Goal: Task Accomplishment & Management: Complete application form

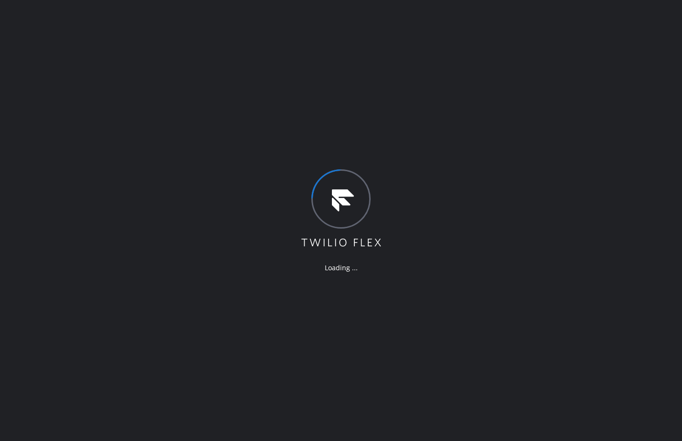
click at [537, 332] on div "Loading ..." at bounding box center [341, 220] width 682 height 441
click at [533, 311] on div "Loading ..." at bounding box center [341, 220] width 682 height 441
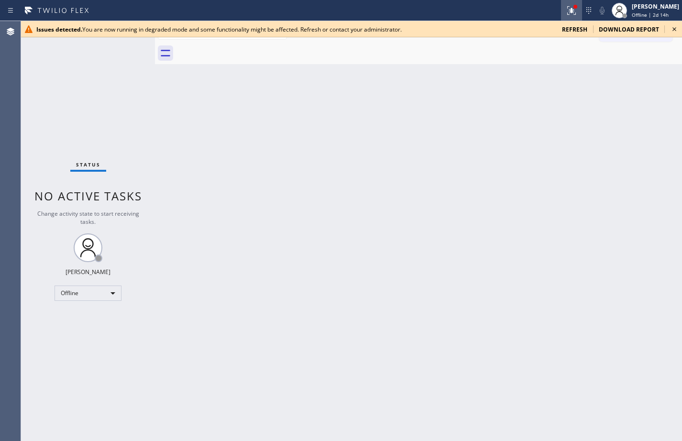
click at [567, 12] on icon at bounding box center [571, 10] width 9 height 9
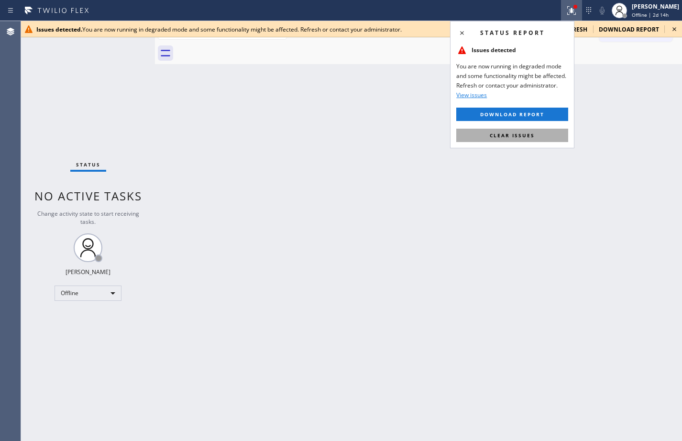
click at [512, 135] on span "Clear issues" at bounding box center [512, 135] width 45 height 7
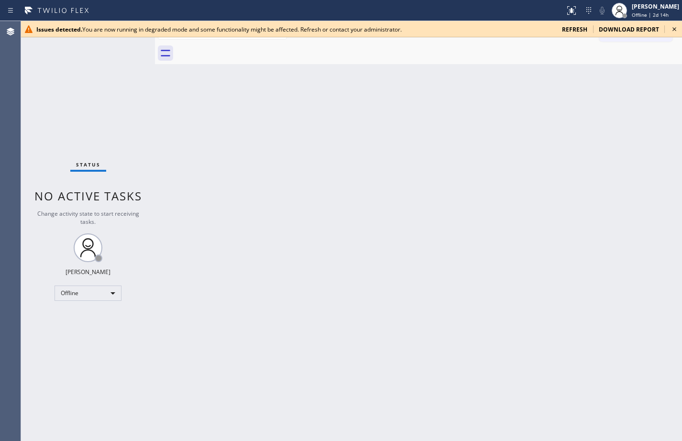
click at [576, 28] on span "refresh" at bounding box center [574, 29] width 25 height 8
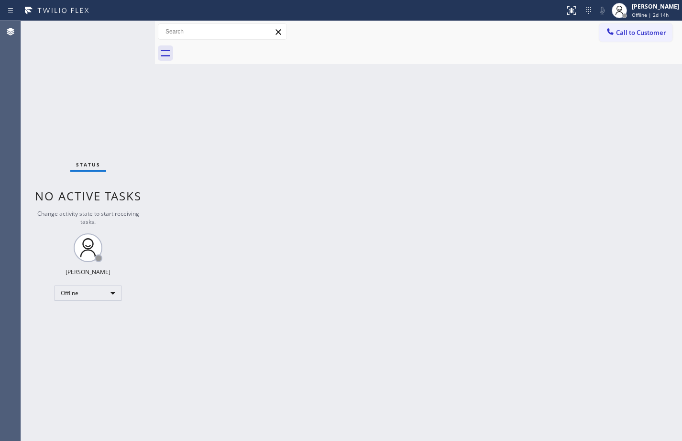
click at [149, 150] on div "Status No active tasks Change activity state to start receiving tasks. [PERSON_…" at bounding box center [88, 231] width 134 height 420
click at [101, 288] on div "Offline" at bounding box center [88, 293] width 67 height 15
click at [98, 318] on li "Available" at bounding box center [87, 318] width 65 height 11
drag, startPoint x: 180, startPoint y: 147, endPoint x: 181, endPoint y: 159, distance: 11.6
click at [181, 159] on div "Back to Dashboard Change Sender ID Customers Technicians Select a contact Outbo…" at bounding box center [418, 231] width 527 height 420
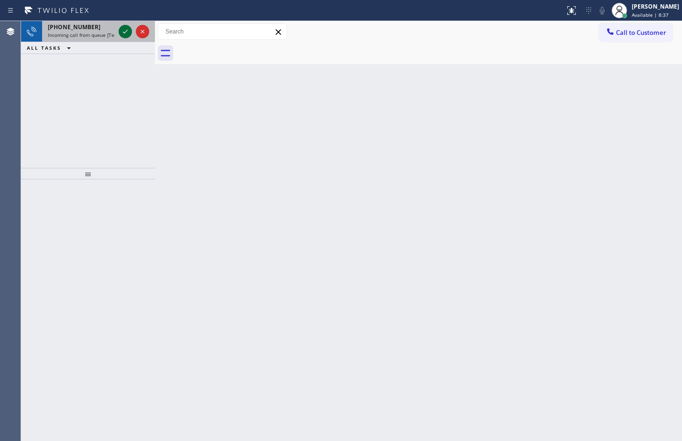
click at [123, 31] on icon at bounding box center [125, 31] width 11 height 11
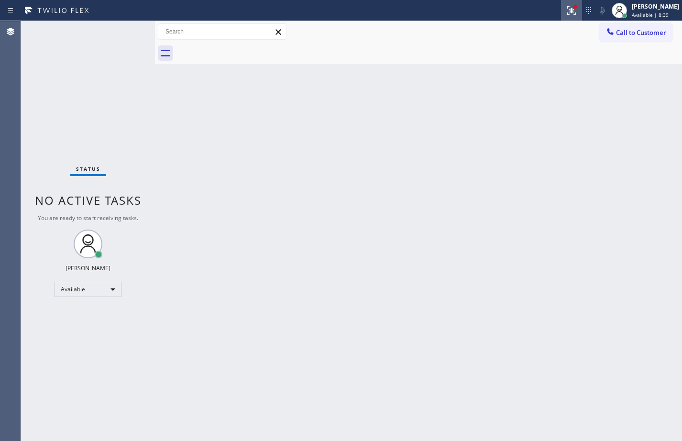
click at [566, 12] on icon at bounding box center [571, 10] width 11 height 11
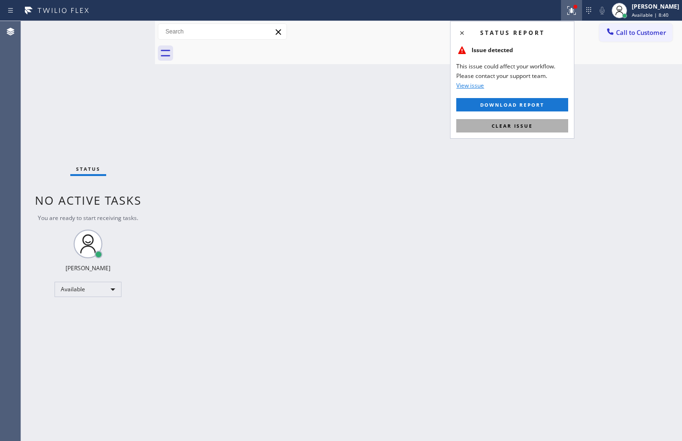
click at [522, 127] on span "Clear issue" at bounding box center [512, 125] width 41 height 7
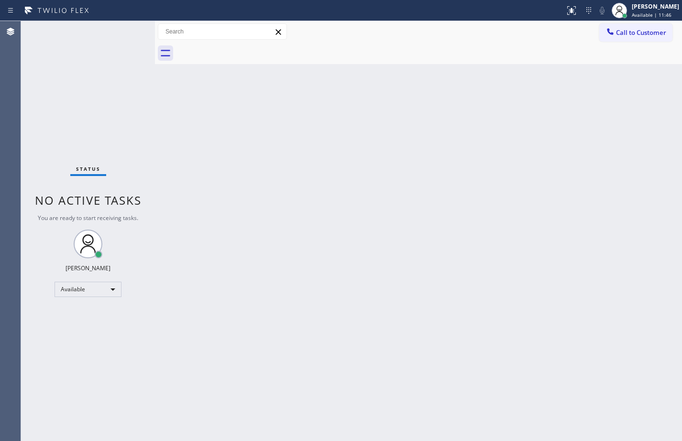
click at [143, 169] on div "Status No active tasks You are ready to start receiving tasks. [PERSON_NAME] Av…" at bounding box center [88, 231] width 134 height 420
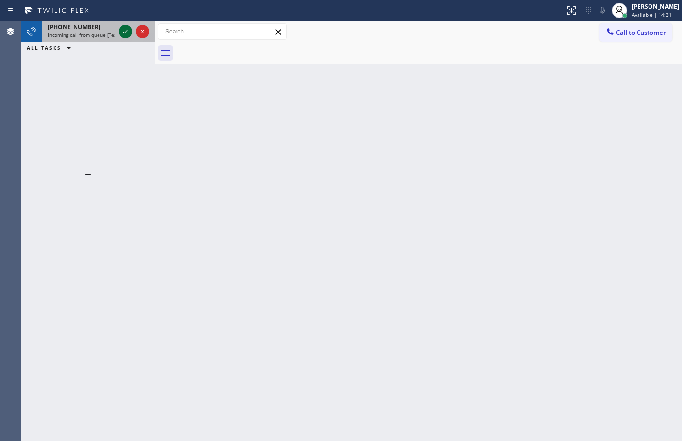
click at [128, 32] on icon at bounding box center [125, 31] width 11 height 11
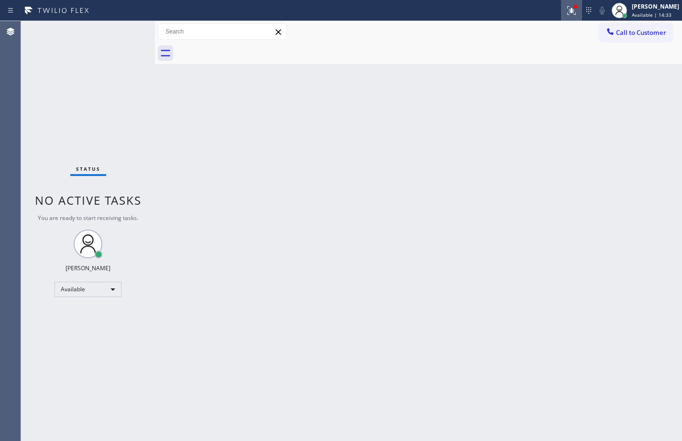
click at [566, 11] on icon at bounding box center [571, 10] width 11 height 11
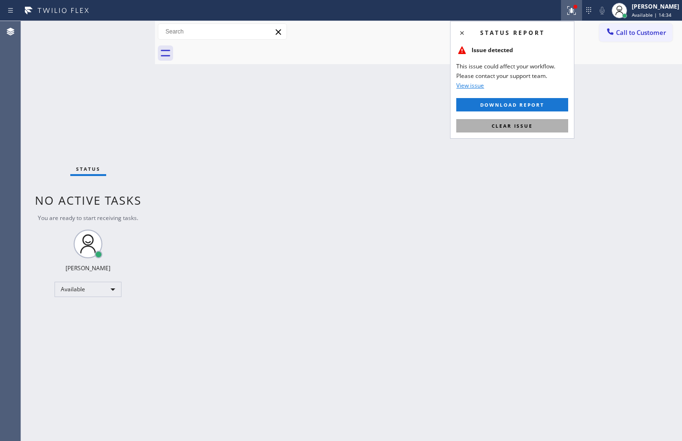
click at [505, 124] on span "Clear issue" at bounding box center [512, 125] width 41 height 7
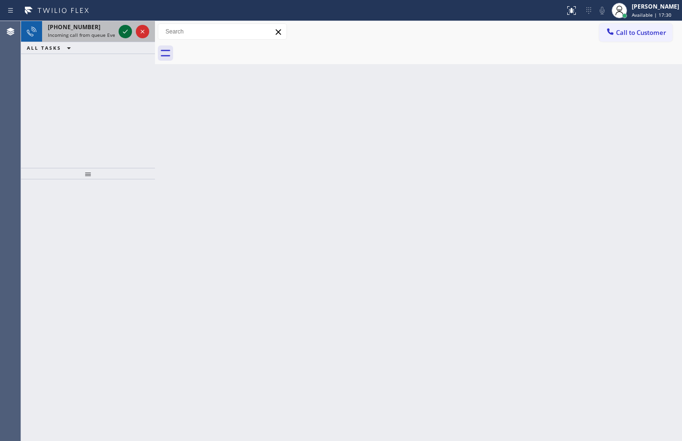
click at [123, 30] on icon at bounding box center [125, 31] width 11 height 11
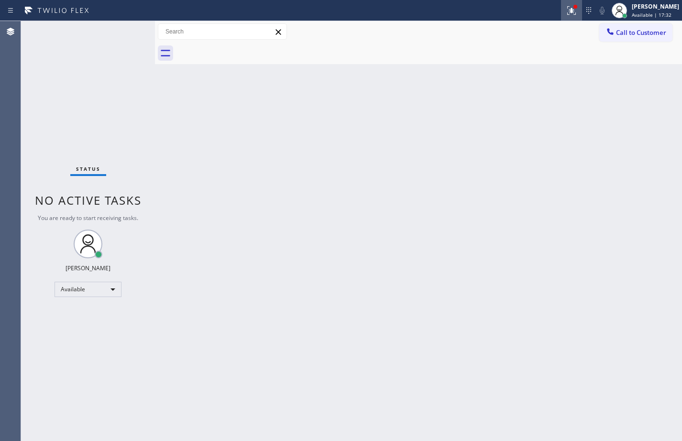
click at [566, 7] on icon at bounding box center [571, 10] width 11 height 11
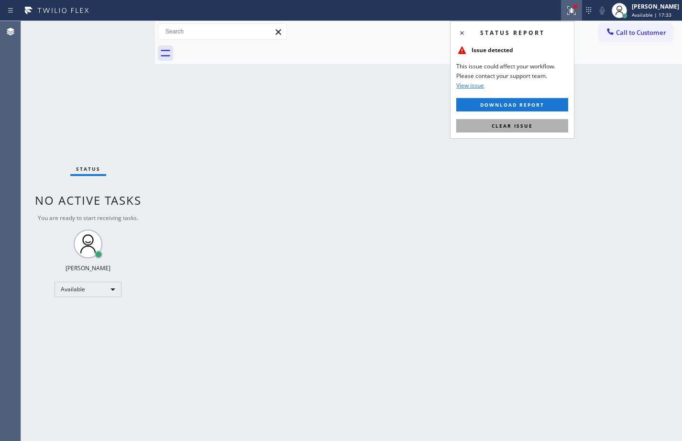
click at [531, 125] on span "Clear issue" at bounding box center [512, 125] width 41 height 7
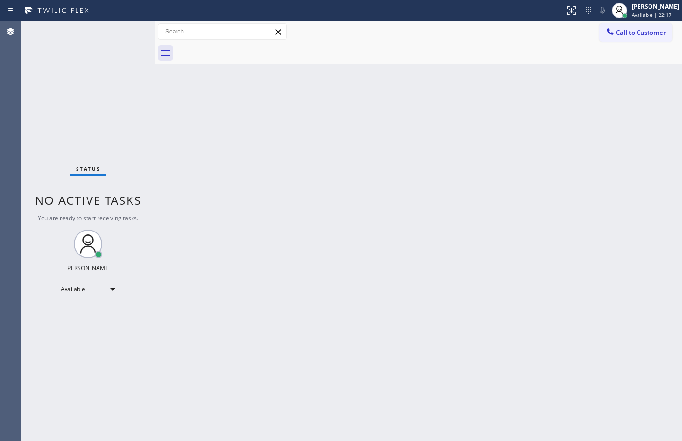
click at [174, 187] on div "Back to Dashboard Change Sender ID Customers Technicians Select a contact Outbo…" at bounding box center [418, 231] width 527 height 420
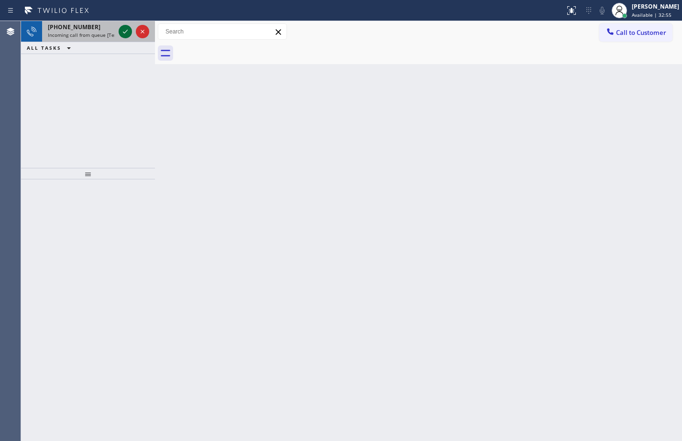
click at [126, 33] on icon at bounding box center [125, 31] width 11 height 11
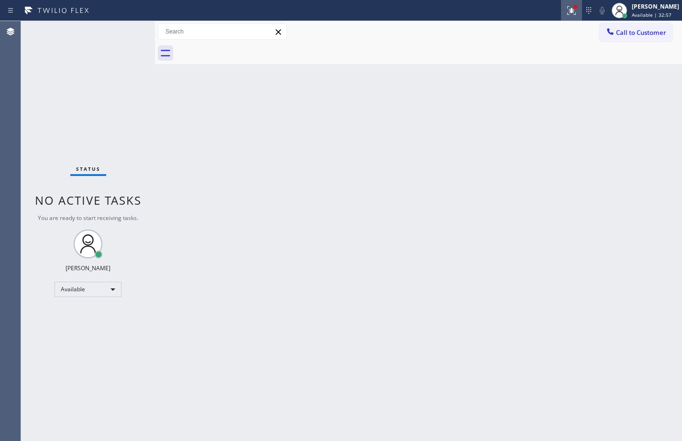
click at [566, 8] on icon at bounding box center [571, 10] width 11 height 11
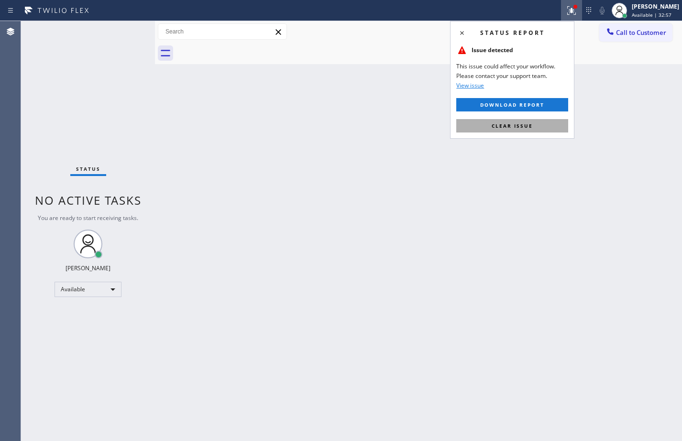
click at [539, 120] on button "Clear issue" at bounding box center [512, 125] width 112 height 13
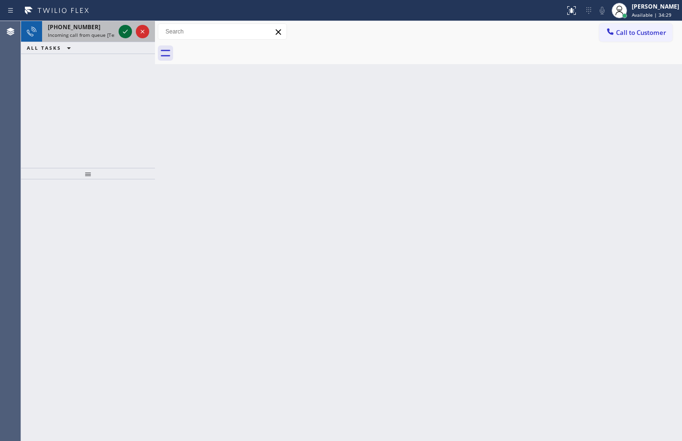
click at [116, 34] on div "[PHONE_NUMBER] Incoming call from queue [Test] All" at bounding box center [79, 31] width 75 height 21
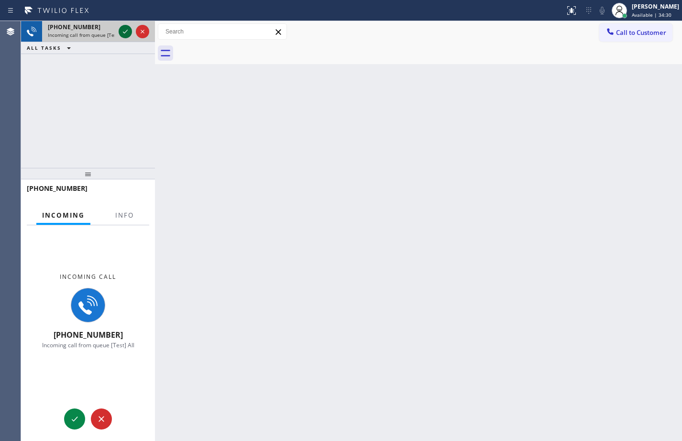
click at [125, 32] on icon at bounding box center [125, 31] width 11 height 11
click at [120, 217] on span "Info" at bounding box center [124, 215] width 19 height 9
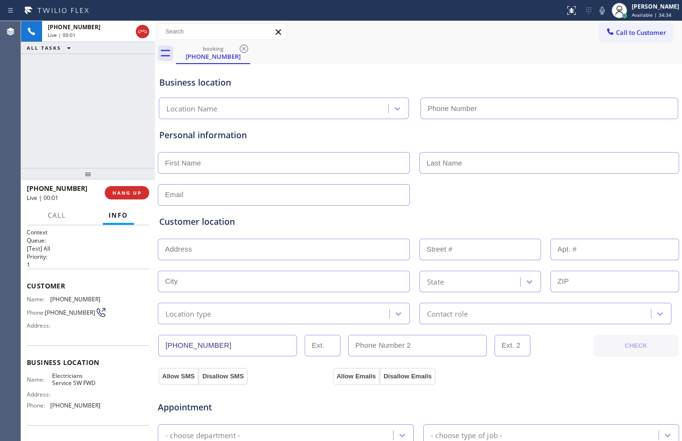
type input "[PHONE_NUMBER]"
click at [126, 198] on button "HANG UP" at bounding box center [127, 192] width 44 height 13
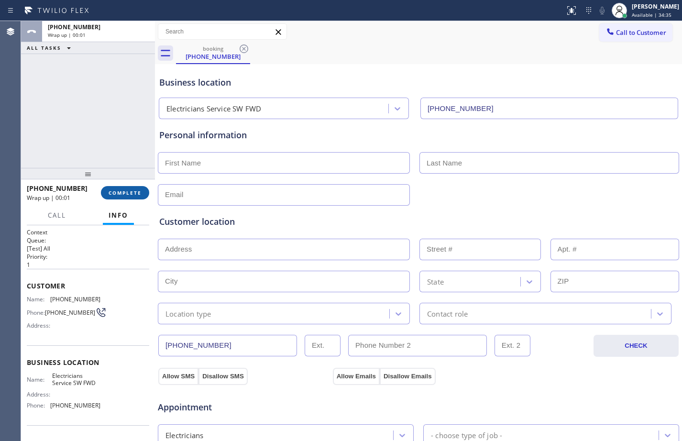
click at [126, 198] on button "COMPLETE" at bounding box center [125, 192] width 48 height 13
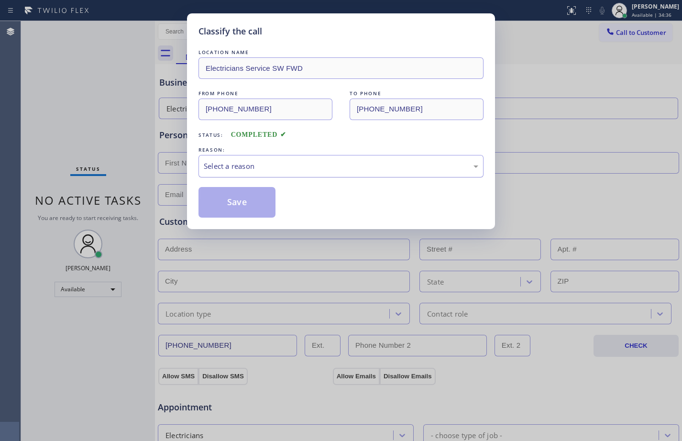
click at [339, 177] on div "Select a reason" at bounding box center [341, 166] width 285 height 22
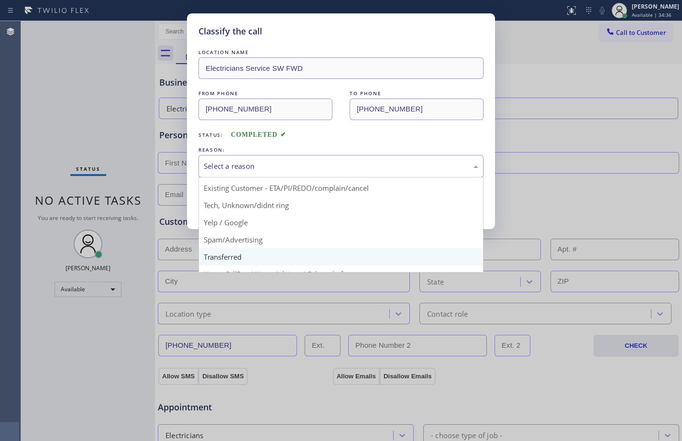
scroll to position [60, 0]
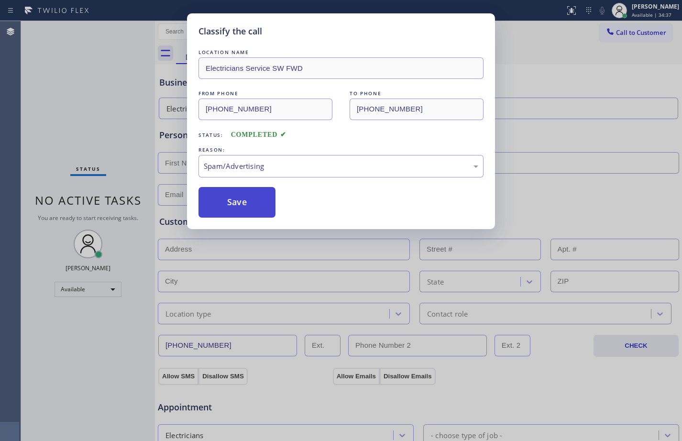
click at [239, 205] on button "Save" at bounding box center [237, 202] width 77 height 31
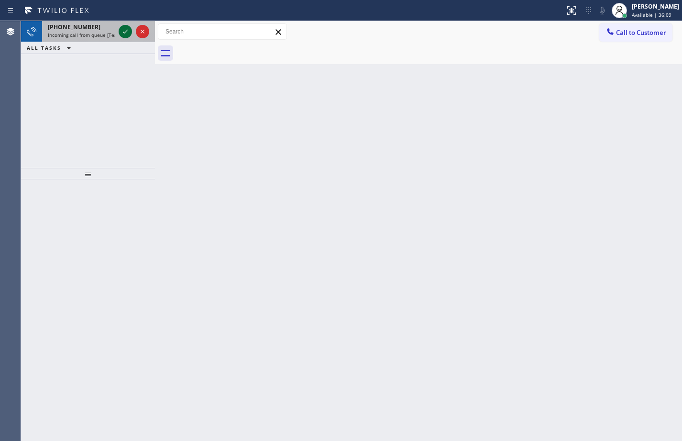
click at [123, 28] on icon at bounding box center [125, 31] width 11 height 11
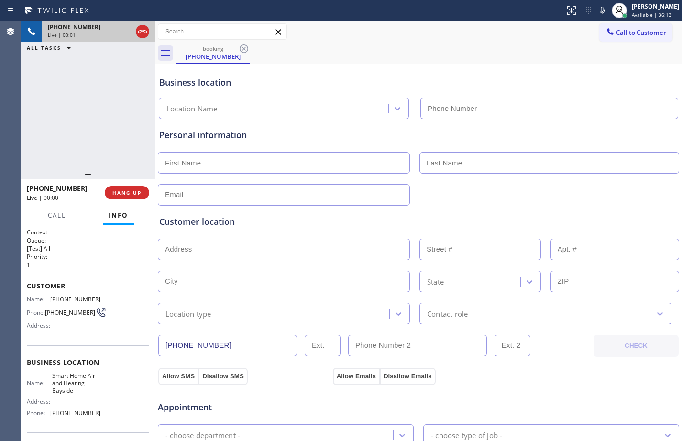
type input "[PHONE_NUMBER]"
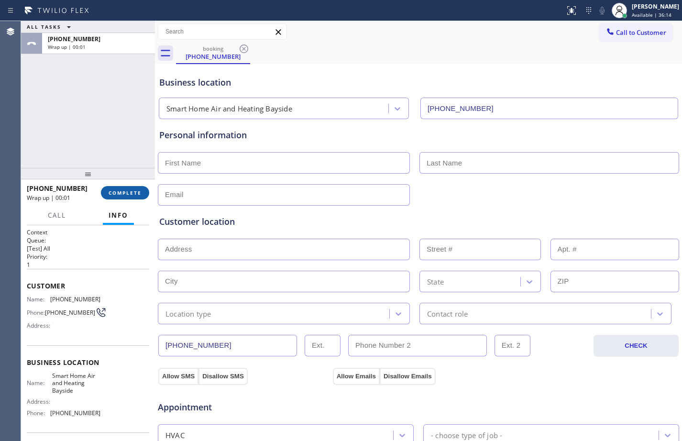
click at [126, 198] on button "COMPLETE" at bounding box center [125, 192] width 48 height 13
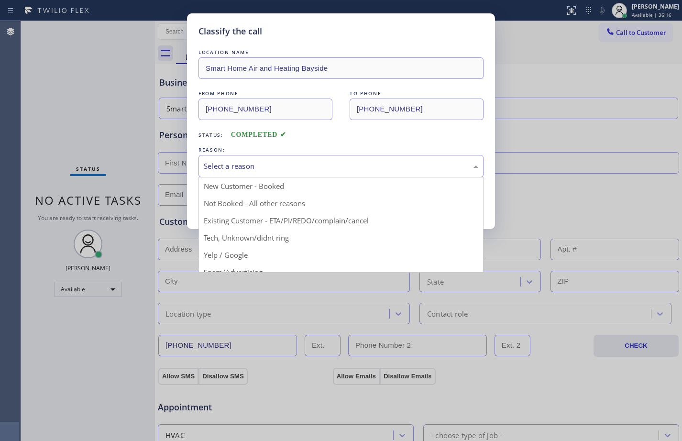
click at [409, 167] on div "Select a reason" at bounding box center [341, 166] width 275 height 11
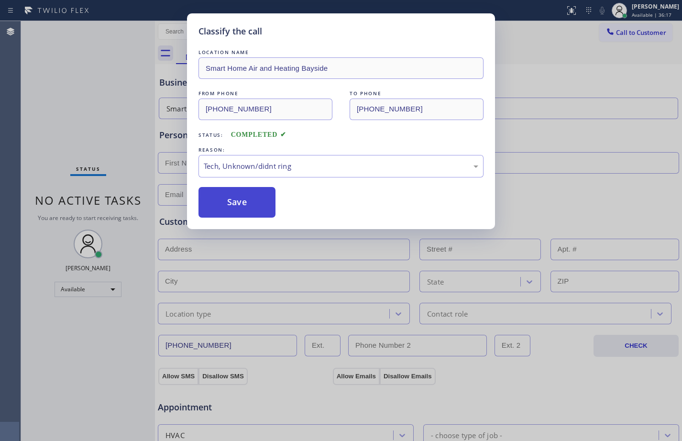
click at [242, 202] on button "Save" at bounding box center [237, 202] width 77 height 31
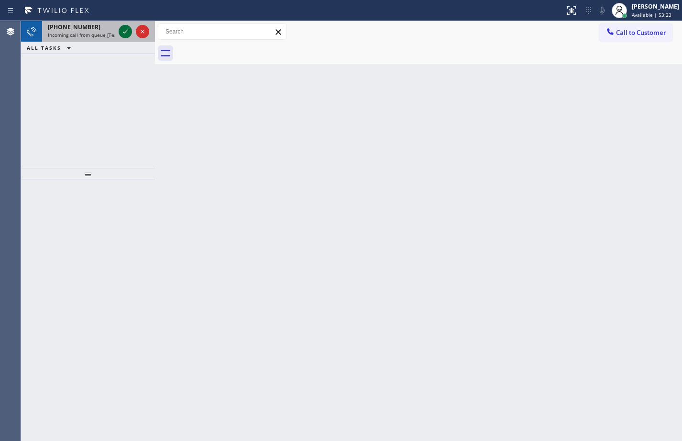
click at [123, 35] on icon at bounding box center [125, 31] width 11 height 11
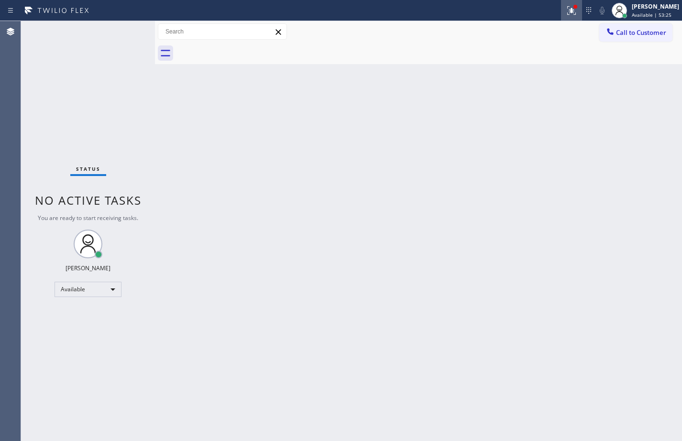
click at [566, 14] on icon at bounding box center [571, 10] width 11 height 11
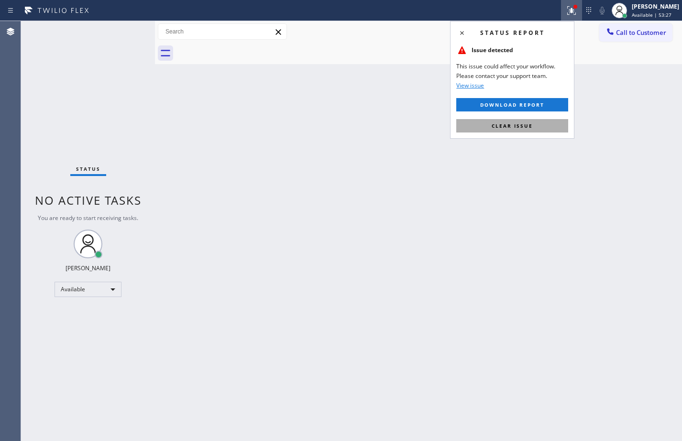
click at [487, 127] on button "Clear issue" at bounding box center [512, 125] width 112 height 13
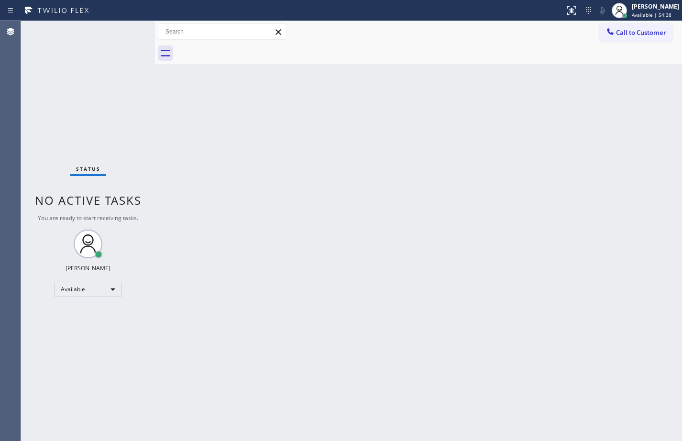
click at [128, 34] on div "Status No active tasks You are ready to start receiving tasks. [PERSON_NAME] Av…" at bounding box center [88, 231] width 134 height 420
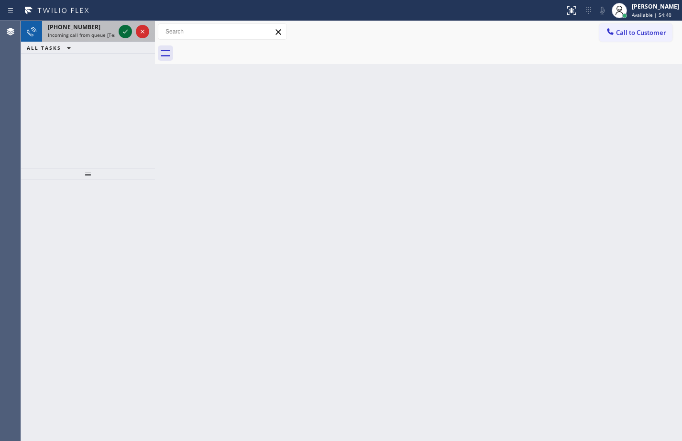
click at [128, 34] on icon at bounding box center [125, 31] width 11 height 11
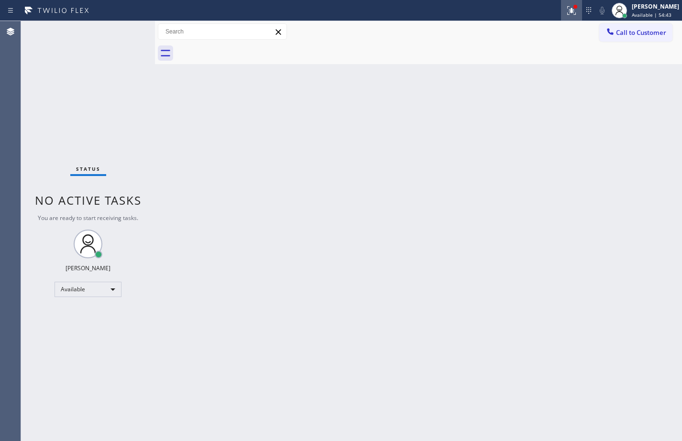
click at [566, 7] on icon at bounding box center [571, 10] width 11 height 11
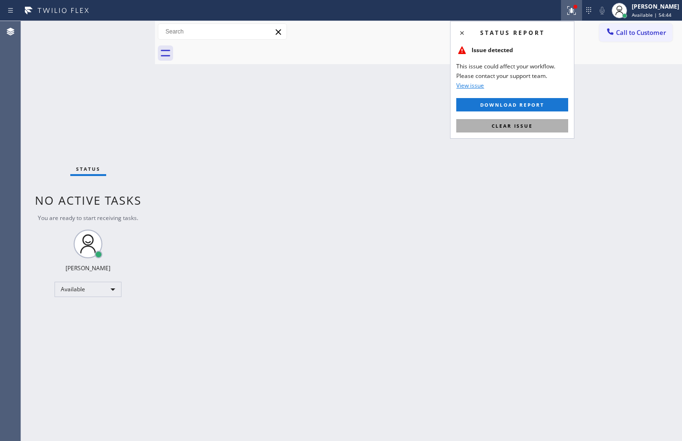
click at [517, 125] on span "Clear issue" at bounding box center [512, 125] width 41 height 7
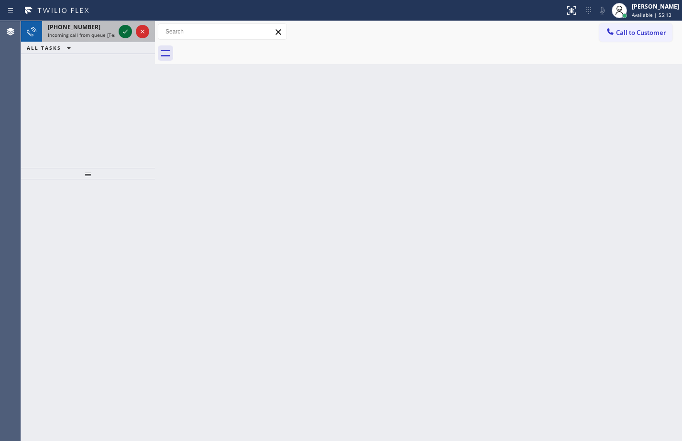
click at [122, 29] on icon at bounding box center [125, 31] width 11 height 11
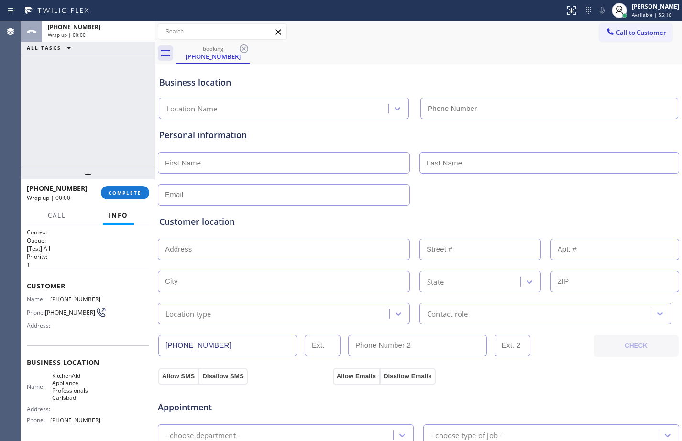
type input "[PHONE_NUMBER]"
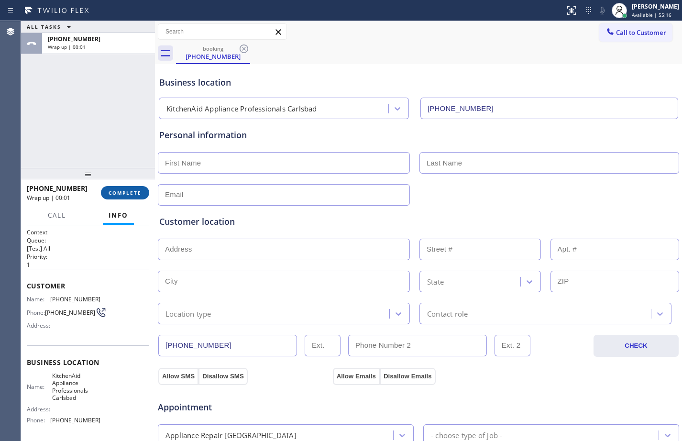
click at [134, 188] on div "[PHONE_NUMBER] Wrap up | 00:01 COMPLETE" at bounding box center [88, 192] width 122 height 25
click at [128, 188] on button "COMPLETE" at bounding box center [125, 192] width 48 height 13
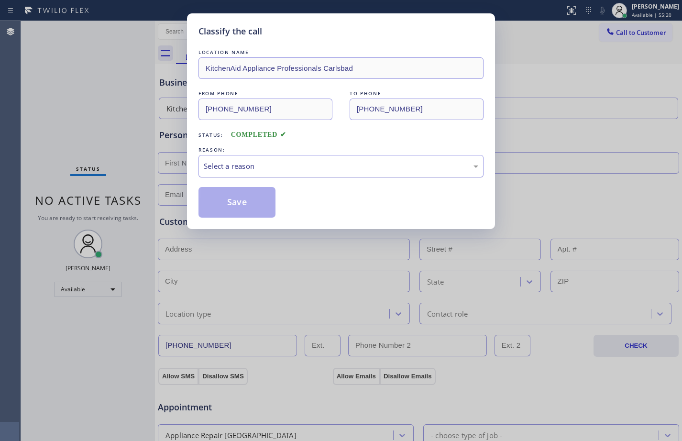
click at [283, 169] on div "Select a reason" at bounding box center [341, 166] width 275 height 11
click at [232, 202] on button "Save" at bounding box center [237, 202] width 77 height 31
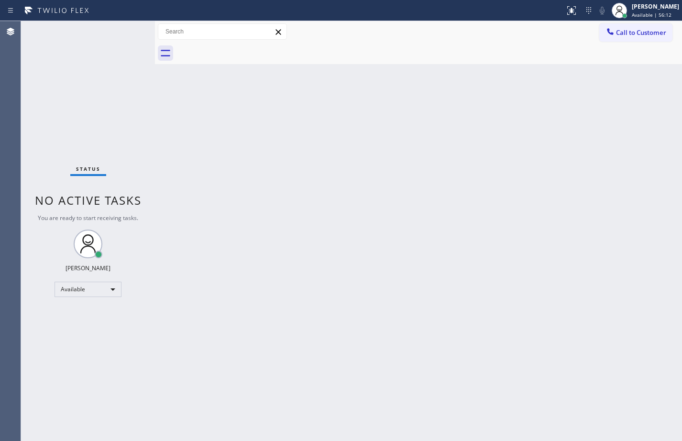
click at [126, 111] on div "Status No active tasks You are ready to start receiving tasks. [PERSON_NAME] Av…" at bounding box center [88, 231] width 134 height 420
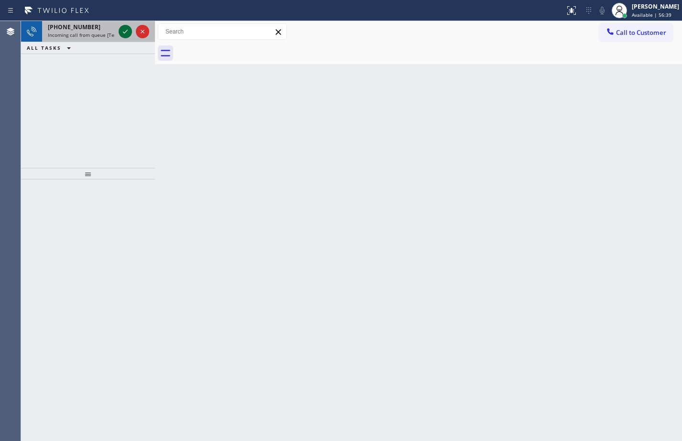
click at [124, 33] on icon at bounding box center [125, 31] width 11 height 11
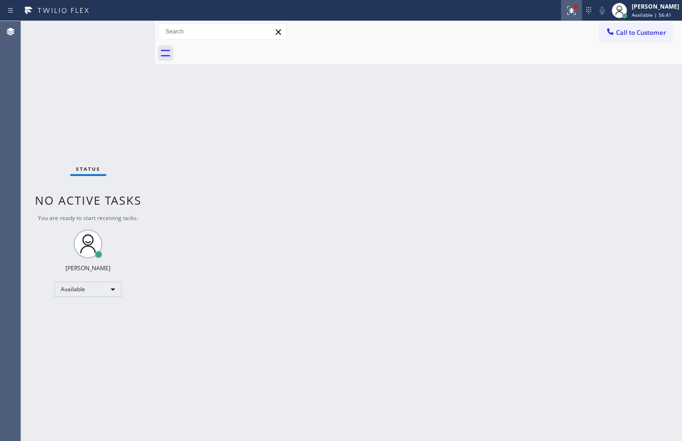
click at [566, 15] on icon at bounding box center [571, 10] width 11 height 11
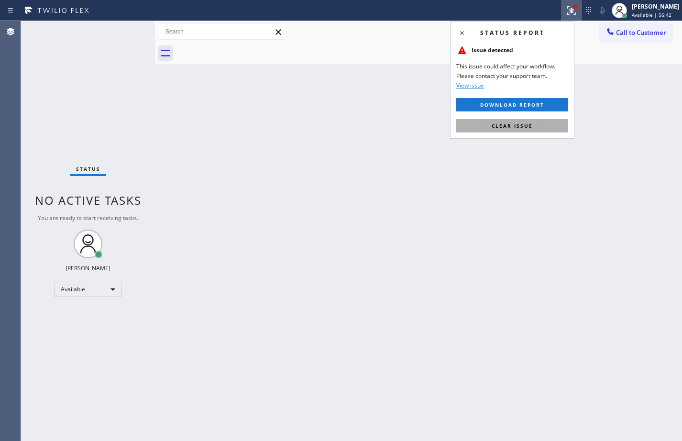
click at [511, 122] on span "Clear issue" at bounding box center [512, 125] width 41 height 7
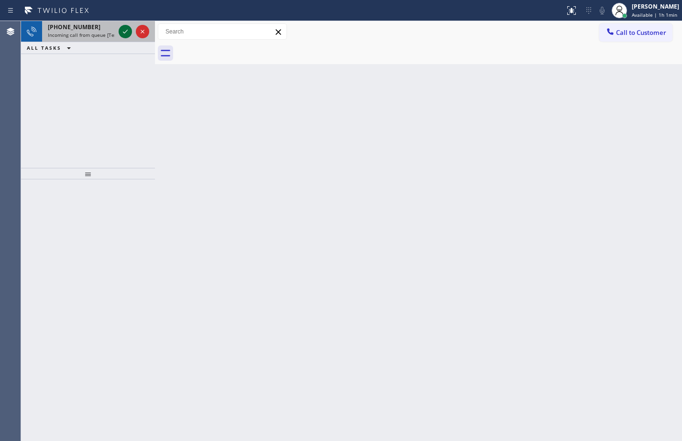
click at [128, 29] on icon at bounding box center [125, 31] width 11 height 11
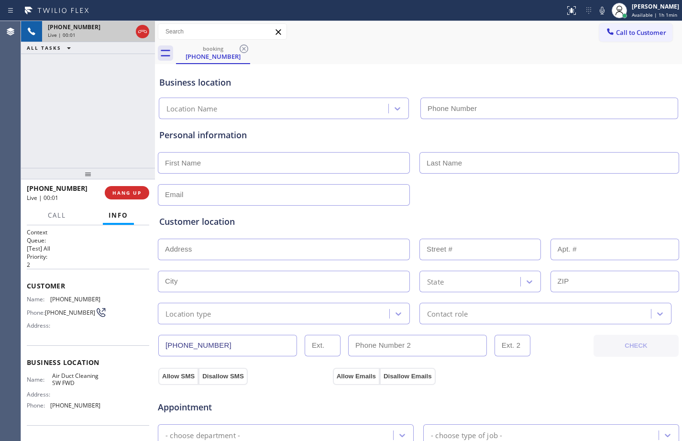
type input "[PHONE_NUMBER]"
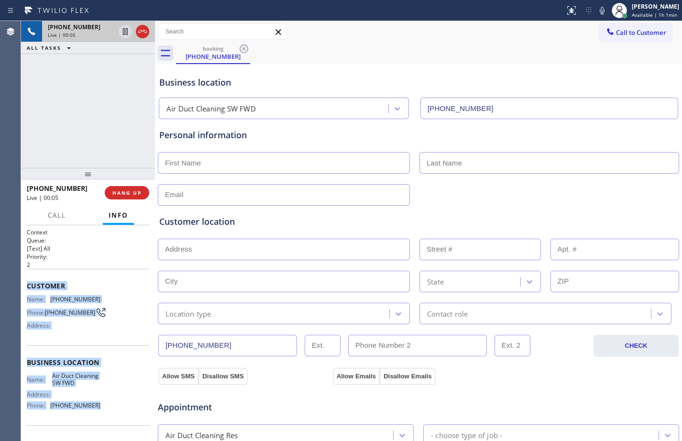
drag, startPoint x: 26, startPoint y: 284, endPoint x: 121, endPoint y: 413, distance: 160.2
click at [121, 413] on div "Context Queue: [Test] All Priority: 2 Customer Name: [PHONE_NUMBER] Phone: [PHO…" at bounding box center [88, 333] width 134 height 216
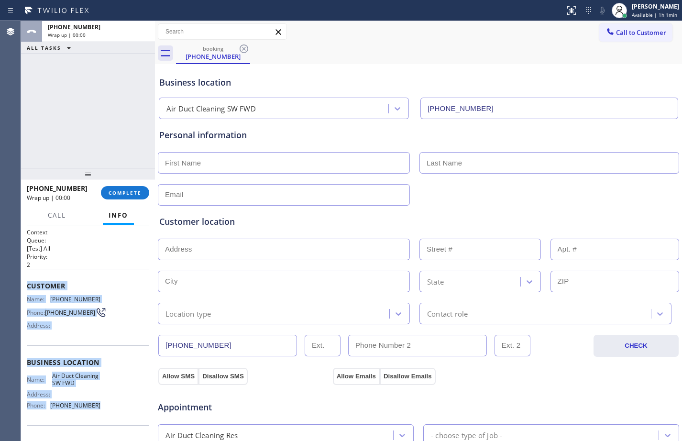
copy div "Customer Name: [PHONE_NUMBER] Phone: [PHONE_NUMBER] Address: Business location …"
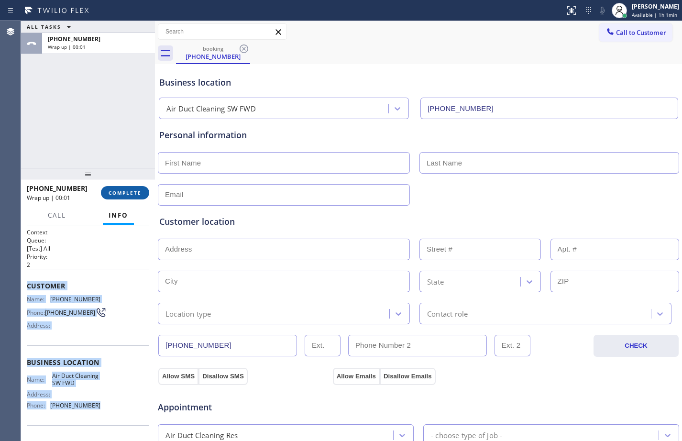
click at [122, 197] on button "COMPLETE" at bounding box center [125, 192] width 48 height 13
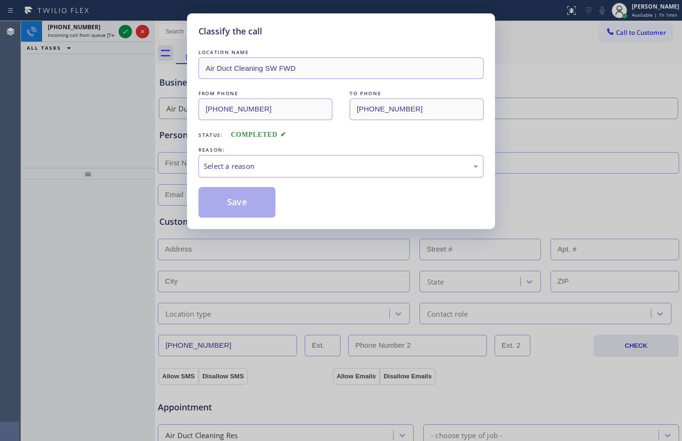
click at [290, 159] on div "Select a reason" at bounding box center [341, 166] width 285 height 22
click at [249, 203] on button "Save" at bounding box center [237, 202] width 77 height 31
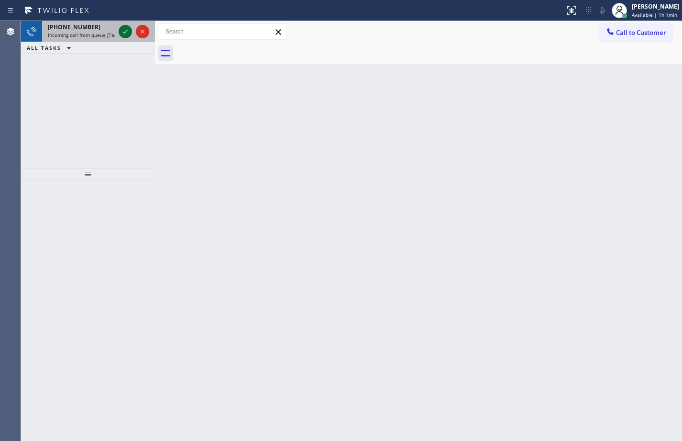
click at [126, 31] on icon at bounding box center [125, 32] width 5 height 4
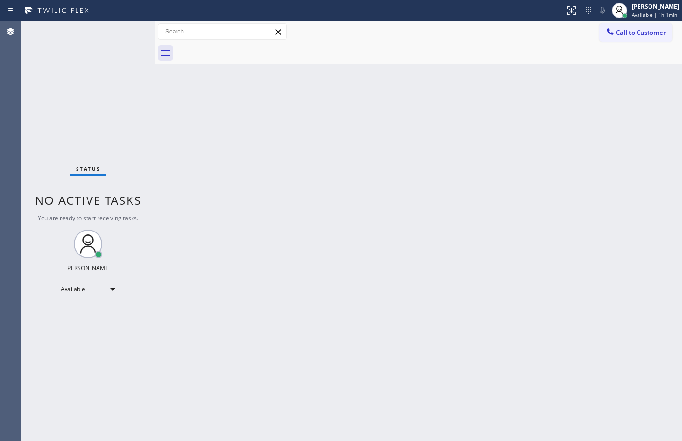
click at [329, 259] on div "Back to Dashboard Change Sender ID Customers Technicians Select a contact Outbo…" at bounding box center [418, 231] width 527 height 420
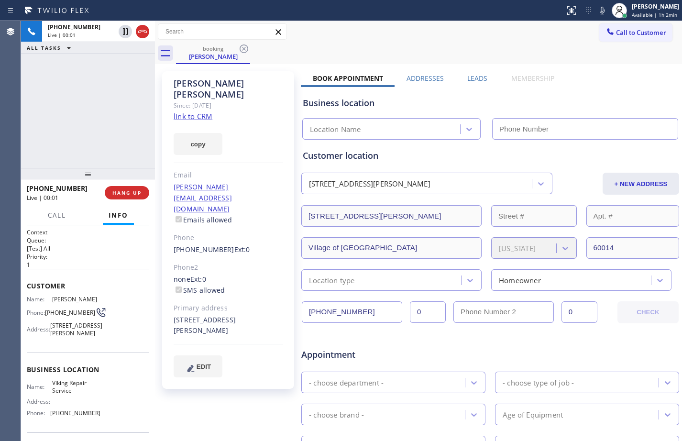
type input "[PHONE_NUMBER]"
click at [202, 111] on link "link to CRM" at bounding box center [193, 116] width 39 height 10
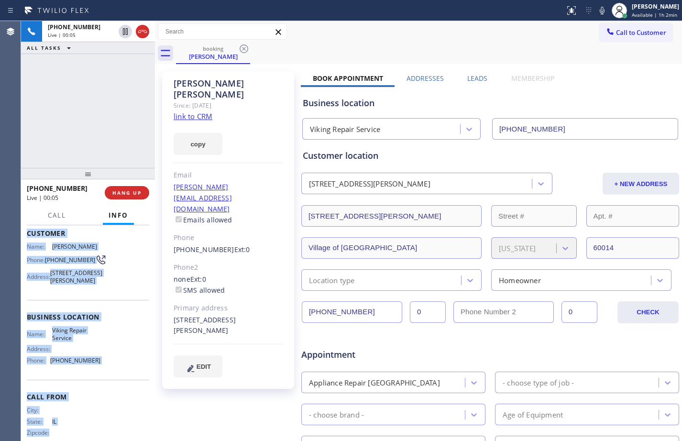
scroll to position [85, 0]
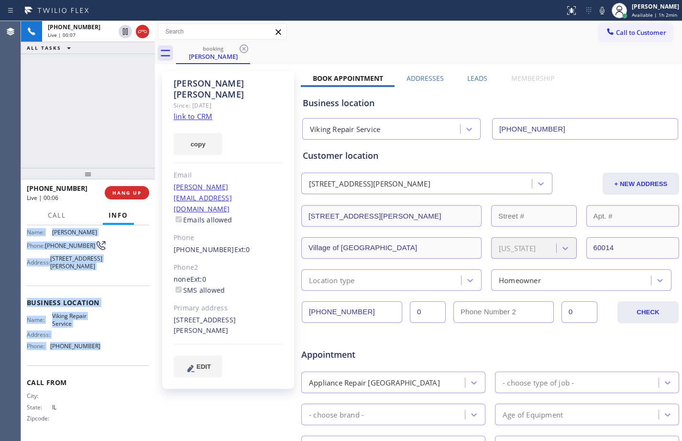
drag, startPoint x: 28, startPoint y: 287, endPoint x: 116, endPoint y: 342, distance: 103.7
click at [116, 342] on div "Context Queue: [Test] All Priority: 1 Customer Name: [PERSON_NAME] Phone: [PHON…" at bounding box center [88, 299] width 122 height 277
copy div "Customer Name: [PERSON_NAME] Phone: [PHONE_NUMBER] Address: [STREET_ADDRESS][PE…"
drag, startPoint x: 124, startPoint y: 31, endPoint x: 335, endPoint y: 35, distance: 211.5
click at [124, 31] on icon at bounding box center [125, 31] width 11 height 11
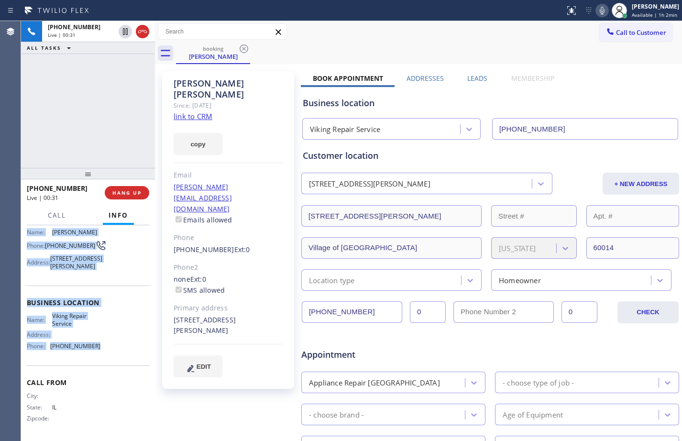
click at [597, 7] on icon at bounding box center [602, 10] width 11 height 11
click at [125, 33] on icon at bounding box center [125, 31] width 11 height 11
click at [597, 11] on icon at bounding box center [602, 10] width 11 height 11
click at [138, 191] on span "HANG UP" at bounding box center [126, 192] width 29 height 7
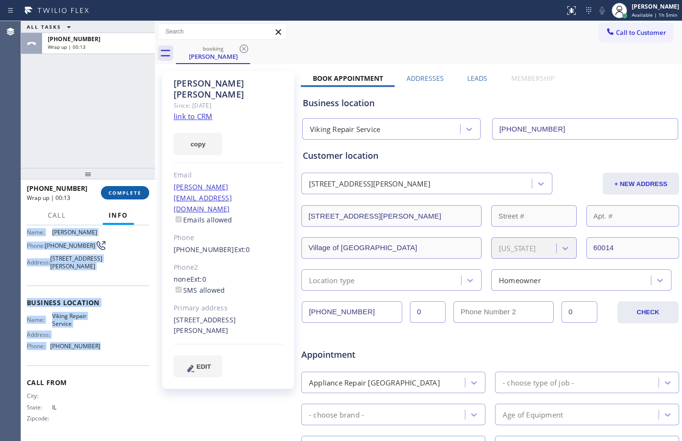
click at [135, 195] on span "COMPLETE" at bounding box center [125, 192] width 33 height 7
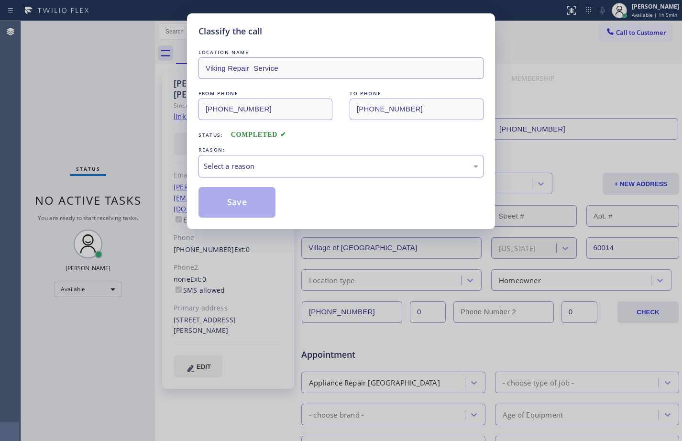
click at [373, 176] on div "Select a reason" at bounding box center [341, 166] width 285 height 22
click at [232, 203] on button "Save" at bounding box center [237, 202] width 77 height 31
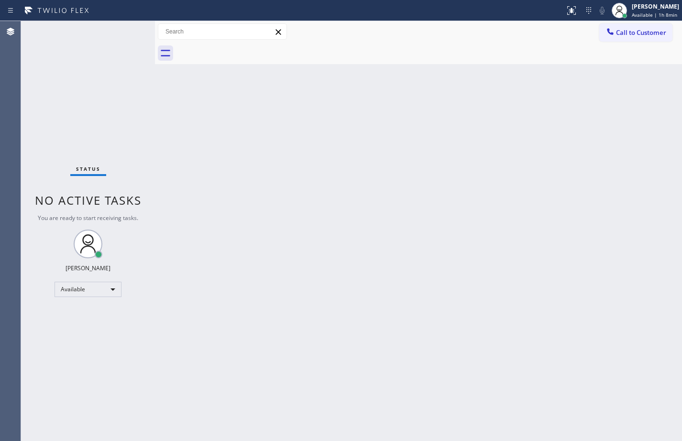
drag, startPoint x: 94, startPoint y: 84, endPoint x: 104, endPoint y: 90, distance: 11.8
click at [94, 84] on div "Status No active tasks You are ready to start receiving tasks. [PERSON_NAME] Av…" at bounding box center [88, 231] width 134 height 420
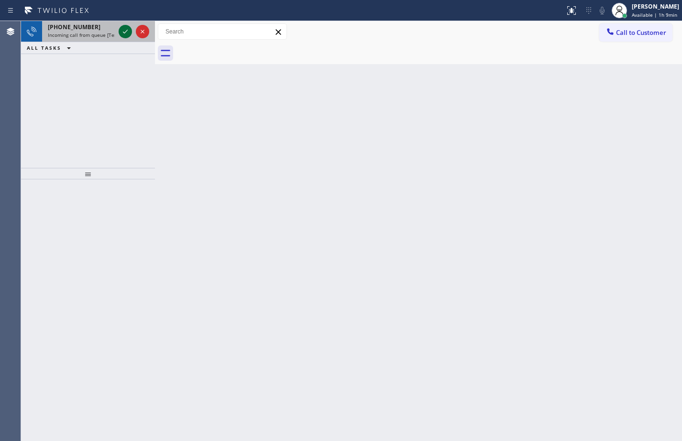
click at [128, 25] on button at bounding box center [125, 31] width 13 height 13
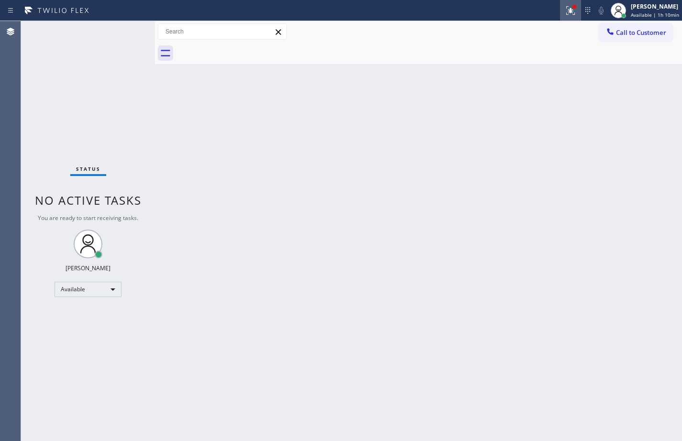
click at [560, 8] on div at bounding box center [570, 10] width 21 height 11
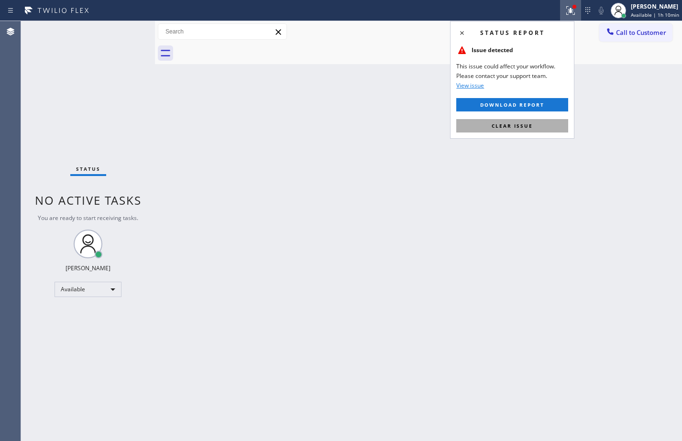
click at [512, 127] on span "Clear issue" at bounding box center [512, 125] width 41 height 7
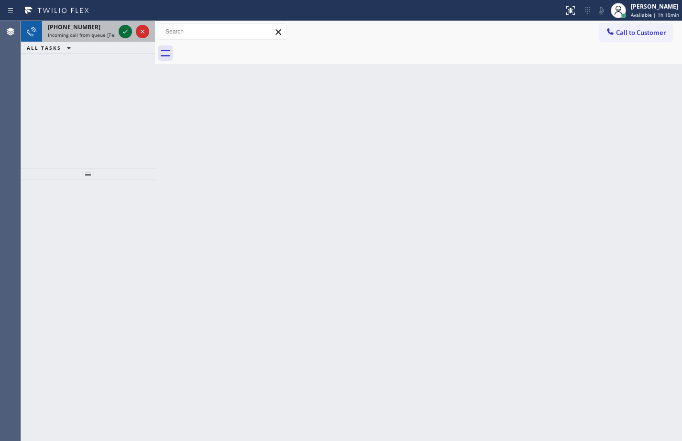
click at [129, 33] on icon at bounding box center [125, 31] width 11 height 11
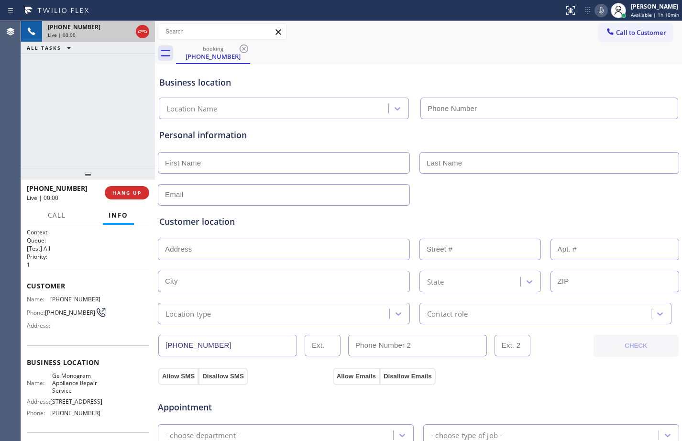
type input "[PHONE_NUMBER]"
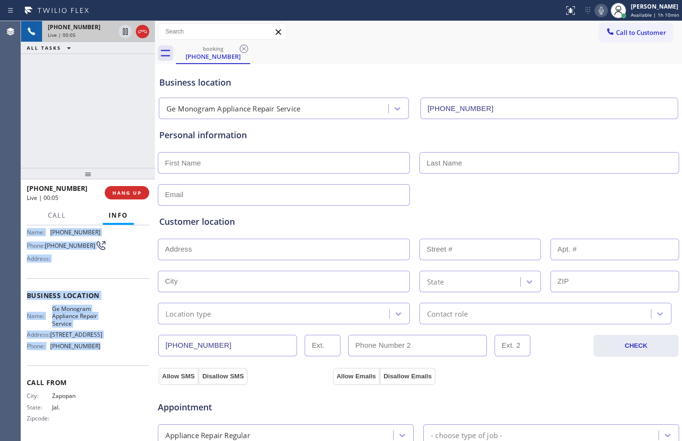
scroll to position [77, 0]
drag, startPoint x: 25, startPoint y: 284, endPoint x: 98, endPoint y: 364, distance: 108.0
click at [98, 364] on div "Context Queue: [Test] All Priority: 1 Customer Name: [PHONE_NUMBER] Phone: [PHO…" at bounding box center [88, 333] width 134 height 216
copy div "Customer Name: [PHONE_NUMBER] Phone: [PHONE_NUMBER] Address: Business location …"
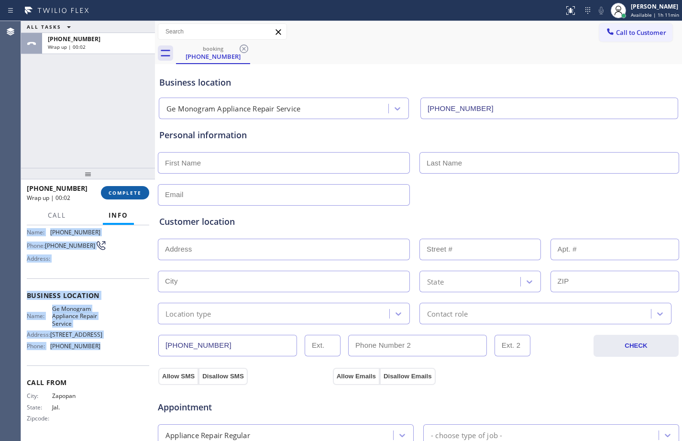
click at [144, 193] on button "COMPLETE" at bounding box center [125, 192] width 48 height 13
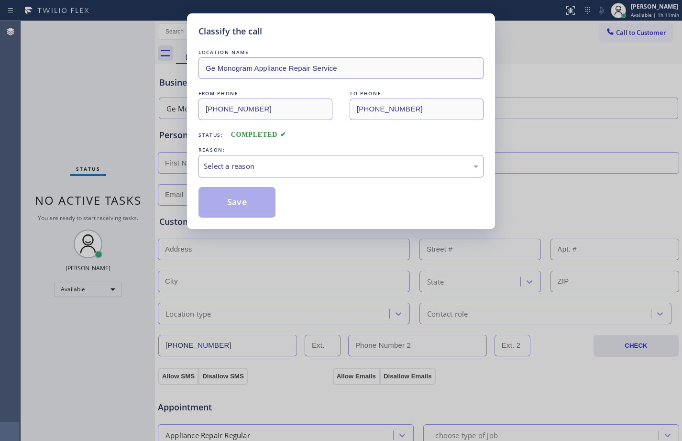
click at [294, 172] on div "Select a reason" at bounding box center [341, 166] width 285 height 22
click at [232, 203] on button "Save" at bounding box center [237, 202] width 77 height 31
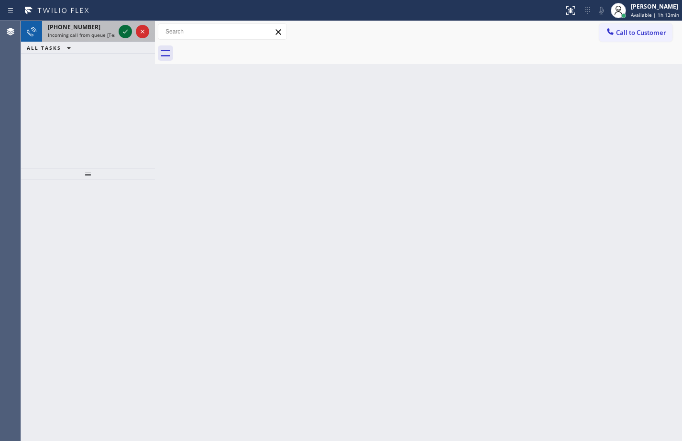
click at [128, 33] on icon at bounding box center [125, 31] width 11 height 11
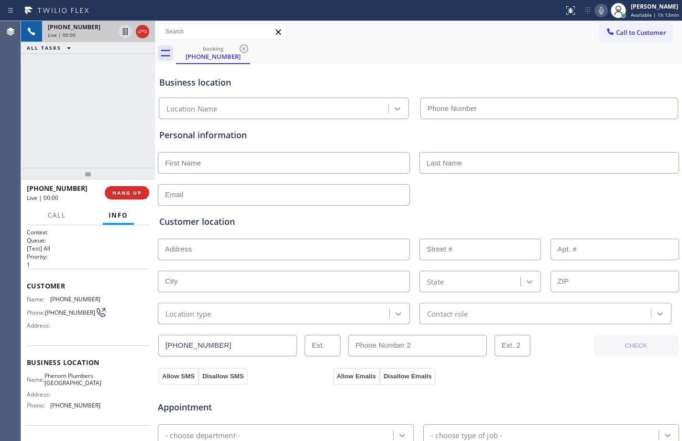
type input "[PHONE_NUMBER]"
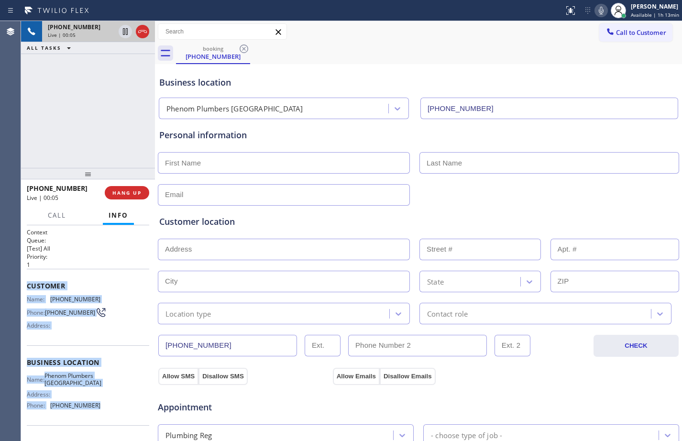
drag, startPoint x: 28, startPoint y: 287, endPoint x: 122, endPoint y: 420, distance: 162.7
click at [122, 420] on div "Context Queue: [Test] All Priority: 1 Customer Name: [PHONE_NUMBER] Phone: [PHO…" at bounding box center [88, 362] width 122 height 269
copy div "Customer Name: [PHONE_NUMBER] Phone: [PHONE_NUMBER] Address: Business location …"
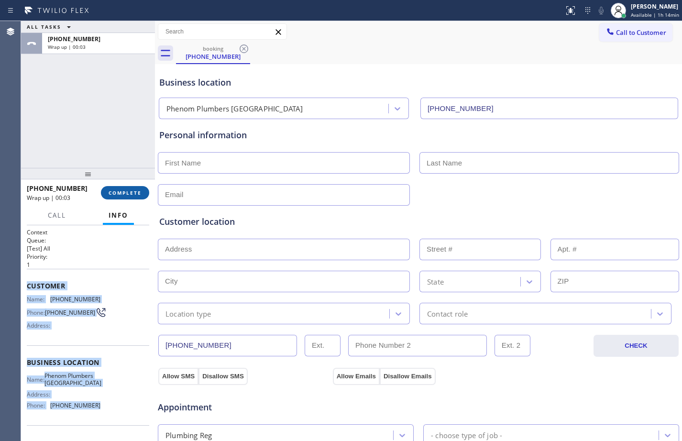
click at [119, 198] on button "COMPLETE" at bounding box center [125, 192] width 48 height 13
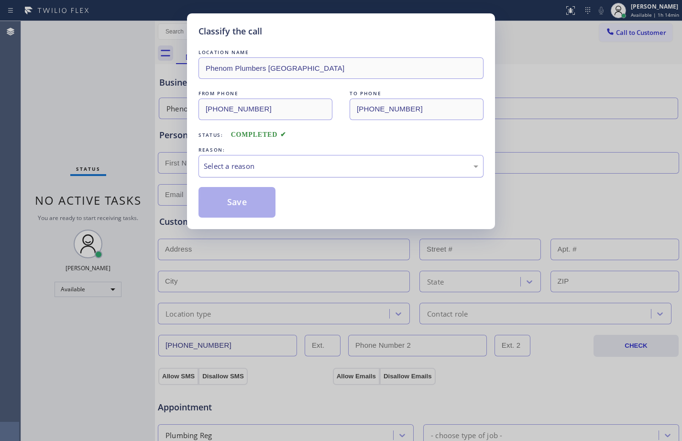
click at [309, 176] on div "Select a reason" at bounding box center [341, 166] width 285 height 22
click at [233, 192] on button "Save" at bounding box center [237, 202] width 77 height 31
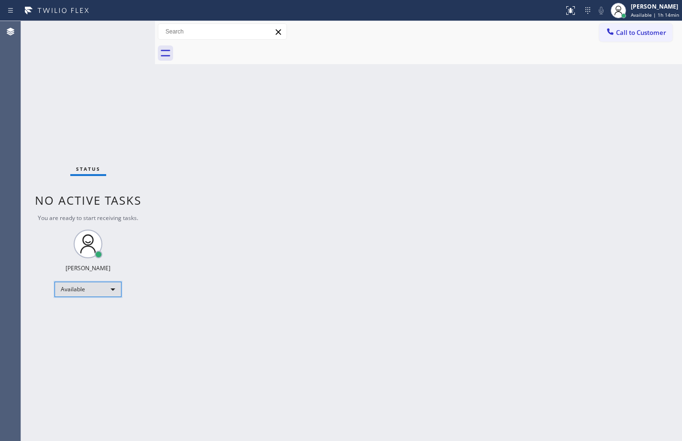
click at [107, 289] on div "Available" at bounding box center [88, 289] width 67 height 15
click at [81, 322] on li "Unavailable" at bounding box center [87, 326] width 65 height 11
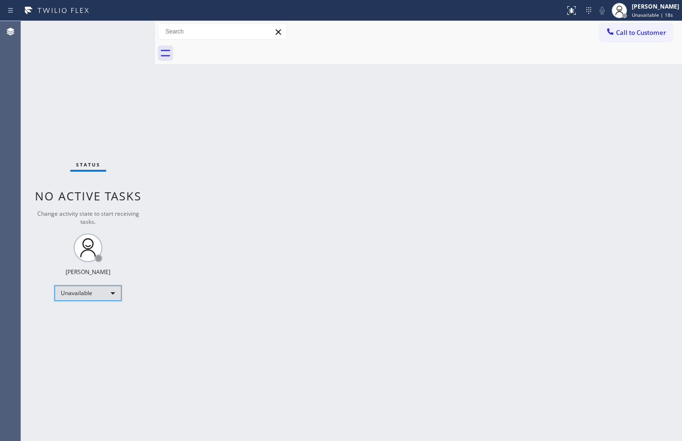
click at [110, 298] on div "Unavailable" at bounding box center [88, 293] width 67 height 15
click at [89, 319] on li "Available" at bounding box center [87, 318] width 65 height 11
click at [334, 313] on div "Back to Dashboard Change Sender ID Customers Technicians Select a contact Outbo…" at bounding box center [418, 231] width 527 height 420
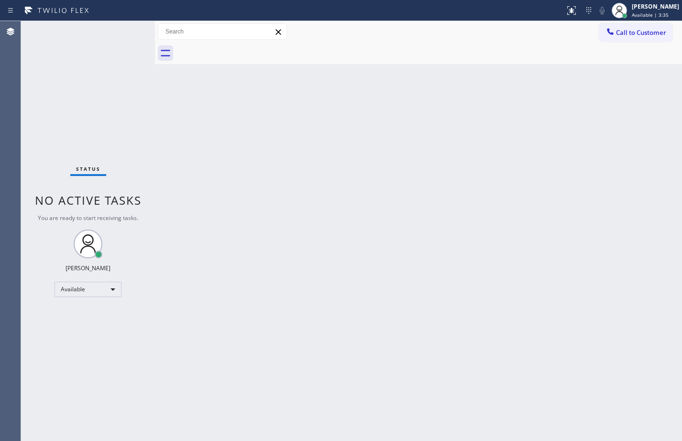
click at [122, 33] on div "Status No active tasks You are ready to start receiving tasks. [PERSON_NAME] Av…" at bounding box center [88, 231] width 134 height 420
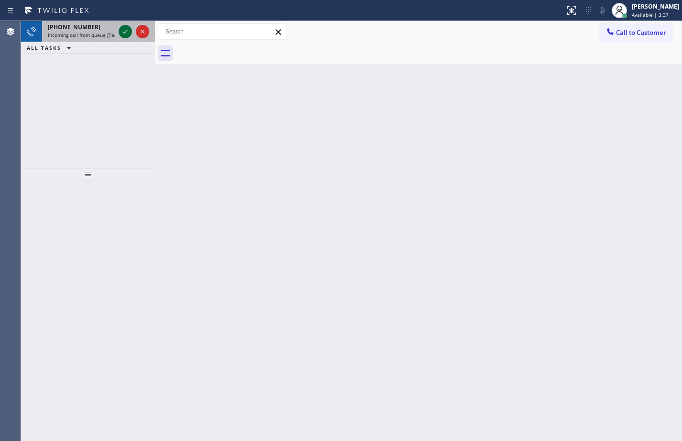
click at [122, 28] on icon at bounding box center [125, 31] width 11 height 11
click at [127, 30] on icon at bounding box center [125, 31] width 11 height 11
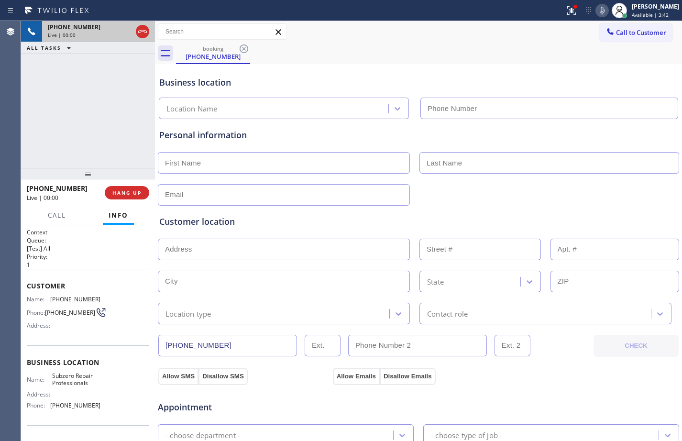
type input "[PHONE_NUMBER]"
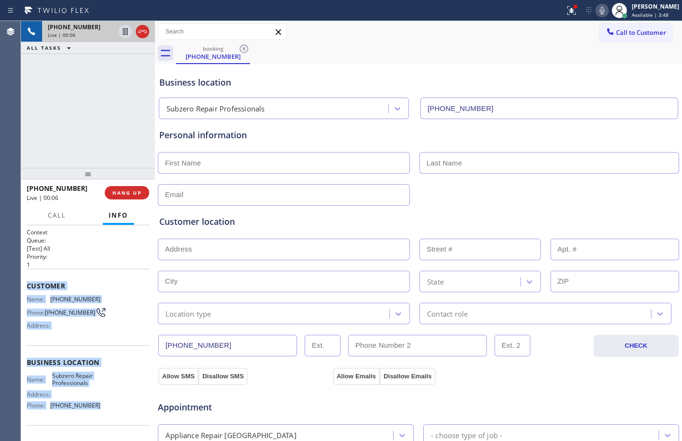
drag, startPoint x: 25, startPoint y: 291, endPoint x: 100, endPoint y: 412, distance: 141.9
click at [100, 412] on div "Context Queue: [Test] All Priority: 1 Customer Name: [PHONE_NUMBER] Phone: [PHO…" at bounding box center [88, 333] width 134 height 216
copy div "Customer Name: [PHONE_NUMBER] Phone: [PHONE_NUMBER] Address: Business location …"
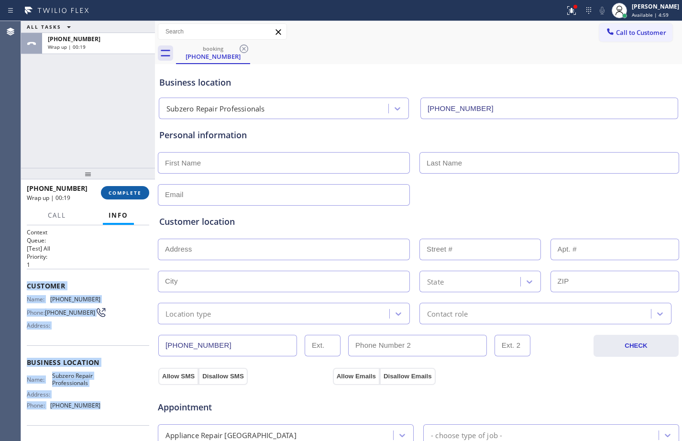
click at [136, 196] on span "COMPLETE" at bounding box center [125, 192] width 33 height 7
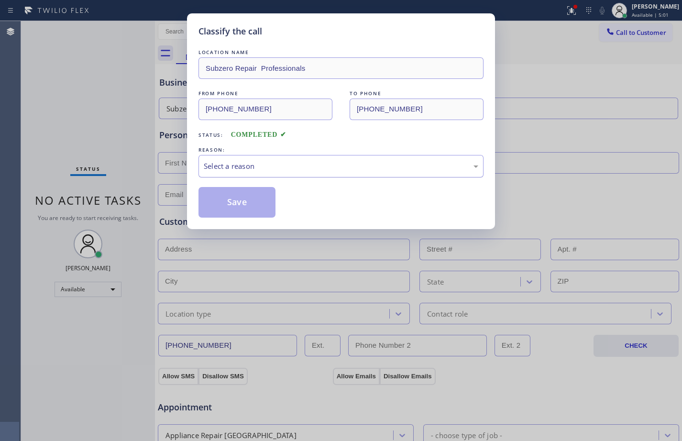
click at [367, 172] on div "Select a reason" at bounding box center [341, 166] width 285 height 22
click at [271, 202] on button "Save" at bounding box center [237, 202] width 77 height 31
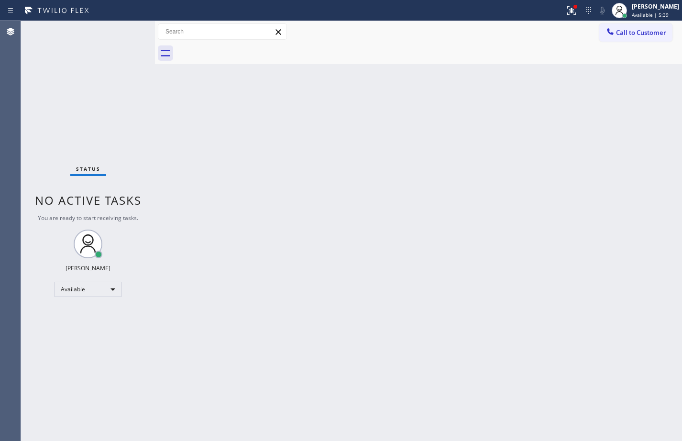
click at [151, 122] on div "Status No active tasks You are ready to start receiving tasks. [PERSON_NAME] Av…" at bounding box center [88, 231] width 134 height 420
click at [571, 7] on div at bounding box center [571, 10] width 21 height 11
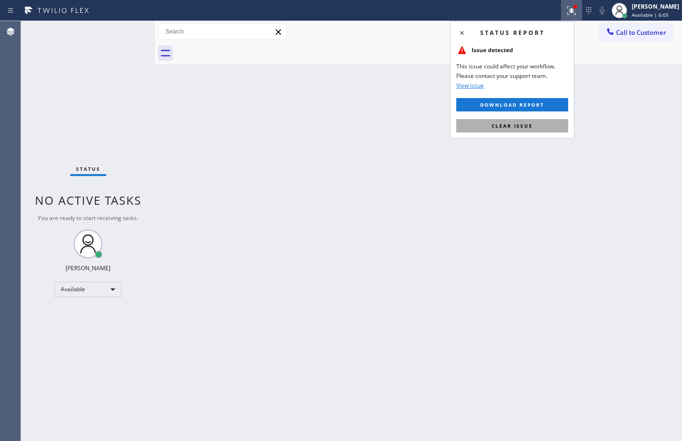
click at [554, 129] on button "Clear issue" at bounding box center [512, 125] width 112 height 13
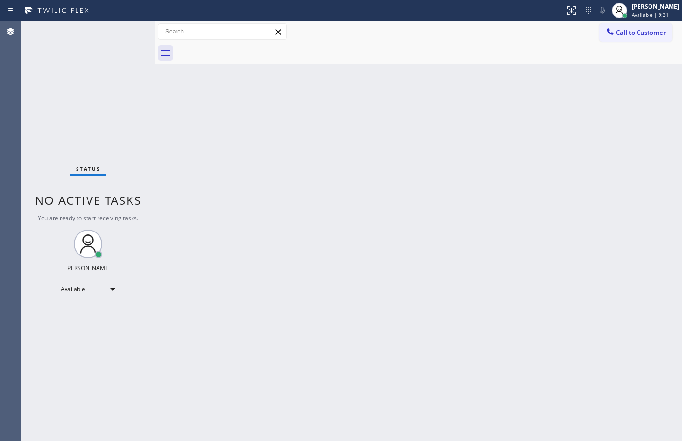
click at [157, 391] on div "Back to Dashboard Change Sender ID Customers Technicians Select a contact Outbo…" at bounding box center [418, 231] width 527 height 420
drag, startPoint x: 137, startPoint y: 404, endPoint x: 120, endPoint y: 400, distance: 17.1
click at [118, 407] on div "Status No active tasks You are ready to start receiving tasks. [PERSON_NAME] Av…" at bounding box center [88, 231] width 134 height 420
drag, startPoint x: 156, startPoint y: 388, endPoint x: 70, endPoint y: 399, distance: 87.4
click at [70, 399] on div "Status No active tasks You are ready to start receiving tasks. [PERSON_NAME] Av…" at bounding box center [351, 231] width 661 height 420
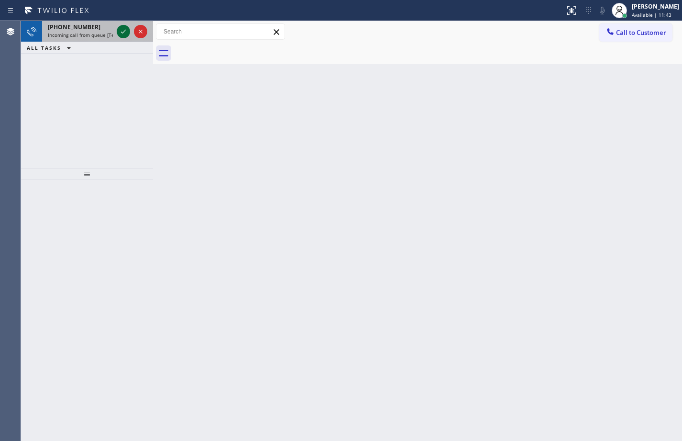
click at [124, 28] on icon at bounding box center [123, 31] width 11 height 11
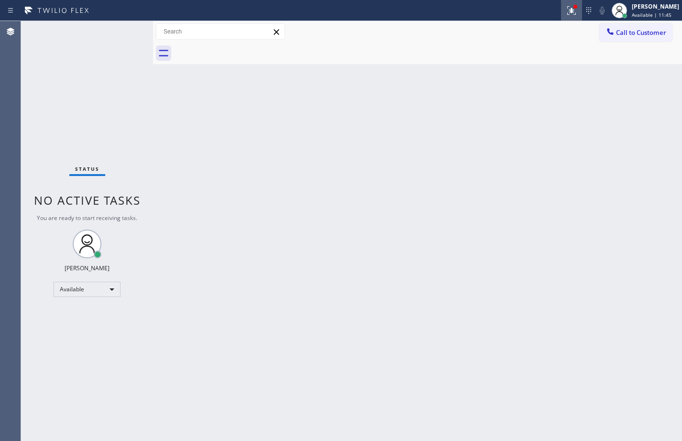
click at [565, 17] on button at bounding box center [571, 10] width 21 height 21
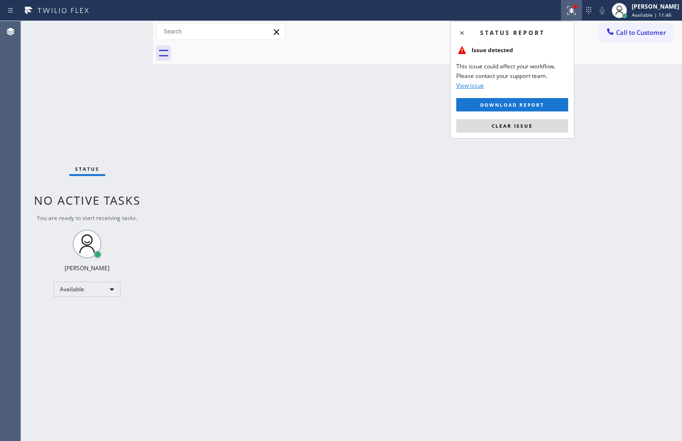
click at [525, 133] on div "Status report Issue detected This issue could affect your workflow. Please cont…" at bounding box center [512, 80] width 124 height 118
click at [522, 120] on button "Clear issue" at bounding box center [512, 125] width 112 height 13
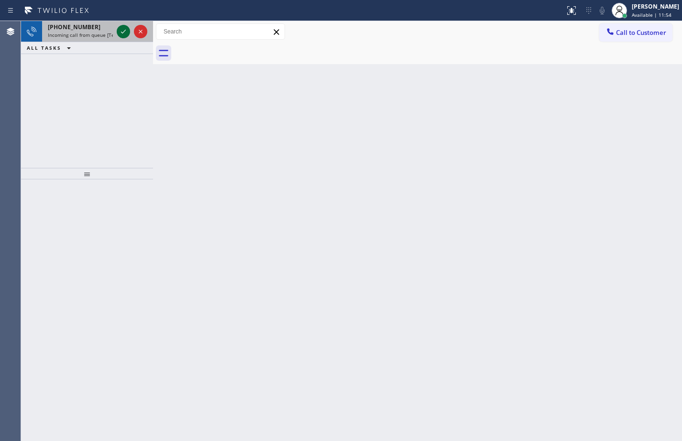
click at [120, 32] on icon at bounding box center [123, 31] width 11 height 11
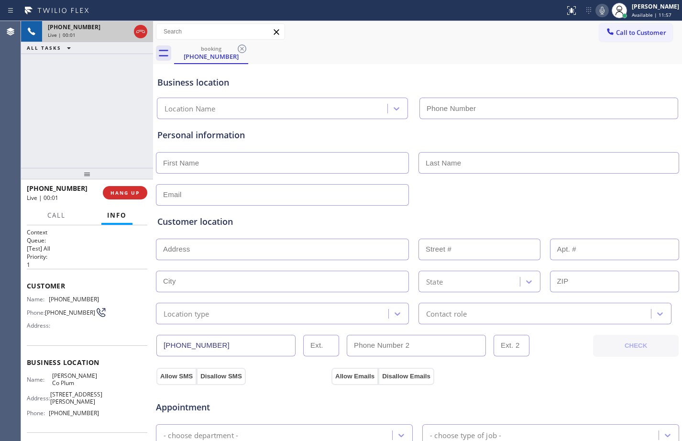
type input "[PHONE_NUMBER]"
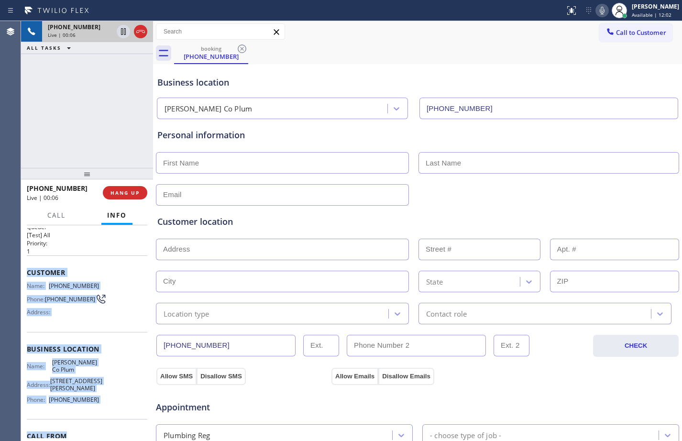
scroll to position [14, 0]
drag, startPoint x: 25, startPoint y: 287, endPoint x: 102, endPoint y: 398, distance: 135.8
click at [102, 398] on div "Context Queue: [Test] All Priority: 1 Customer Name: [PHONE_NUMBER] Phone: [PHO…" at bounding box center [87, 333] width 132 height 216
copy div "Customer Name: [PHONE_NUMBER] Phone: [PHONE_NUMBER] Address: Business location …"
drag, startPoint x: 122, startPoint y: 188, endPoint x: 150, endPoint y: 187, distance: 27.8
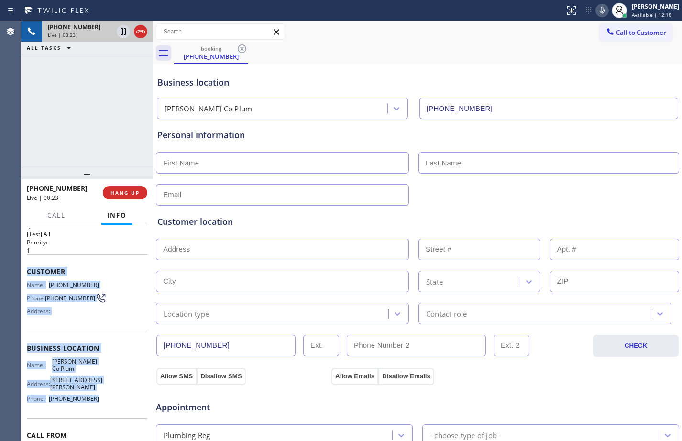
click at [122, 188] on button "HANG UP" at bounding box center [125, 192] width 44 height 13
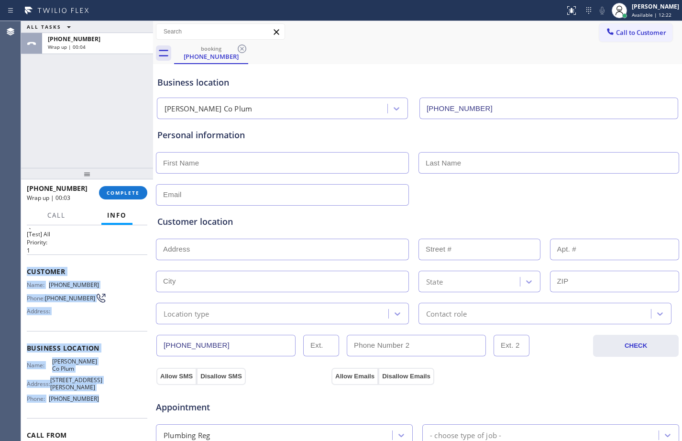
drag, startPoint x: 124, startPoint y: 195, endPoint x: 154, endPoint y: 193, distance: 30.2
click at [124, 195] on span "COMPLETE" at bounding box center [123, 192] width 33 height 7
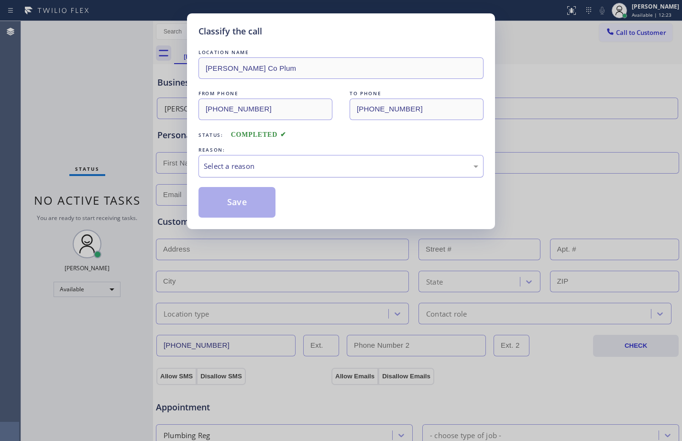
click at [288, 172] on div "Select a reason" at bounding box center [341, 166] width 285 height 22
click at [248, 217] on button "Save" at bounding box center [237, 202] width 77 height 31
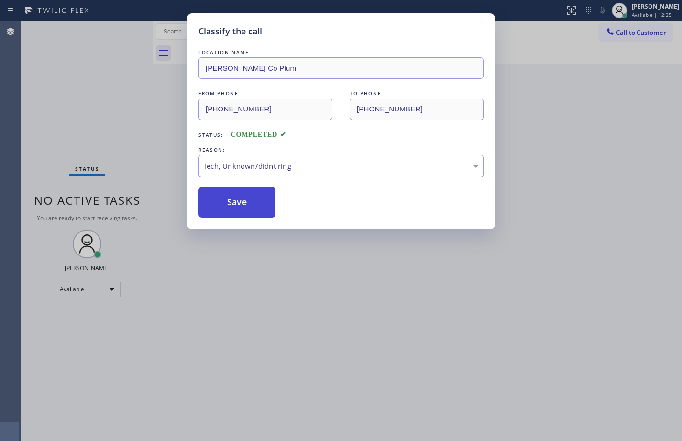
click at [248, 208] on button "Save" at bounding box center [237, 202] width 77 height 31
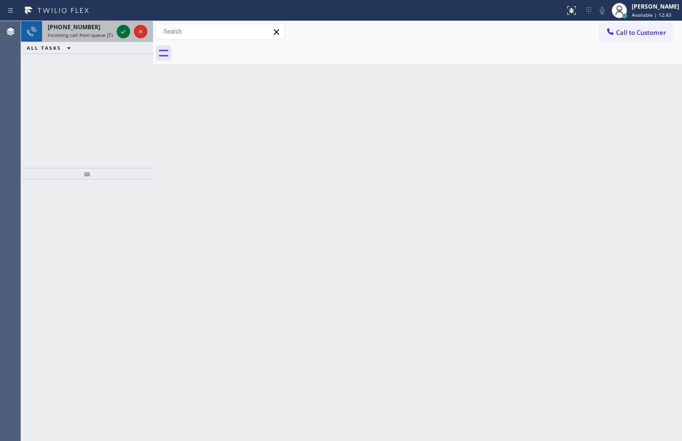
click at [128, 30] on icon at bounding box center [123, 31] width 11 height 11
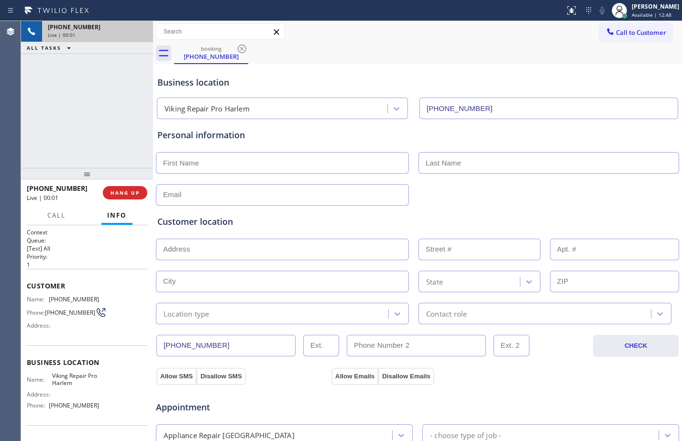
type input "[PHONE_NUMBER]"
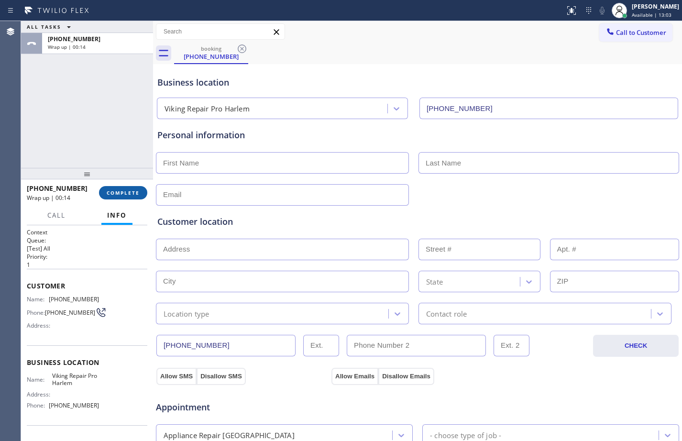
click at [128, 196] on span "COMPLETE" at bounding box center [123, 192] width 33 height 7
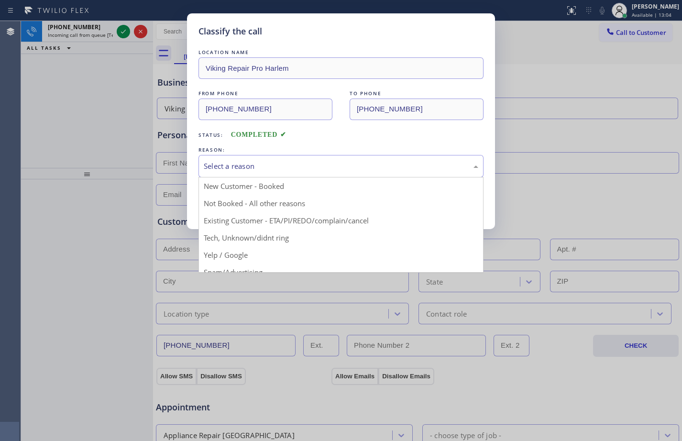
click at [277, 168] on div "Select a reason" at bounding box center [341, 166] width 275 height 11
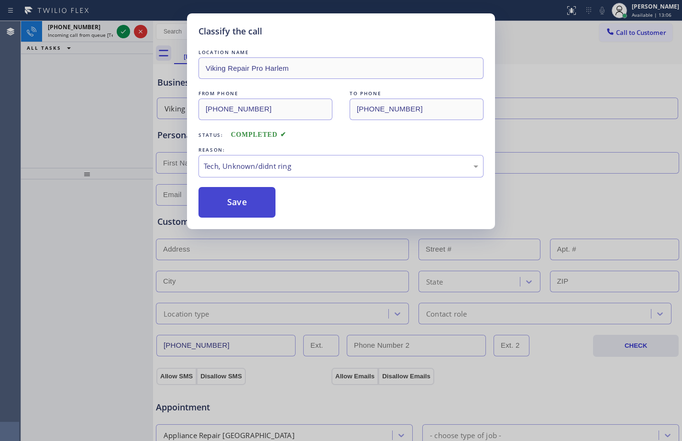
click at [253, 203] on button "Save" at bounding box center [237, 202] width 77 height 31
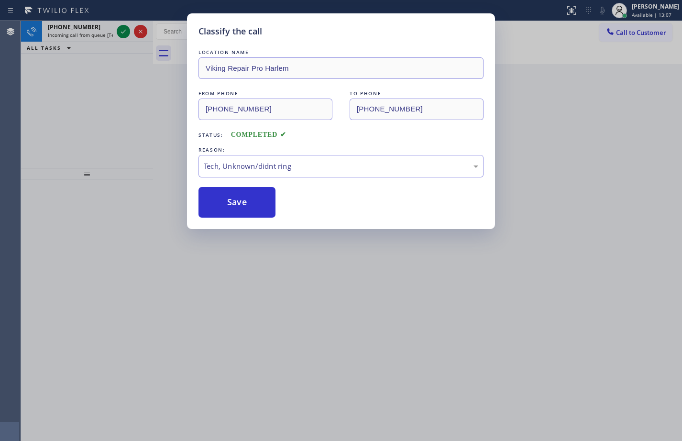
click at [122, 32] on icon at bounding box center [123, 31] width 11 height 11
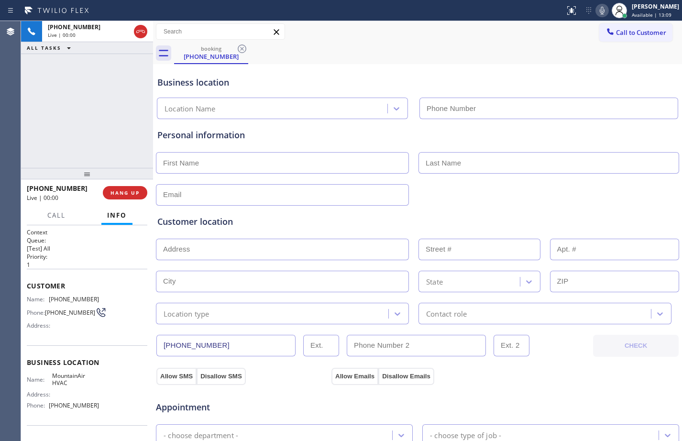
type input "[PHONE_NUMBER]"
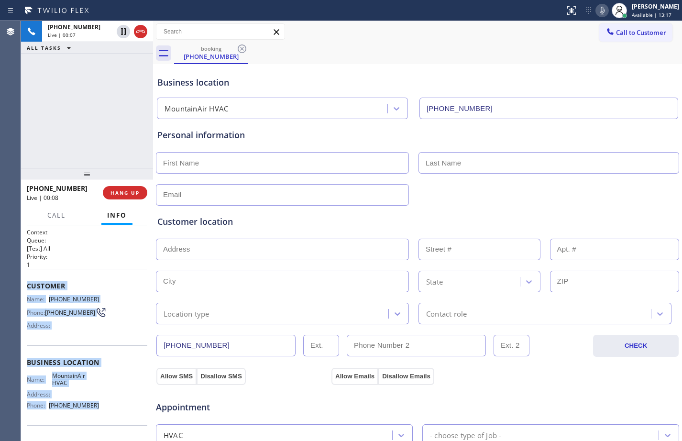
drag, startPoint x: 28, startPoint y: 283, endPoint x: 118, endPoint y: 415, distance: 159.9
click at [118, 415] on div "Context Queue: [Test] All Priority: 1 Customer Name: [PHONE_NUMBER] Phone: [PHO…" at bounding box center [87, 362] width 121 height 269
copy div "Customer Name: [PHONE_NUMBER] Phone: [PHONE_NUMBER] Address: Business location …"
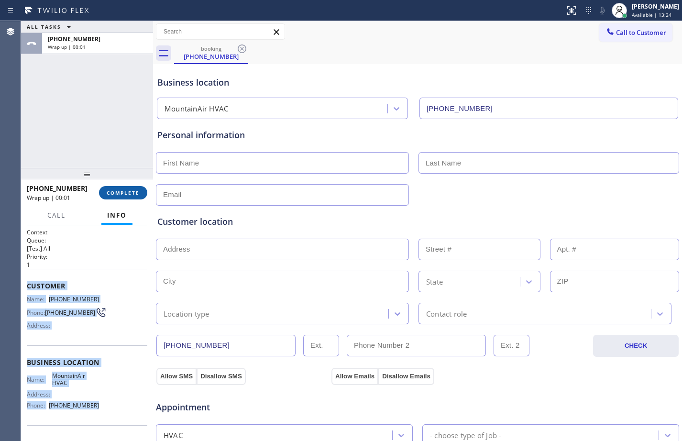
click at [125, 194] on span "COMPLETE" at bounding box center [123, 192] width 33 height 7
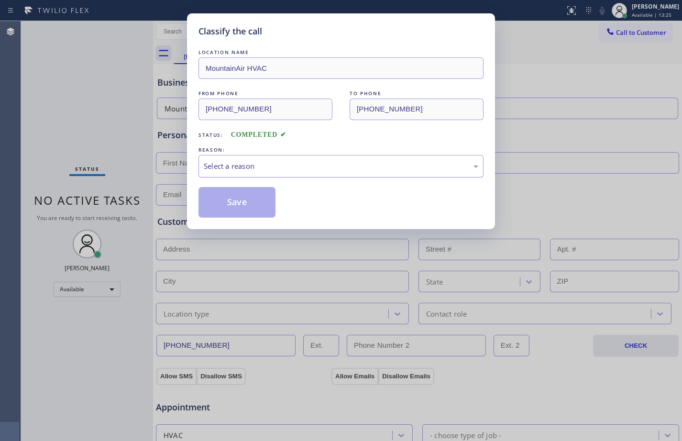
click at [359, 173] on div "Select a reason" at bounding box center [341, 166] width 285 height 22
click at [235, 202] on button "Save" at bounding box center [237, 202] width 77 height 31
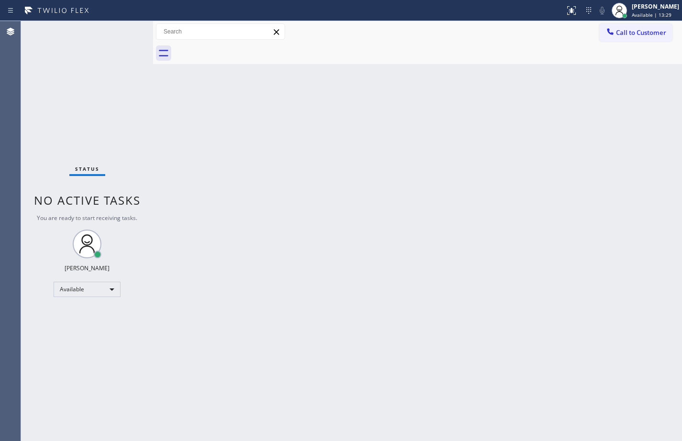
click at [158, 287] on div "Back to Dashboard Change Sender ID Customers Technicians Select a contact Outbo…" at bounding box center [417, 231] width 529 height 420
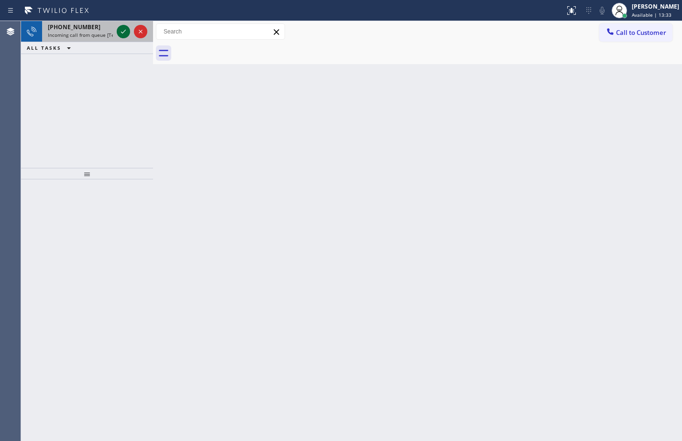
click at [125, 32] on icon at bounding box center [123, 31] width 11 height 11
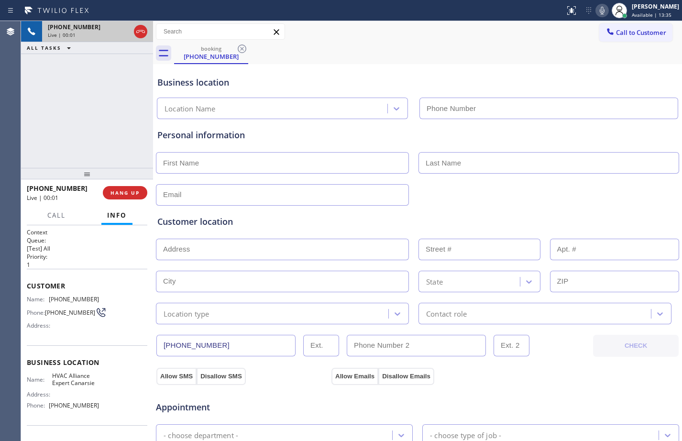
type input "[PHONE_NUMBER]"
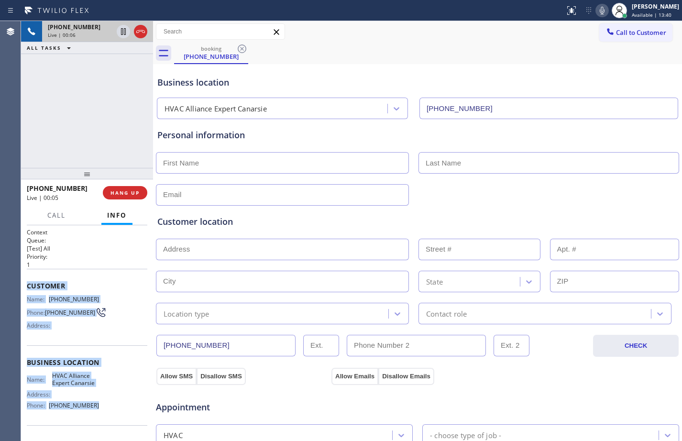
drag, startPoint x: 27, startPoint y: 284, endPoint x: 105, endPoint y: 418, distance: 154.6
click at [105, 418] on div "Context Queue: [Test] All Priority: 1 Customer Name: [PHONE_NUMBER] Phone: [PHO…" at bounding box center [87, 362] width 121 height 269
copy div "Customer Name: [PHONE_NUMBER] Phone: [PHONE_NUMBER] Address: Business location …"
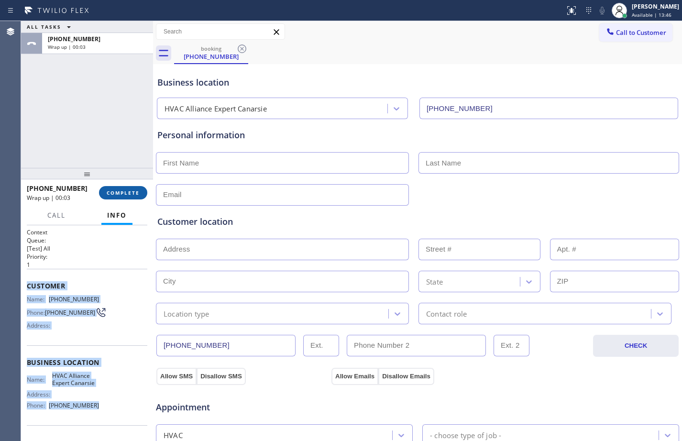
click at [125, 193] on span "COMPLETE" at bounding box center [123, 192] width 33 height 7
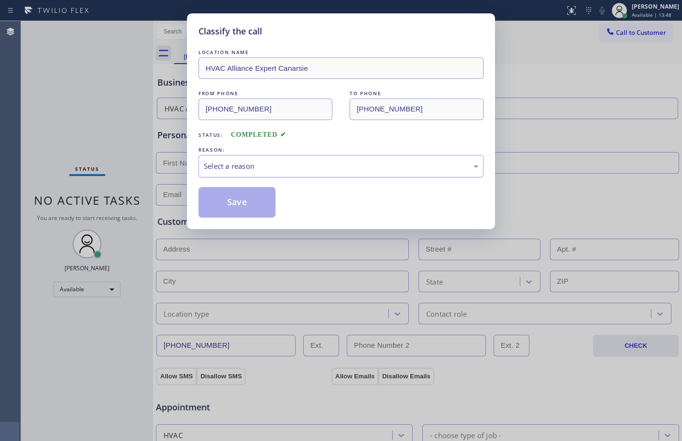
click at [287, 161] on div "Select a reason" at bounding box center [341, 166] width 275 height 11
click at [226, 198] on button "Save" at bounding box center [237, 202] width 77 height 31
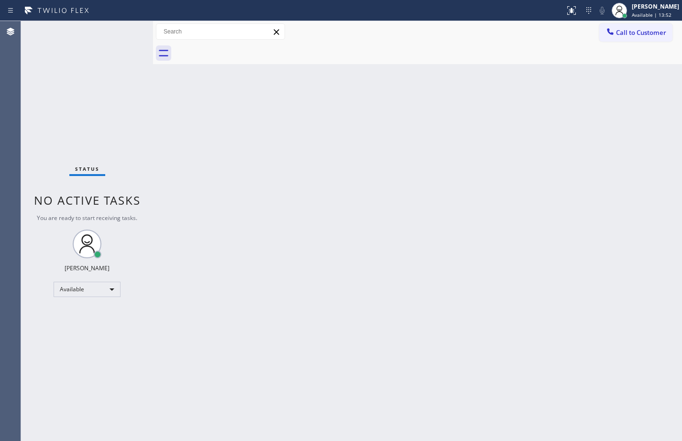
click at [256, 122] on div "Back to Dashboard Change Sender ID Customers Technicians Select a contact Outbo…" at bounding box center [417, 231] width 529 height 420
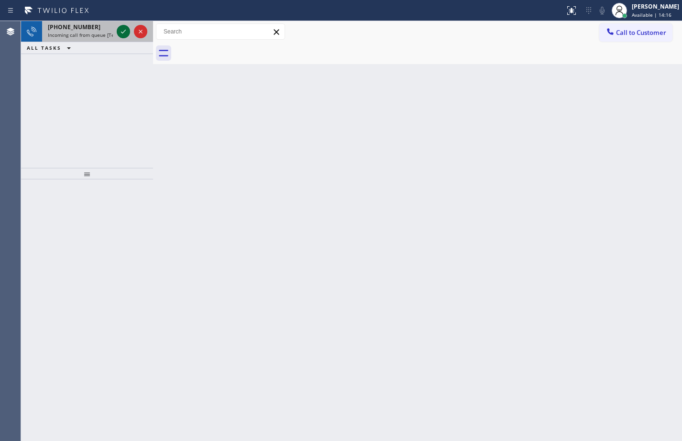
click at [126, 31] on icon at bounding box center [123, 31] width 11 height 11
click at [126, 32] on icon at bounding box center [123, 31] width 11 height 11
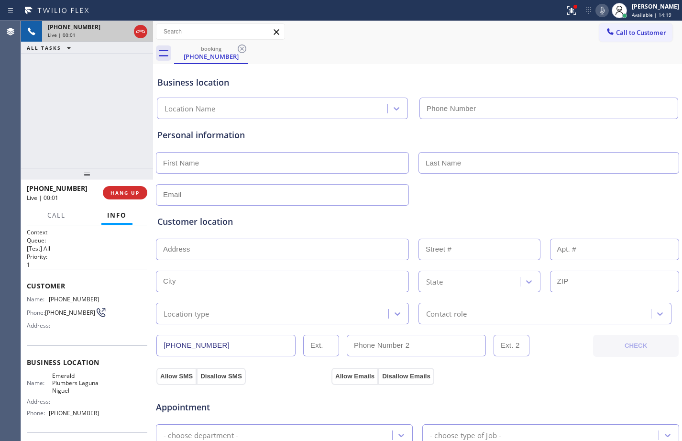
type input "[PHONE_NUMBER]"
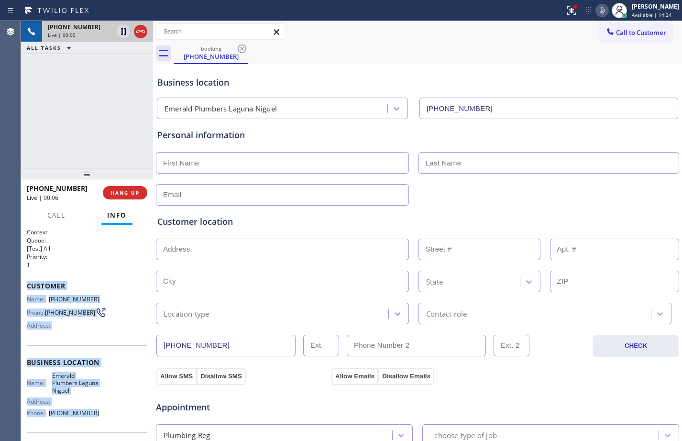
drag, startPoint x: 22, startPoint y: 287, endPoint x: 122, endPoint y: 422, distance: 169.0
click at [122, 422] on div "Context Queue: [Test] All Priority: 1 Customer Name: [PHONE_NUMBER] Phone: [PHO…" at bounding box center [87, 333] width 132 height 216
copy div "Customer Name: [PHONE_NUMBER] Phone: [PHONE_NUMBER] Address: Business location …"
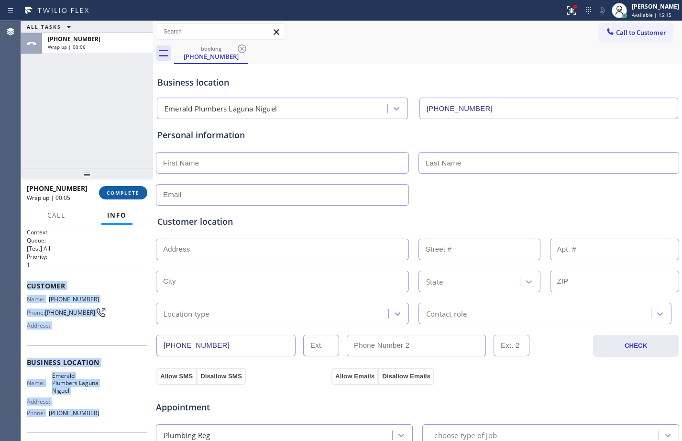
click at [129, 193] on span "COMPLETE" at bounding box center [123, 192] width 33 height 7
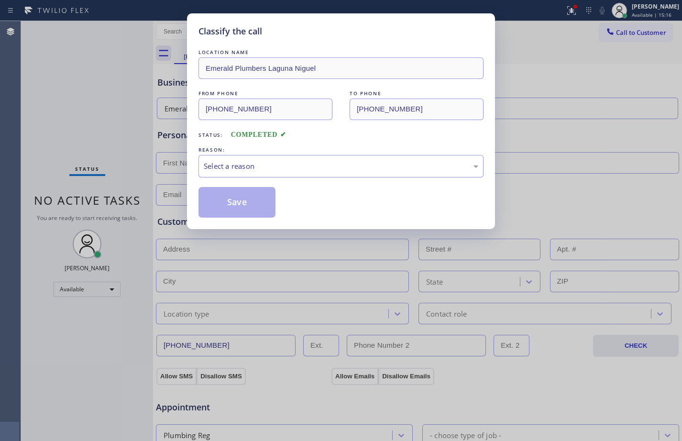
click at [341, 172] on div "Select a reason" at bounding box center [341, 166] width 285 height 22
click at [240, 208] on button "Save" at bounding box center [237, 202] width 77 height 31
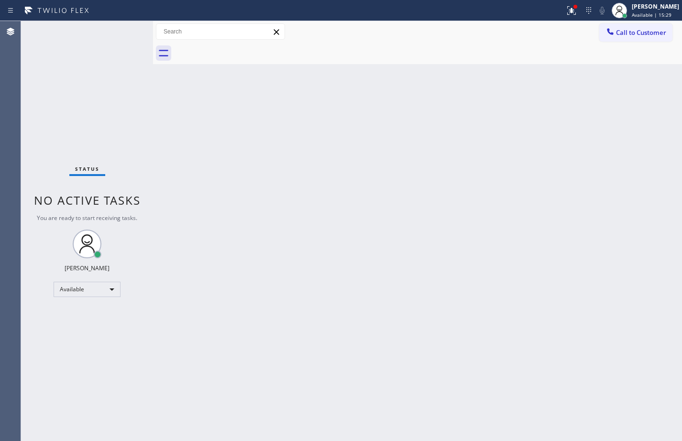
click at [57, 137] on div "Status No active tasks You are ready to start receiving tasks. [PERSON_NAME] Av…" at bounding box center [87, 231] width 132 height 420
click at [177, 129] on div "Back to Dashboard Change Sender ID Customers Technicians Select a contact Outbo…" at bounding box center [417, 231] width 529 height 420
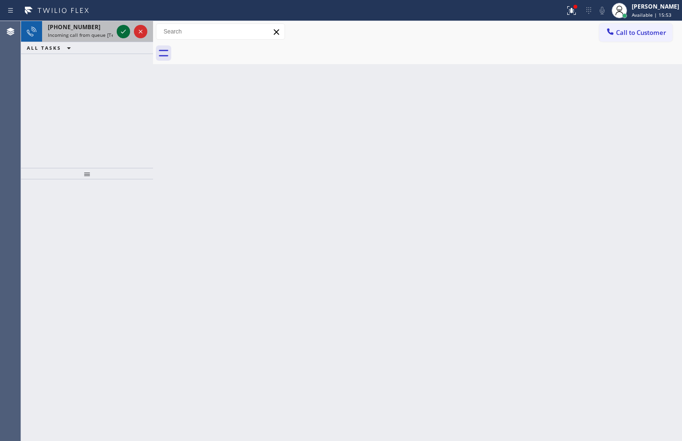
click at [122, 34] on icon at bounding box center [123, 31] width 11 height 11
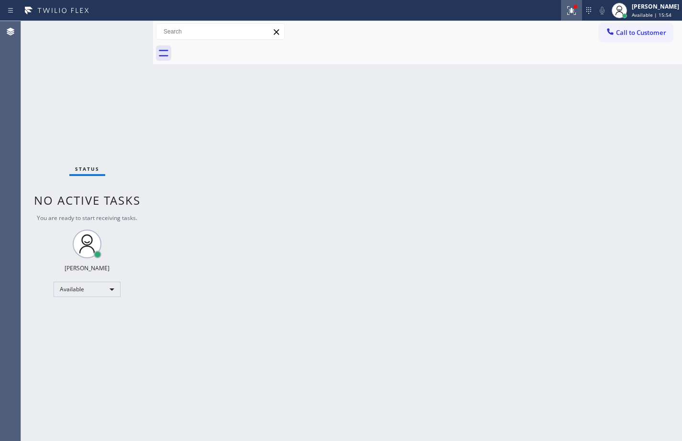
click at [561, 19] on button at bounding box center [571, 10] width 21 height 21
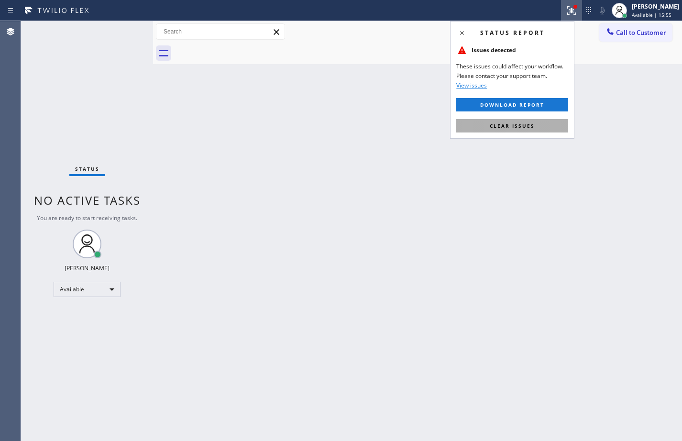
click at [501, 126] on span "Clear issues" at bounding box center [512, 125] width 45 height 7
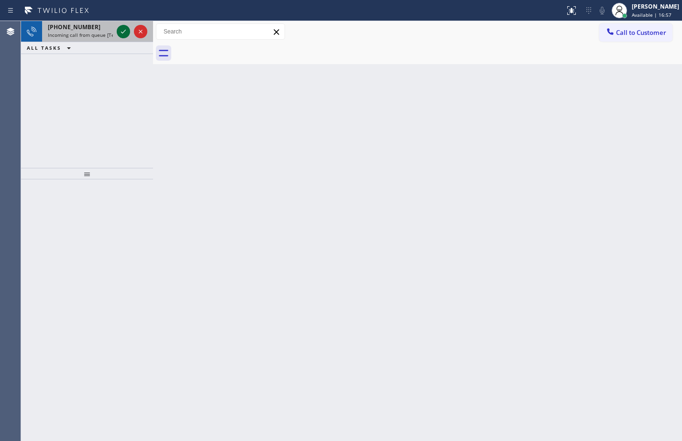
click at [128, 31] on icon at bounding box center [123, 31] width 11 height 11
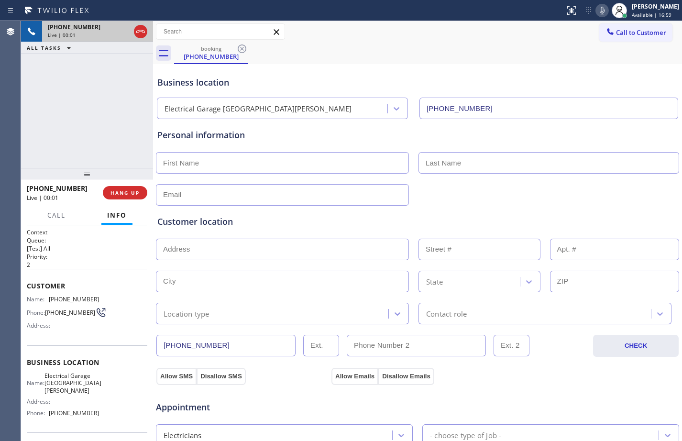
type input "[PHONE_NUMBER]"
click at [131, 192] on span "HANG UP" at bounding box center [125, 192] width 29 height 7
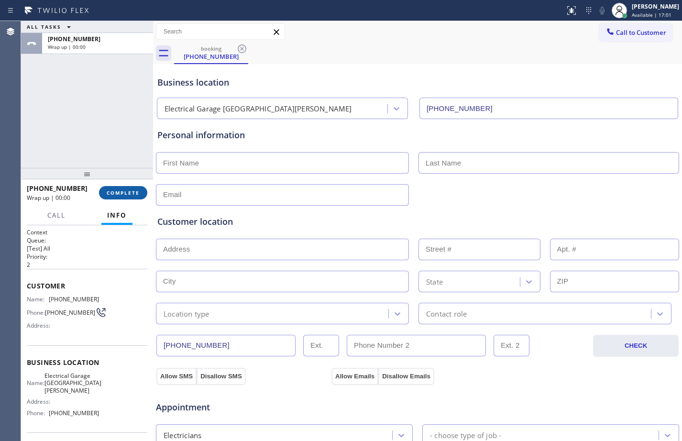
click at [131, 192] on span "COMPLETE" at bounding box center [123, 192] width 33 height 7
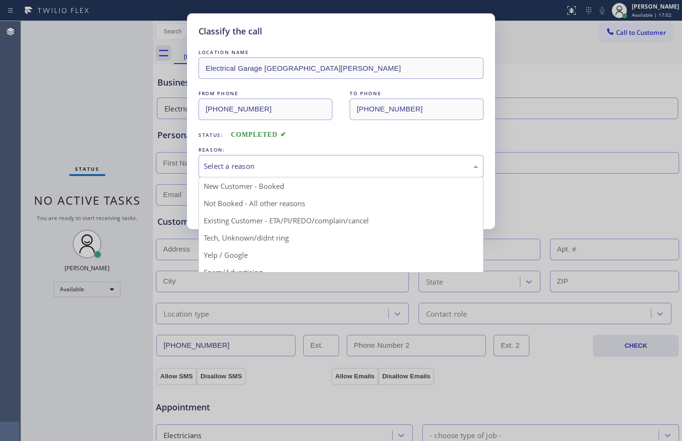
click at [285, 157] on div "Select a reason" at bounding box center [341, 166] width 285 height 22
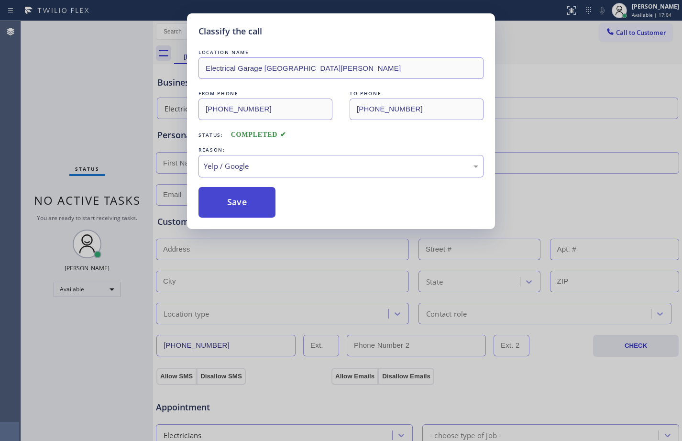
click at [230, 213] on button "Save" at bounding box center [237, 202] width 77 height 31
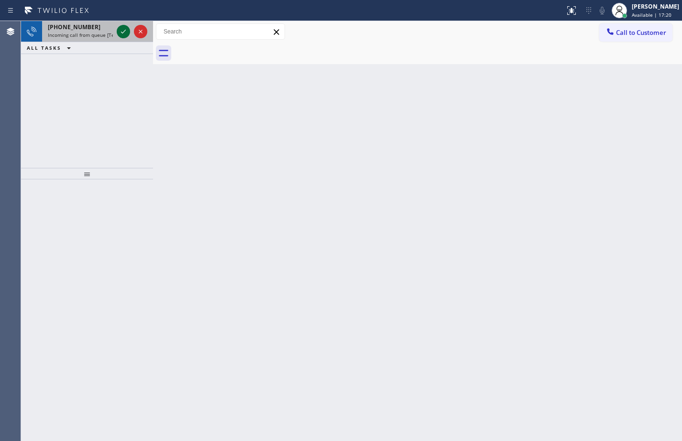
click at [120, 31] on icon at bounding box center [123, 31] width 11 height 11
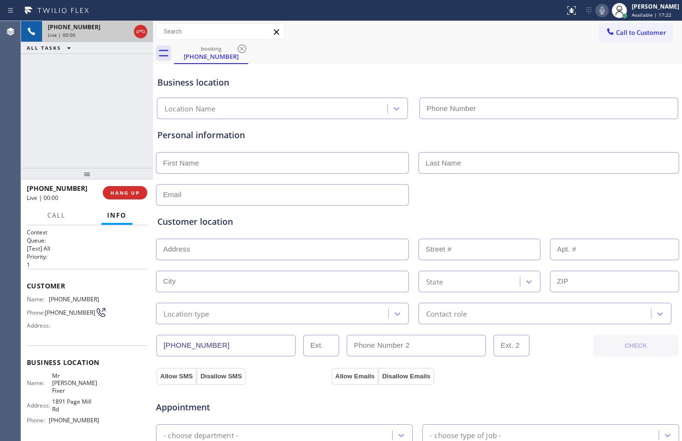
type input "[PHONE_NUMBER]"
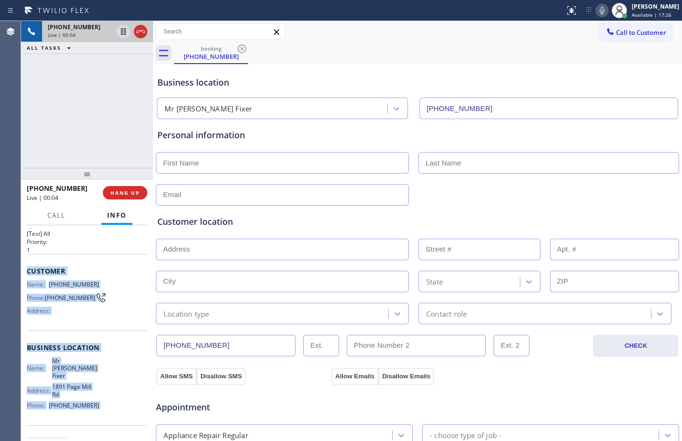
scroll to position [25, 0]
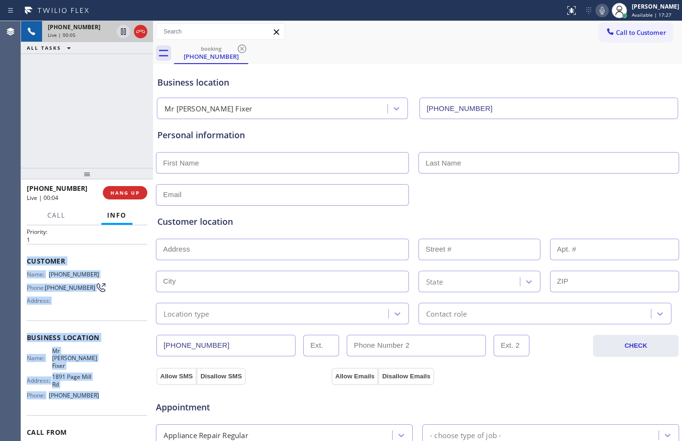
drag, startPoint x: 25, startPoint y: 280, endPoint x: 106, endPoint y: 397, distance: 141.6
click at [106, 397] on div "Context Queue: [Test] All Priority: 1 Customer Name: [PHONE_NUMBER] Phone: [PHO…" at bounding box center [87, 333] width 132 height 216
copy div "Customer Name: [PHONE_NUMBER] Phone: [PHONE_NUMBER] Address: Business location …"
drag, startPoint x: 125, startPoint y: 33, endPoint x: 366, endPoint y: 25, distance: 240.3
click at [125, 33] on icon at bounding box center [123, 31] width 5 height 7
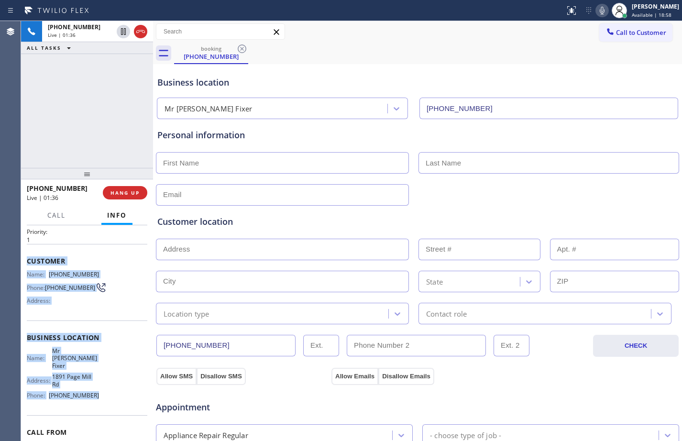
click at [597, 12] on icon at bounding box center [602, 10] width 11 height 11
drag, startPoint x: 125, startPoint y: 34, endPoint x: 328, endPoint y: 12, distance: 204.5
click at [125, 34] on icon at bounding box center [123, 31] width 7 height 7
click at [597, 6] on icon at bounding box center [602, 10] width 11 height 11
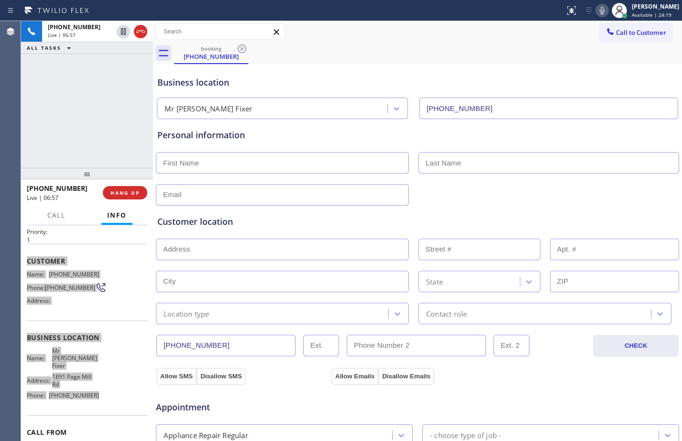
scroll to position [300, 0]
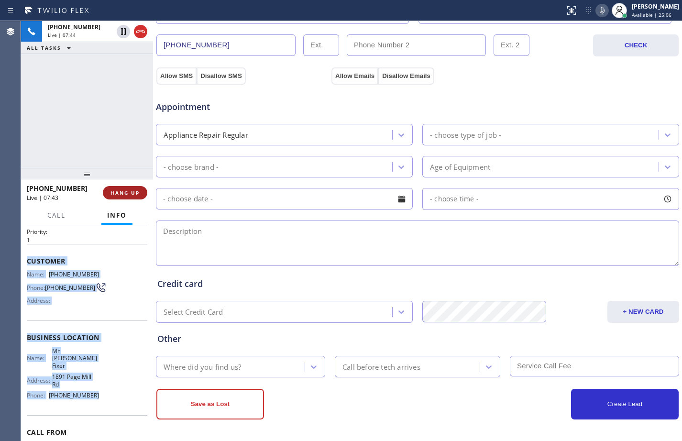
click at [124, 189] on span "HANG UP" at bounding box center [125, 192] width 29 height 7
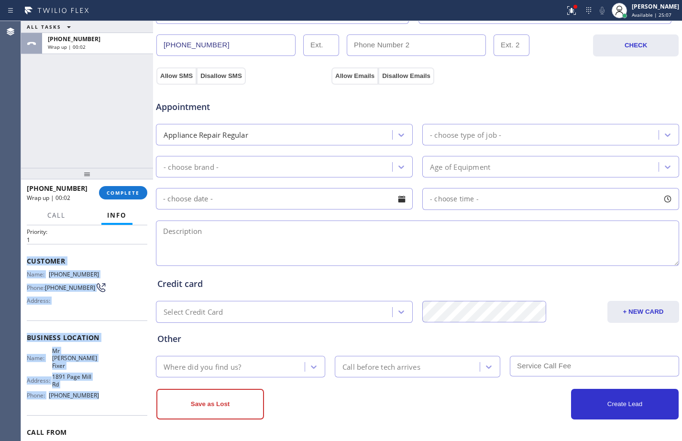
scroll to position [0, 0]
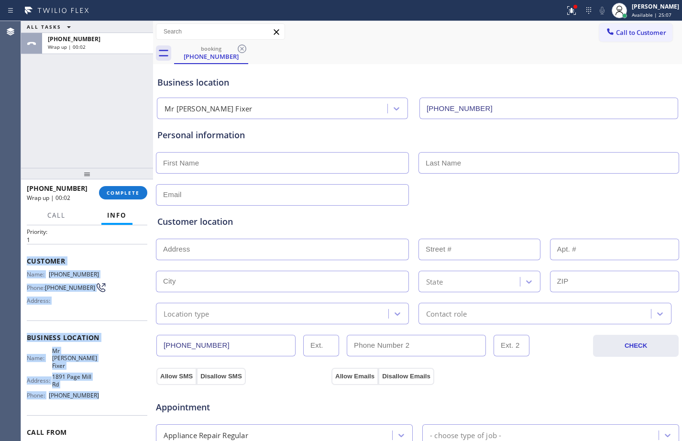
click at [240, 161] on input "text" at bounding box center [282, 163] width 253 height 22
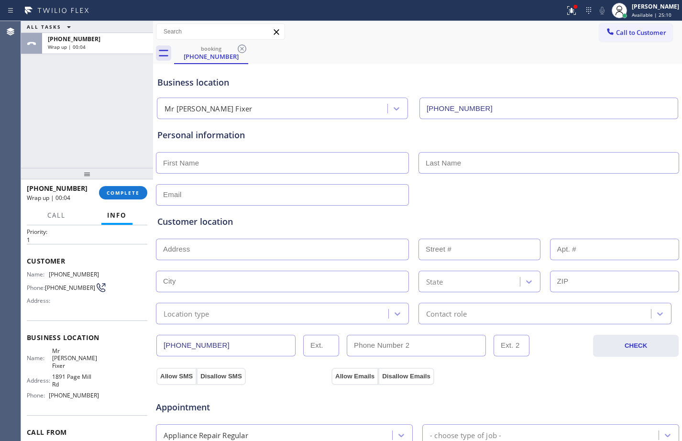
click at [309, 160] on input "text" at bounding box center [282, 163] width 253 height 22
paste input "Prasad"
type input "Prasad"
click at [517, 166] on input "text" at bounding box center [549, 163] width 261 height 22
paste input "Munirathna"
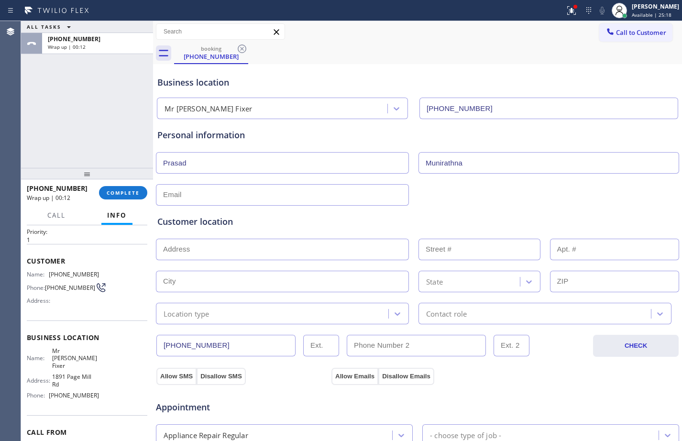
type input "Munirathna"
click at [229, 193] on input "text" at bounding box center [282, 195] width 253 height 22
paste input "[EMAIL_ADDRESS][DOMAIN_NAME]"
type input "[EMAIL_ADDRESS][DOMAIN_NAME]"
click at [226, 251] on input "text" at bounding box center [282, 250] width 253 height 22
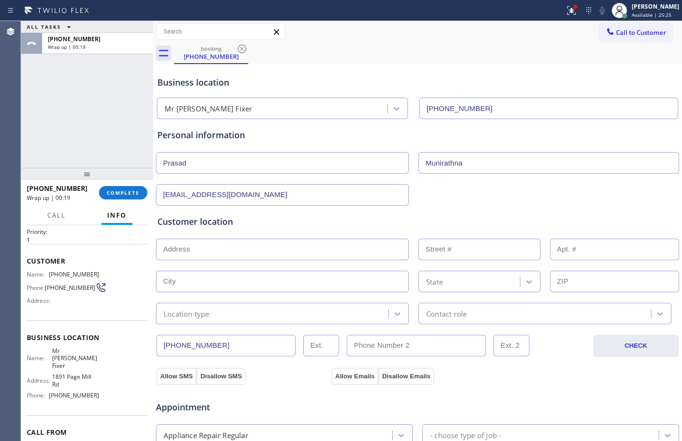
paste input "[STREET_ADDRESS]"
type input "233 Snowdrop Ct"
type input "233"
type input "San [PERSON_NAME]"
type input "94582"
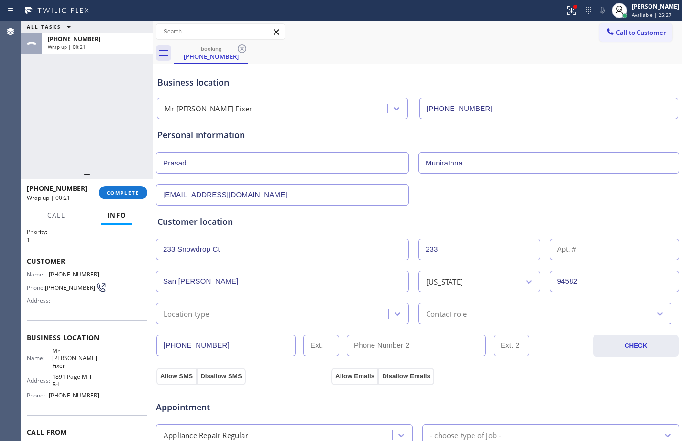
click at [217, 319] on div "Location type" at bounding box center [274, 313] width 230 height 17
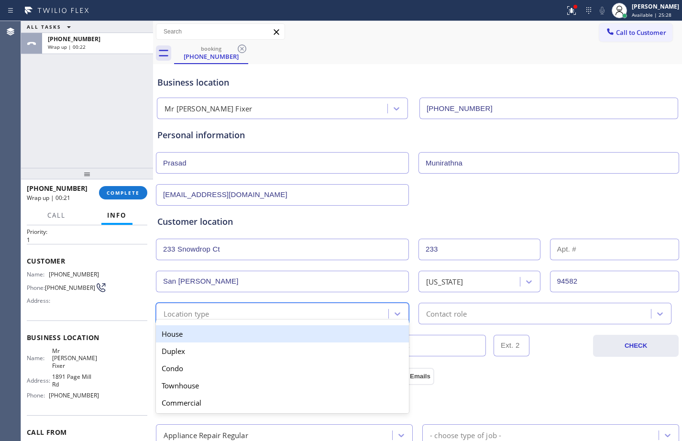
drag, startPoint x: 213, startPoint y: 330, endPoint x: 341, endPoint y: 340, distance: 128.6
click at [214, 331] on div "House" at bounding box center [282, 333] width 253 height 17
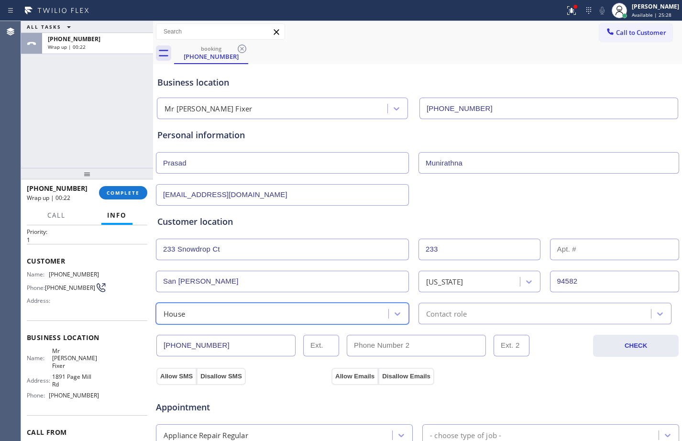
click at [445, 318] on div "Contact role" at bounding box center [446, 313] width 41 height 11
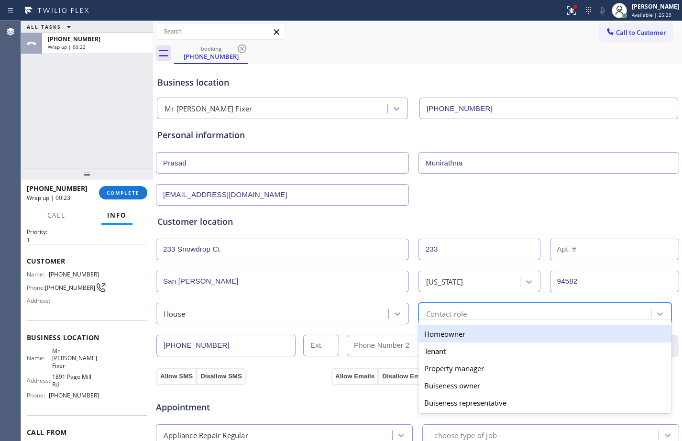
click at [442, 336] on div "Homeowner" at bounding box center [545, 333] width 253 height 17
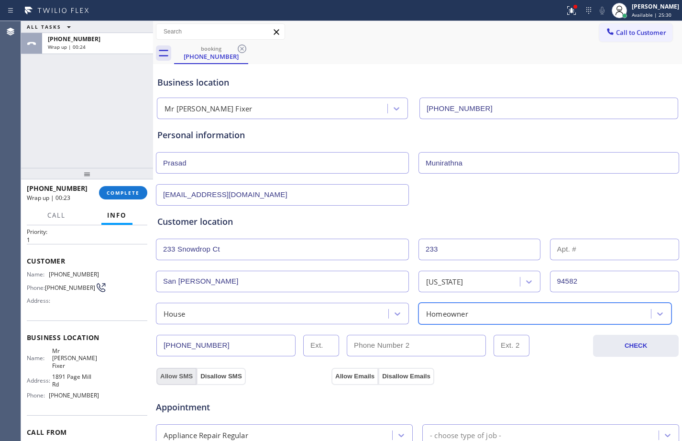
click at [184, 374] on button "Allow SMS" at bounding box center [176, 376] width 40 height 17
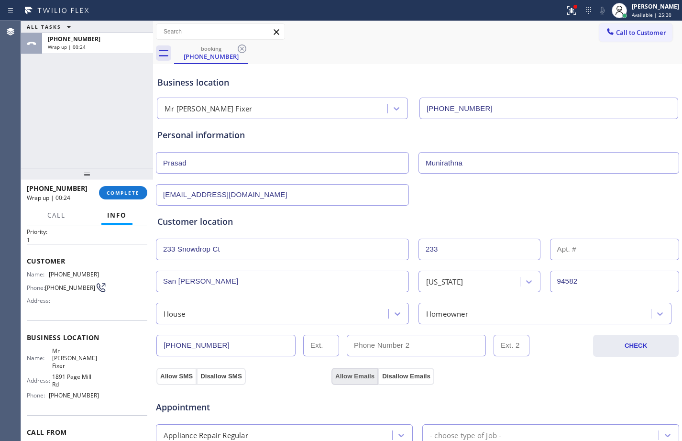
click at [336, 373] on button "Allow Emails" at bounding box center [355, 376] width 47 height 17
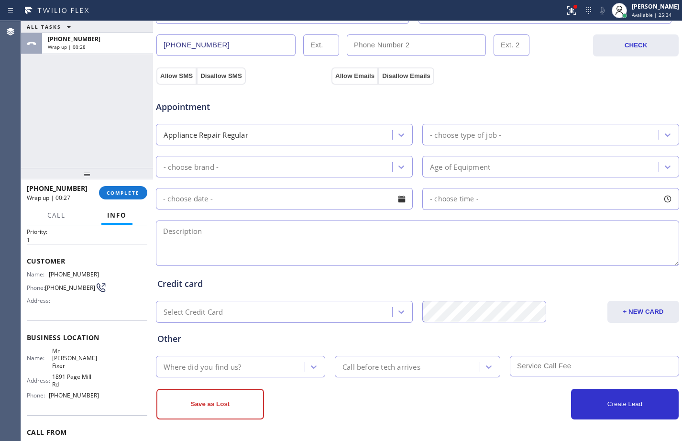
click at [246, 140] on div "Appliance Repair Regular" at bounding box center [206, 134] width 85 height 11
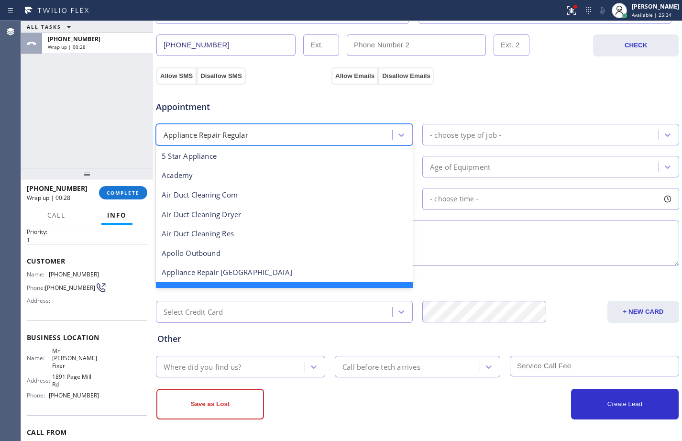
scroll to position [21, 0]
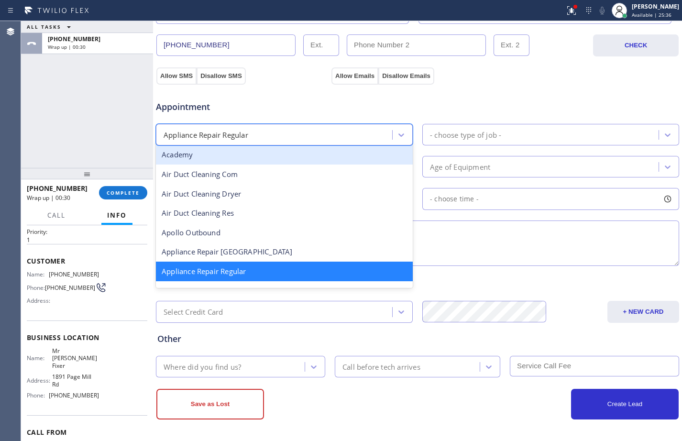
click at [510, 130] on div "- choose type of job -" at bounding box center [541, 134] width 233 height 17
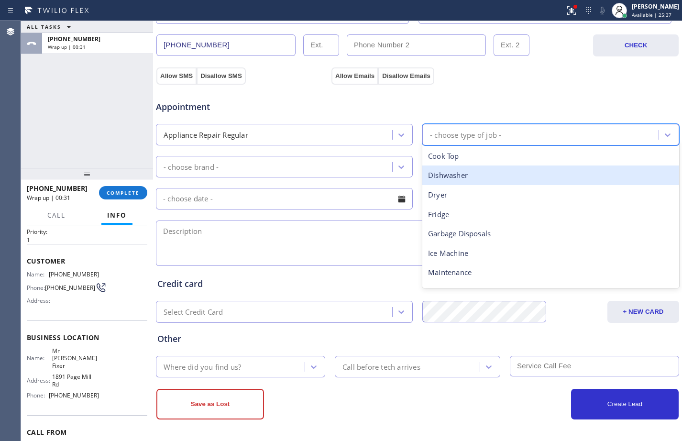
click at [463, 173] on div "Dishwasher" at bounding box center [550, 176] width 257 height 20
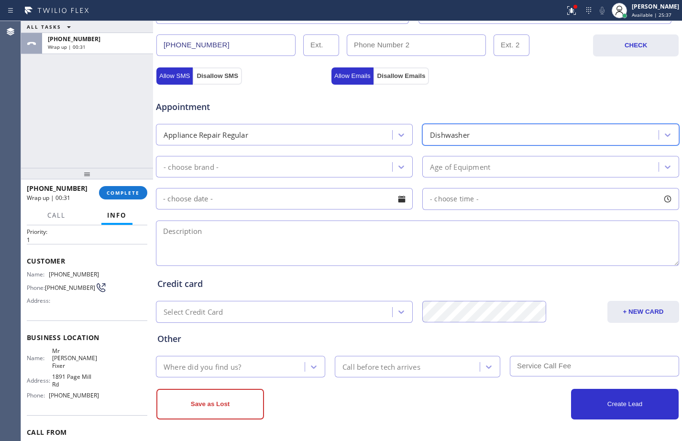
click at [252, 166] on div "- choose brand -" at bounding box center [275, 166] width 233 height 17
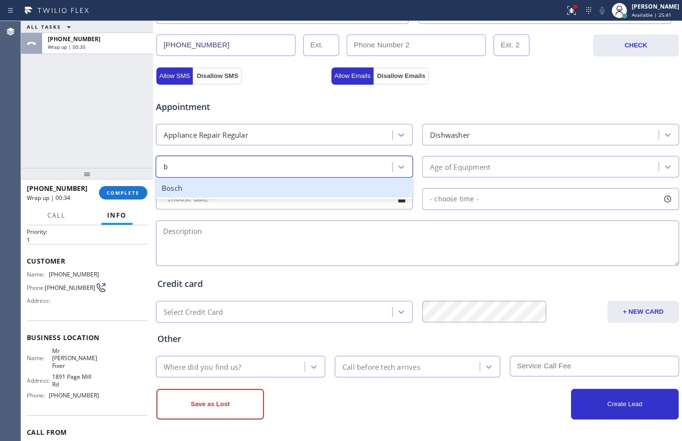
type input "bo"
click at [282, 192] on div "Bosch" at bounding box center [284, 188] width 257 height 20
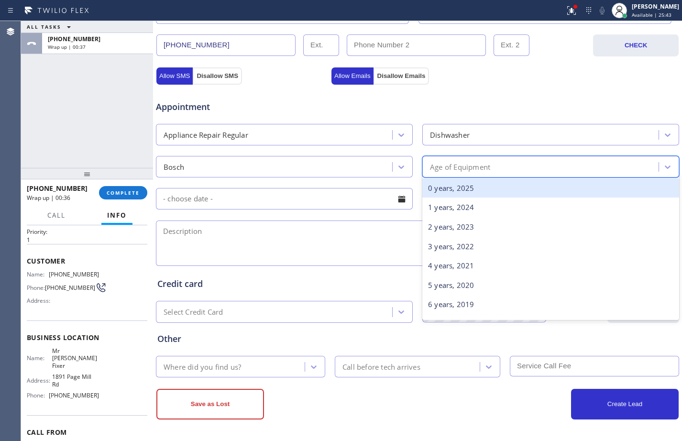
click at [485, 165] on div "Age of Equipment" at bounding box center [460, 166] width 60 height 11
type input "10"
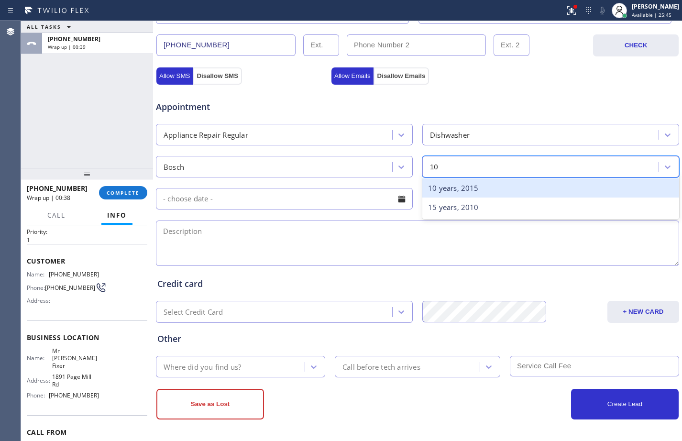
click at [460, 195] on div "10 years, 2015" at bounding box center [550, 188] width 257 height 20
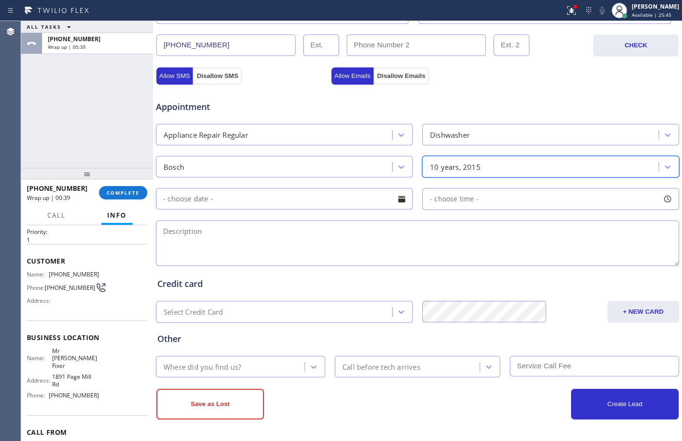
click at [321, 196] on input "text" at bounding box center [284, 199] width 257 height 22
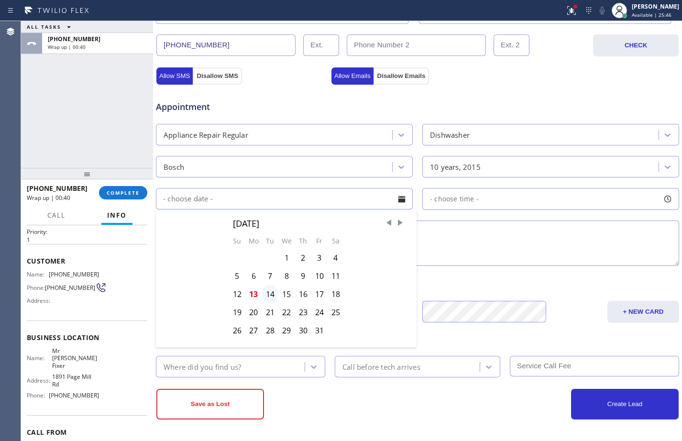
click at [273, 294] on div "14" at bounding box center [270, 294] width 16 height 18
type input "[DATE]"
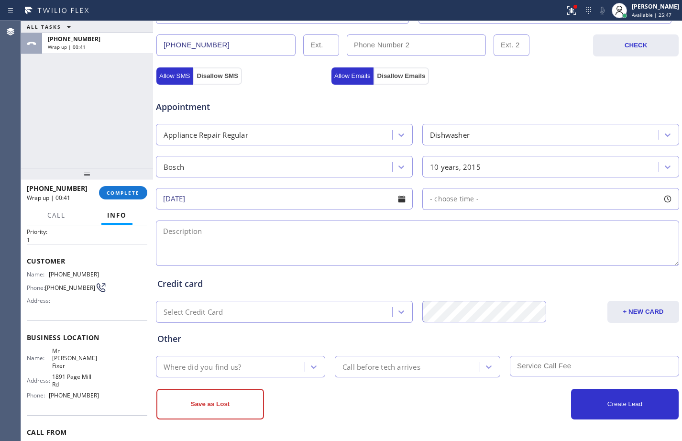
click at [500, 210] on div "- choose time -" at bounding box center [550, 199] width 257 height 22
drag, startPoint x: 425, startPoint y: 258, endPoint x: 502, endPoint y: 256, distance: 77.0
click at [502, 256] on div at bounding box center [505, 257] width 11 height 20
drag, startPoint x: 432, startPoint y: 256, endPoint x: 447, endPoint y: 255, distance: 14.9
click at [447, 255] on div at bounding box center [449, 257] width 11 height 20
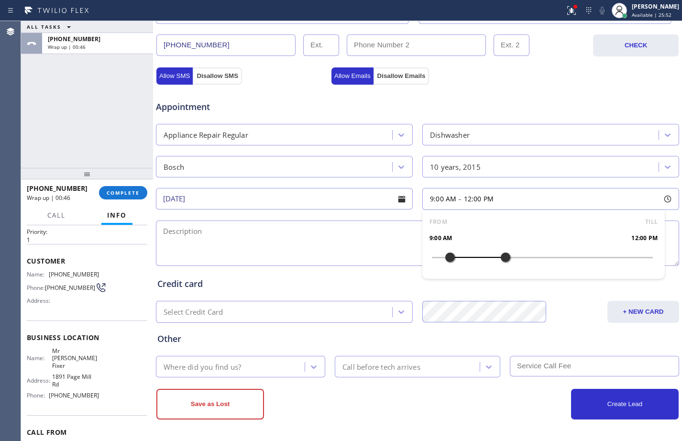
click at [340, 252] on textarea at bounding box center [417, 243] width 523 height 45
click at [259, 238] on textarea "9-12/$95/" at bounding box center [417, 243] width 523 height 45
paste textarea "Bosch/dishwasher/not draining the water/maybe [DEMOGRAPHIC_DATA]"
click at [341, 234] on textarea "9-12/$95/Bosch/dishwasher/not draining the water/maybe [DEMOGRAPHIC_DATA]" at bounding box center [417, 243] width 523 height 45
click at [465, 231] on textarea "9-12/$95/Bosch/dishwasher/not draining the water/not sure how old but maybe [DE…" at bounding box center [417, 243] width 523 height 45
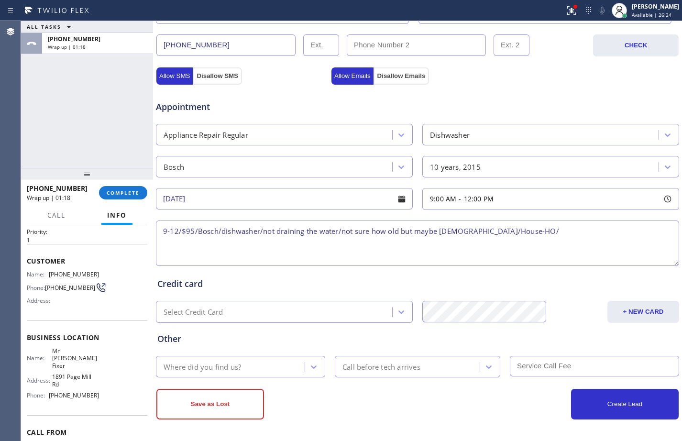
click at [565, 223] on textarea "9-12/$95/Bosch/dishwasher/not draining the water/not sure how old but maybe [DE…" at bounding box center [417, 243] width 523 height 45
paste textarea "[STREET_ADDRESS]"
click at [642, 230] on textarea "9-12/$95/Bosch/dishwasher/not draining the water/not sure how old but maybe [DE…" at bounding box center [417, 243] width 523 height 45
click at [645, 233] on textarea "9-12/$95/Bosch/dishwasher/not draining the water/not sure how old but maybe [DE…" at bounding box center [417, 243] width 523 height 45
paste textarea "Mr [PERSON_NAME] Fixer"
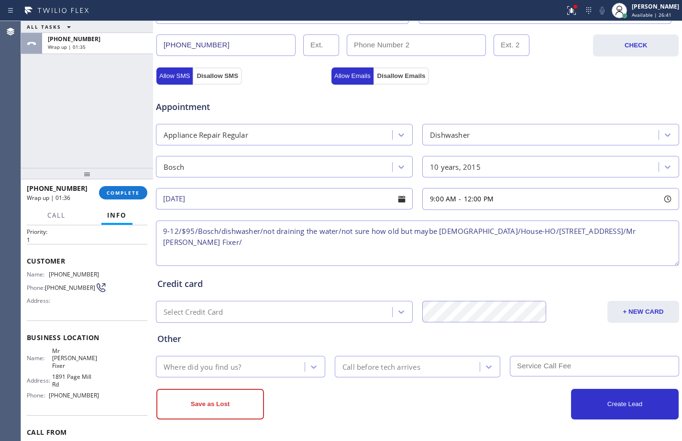
paste textarea "Please call customer 30 minutes prior to arrival"
type textarea "9-12/$95/Bosch/dishwasher/not draining the water/not sure how old but maybe [DE…"
click at [208, 361] on div "Where did you find us?" at bounding box center [203, 366] width 78 height 11
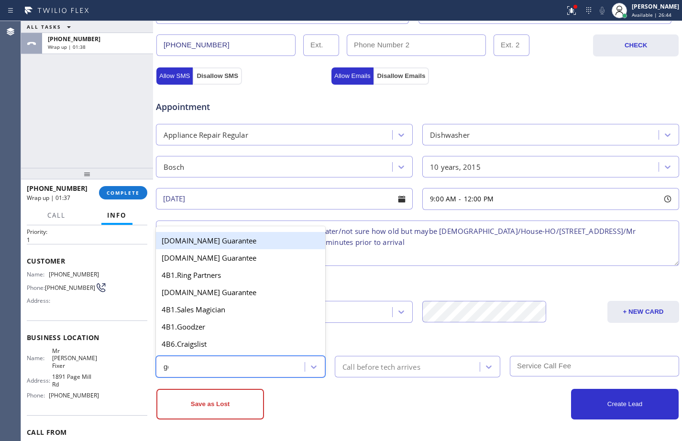
type input "goo"
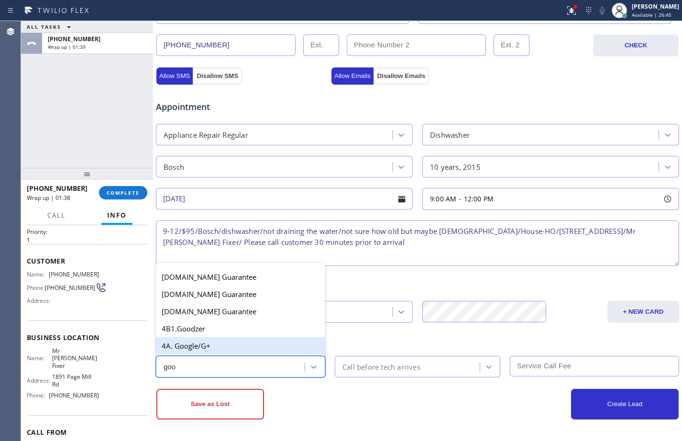
click at [199, 348] on div "4A. Google/G+" at bounding box center [240, 345] width 169 height 17
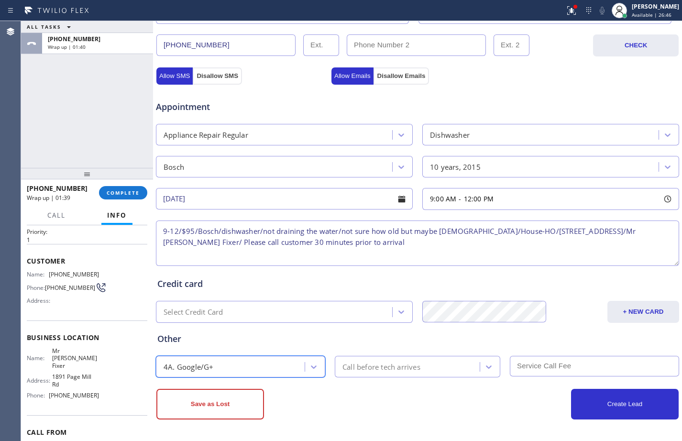
click at [367, 364] on div "Call before tech arrives" at bounding box center [382, 366] width 78 height 11
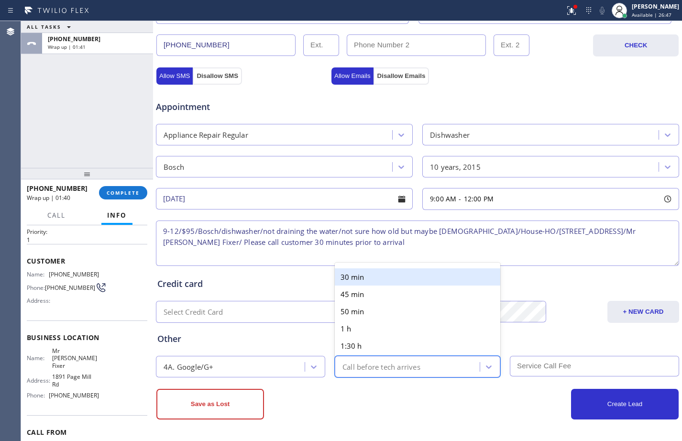
click at [359, 279] on div "30 min" at bounding box center [418, 276] width 166 height 17
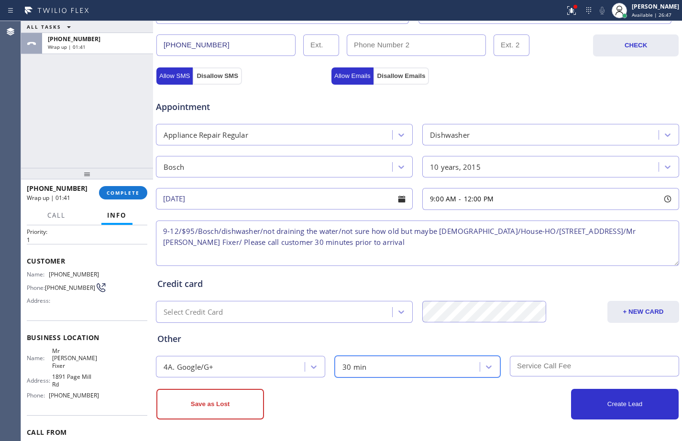
click at [542, 366] on input "text" at bounding box center [594, 366] width 169 height 21
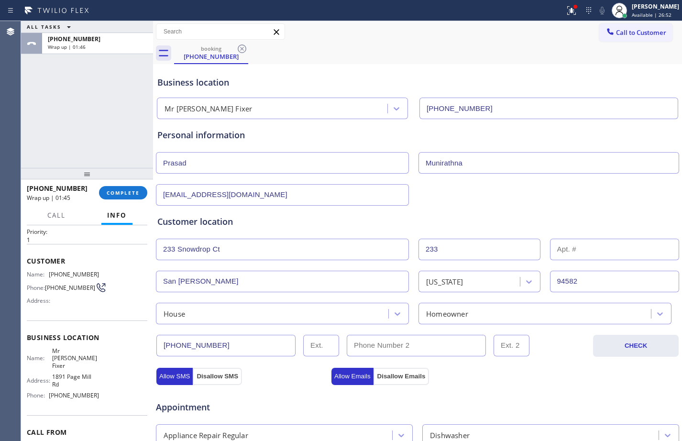
scroll to position [300, 0]
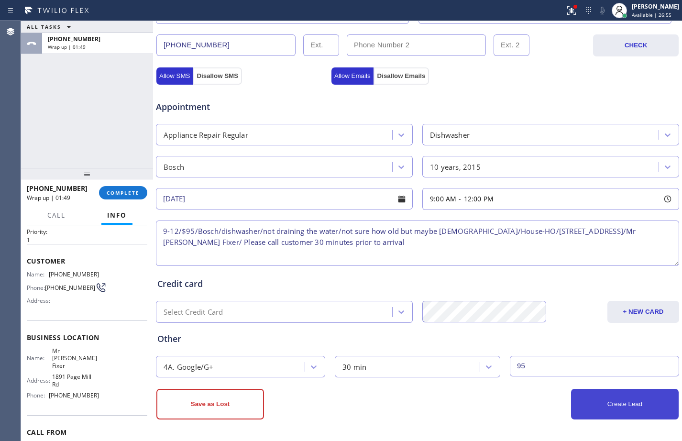
type input "95"
click at [620, 414] on button "Create Lead" at bounding box center [625, 404] width 108 height 31
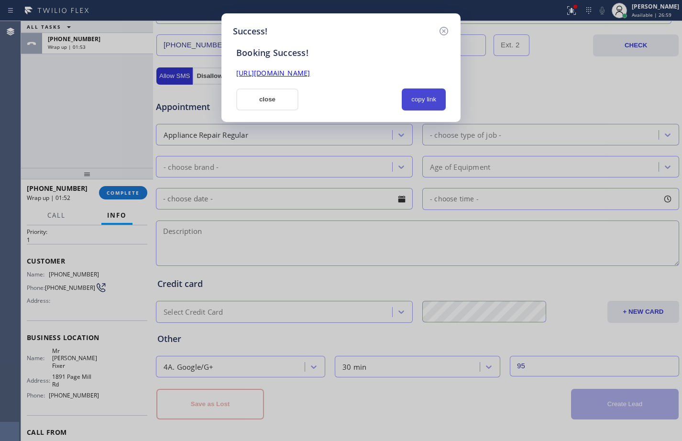
click at [434, 105] on button "copy link" at bounding box center [424, 100] width 44 height 22
click at [310, 74] on link "[URL][DOMAIN_NAME]" at bounding box center [273, 72] width 74 height 9
click at [265, 96] on button "close" at bounding box center [267, 100] width 62 height 22
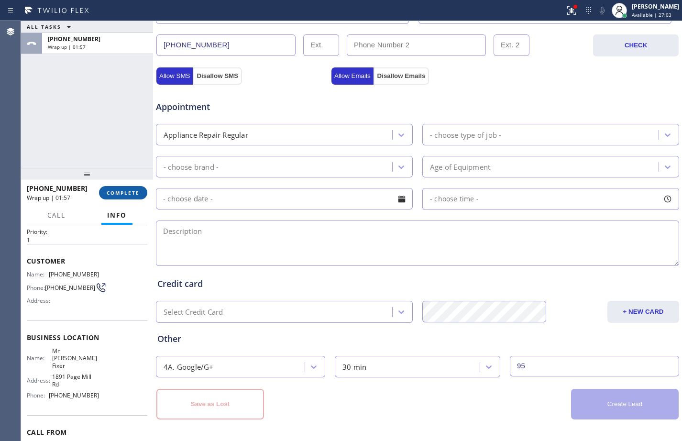
click at [121, 189] on span "COMPLETE" at bounding box center [123, 192] width 33 height 7
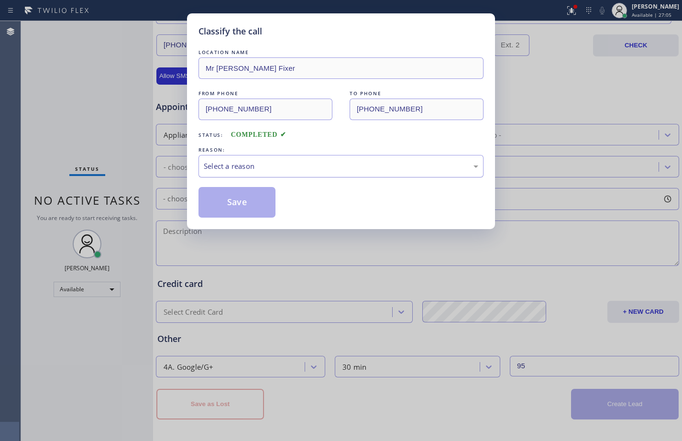
click at [299, 167] on div "Select a reason" at bounding box center [341, 166] width 275 height 11
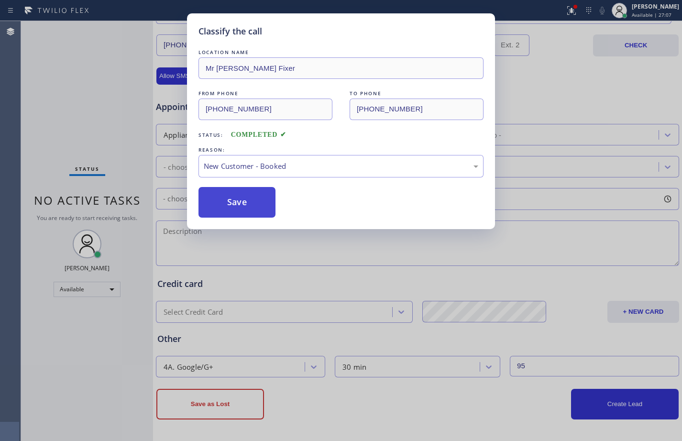
click at [248, 208] on button "Save" at bounding box center [237, 202] width 77 height 31
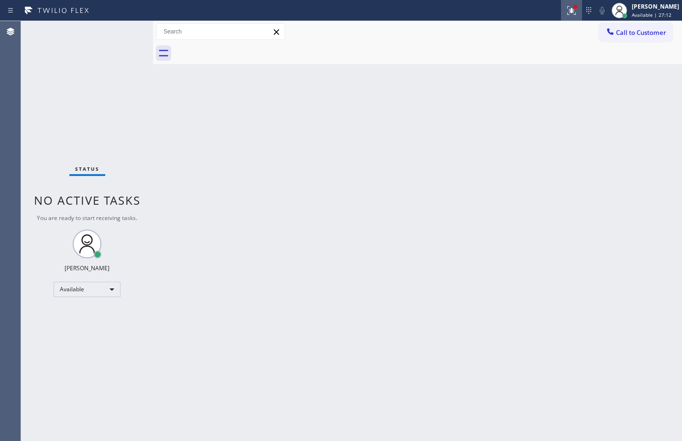
click at [566, 9] on icon at bounding box center [571, 10] width 11 height 11
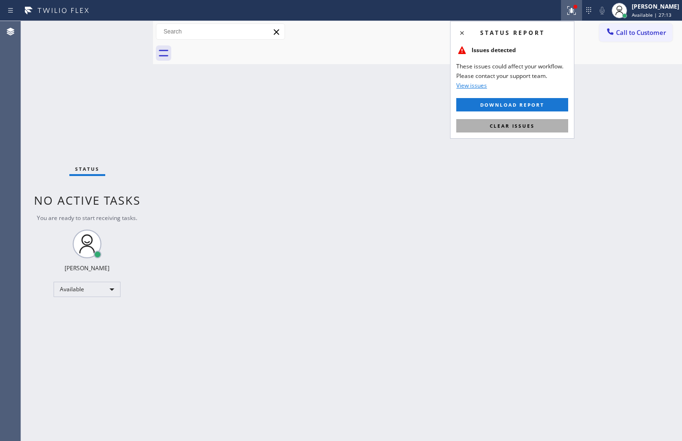
click at [526, 127] on span "Clear issues" at bounding box center [512, 125] width 45 height 7
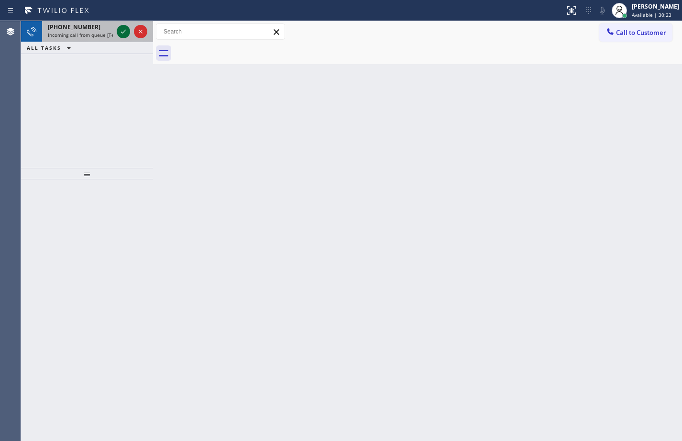
click at [124, 38] on button at bounding box center [123, 31] width 13 height 13
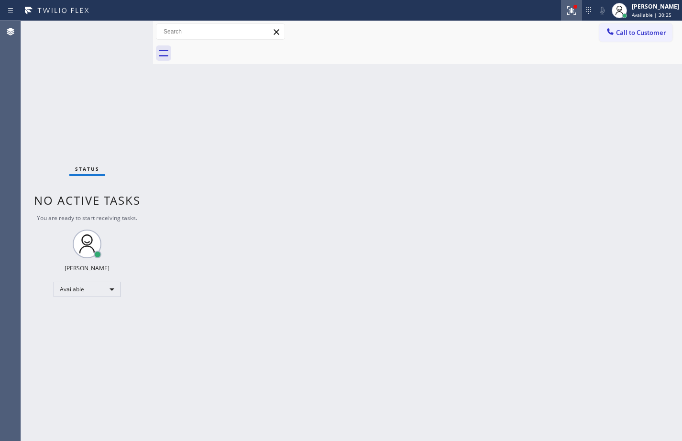
click at [569, 10] on icon at bounding box center [571, 10] width 11 height 11
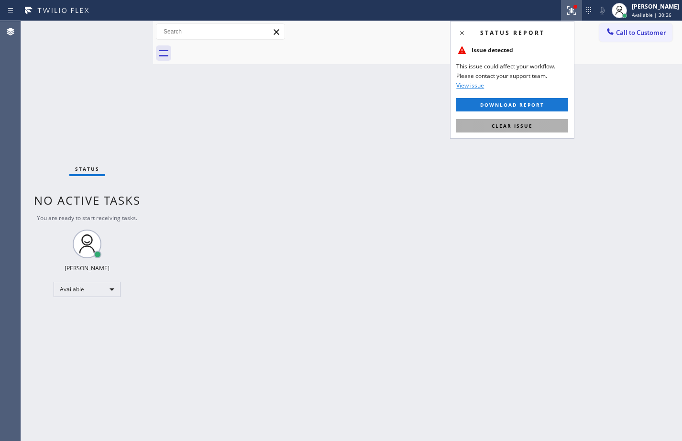
click at [493, 128] on span "Clear issue" at bounding box center [512, 125] width 41 height 7
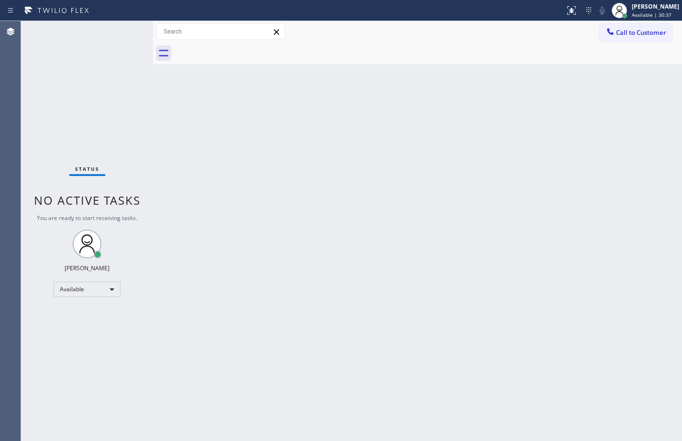
click at [116, 121] on div "Status No active tasks You are ready to start receiving tasks. [PERSON_NAME] Av…" at bounding box center [87, 231] width 132 height 420
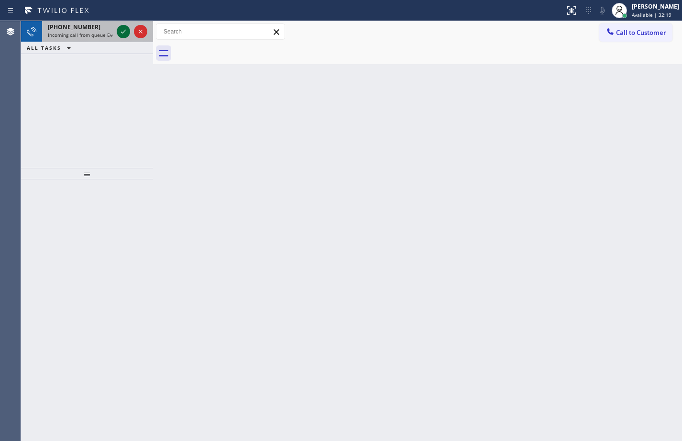
click at [126, 33] on icon at bounding box center [123, 31] width 11 height 11
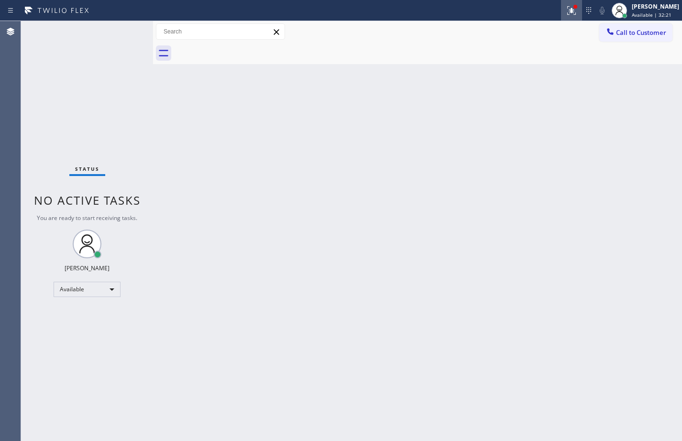
click at [564, 16] on button at bounding box center [571, 10] width 21 height 21
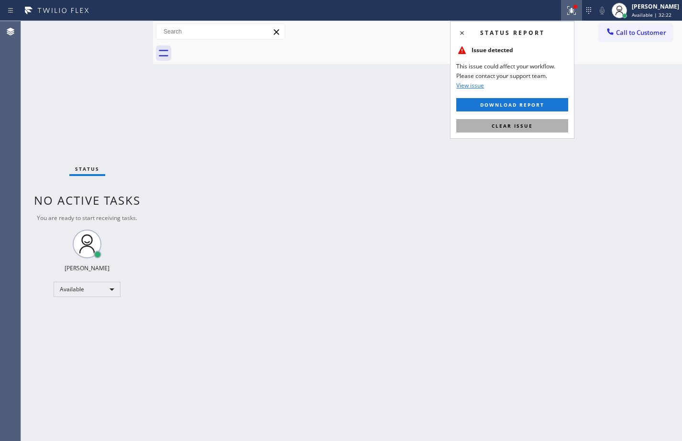
click at [536, 122] on button "Clear issue" at bounding box center [512, 125] width 112 height 13
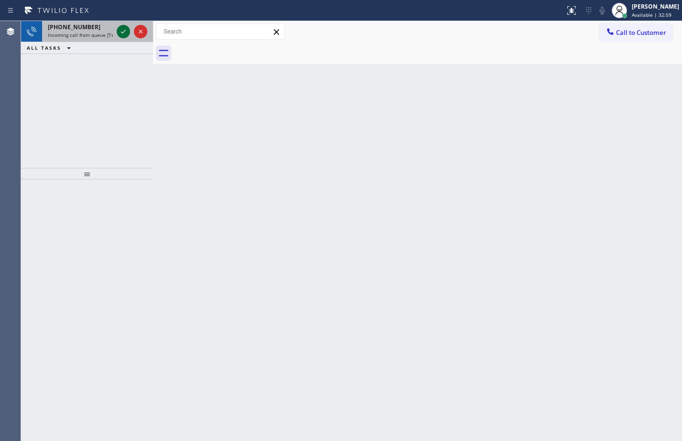
click at [128, 29] on icon at bounding box center [123, 31] width 11 height 11
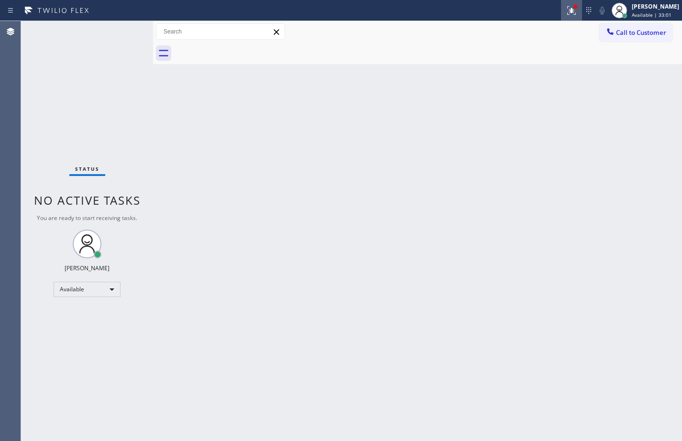
click at [561, 10] on div at bounding box center [571, 10] width 21 height 11
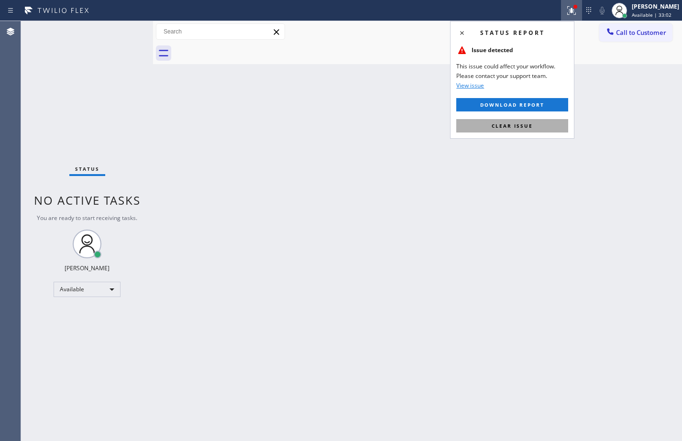
click at [537, 119] on button "Clear issue" at bounding box center [512, 125] width 112 height 13
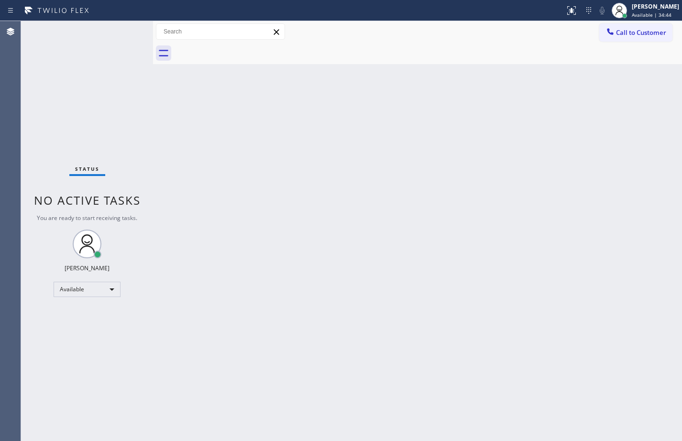
click at [118, 129] on div "Status No active tasks You are ready to start receiving tasks. [PERSON_NAME] Av…" at bounding box center [87, 231] width 132 height 420
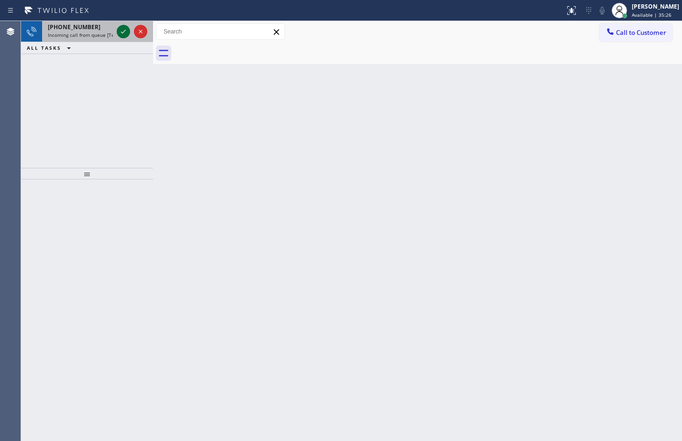
click at [119, 30] on icon at bounding box center [123, 31] width 11 height 11
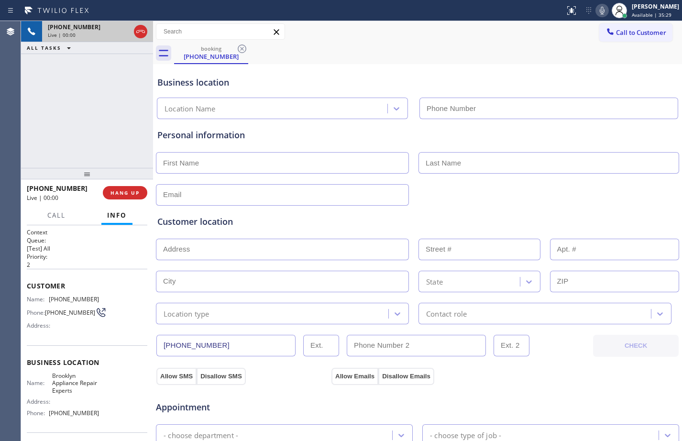
type input "[PHONE_NUMBER]"
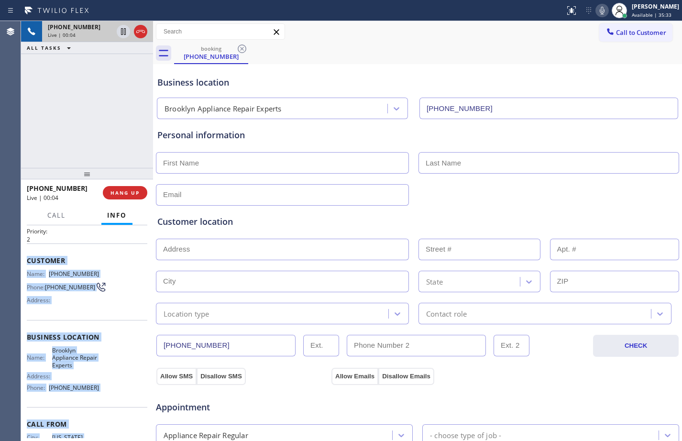
scroll to position [70, 0]
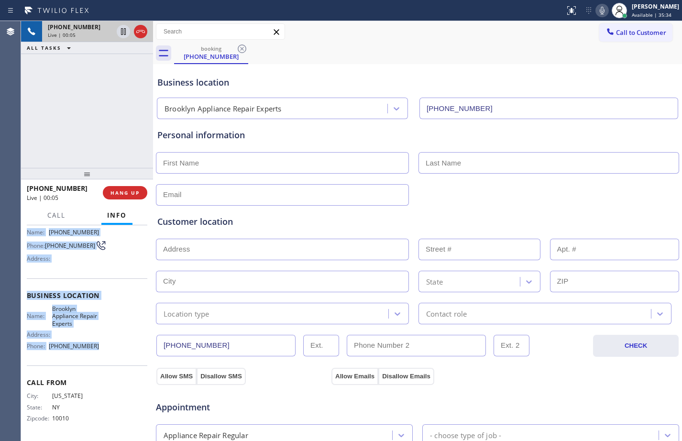
drag, startPoint x: 27, startPoint y: 288, endPoint x: 109, endPoint y: 349, distance: 102.5
click at [109, 349] on div "Context Queue: [Test] All Priority: 2 Customer Name: [PHONE_NUMBER] Phone: [PHO…" at bounding box center [87, 299] width 121 height 277
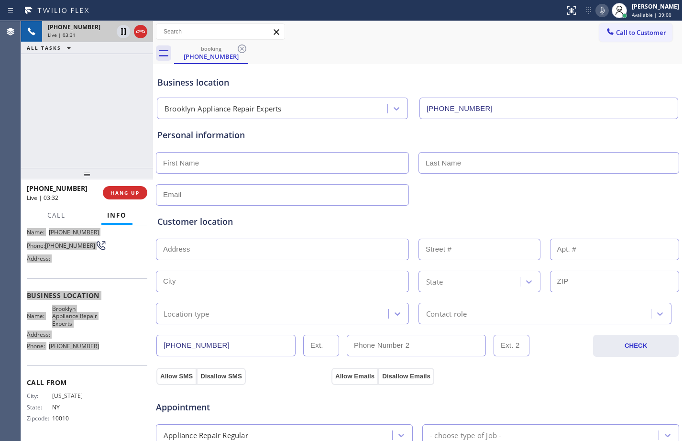
scroll to position [300, 0]
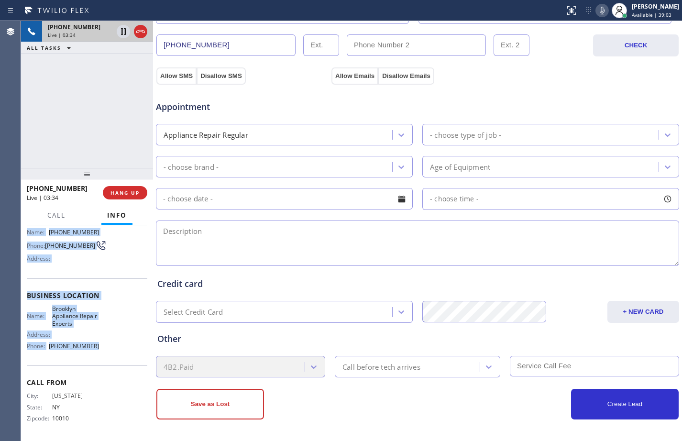
drag, startPoint x: 123, startPoint y: 33, endPoint x: 148, endPoint y: 41, distance: 26.6
click at [123, 33] on icon at bounding box center [123, 31] width 5 height 7
click at [597, 6] on icon at bounding box center [602, 10] width 11 height 11
click at [81, 273] on div "Customer Name: [PHONE_NUMBER] Phone: [PHONE_NUMBER] Address:" at bounding box center [87, 240] width 121 height 77
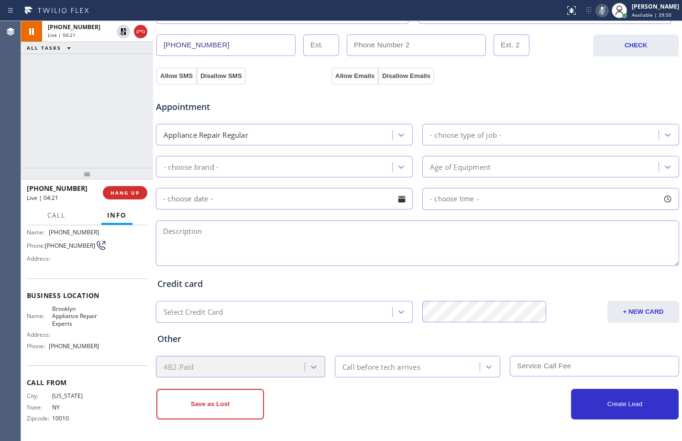
scroll to position [0, 0]
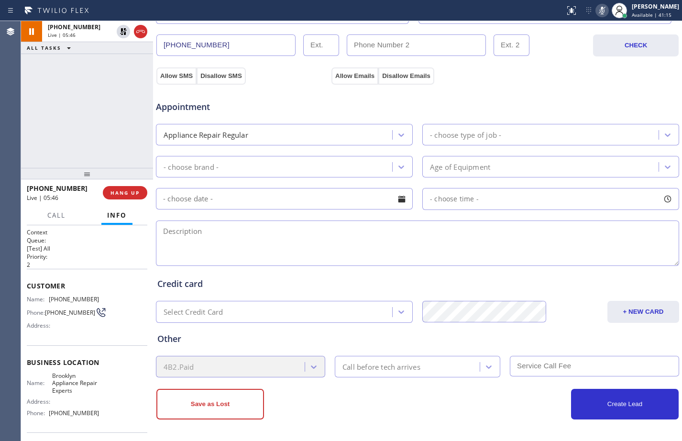
click at [24, 140] on div "[PHONE_NUMBER] Live | 05:46 ALL TASKS ALL TASKS ACTIVE TASKS TASKS IN WRAP UP" at bounding box center [87, 94] width 132 height 147
click at [244, 157] on div "- choose brand -" at bounding box center [284, 167] width 257 height 22
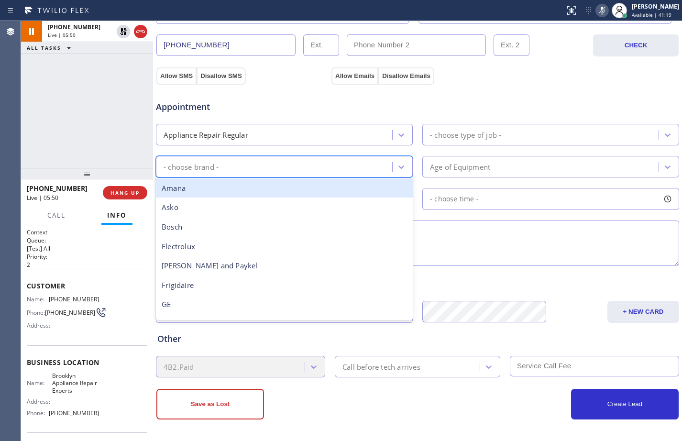
click at [122, 124] on div "[PHONE_NUMBER] Live | 05:50 ALL TASKS ALL TASKS ACTIVE TASKS TASKS IN WRAP UP" at bounding box center [87, 94] width 132 height 147
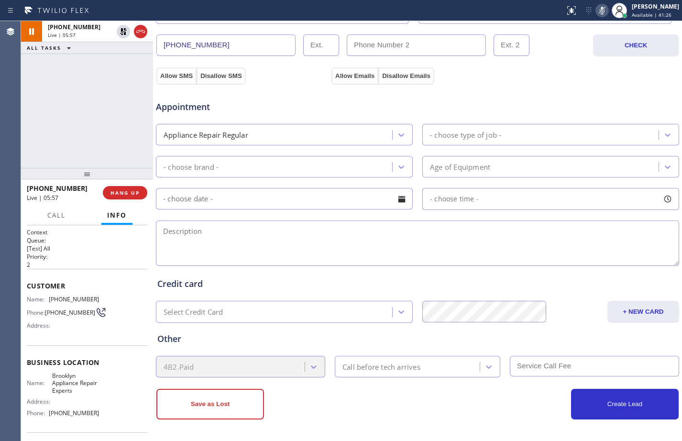
click at [130, 118] on div "[PHONE_NUMBER] Live | 05:57 ALL TASKS ALL TASKS ACTIVE TASKS TASKS IN WRAP UP" at bounding box center [87, 94] width 132 height 147
click at [125, 33] on icon at bounding box center [123, 31] width 7 height 7
click at [597, 13] on icon at bounding box center [602, 10] width 11 height 11
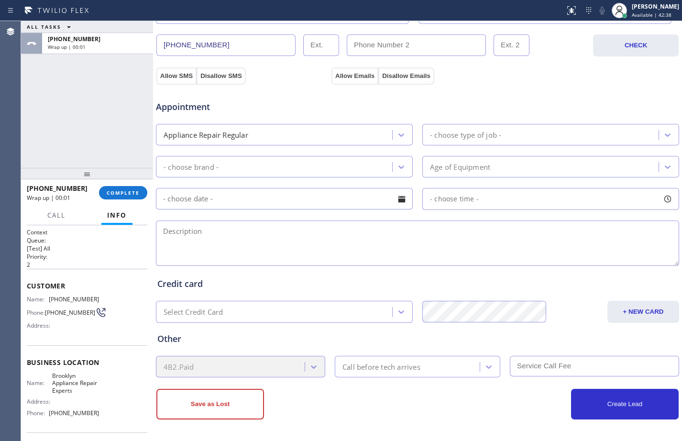
click at [92, 127] on div "ALL TASKS ALL TASKS ACTIVE TASKS TASKS IN WRAP UP [PHONE_NUMBER] Wrap up | 00:01" at bounding box center [87, 94] width 132 height 147
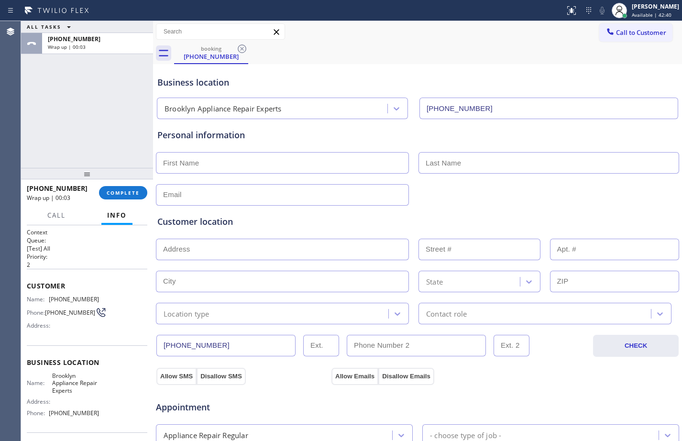
click at [278, 163] on input "text" at bounding box center [282, 163] width 253 height 22
type input "Rsula"
drag, startPoint x: 337, startPoint y: 161, endPoint x: 39, endPoint y: 193, distance: 300.2
click at [47, 193] on div "ALL TASKS ALL TASKS ACTIVE TASKS TASKS IN WRAP UP [PHONE_NUMBER] Wrap up | 00:1…" at bounding box center [351, 231] width 661 height 420
type input "Ms."
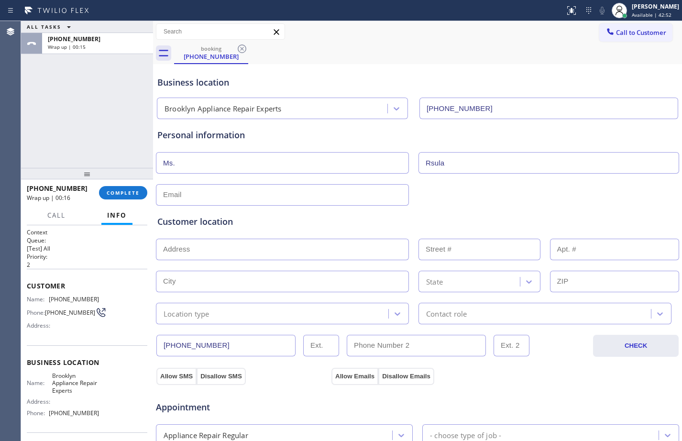
type input "Rsula"
click at [206, 193] on input "text" at bounding box center [282, 195] width 253 height 22
type input "[EMAIL_ADDRESS][DOMAIN_NAME]"
click at [246, 242] on input "text" at bounding box center [282, 250] width 253 height 22
click at [214, 250] on input "text" at bounding box center [282, 250] width 253 height 22
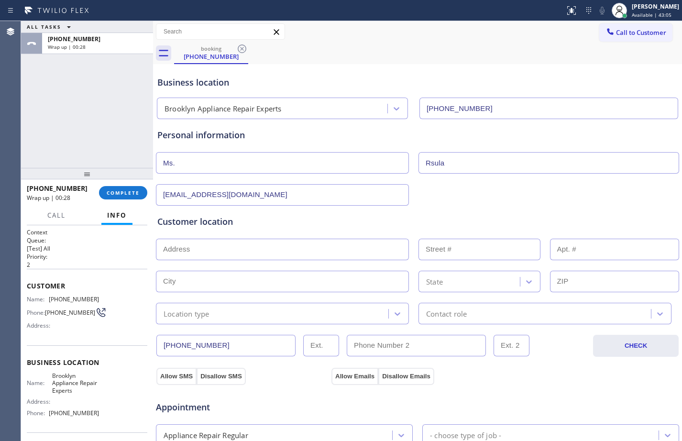
paste input "[GEOGRAPHIC_DATA]"
type input "[GEOGRAPHIC_DATA]"
click at [275, 252] on input "[GEOGRAPHIC_DATA]" at bounding box center [282, 250] width 253 height 22
drag, startPoint x: 275, startPoint y: 252, endPoint x: 33, endPoint y: 255, distance: 242.1
click at [33, 255] on div "ALL TASKS ALL TASKS ACTIVE TASKS TASKS IN WRAP UP [PHONE_NUMBER] Wrap up | 00:3…" at bounding box center [351, 231] width 661 height 420
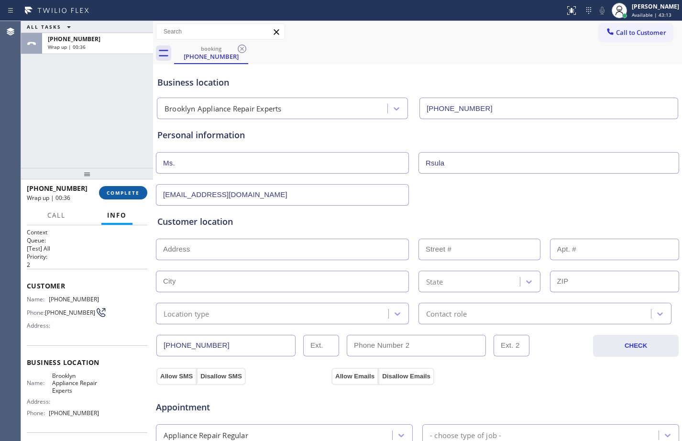
click at [122, 192] on span "COMPLETE" at bounding box center [123, 192] width 33 height 7
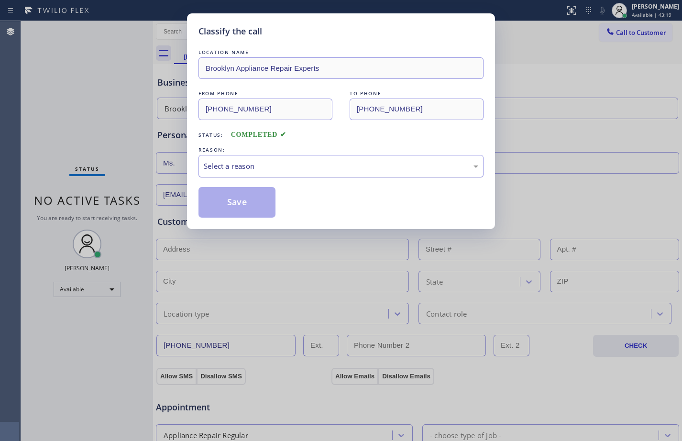
click at [278, 163] on div "Select a reason" at bounding box center [341, 166] width 275 height 11
click at [250, 201] on button "Save" at bounding box center [237, 202] width 77 height 31
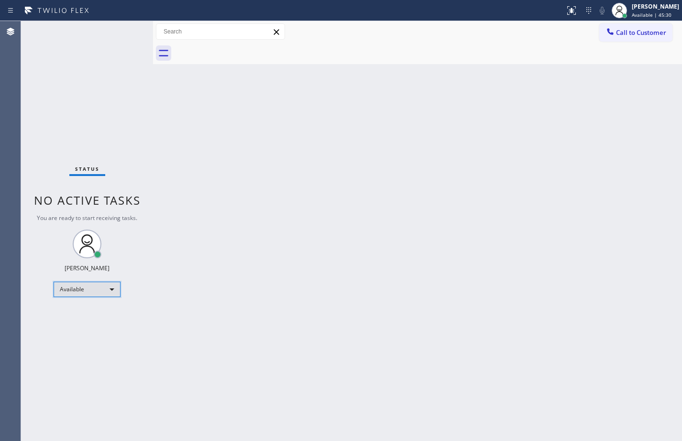
click at [91, 288] on div "Available" at bounding box center [87, 289] width 67 height 15
click at [87, 324] on li "Unavailable" at bounding box center [86, 326] width 65 height 11
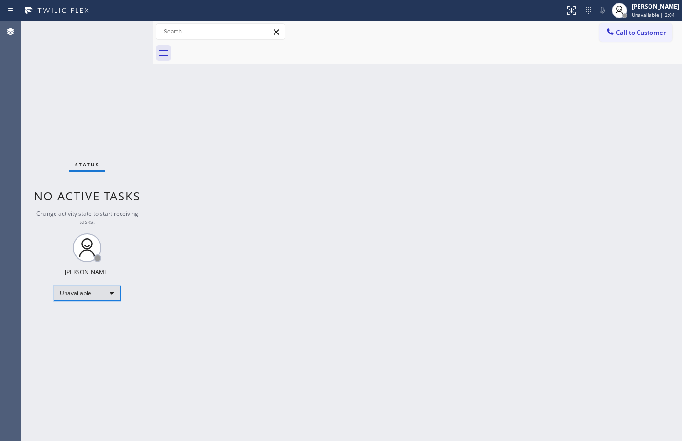
click at [87, 289] on div "Unavailable" at bounding box center [87, 293] width 67 height 15
click at [74, 342] on li "Break" at bounding box center [86, 342] width 65 height 11
click at [93, 295] on div "Break" at bounding box center [87, 293] width 67 height 15
click at [87, 321] on li "Available" at bounding box center [86, 318] width 65 height 11
click at [91, 296] on div "Break" at bounding box center [87, 293] width 67 height 15
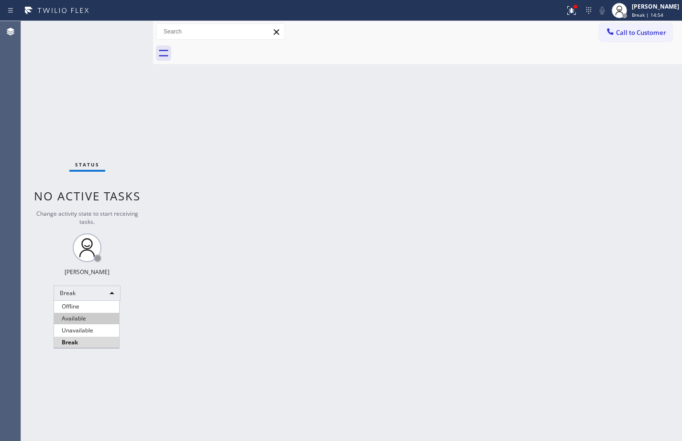
click at [83, 318] on li "Available" at bounding box center [86, 318] width 65 height 11
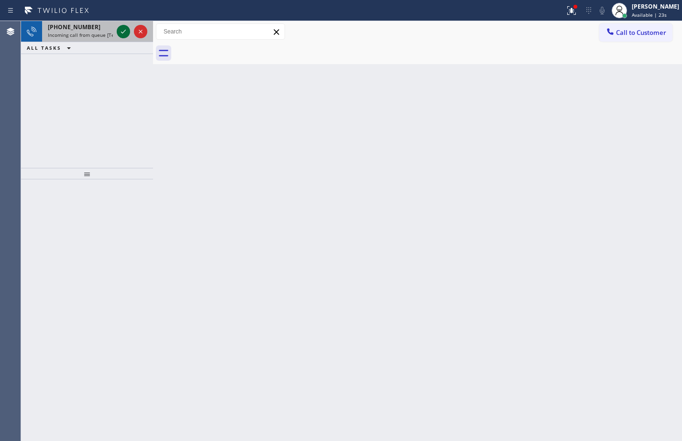
click at [123, 31] on icon at bounding box center [123, 31] width 11 height 11
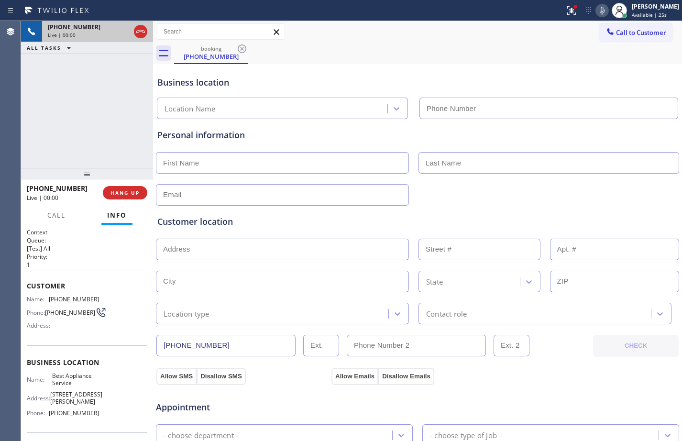
type input "[PHONE_NUMBER]"
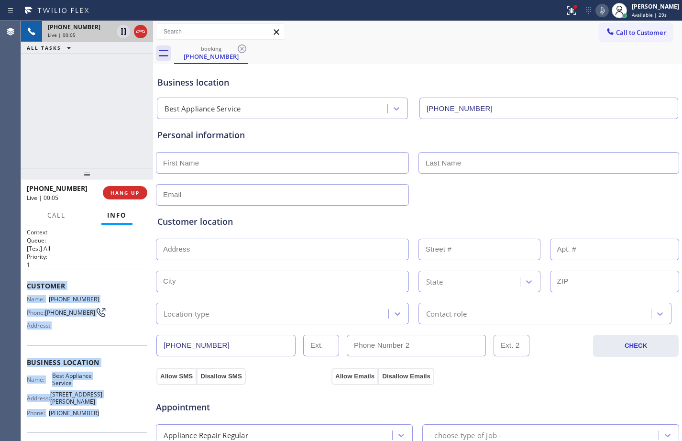
drag, startPoint x: 23, startPoint y: 288, endPoint x: 112, endPoint y: 417, distance: 157.2
click at [112, 417] on div "Context Queue: [Test] All Priority: 1 Customer Name: [PHONE_NUMBER] Phone: [PHO…" at bounding box center [87, 333] width 132 height 216
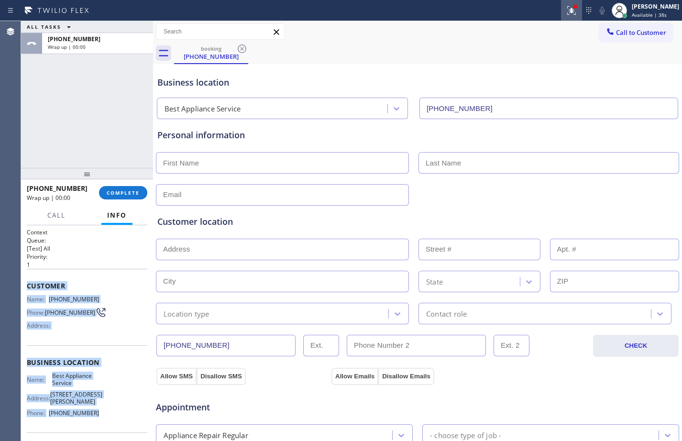
click at [566, 10] on icon at bounding box center [571, 10] width 11 height 11
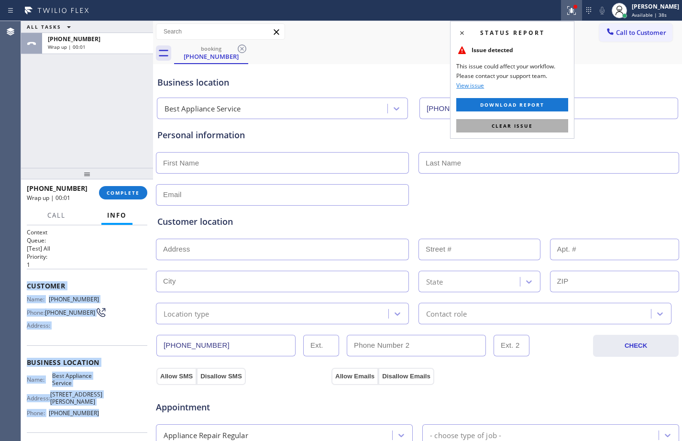
click at [521, 123] on span "Clear issue" at bounding box center [512, 125] width 41 height 7
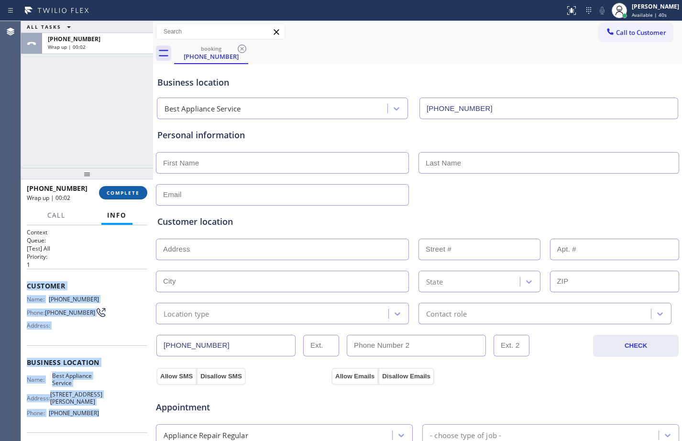
click at [106, 192] on button "COMPLETE" at bounding box center [123, 192] width 48 height 13
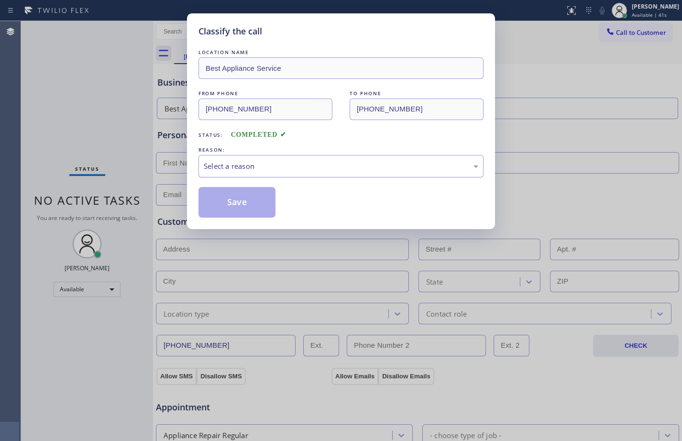
click at [276, 165] on div "Select a reason" at bounding box center [341, 166] width 275 height 11
click at [235, 198] on button "Save" at bounding box center [237, 202] width 77 height 31
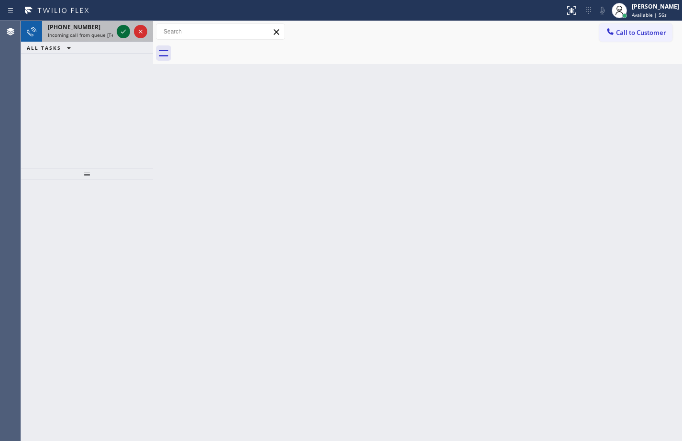
click at [127, 30] on icon at bounding box center [123, 31] width 11 height 11
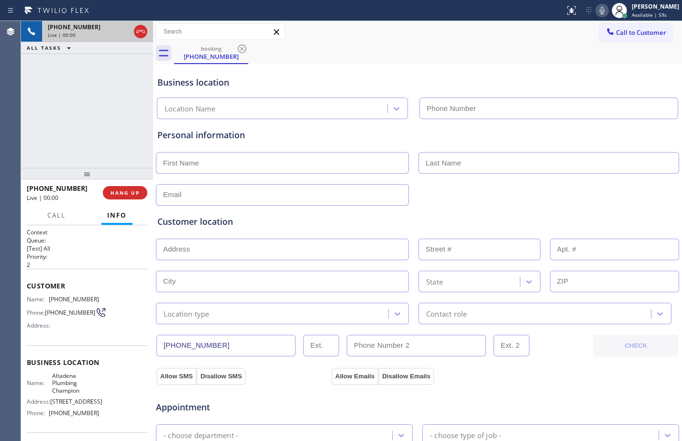
type input "[PHONE_NUMBER]"
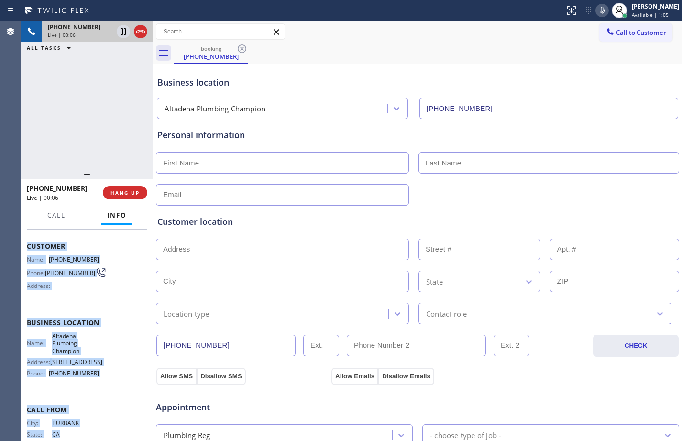
scroll to position [78, 0]
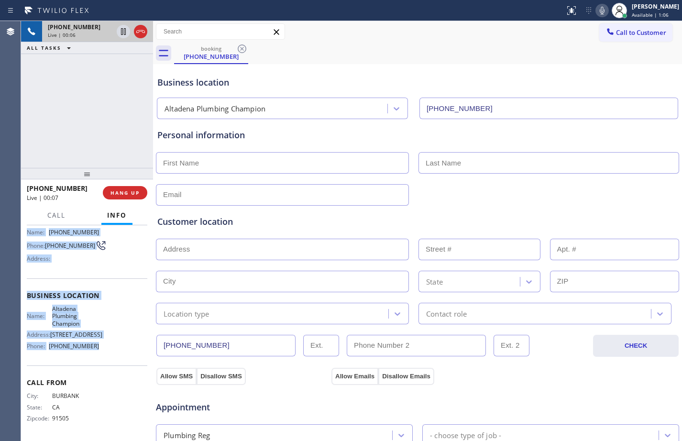
drag, startPoint x: 23, startPoint y: 285, endPoint x: 106, endPoint y: 346, distance: 102.6
click at [106, 346] on div "Context Queue: [Test] All Priority: 2 Customer Name: [PHONE_NUMBER] Phone: [PHO…" at bounding box center [87, 333] width 132 height 216
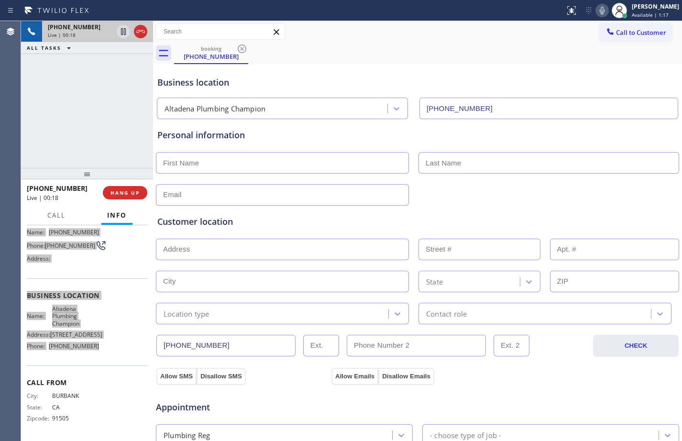
scroll to position [300, 0]
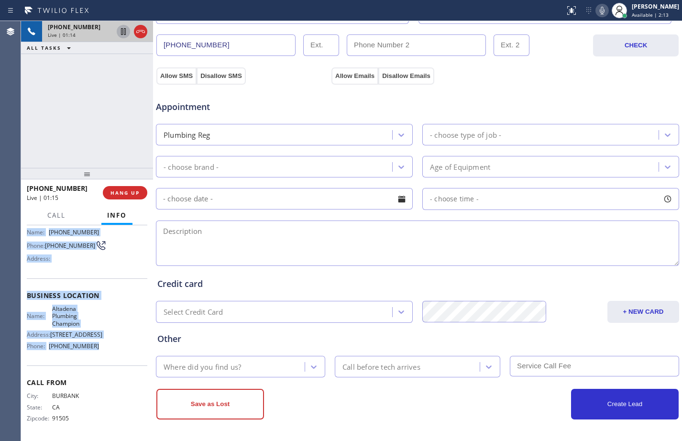
drag, startPoint x: 123, startPoint y: 33, endPoint x: 559, endPoint y: 53, distance: 436.8
click at [123, 33] on icon at bounding box center [123, 31] width 5 height 7
click at [598, 8] on icon at bounding box center [602, 10] width 11 height 11
click at [121, 33] on icon at bounding box center [123, 31] width 11 height 11
click at [597, 16] on icon at bounding box center [602, 10] width 11 height 11
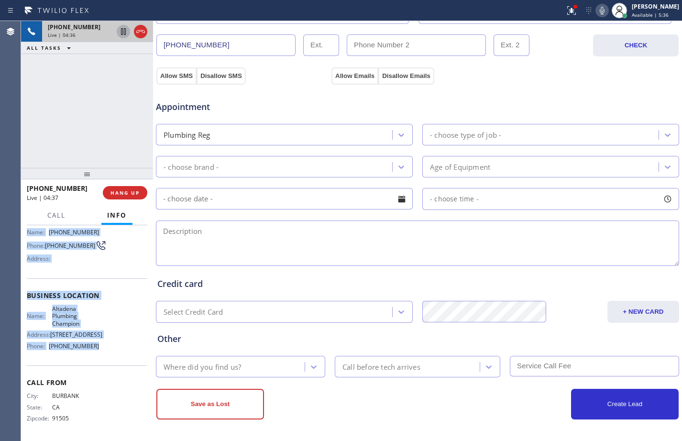
click at [121, 34] on icon at bounding box center [123, 31] width 11 height 11
click at [599, 9] on icon at bounding box center [602, 10] width 11 height 11
click at [567, 14] on icon at bounding box center [571, 10] width 9 height 9
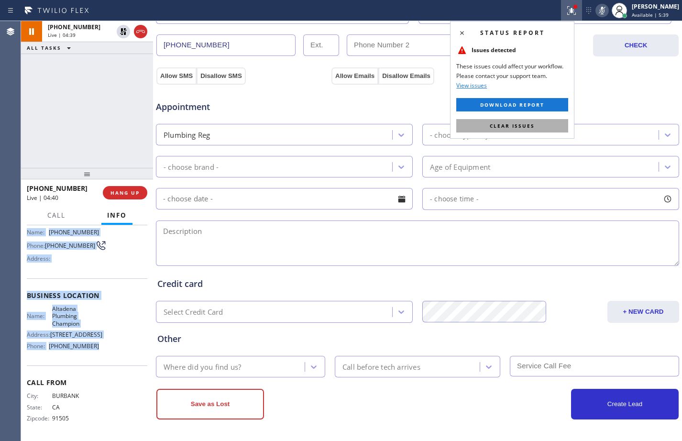
click at [513, 123] on span "Clear issues" at bounding box center [512, 125] width 45 height 7
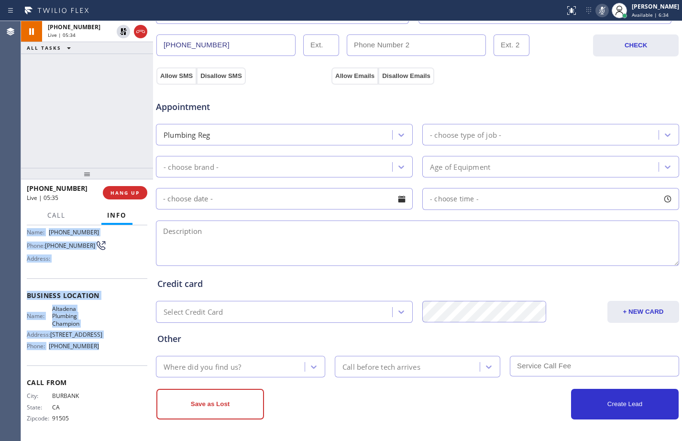
click at [33, 124] on div "[PHONE_NUMBER] Live | 05:34 ALL TASKS ALL TASKS ACTIVE TASKS TASKS IN WRAP UP" at bounding box center [87, 94] width 132 height 147
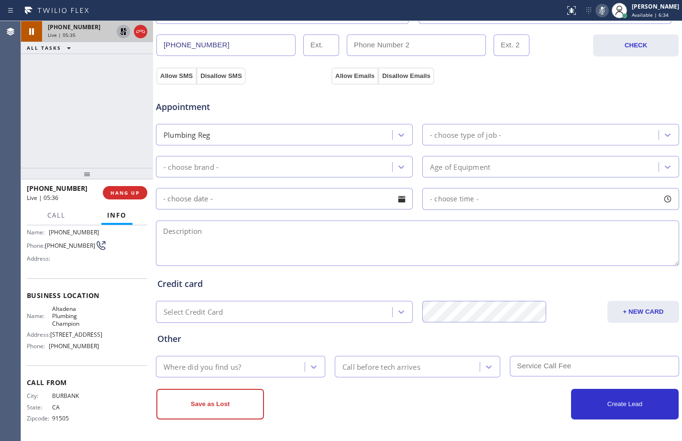
click at [121, 31] on icon at bounding box center [123, 31] width 11 height 11
click at [597, 11] on icon at bounding box center [602, 10] width 11 height 11
click at [50, 209] on button "Call" at bounding box center [57, 215] width 30 height 19
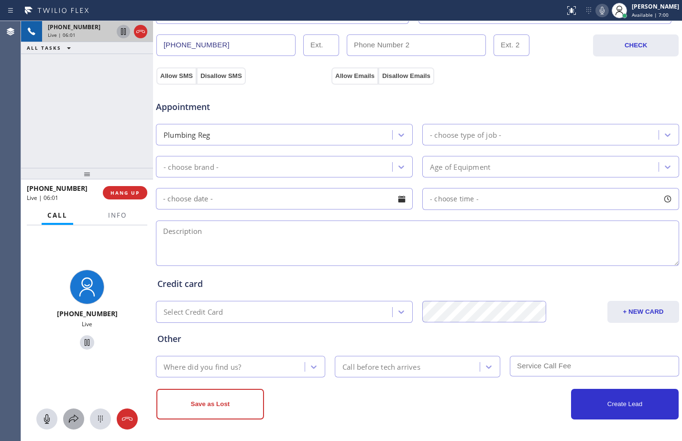
click at [69, 422] on icon at bounding box center [73, 418] width 11 height 11
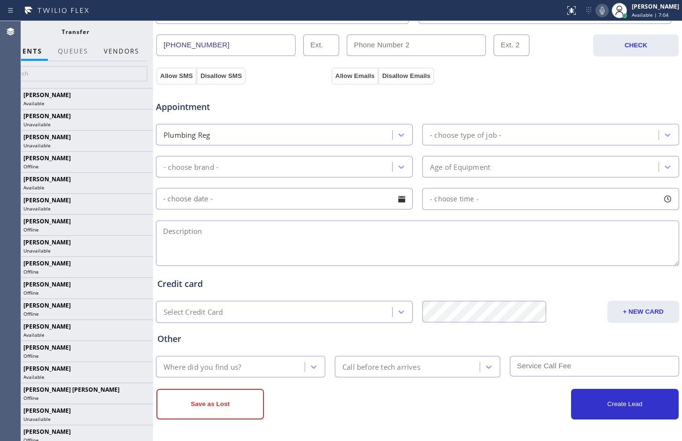
click at [138, 55] on button "Vendors" at bounding box center [121, 51] width 47 height 19
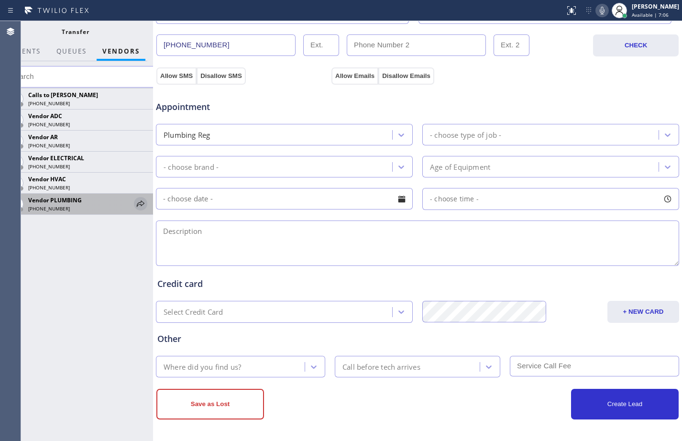
click at [140, 202] on icon at bounding box center [141, 203] width 8 height 6
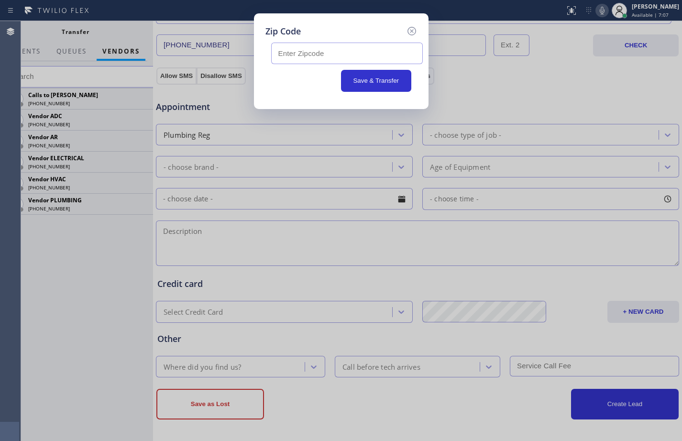
click at [332, 58] on input "text" at bounding box center [347, 54] width 152 height 22
paste input "91001"
type input "91001"
click at [377, 80] on button "Save & Transfer" at bounding box center [376, 81] width 70 height 22
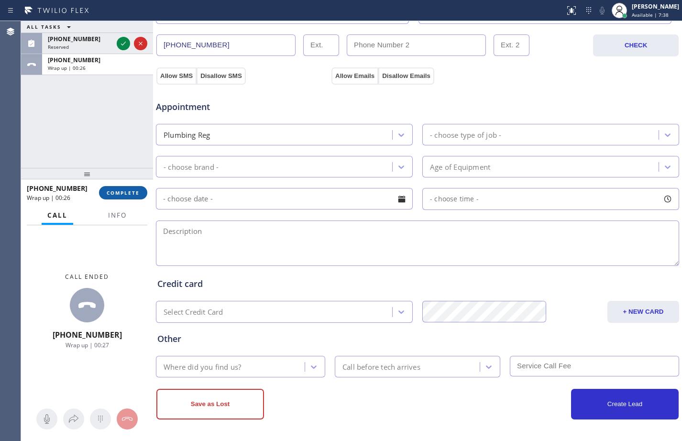
click at [131, 194] on span "COMPLETE" at bounding box center [123, 192] width 33 height 7
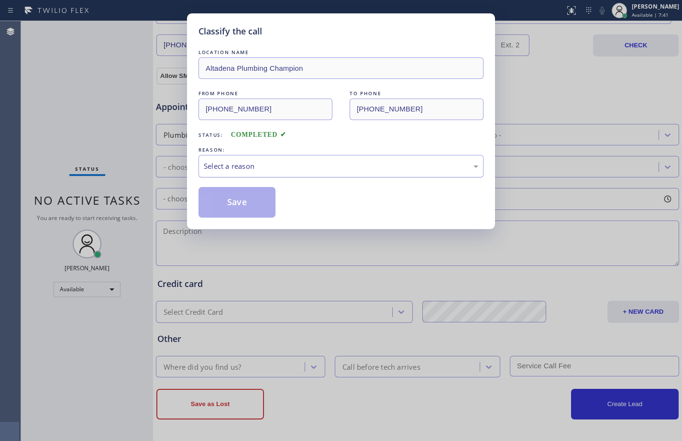
click at [383, 164] on div "Select a reason" at bounding box center [341, 166] width 275 height 11
click at [236, 211] on button "Save" at bounding box center [237, 202] width 77 height 31
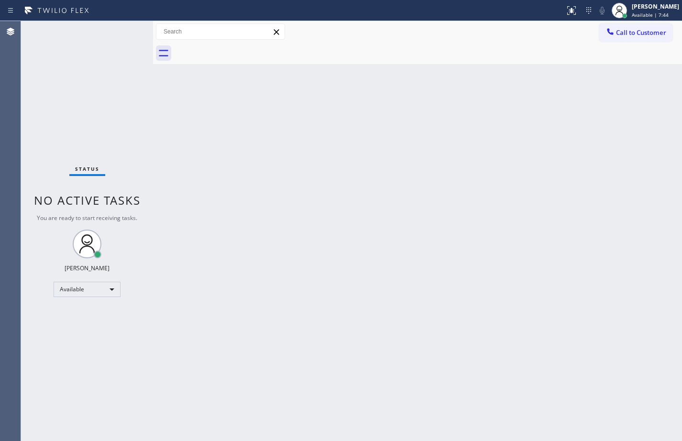
click at [661, 13] on div "Available | 7:44" at bounding box center [655, 14] width 47 height 7
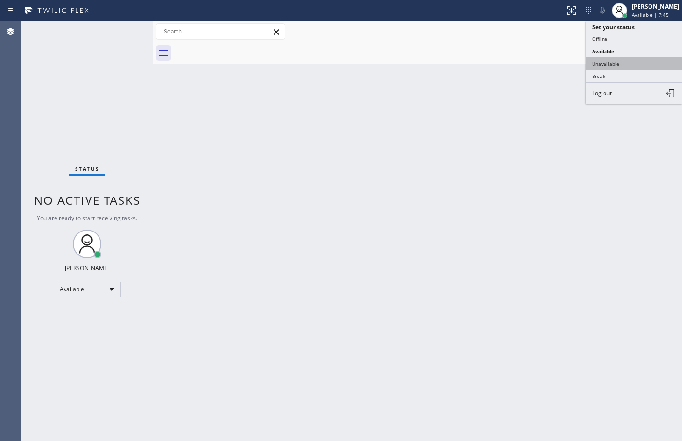
click at [619, 59] on button "Unavailable" at bounding box center [635, 63] width 96 height 12
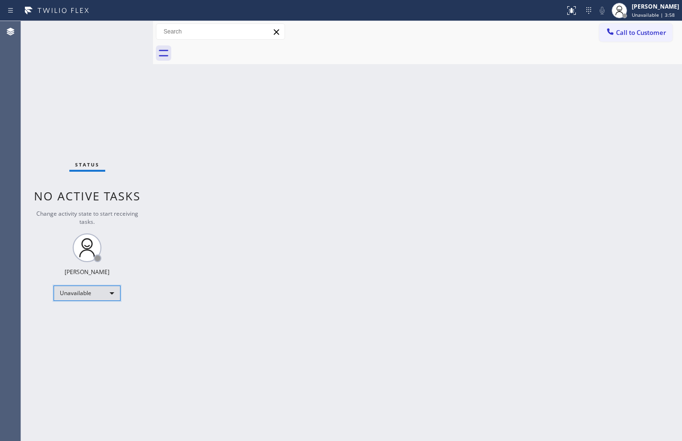
click at [110, 295] on div "Unavailable" at bounding box center [87, 293] width 67 height 15
click at [102, 319] on li "Available" at bounding box center [86, 318] width 65 height 11
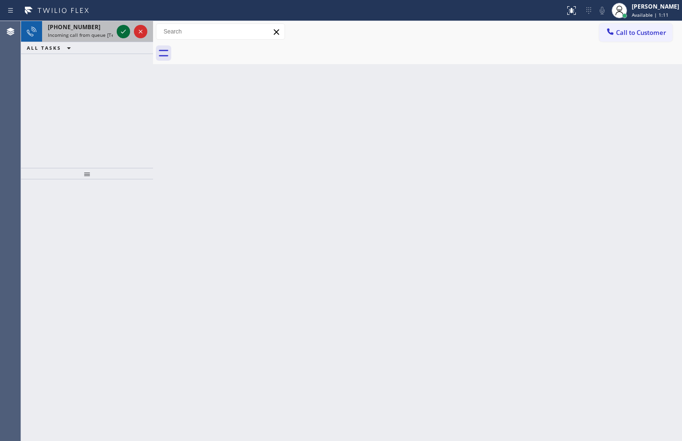
click at [127, 34] on icon at bounding box center [123, 31] width 11 height 11
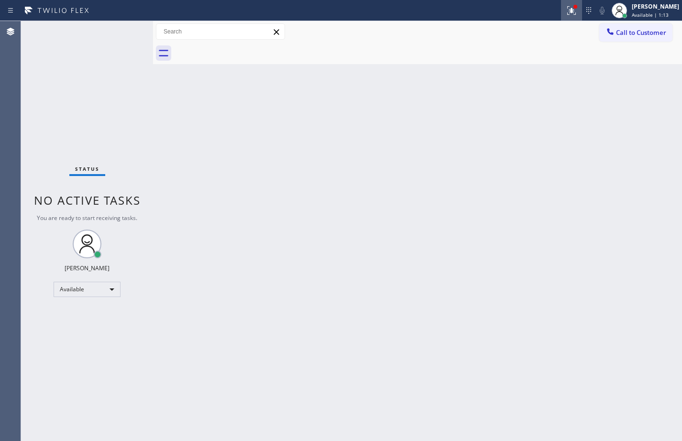
click at [567, 15] on icon at bounding box center [571, 10] width 11 height 11
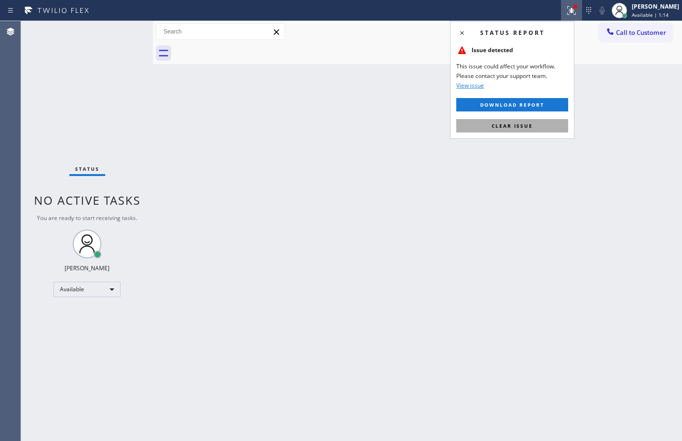
click at [526, 127] on span "Clear issue" at bounding box center [512, 125] width 41 height 7
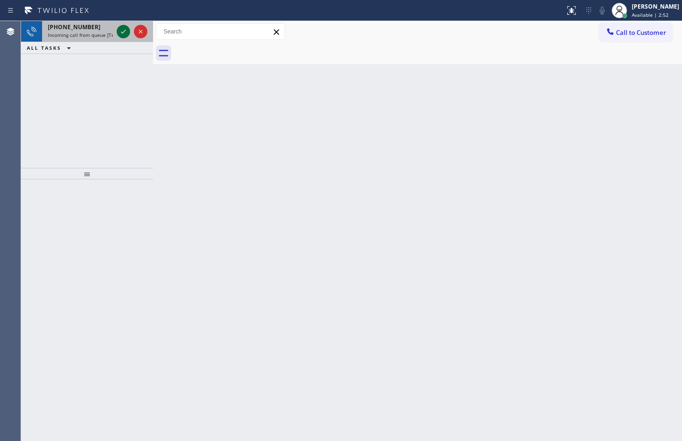
click at [128, 35] on icon at bounding box center [123, 31] width 11 height 11
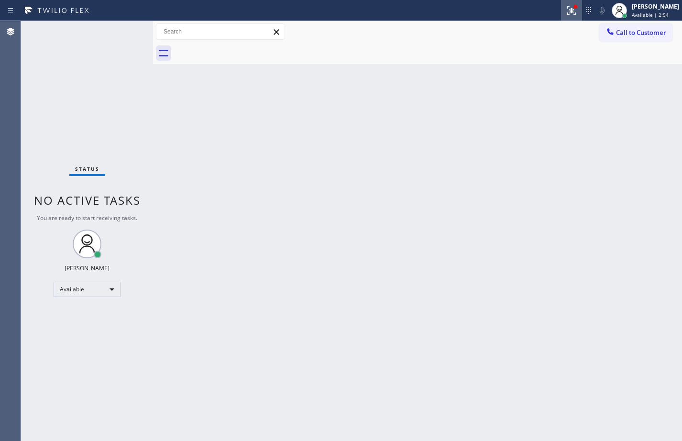
click at [561, 15] on div at bounding box center [571, 10] width 21 height 11
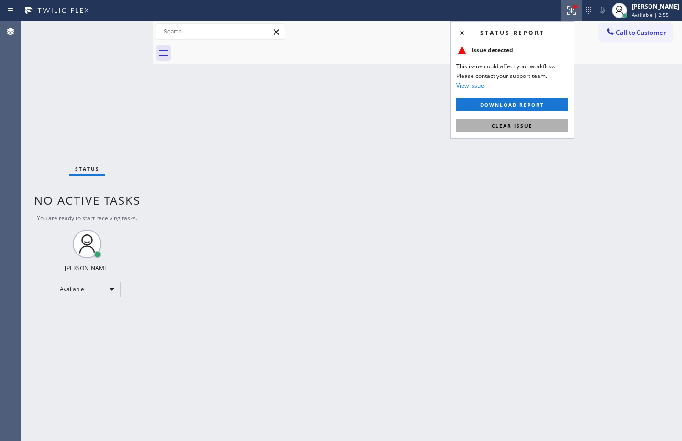
click at [528, 130] on button "Clear issue" at bounding box center [512, 125] width 112 height 13
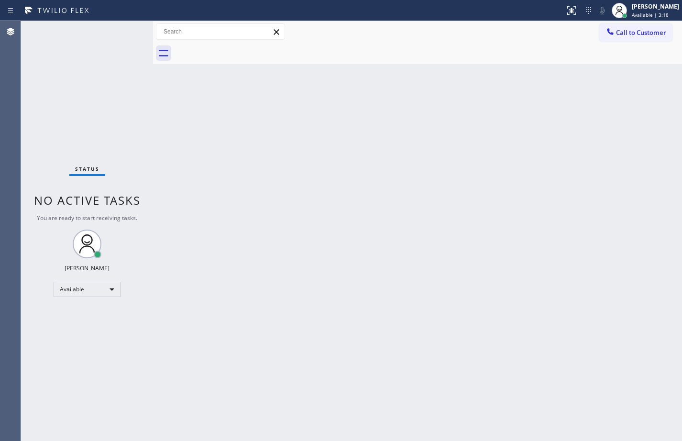
click at [503, 310] on div "Back to Dashboard Change Sender ID Customers Technicians Select a contact Outbo…" at bounding box center [417, 231] width 529 height 420
click at [561, 1] on button at bounding box center [571, 10] width 21 height 21
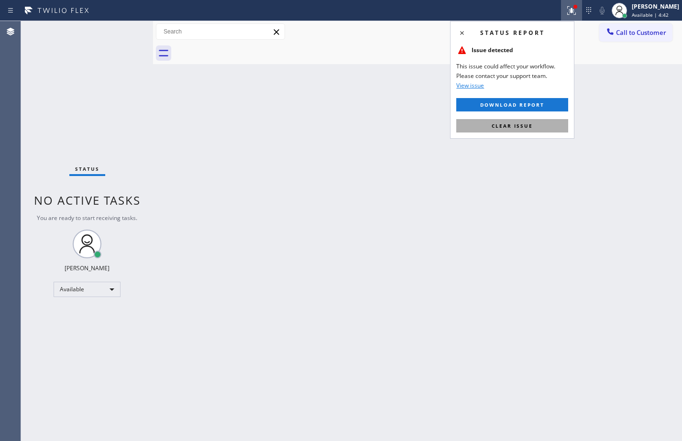
click at [541, 130] on button "Clear issue" at bounding box center [512, 125] width 112 height 13
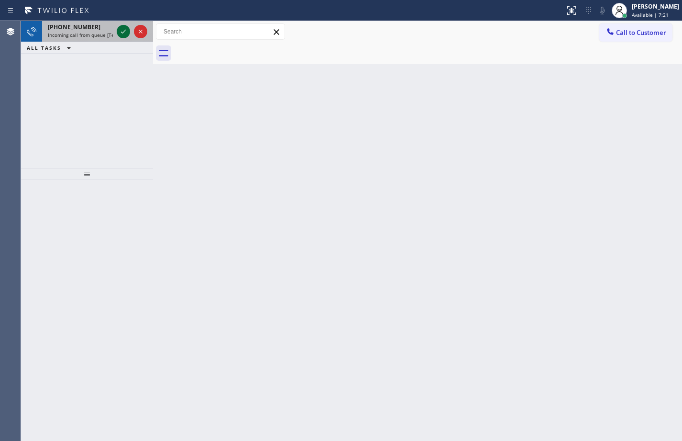
click at [126, 29] on icon at bounding box center [123, 31] width 11 height 11
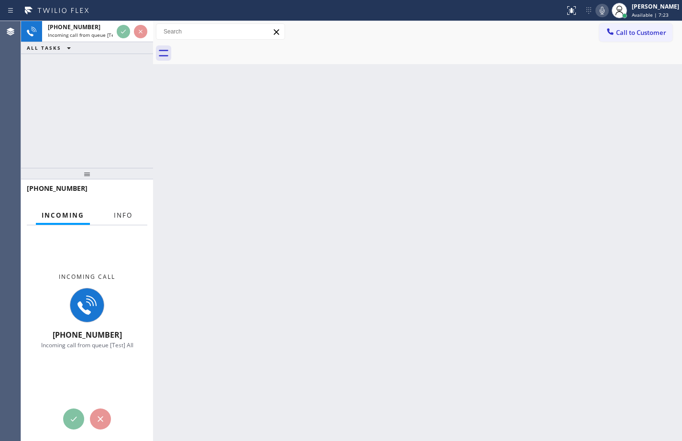
click at [127, 212] on span "Info" at bounding box center [123, 215] width 19 height 9
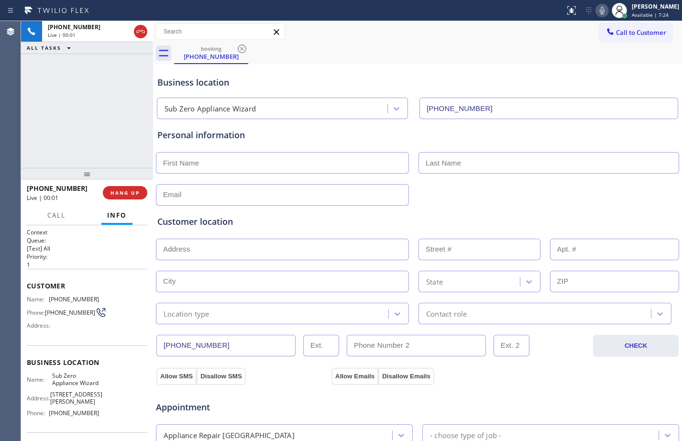
type input "[PHONE_NUMBER]"
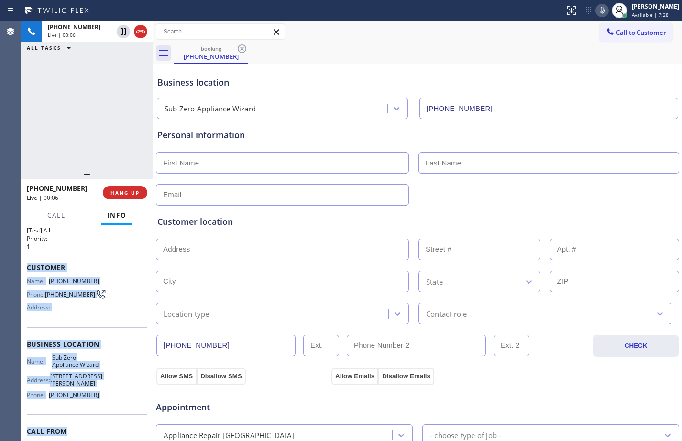
scroll to position [25, 0]
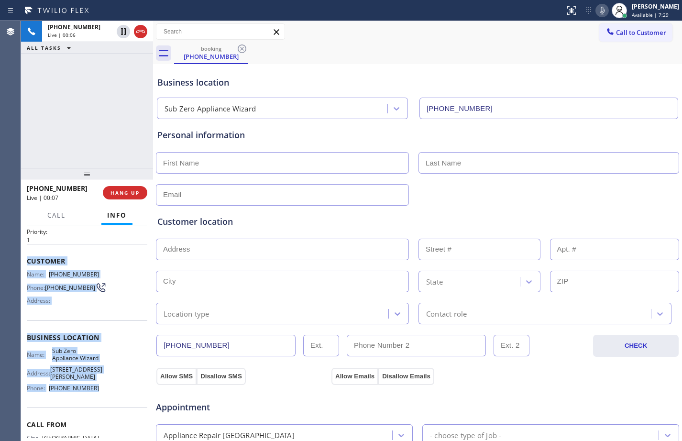
drag, startPoint x: 29, startPoint y: 287, endPoint x: 112, endPoint y: 397, distance: 138.3
click at [112, 397] on div "Context Queue: [Test] All Priority: 1 Customer Name: [PHONE_NUMBER] Phone: [PHO…" at bounding box center [87, 341] width 121 height 277
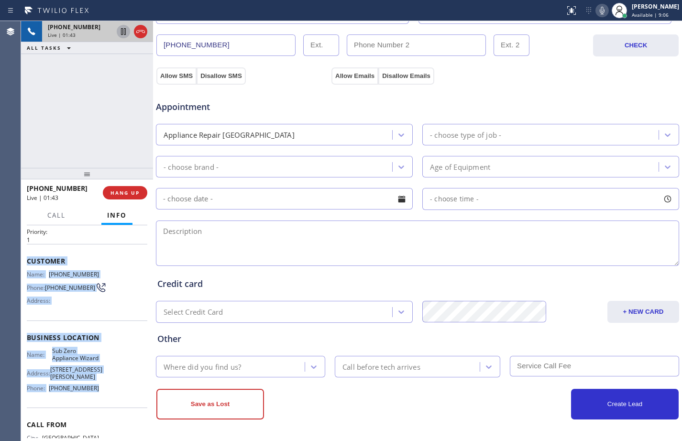
click at [126, 33] on icon at bounding box center [123, 31] width 11 height 11
click at [597, 11] on icon at bounding box center [602, 10] width 11 height 11
click at [128, 34] on icon at bounding box center [123, 31] width 11 height 11
click at [597, 15] on icon at bounding box center [602, 10] width 11 height 11
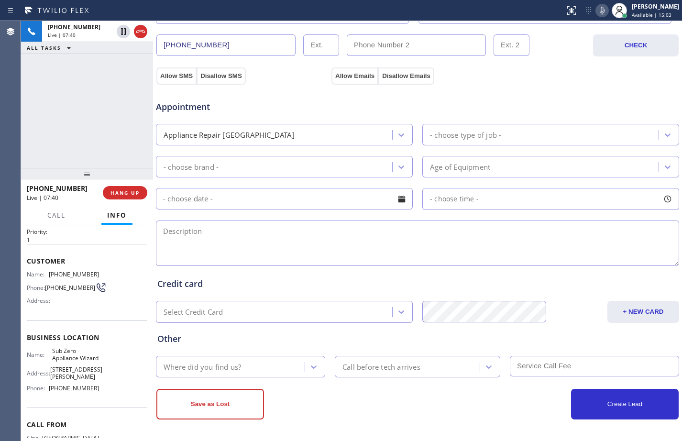
click at [197, 231] on textarea at bounding box center [417, 243] width 523 height 45
click at [101, 122] on div "[PHONE_NUMBER] Live | 08:14 ALL TASKS ALL TASKS ACTIVE TASKS TASKS IN WRAP UP" at bounding box center [87, 94] width 132 height 147
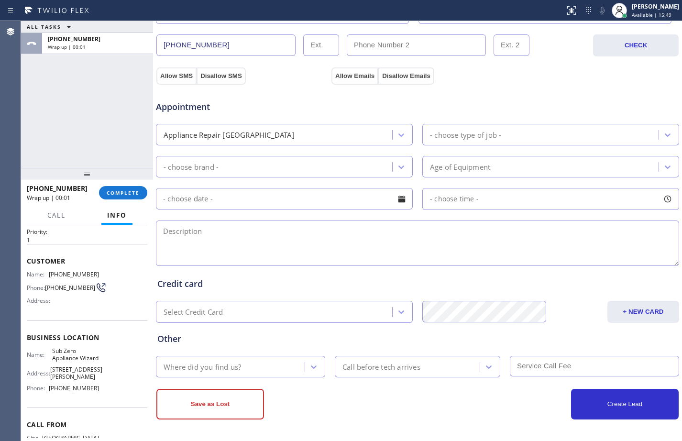
scroll to position [0, 0]
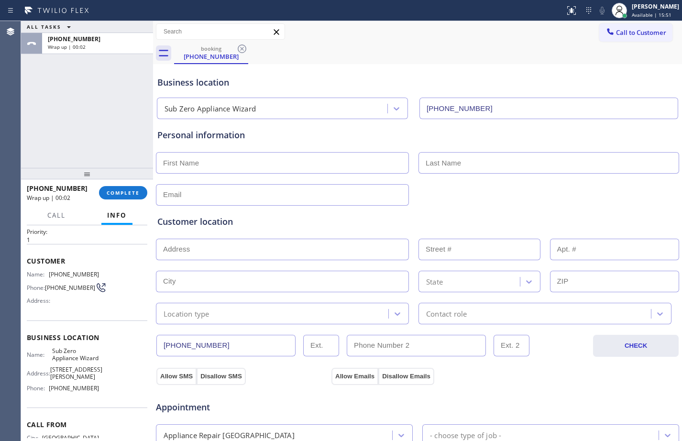
click at [258, 161] on input "text" at bounding box center [282, 163] width 253 height 22
type input "[PERSON_NAME]"
click at [456, 157] on input "text" at bounding box center [549, 163] width 261 height 22
paste input "Vegesack"
type input "Vegesack"
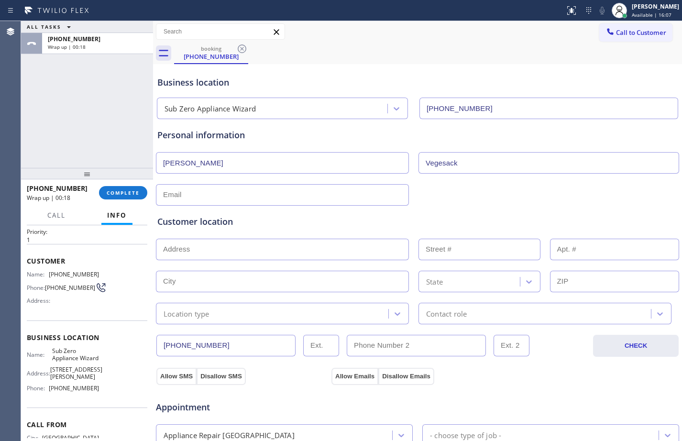
click at [257, 199] on input "text" at bounding box center [282, 195] width 253 height 22
paste input "[EMAIL_ADDRESS][PERSON_NAME][DOMAIN_NAME]"
type input "[EMAIL_ADDRESS][PERSON_NAME][DOMAIN_NAME]"
click at [281, 249] on input "text" at bounding box center [282, 250] width 253 height 22
paste input "[STREET_ADDRESS][PERSON_NAME]"
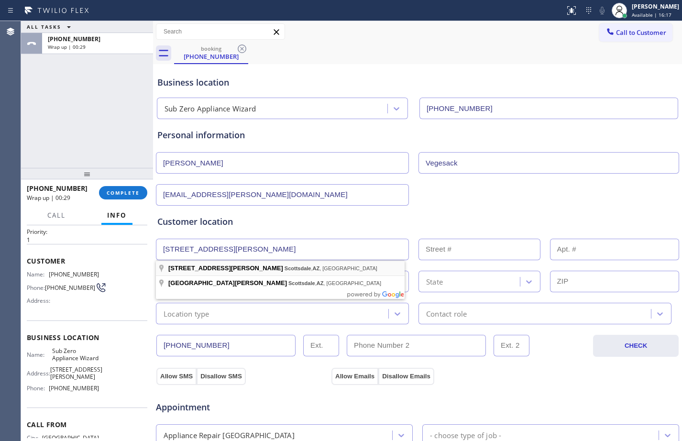
type input "[STREET_ADDRESS][PERSON_NAME]"
type input "6409"
type input "Scottsdale"
type input "85255"
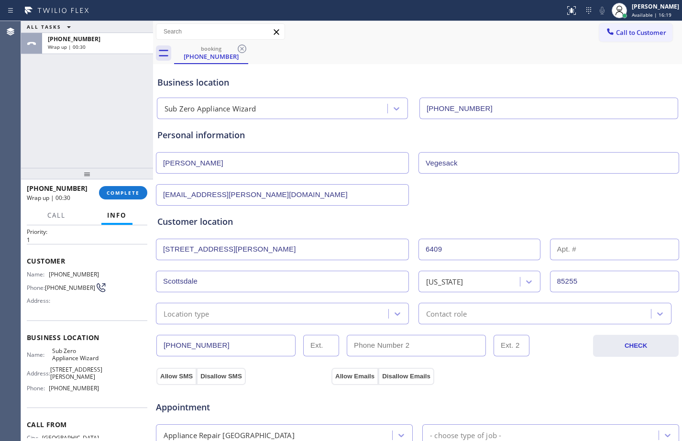
click at [223, 312] on div "Location type" at bounding box center [274, 313] width 230 height 17
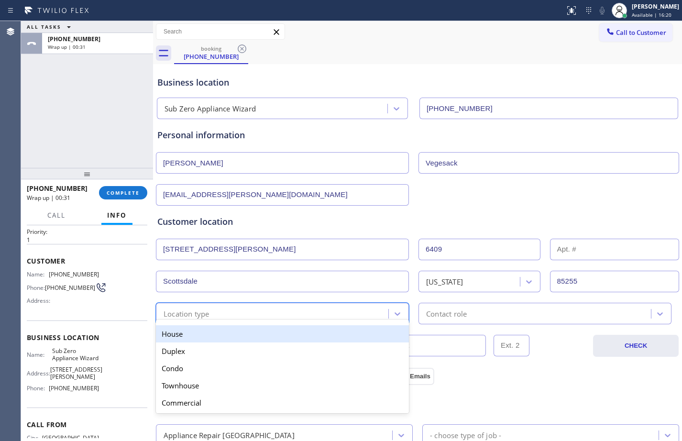
click at [226, 332] on div "House" at bounding box center [282, 333] width 253 height 17
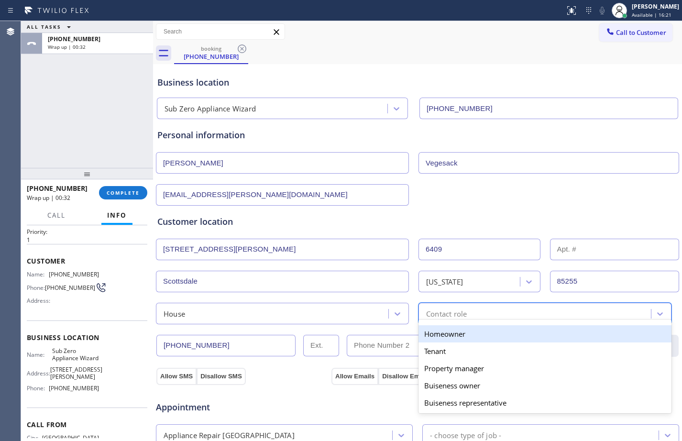
click at [452, 310] on div "Contact role" at bounding box center [446, 313] width 41 height 11
click at [443, 329] on div "Homeowner" at bounding box center [545, 333] width 253 height 17
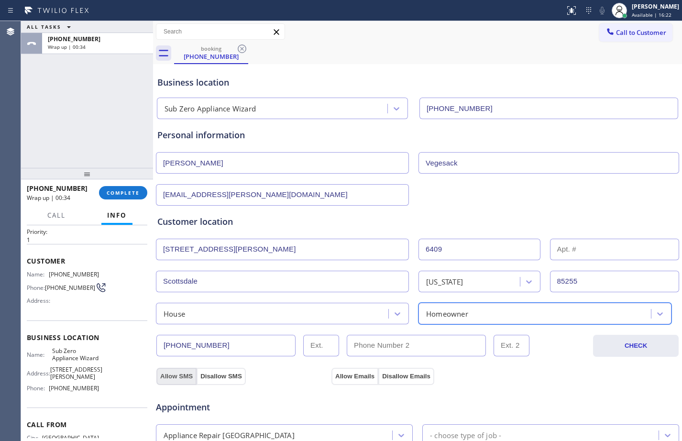
click at [186, 377] on button "Allow SMS" at bounding box center [176, 376] width 40 height 17
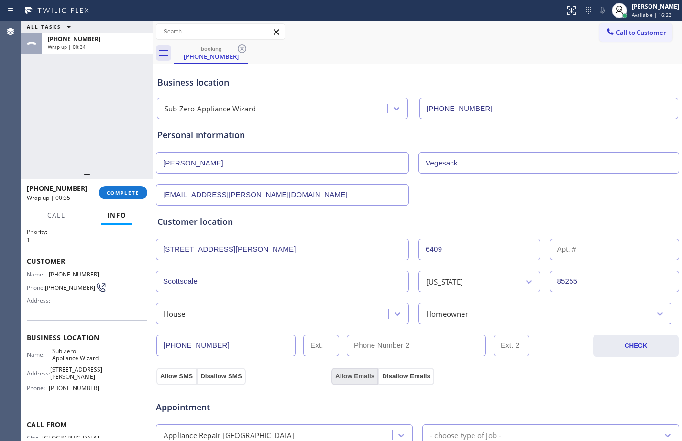
click at [352, 375] on button "Allow Emails" at bounding box center [355, 376] width 47 height 17
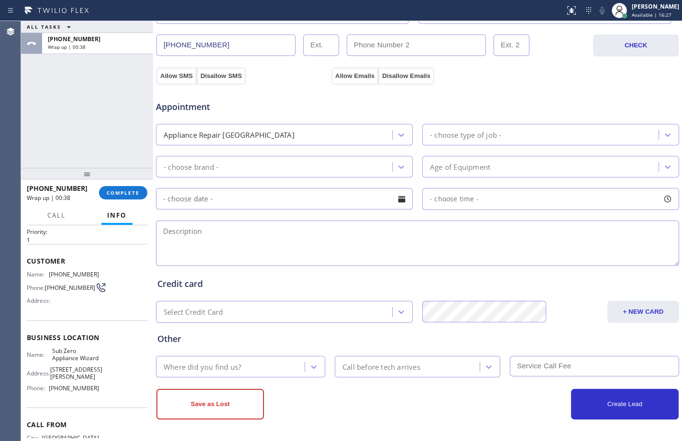
click at [460, 135] on div "- choose type of job -" at bounding box center [465, 134] width 71 height 11
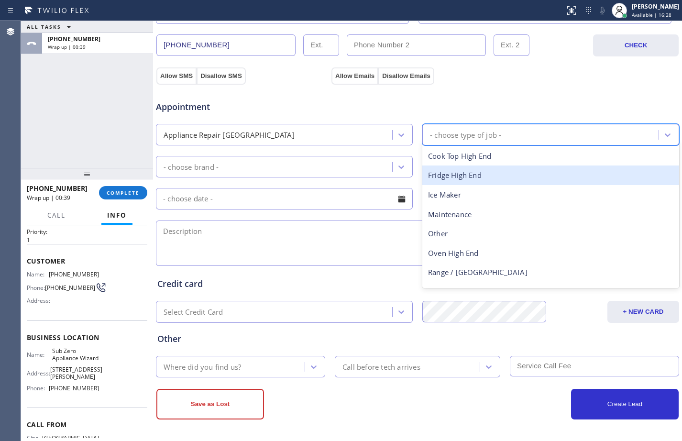
click at [466, 169] on div "Fridge High End" at bounding box center [550, 176] width 257 height 20
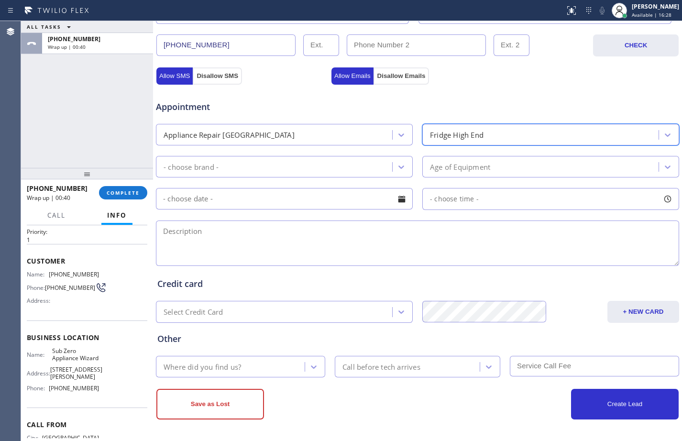
click at [284, 169] on div "- choose brand -" at bounding box center [275, 166] width 233 height 17
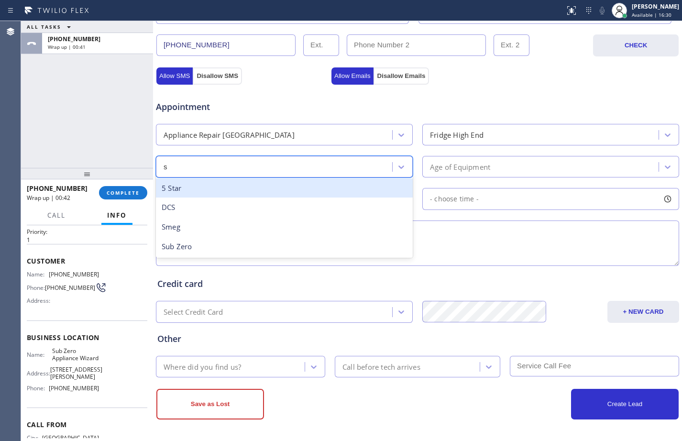
type input "su"
click at [215, 184] on div "Sub Zero" at bounding box center [284, 188] width 257 height 20
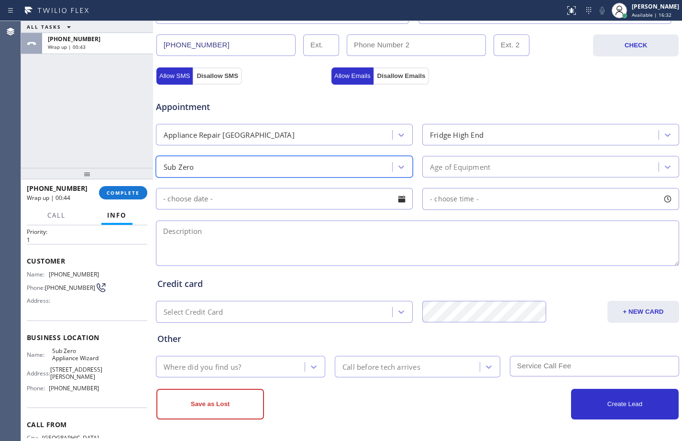
click at [438, 168] on div "Age of Equipment" at bounding box center [460, 166] width 60 height 11
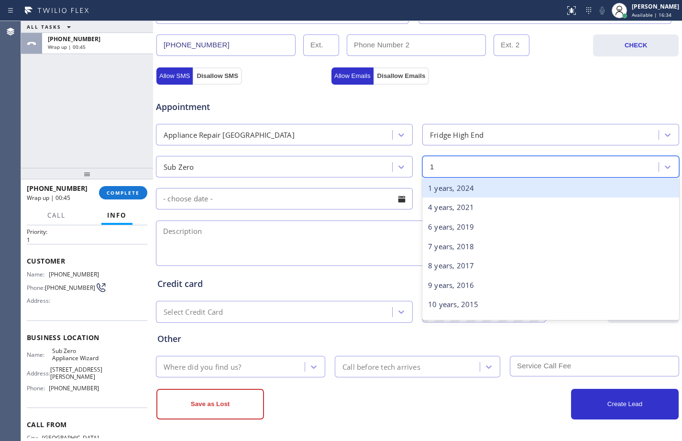
type input "10"
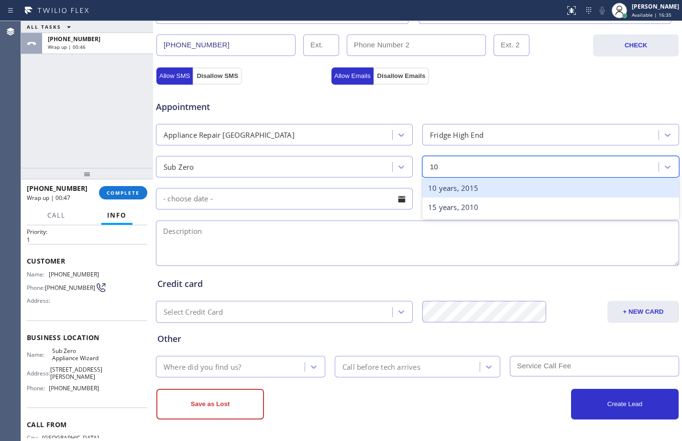
click at [443, 184] on div "10 years, 2015" at bounding box center [550, 188] width 257 height 20
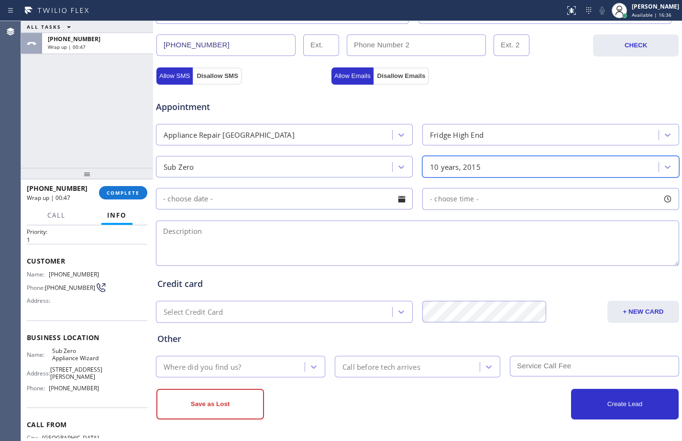
click at [335, 202] on input "text" at bounding box center [284, 199] width 257 height 22
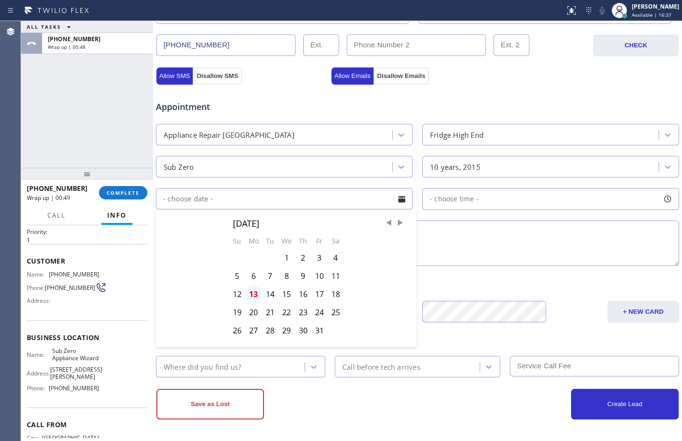
click at [254, 296] on div "13" at bounding box center [253, 294] width 17 height 18
type input "[DATE]"
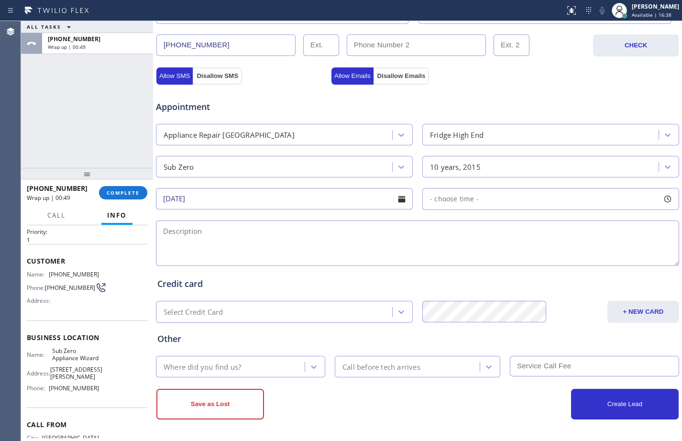
click at [517, 208] on div "- choose time -" at bounding box center [550, 199] width 257 height 22
drag, startPoint x: 428, startPoint y: 260, endPoint x: 588, endPoint y: 259, distance: 160.3
click at [592, 259] on div at bounding box center [597, 257] width 11 height 20
drag, startPoint x: 428, startPoint y: 255, endPoint x: 534, endPoint y: 266, distance: 106.3
click at [537, 266] on div at bounding box center [542, 257] width 11 height 20
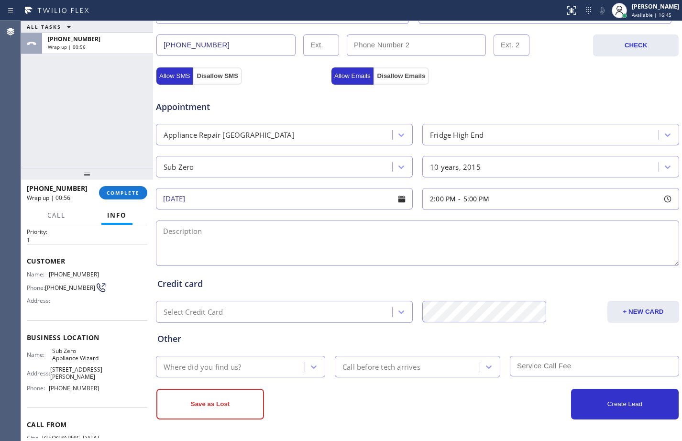
click at [360, 257] on textarea at bounding box center [417, 243] width 523 height 45
click at [261, 241] on textarea "2-5/$75/" at bounding box center [417, 243] width 523 height 45
paste textarea "Subzero/FS/fridge/freezer is working but fridge is not cooling/tried to clean t…"
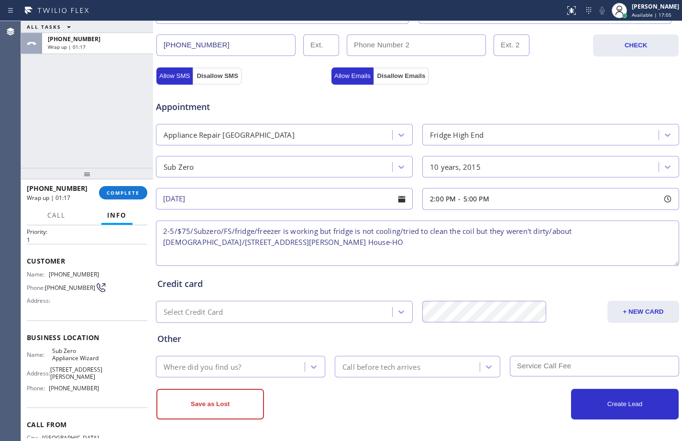
drag, startPoint x: 254, startPoint y: 246, endPoint x: 304, endPoint y: 242, distance: 49.9
click at [304, 242] on textarea "2-5/$75/Subzero/FS/fridge/freezer is working but fridge is not cooling/tried to…" at bounding box center [417, 243] width 523 height 45
click at [595, 233] on textarea "2-5/$75/Subzero/FS/fridge/freezer is working but fridge is not cooling/tried to…" at bounding box center [417, 243] width 523 height 45
paste textarea "House-HO"
drag, startPoint x: 181, startPoint y: 244, endPoint x: 610, endPoint y: 240, distance: 429.2
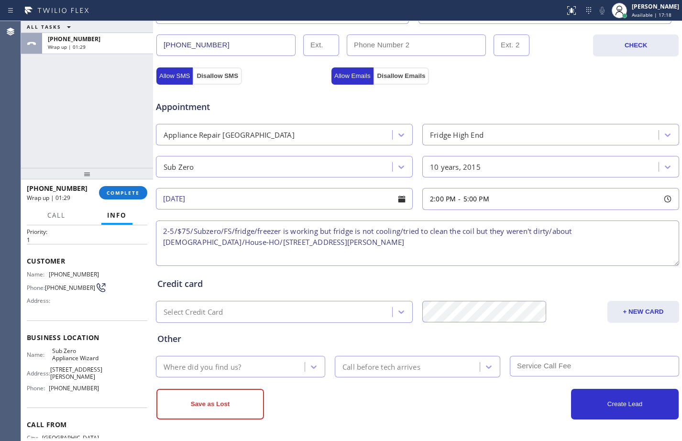
click at [580, 249] on textarea "2-5/$75/Subzero/FS/fridge/freezer is working but fridge is not cooling/tried to…" at bounding box center [417, 243] width 523 height 45
click at [637, 233] on textarea "2-5/$75/Subzero/FS/fridge/freezer is working but fridge is not cooling/tried to…" at bounding box center [417, 243] width 523 height 45
drag, startPoint x: 634, startPoint y: 233, endPoint x: 641, endPoint y: 245, distance: 13.9
click at [641, 245] on textarea "2-5/$75/Subzero/FS/fridge/freezer is working but fridge is not cooling/tried to…" at bounding box center [417, 243] width 523 height 45
click at [636, 234] on textarea "2-5/$75/Subzero/FS/fridge/freezer is working but fridge is not cooling/tried to…" at bounding box center [417, 243] width 523 height 45
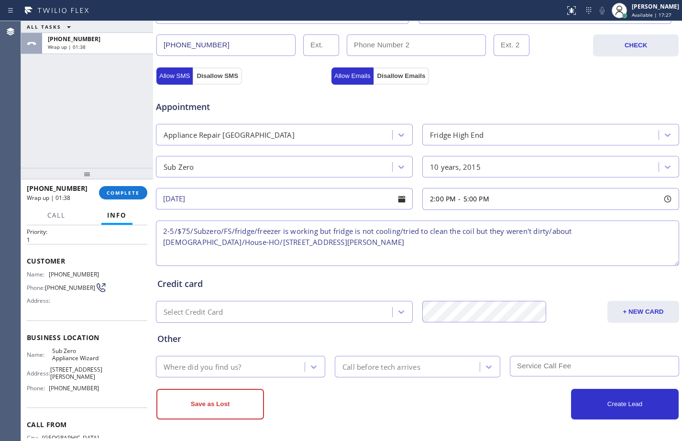
drag, startPoint x: 634, startPoint y: 233, endPoint x: 632, endPoint y: 253, distance: 19.3
click at [632, 253] on textarea "2-5/$75/Subzero/FS/fridge/freezer is working but fridge is not cooling/tried to…" at bounding box center [417, 243] width 523 height 45
type textarea "2-5/$75/Subzero/FS/fridge/freezer is working but fridge is not cooling/tried to…"
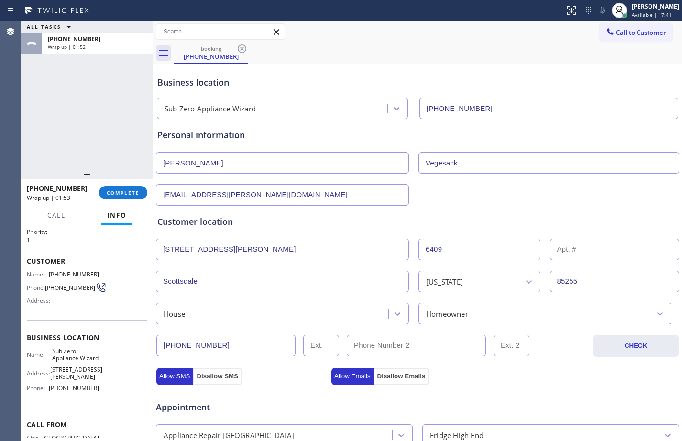
drag, startPoint x: 266, startPoint y: 250, endPoint x: -1, endPoint y: 221, distance: 269.4
click at [0, 221] on html "Status report No issues detected If you experience an issue, please download th…" at bounding box center [341, 220] width 682 height 441
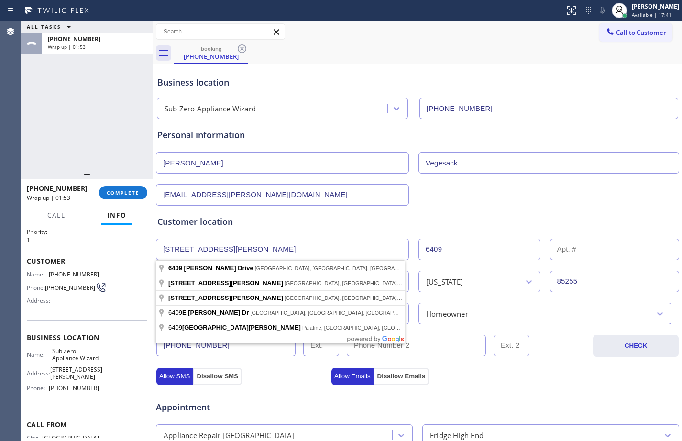
paste input "mber Sun Dr, Scottsdale, [GEOGRAPHIC_DATA] 85266"
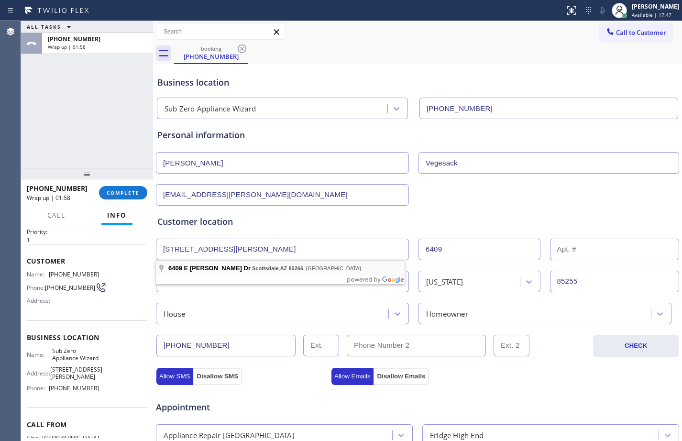
type input "[STREET_ADDRESS][PERSON_NAME]"
type input "85266"
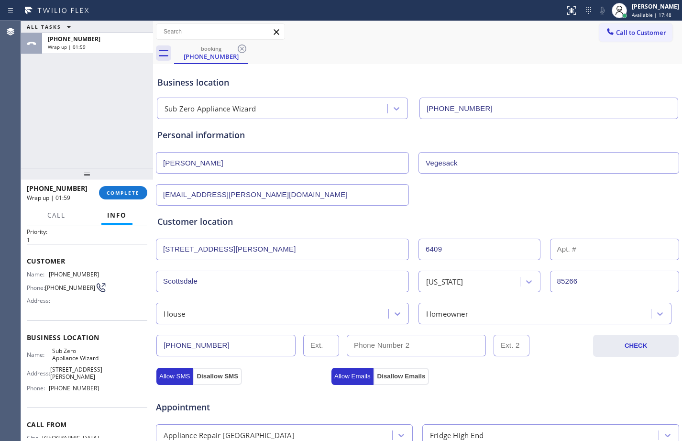
scroll to position [300, 0]
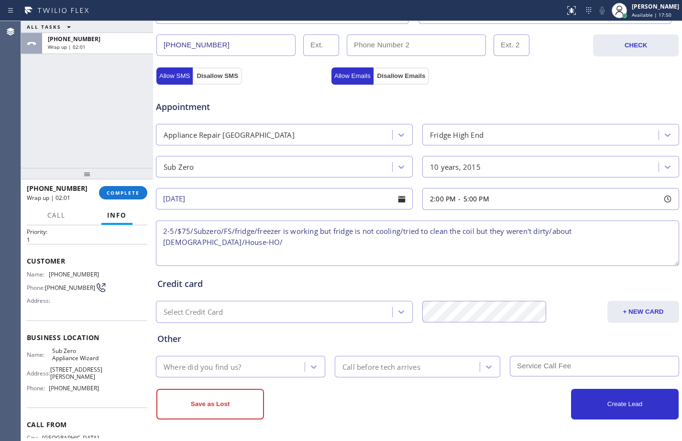
click at [643, 233] on textarea "2-5/$75/Subzero/FS/fridge/freezer is working but fridge is not cooling/tried to…" at bounding box center [417, 243] width 523 height 45
paste textarea "[STREET_ADDRESS][PERSON_NAME]"
click at [384, 245] on textarea "2-5/$75/Subzero/FS/fridge/freezer is working but fridge is not cooling/tried to…" at bounding box center [417, 243] width 523 height 45
paste textarea "Sub Zero Appliance Wizard"
paste textarea "Please call customer 30 minutes prior to arrival"
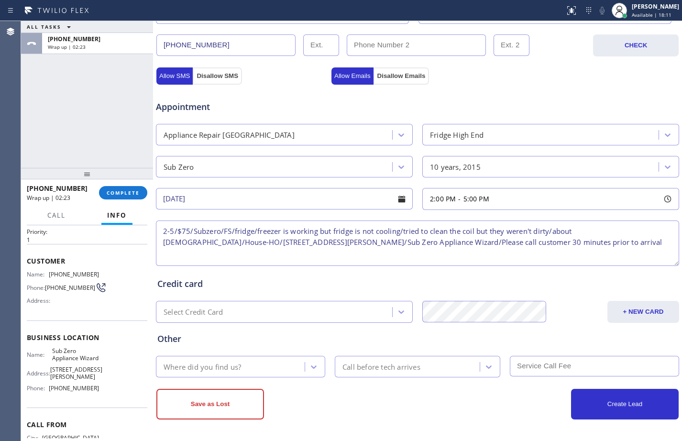
type textarea "2-5/$75/Subzero/FS/fridge/freezer is working but fridge is not cooling/tried to…"
click at [265, 360] on div "Where did you find us?" at bounding box center [232, 366] width 146 height 17
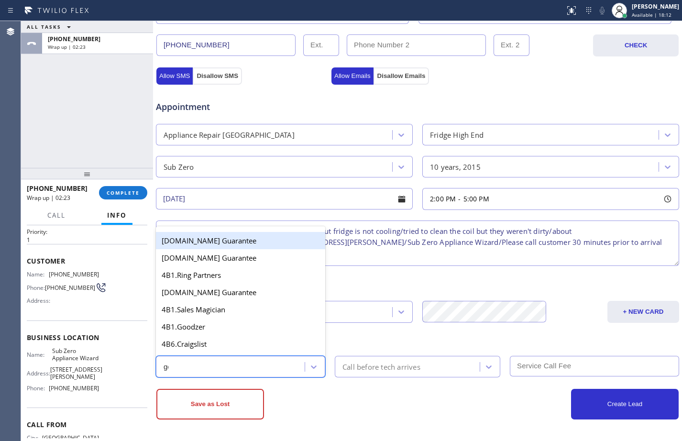
type input "goo"
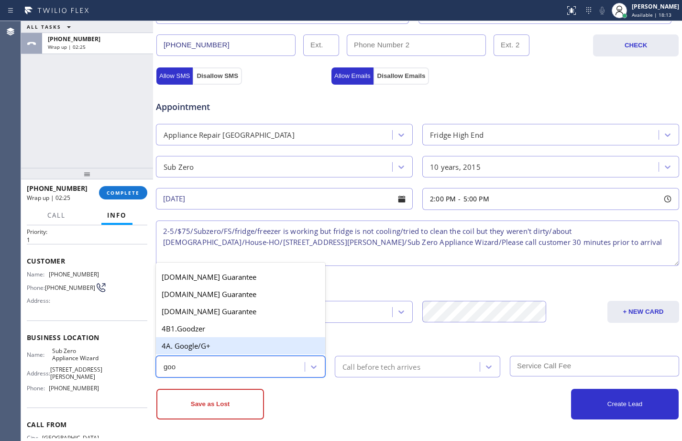
click at [261, 353] on div "4A. Google/G+" at bounding box center [240, 345] width 169 height 17
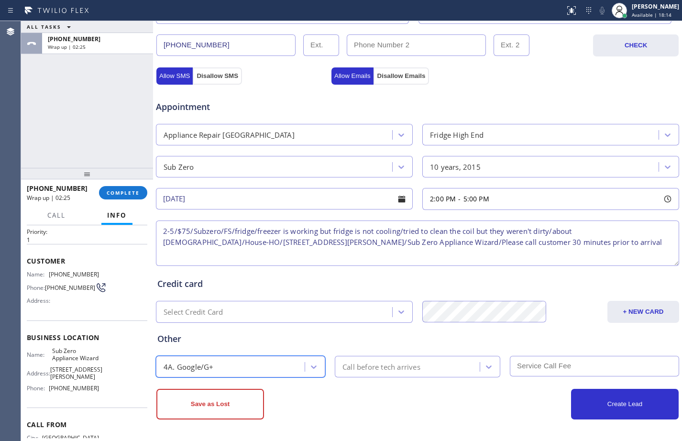
click at [375, 364] on div "Call before tech arrives" at bounding box center [382, 366] width 78 height 11
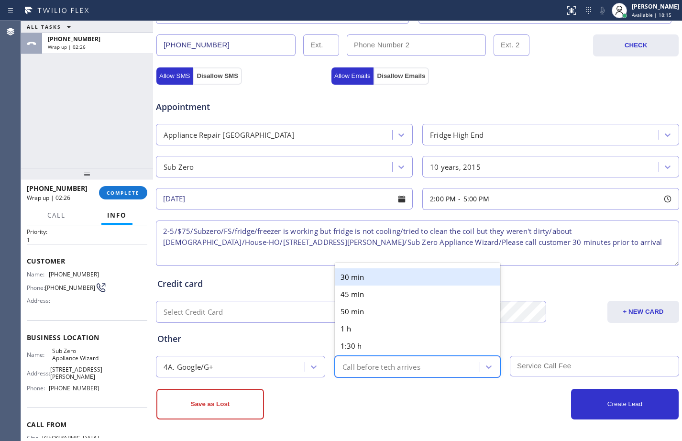
click at [381, 279] on div "30 min" at bounding box center [418, 276] width 166 height 17
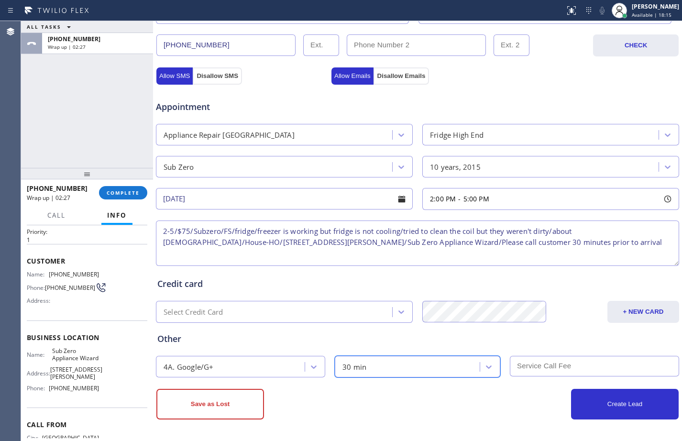
click at [545, 368] on input "text" at bounding box center [594, 366] width 169 height 21
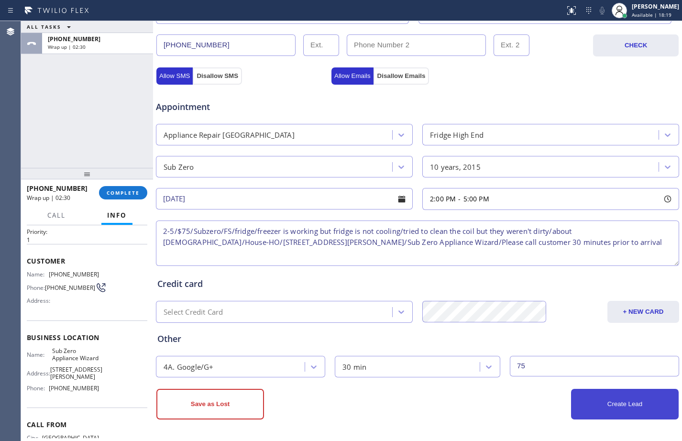
type input "75"
click at [615, 408] on button "Create Lead" at bounding box center [625, 404] width 108 height 31
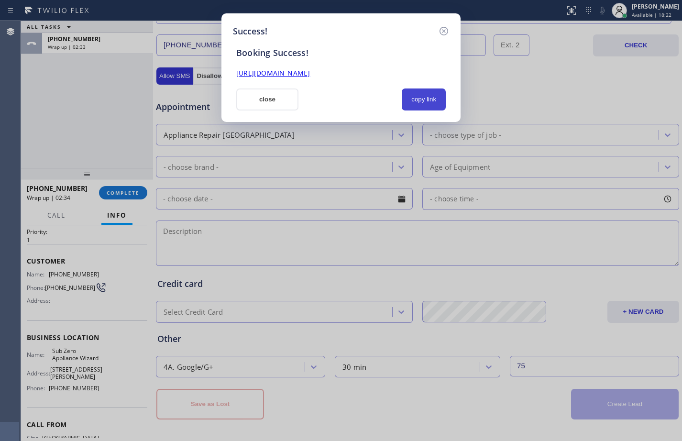
click at [417, 102] on button "copy link" at bounding box center [424, 100] width 44 height 22
click at [310, 76] on link "[URL][DOMAIN_NAME]" at bounding box center [273, 72] width 74 height 9
click at [258, 103] on button "close" at bounding box center [267, 100] width 62 height 22
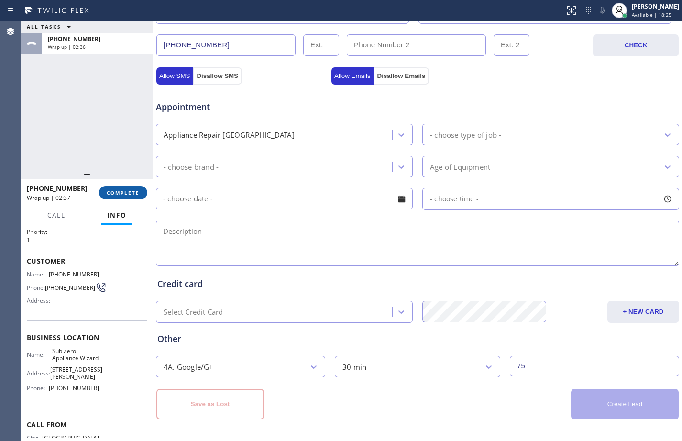
click at [122, 193] on span "COMPLETE" at bounding box center [123, 192] width 33 height 7
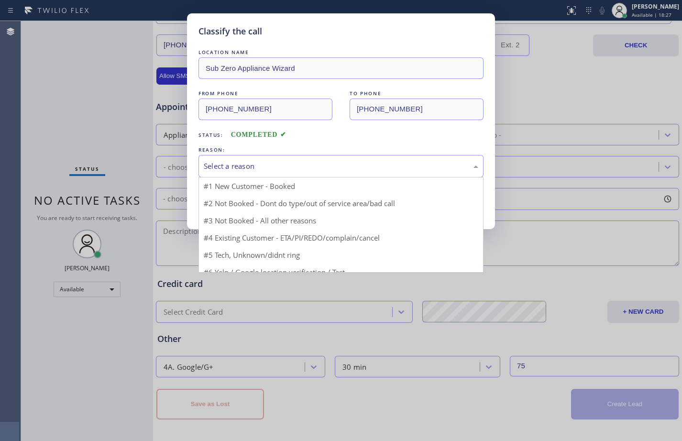
click at [310, 165] on div "Select a reason" at bounding box center [341, 166] width 275 height 11
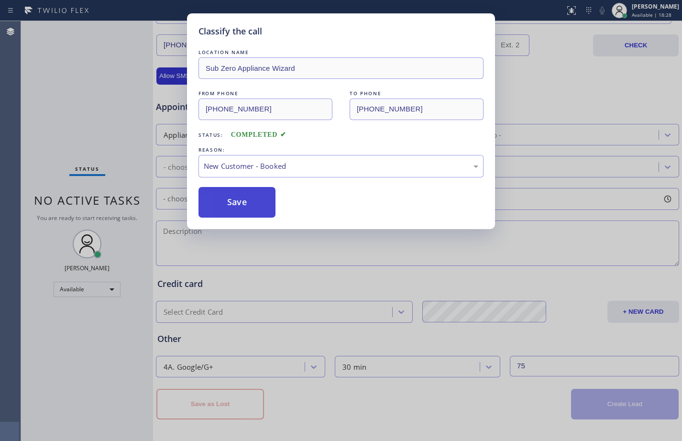
click at [264, 194] on button "Save" at bounding box center [237, 202] width 77 height 31
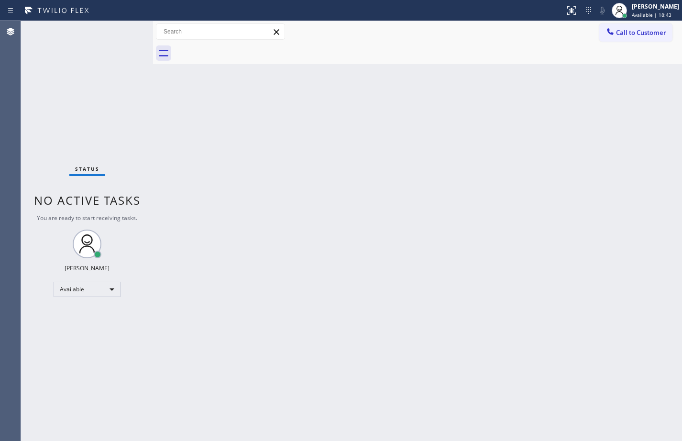
click at [189, 204] on div "Back to Dashboard Change Sender ID Customers Technicians Select a contact Outbo…" at bounding box center [417, 231] width 529 height 420
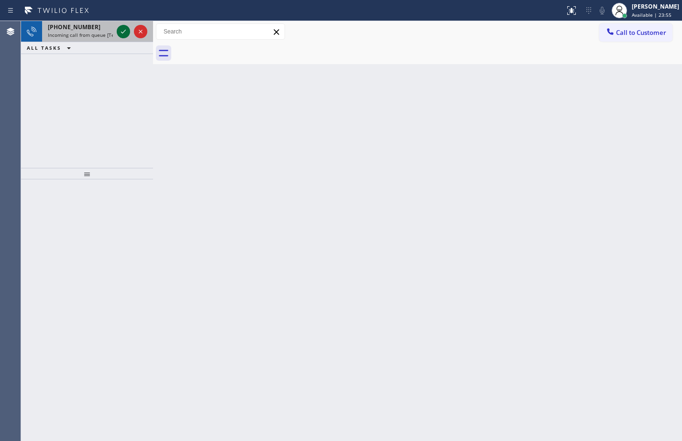
click at [127, 26] on icon at bounding box center [123, 31] width 11 height 11
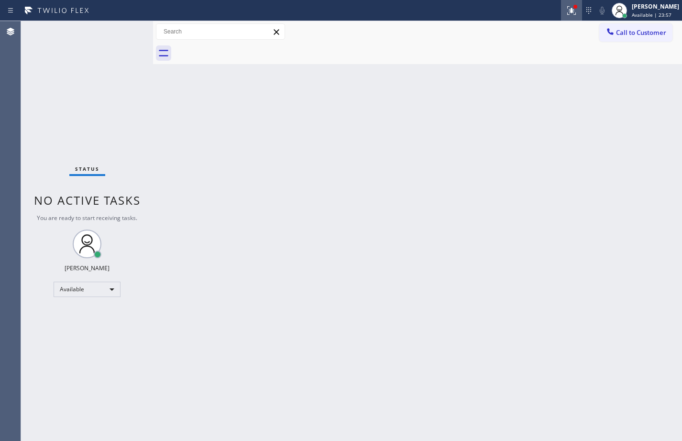
click at [568, 11] on icon at bounding box center [571, 10] width 11 height 11
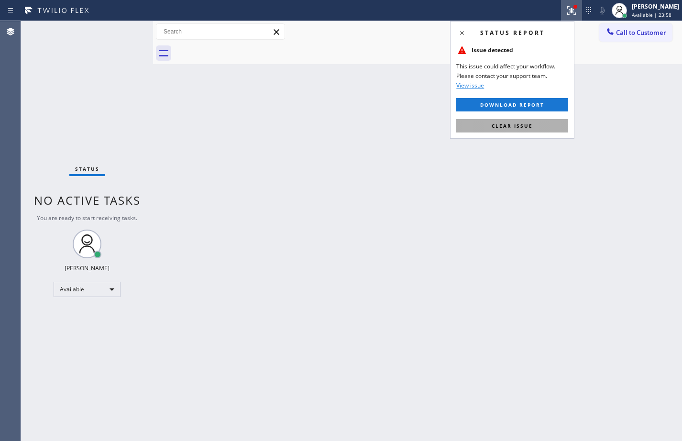
click at [514, 126] on span "Clear issue" at bounding box center [512, 125] width 41 height 7
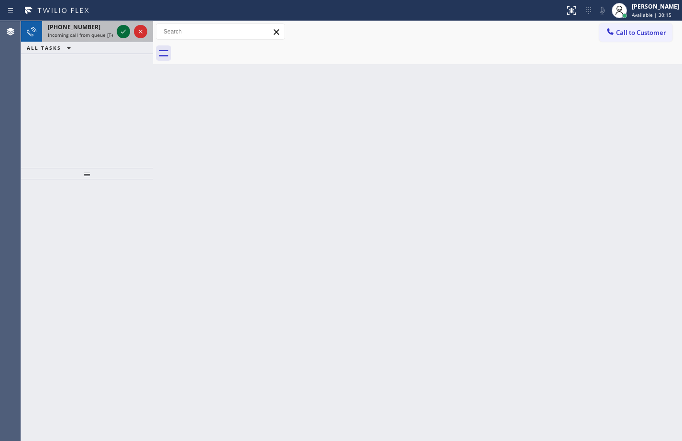
click at [120, 30] on icon at bounding box center [123, 31] width 11 height 11
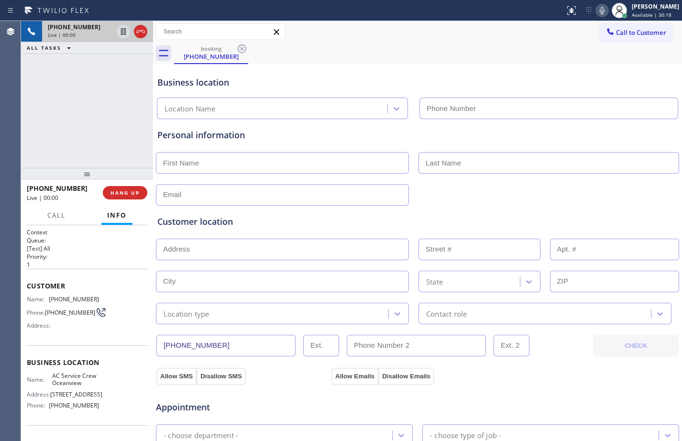
type input "[PHONE_NUMBER]"
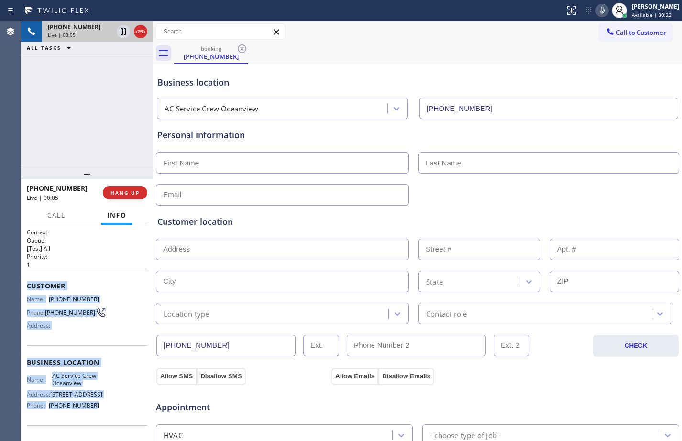
drag, startPoint x: 22, startPoint y: 284, endPoint x: 119, endPoint y: 416, distance: 163.9
click at [119, 416] on div "Context Queue: [Test] All Priority: 1 Customer Name: [PHONE_NUMBER] Phone: [PHO…" at bounding box center [87, 333] width 132 height 216
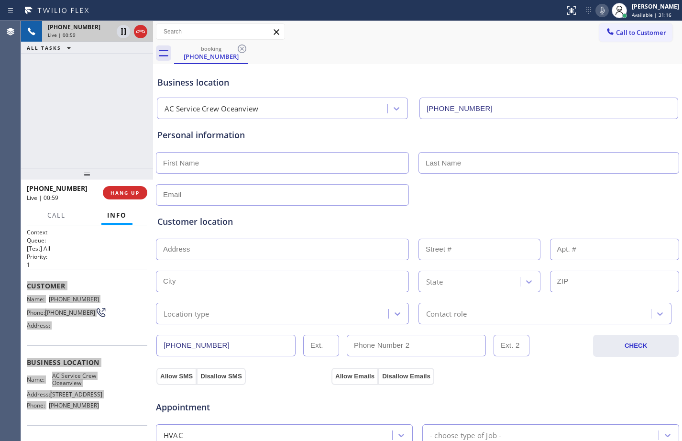
scroll to position [300, 0]
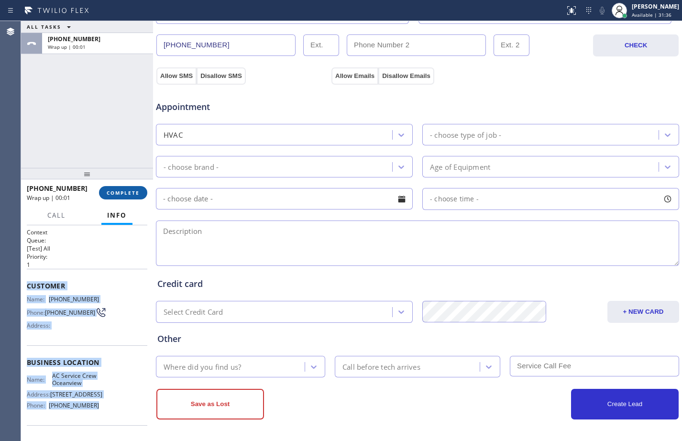
click at [118, 192] on span "COMPLETE" at bounding box center [123, 192] width 33 height 7
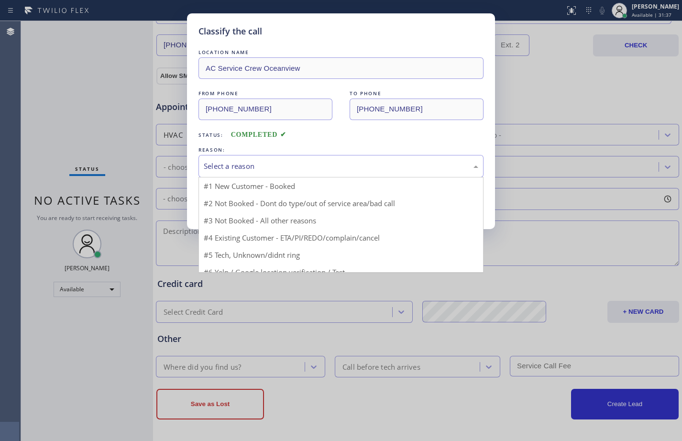
click at [228, 162] on div "Select a reason" at bounding box center [341, 166] width 275 height 11
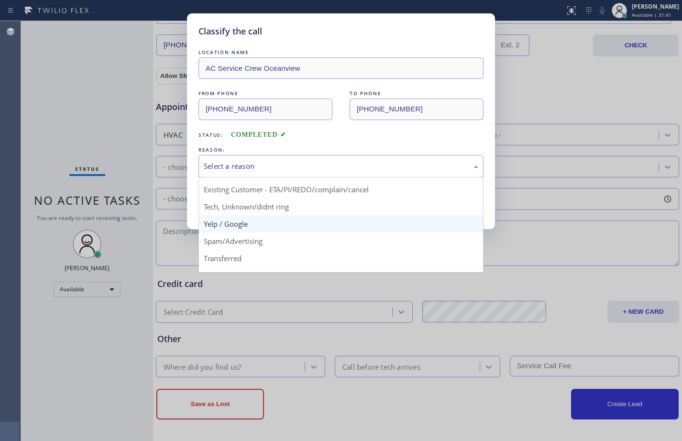
scroll to position [60, 0]
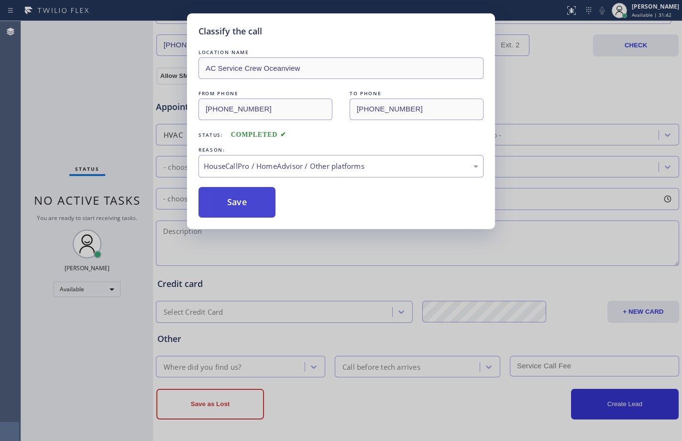
click at [245, 201] on button "Save" at bounding box center [237, 202] width 77 height 31
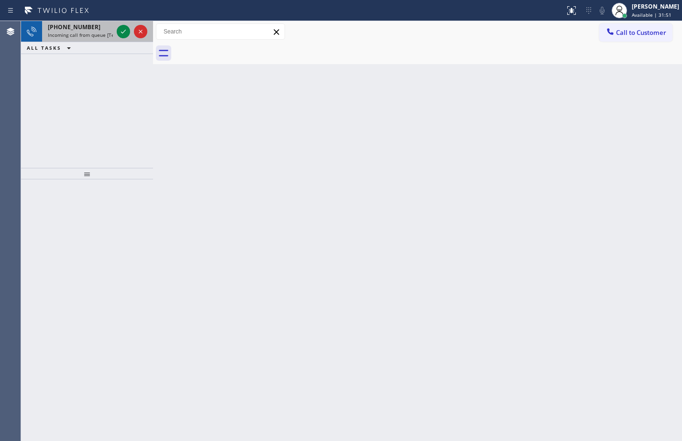
click at [81, 33] on span "Incoming call from queue [Test] All" at bounding box center [87, 35] width 79 height 7
click at [126, 31] on icon at bounding box center [123, 31] width 11 height 11
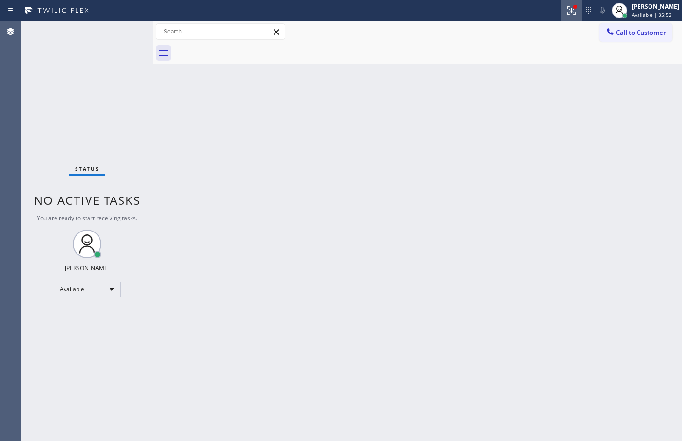
click at [567, 16] on button at bounding box center [571, 10] width 21 height 21
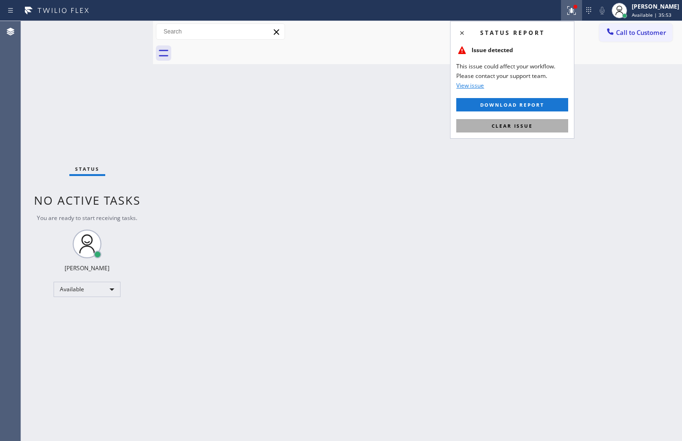
click at [534, 126] on button "Clear issue" at bounding box center [512, 125] width 112 height 13
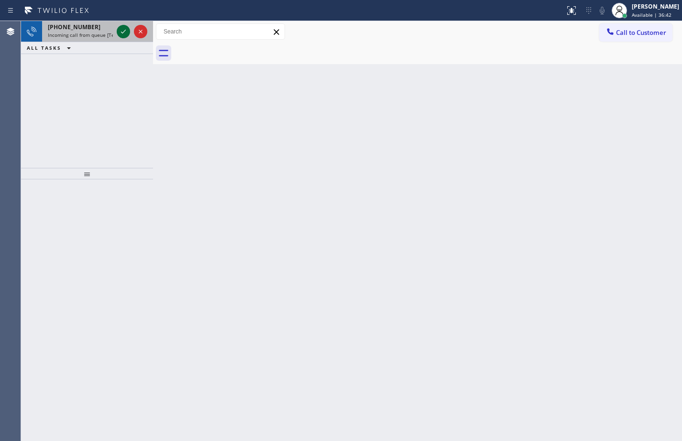
click at [122, 28] on icon at bounding box center [123, 31] width 11 height 11
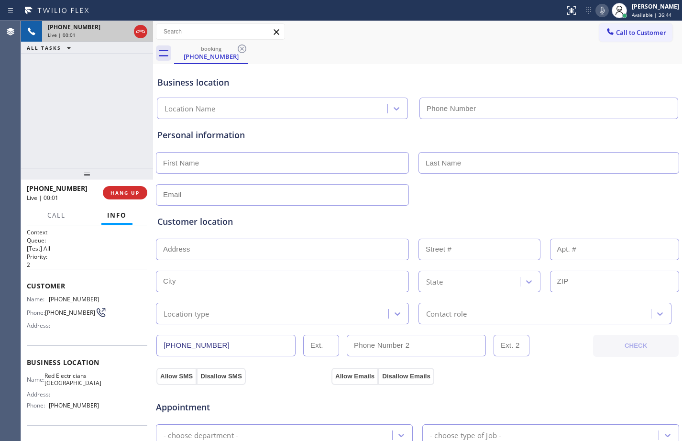
type input "[PHONE_NUMBER]"
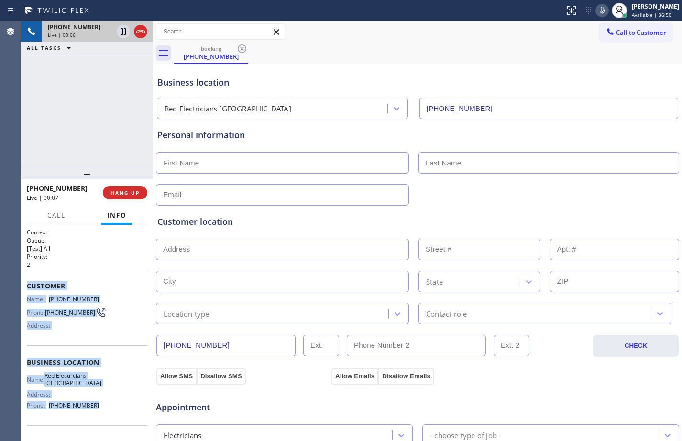
drag, startPoint x: 26, startPoint y: 290, endPoint x: 116, endPoint y: 412, distance: 152.2
click at [116, 412] on div "Context Queue: [Test] All Priority: 2 Customer Name: [PHONE_NUMBER] Phone: [PHO…" at bounding box center [87, 333] width 132 height 216
click at [123, 32] on icon at bounding box center [123, 31] width 5 height 7
click at [600, 14] on icon at bounding box center [602, 11] width 5 height 8
click at [77, 100] on div "[PHONE_NUMBER] Live | 05:01 ALL TASKS ALL TASKS ACTIVE TASKS TASKS IN WRAP UP" at bounding box center [87, 94] width 132 height 147
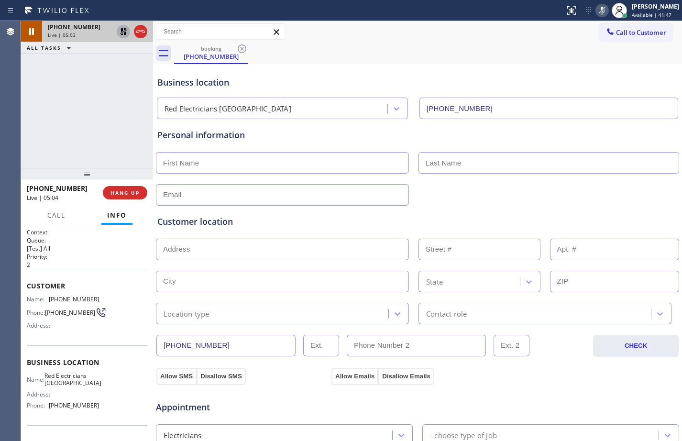
click at [122, 33] on icon at bounding box center [123, 31] width 11 height 11
click at [597, 10] on icon at bounding box center [602, 10] width 11 height 11
click at [85, 118] on div "[PHONE_NUMBER] Live | 08:50 ALL TASKS ALL TASKS ACTIVE TASKS TASKS IN WRAP UP" at bounding box center [87, 94] width 132 height 147
click at [248, 159] on input "text" at bounding box center [282, 163] width 253 height 22
paste input "[PERSON_NAME]"
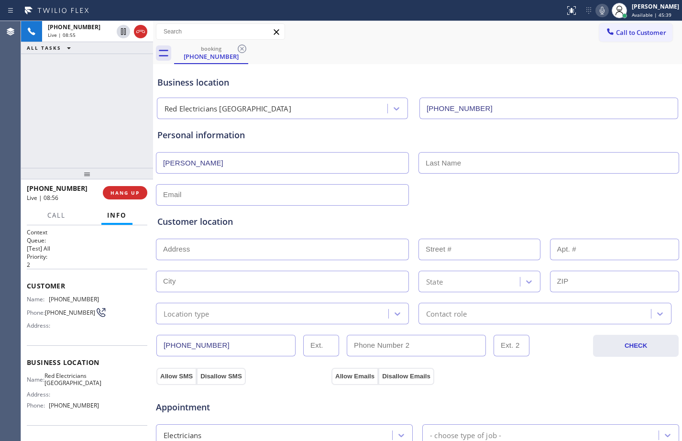
type input "[PERSON_NAME]"
click at [454, 161] on input "text" at bounding box center [549, 163] width 261 height 22
paste input "Lake"
type input "Lake"
click at [261, 191] on input "text" at bounding box center [282, 195] width 253 height 22
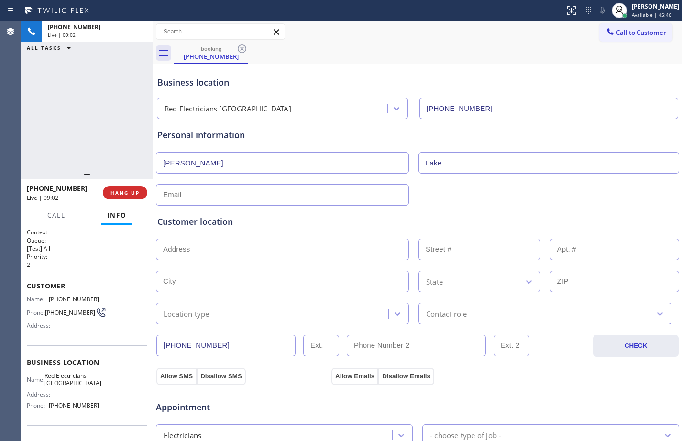
paste input "[EMAIL_ADDRESS][PERSON_NAME][DOMAIN_NAME]"
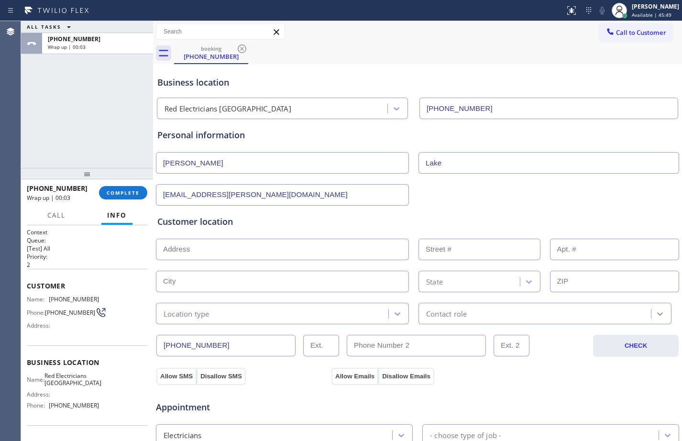
type input "[EMAIL_ADDRESS][PERSON_NAME][DOMAIN_NAME]"
click at [89, 112] on div "ALL TASKS ALL TASKS ACTIVE TASKS TASKS IN WRAP UP [PHONE_NUMBER] Wrap up | 00:29" at bounding box center [87, 94] width 132 height 147
click at [283, 250] on input "text" at bounding box center [282, 250] width 253 height 22
paste input "[STREET_ADDRESS][US_STATE]"
click at [233, 249] on input "[STREET_ADDRESS][US_STATE]" at bounding box center [282, 250] width 253 height 22
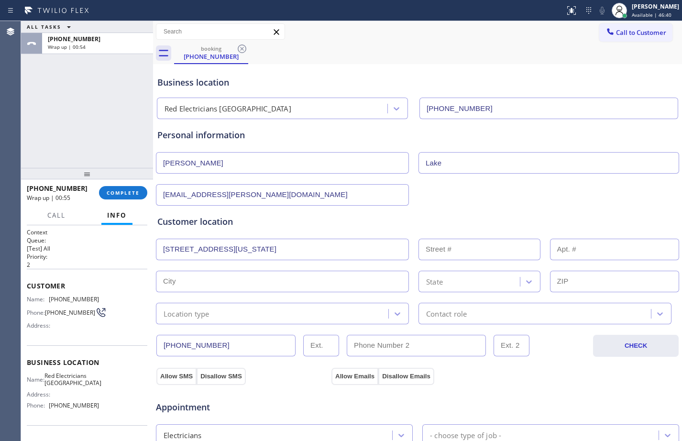
click at [337, 256] on input "[STREET_ADDRESS][US_STATE]" at bounding box center [282, 250] width 253 height 22
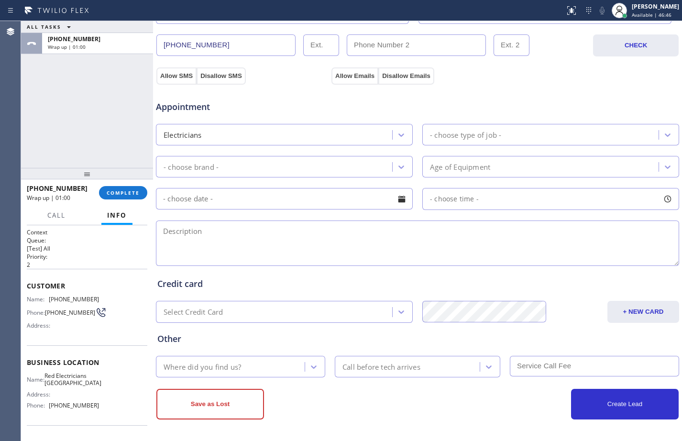
type input "[STREET_ADDRESS][US_STATE]"
click at [241, 366] on div "Where did you find us?" at bounding box center [203, 366] width 78 height 11
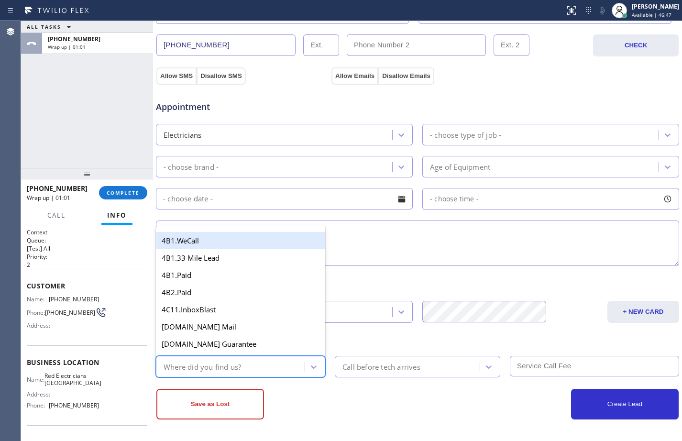
click at [299, 206] on input "text" at bounding box center [284, 199] width 257 height 22
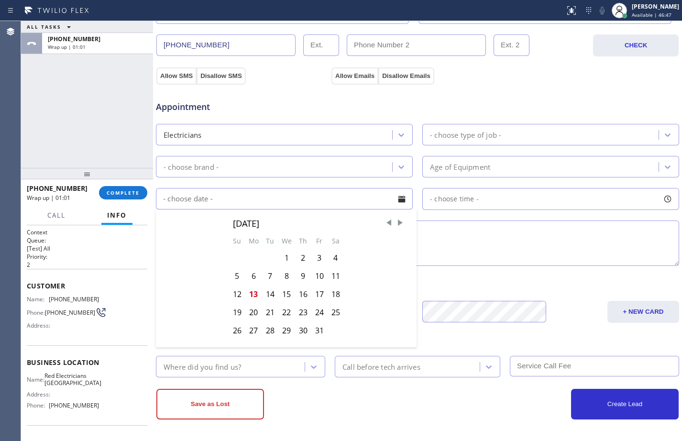
scroll to position [0, 0]
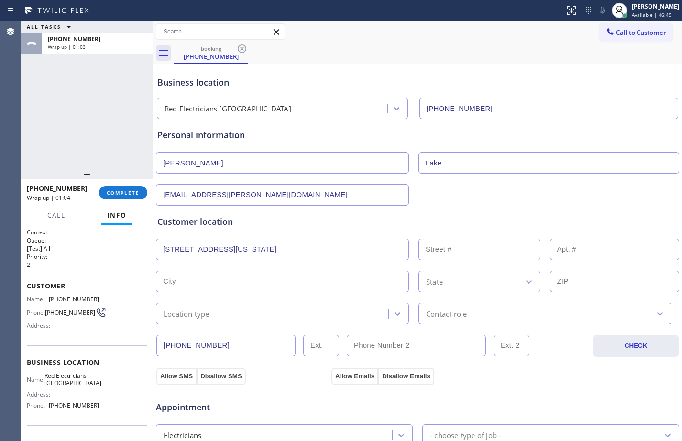
click at [275, 254] on div "Business location Red Electricians [GEOGRAPHIC_DATA] [PHONE_NUMBER] Personal in…" at bounding box center [417, 393] width 524 height 654
click at [320, 277] on input "text" at bounding box center [282, 282] width 253 height 22
click at [330, 256] on input "[STREET_ADDRESS][US_STATE]" at bounding box center [282, 250] width 253 height 22
drag, startPoint x: 331, startPoint y: 254, endPoint x: -1, endPoint y: 251, distance: 332.5
click at [0, 251] on html "Status report No issues detected If you experience an issue, please download th…" at bounding box center [341, 220] width 682 height 441
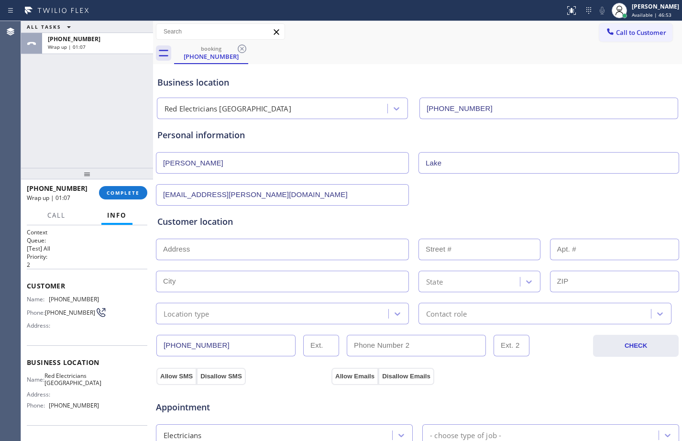
paste input "[STREET_ADDRESS][US_STATE]"
click at [288, 248] on input "[STREET_ADDRESS][US_STATE]" at bounding box center [282, 250] width 253 height 22
type input "[STREET_ADDRESS][US_STATE]"
click at [645, 277] on input "text" at bounding box center [615, 282] width 130 height 22
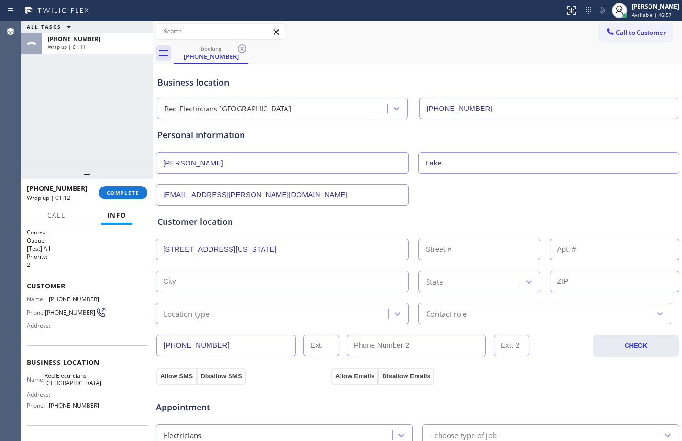
paste input "91104"
type input "91104"
click at [275, 251] on input "[STREET_ADDRESS][US_STATE]" at bounding box center [282, 250] width 253 height 22
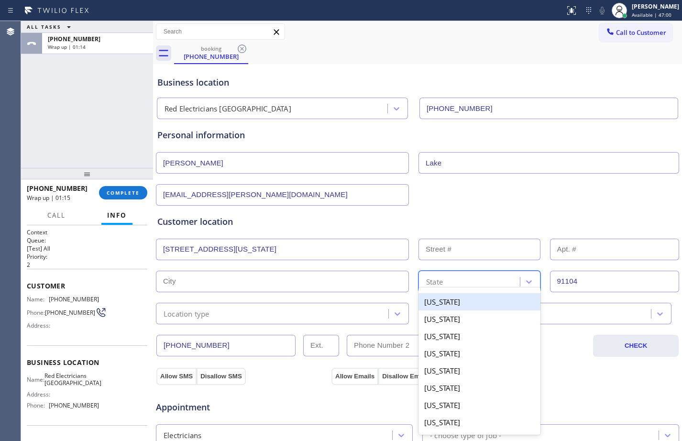
click at [463, 290] on div "option [US_STATE] focused, 1 of 50. 50 results available. Use Up and Down to ch…" at bounding box center [480, 282] width 122 height 22
paste input "CA"
type input "CA"
click at [252, 249] on input "[STREET_ADDRESS][US_STATE]" at bounding box center [282, 250] width 253 height 22
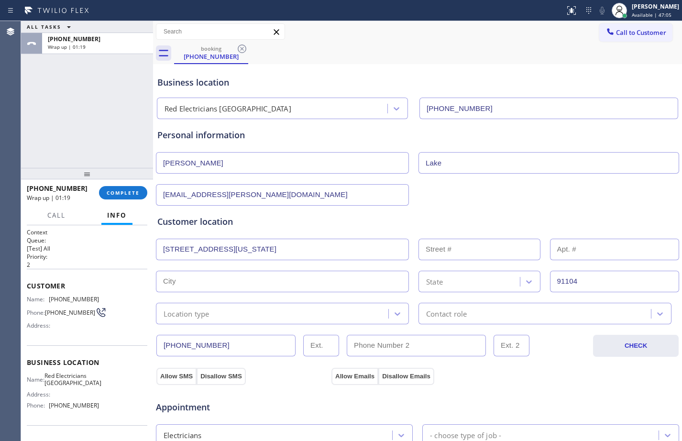
click at [231, 249] on input "[STREET_ADDRESS][US_STATE]" at bounding box center [282, 250] width 253 height 22
click at [245, 249] on input "[STREET_ADDRESS][US_STATE]" at bounding box center [282, 250] width 253 height 22
type input "[STREET_ADDRESS][US_STATE]"
click at [236, 279] on input "text" at bounding box center [282, 282] width 253 height 22
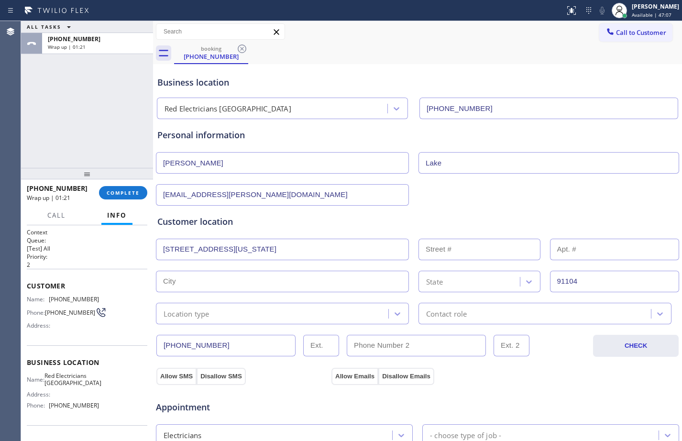
paste input "[GEOGRAPHIC_DATA]"
type input "[GEOGRAPHIC_DATA]"
click at [131, 197] on button "COMPLETE" at bounding box center [123, 192] width 48 height 13
click at [567, 11] on icon at bounding box center [570, 9] width 6 height 7
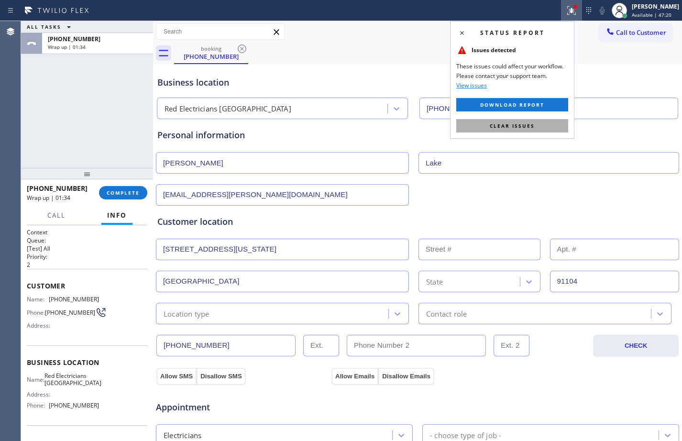
click at [534, 122] on button "Clear issues" at bounding box center [512, 125] width 112 height 13
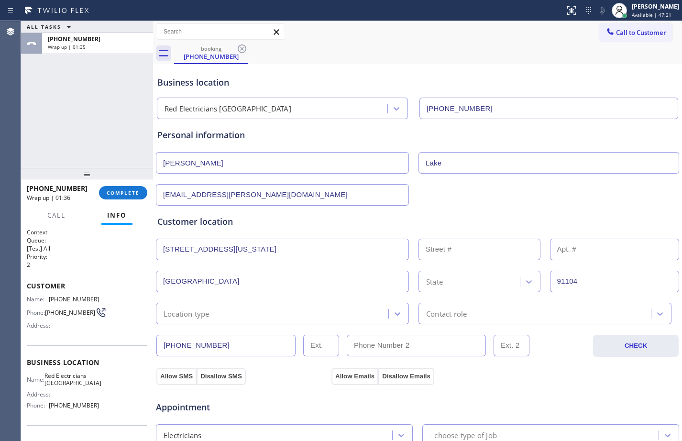
drag, startPoint x: 327, startPoint y: 256, endPoint x: 100, endPoint y: 257, distance: 226.8
click at [100, 257] on div "ALL TASKS ALL TASKS ACTIVE TASKS TASKS IN WRAP UP [PHONE_NUMBER] Wrap up | 01:3…" at bounding box center [351, 231] width 661 height 420
paste input "[GEOGRAPHIC_DATA]"
type input "[GEOGRAPHIC_DATA]"
click at [132, 189] on button "COMPLETE" at bounding box center [123, 192] width 48 height 13
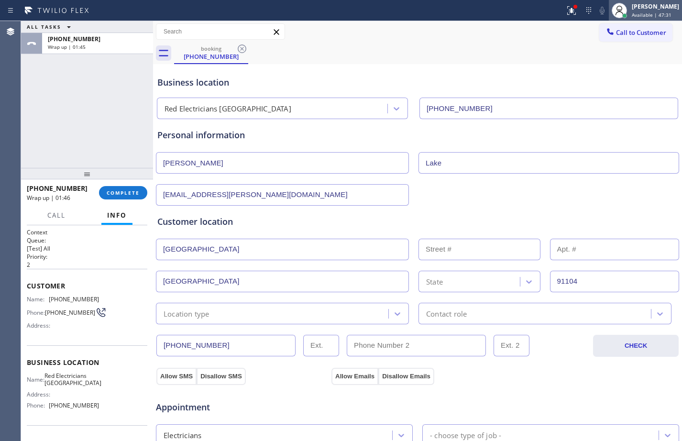
click at [644, 2] on div "[PERSON_NAME] Available | 47:31" at bounding box center [656, 10] width 52 height 17
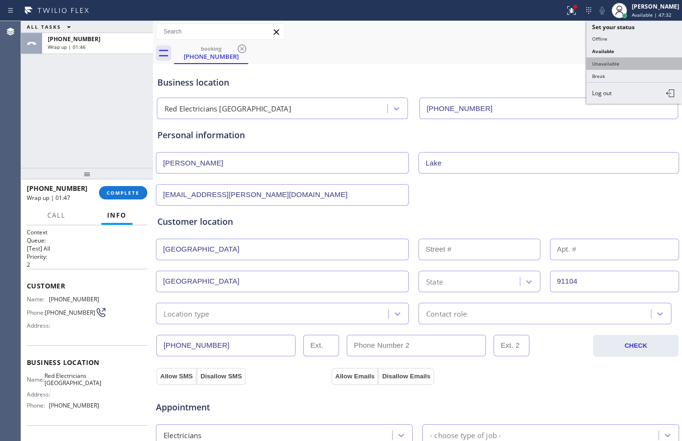
click at [635, 62] on button "Unavailable" at bounding box center [635, 63] width 96 height 12
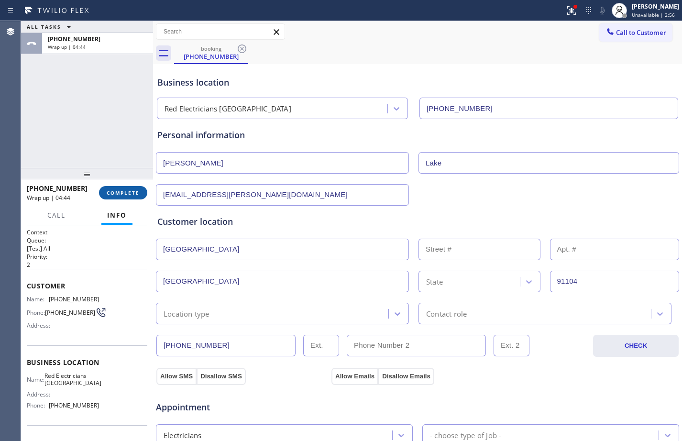
click at [124, 188] on button "COMPLETE" at bounding box center [123, 192] width 48 height 13
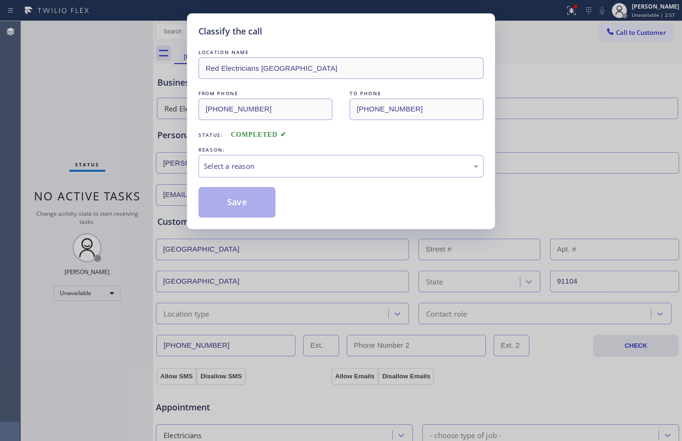
click at [263, 150] on div "REASON:" at bounding box center [341, 150] width 285 height 10
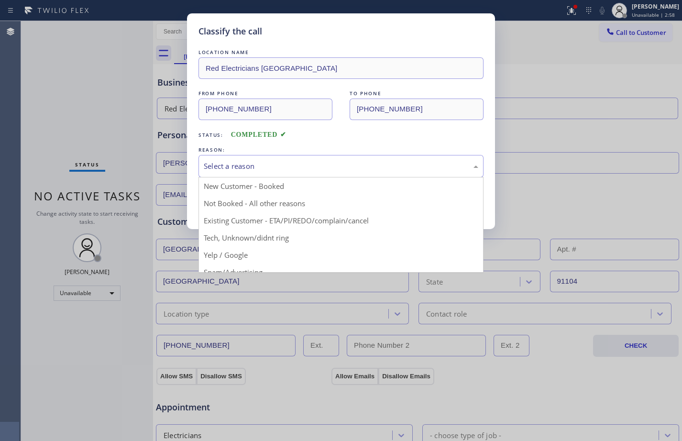
click at [266, 161] on div "Select a reason" at bounding box center [341, 166] width 275 height 11
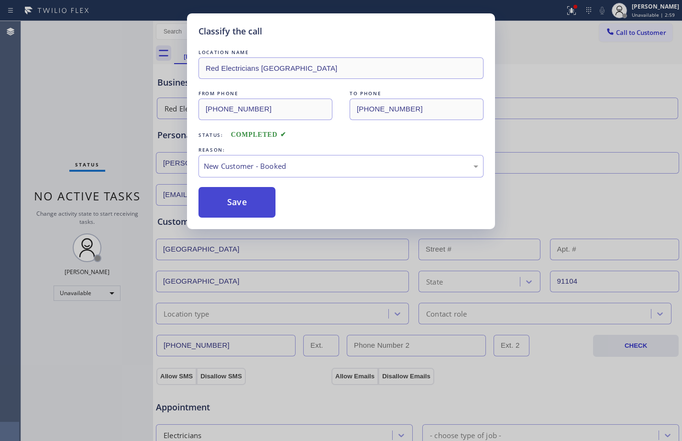
click at [247, 197] on button "Save" at bounding box center [237, 202] width 77 height 31
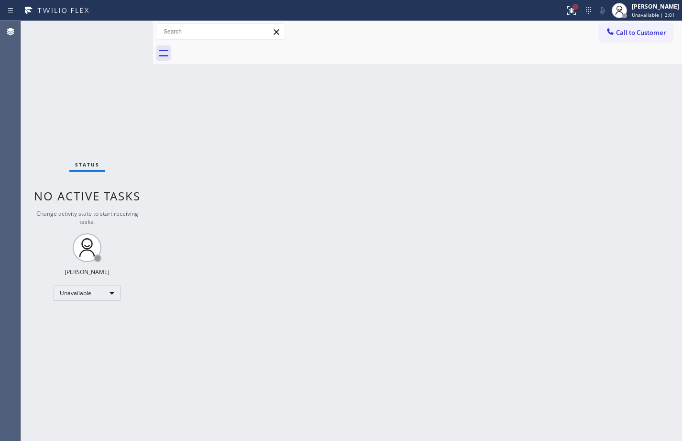
click at [574, 6] on div at bounding box center [576, 7] width 4 height 4
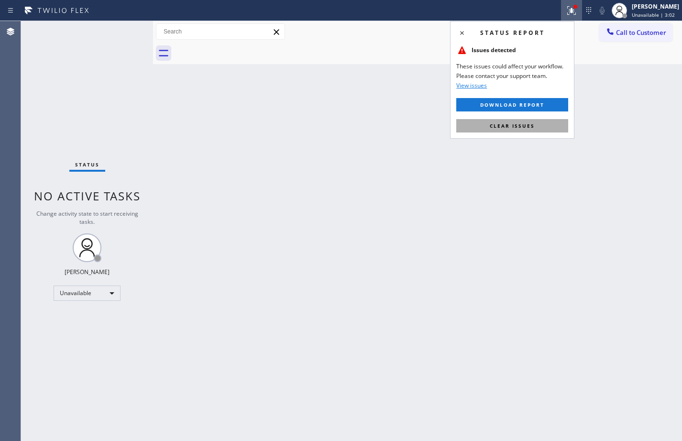
click at [529, 128] on span "Clear issues" at bounding box center [512, 125] width 45 height 7
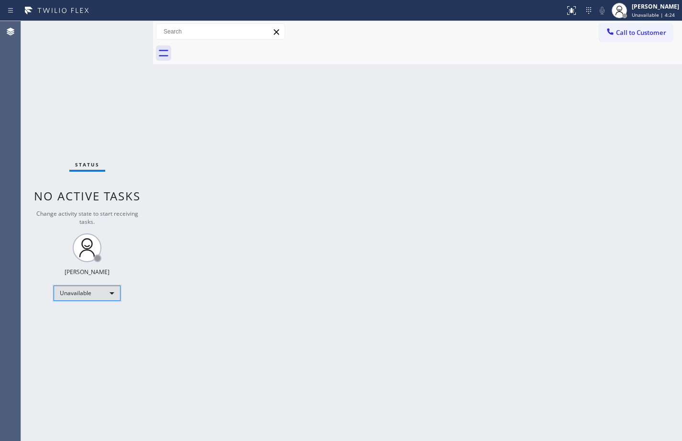
click at [113, 300] on div "Unavailable" at bounding box center [87, 293] width 67 height 15
click at [90, 315] on li "Available" at bounding box center [86, 318] width 65 height 11
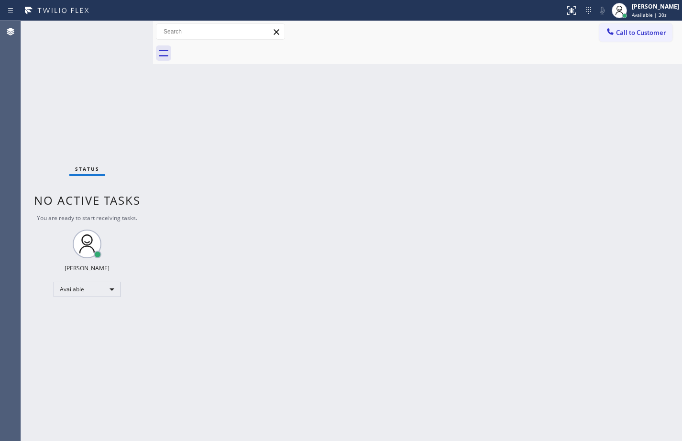
click at [329, 313] on div "Back to Dashboard Change Sender ID Customers Technicians Select a contact Outbo…" at bounding box center [417, 231] width 529 height 420
drag, startPoint x: 133, startPoint y: 100, endPoint x: 124, endPoint y: 101, distance: 9.6
click at [133, 100] on div "Status No active tasks You are ready to start receiving tasks. [PERSON_NAME] Av…" at bounding box center [87, 231] width 132 height 420
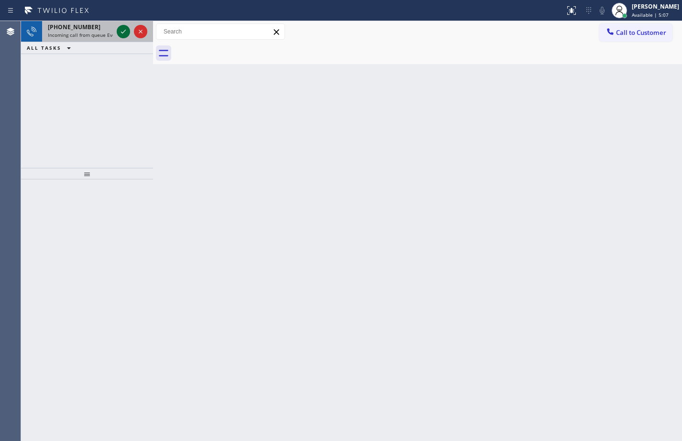
click at [124, 33] on icon at bounding box center [123, 31] width 11 height 11
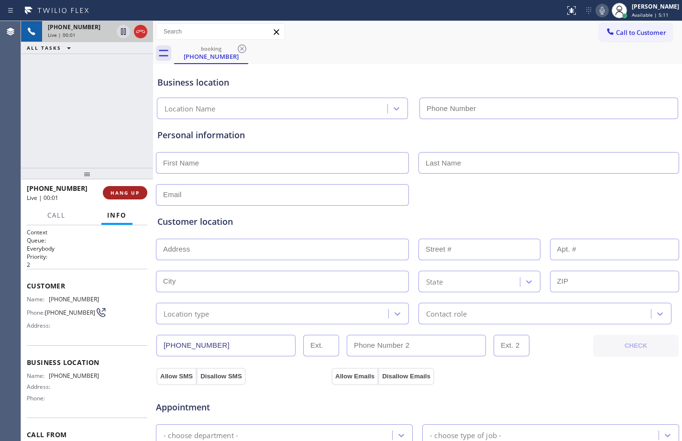
click at [110, 193] on button "HANG UP" at bounding box center [125, 192] width 44 height 13
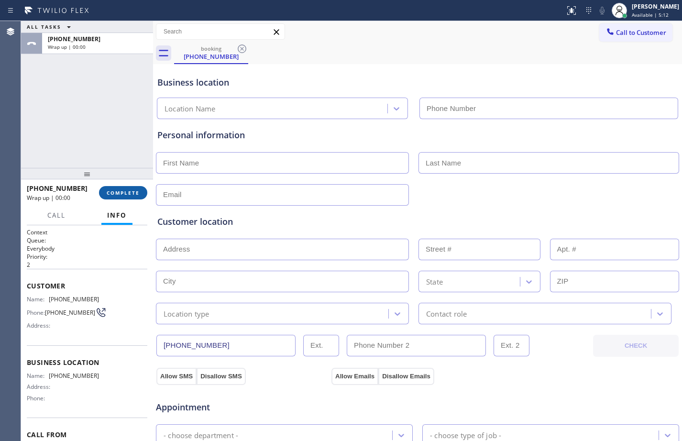
click at [121, 193] on span "COMPLETE" at bounding box center [123, 192] width 33 height 7
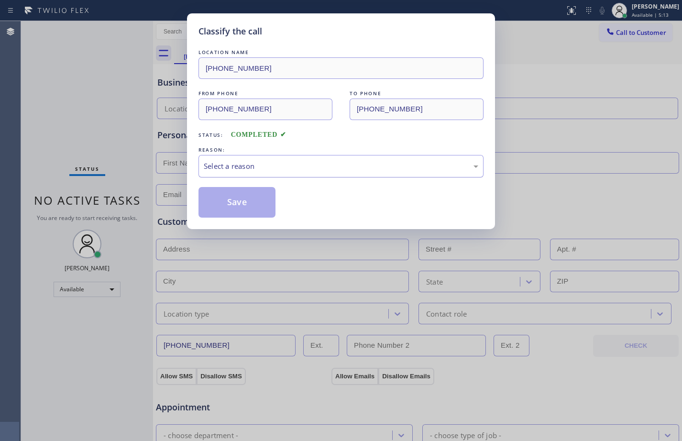
click at [285, 162] on div "Select a reason" at bounding box center [341, 166] width 275 height 11
click at [234, 196] on button "Save" at bounding box center [237, 202] width 77 height 31
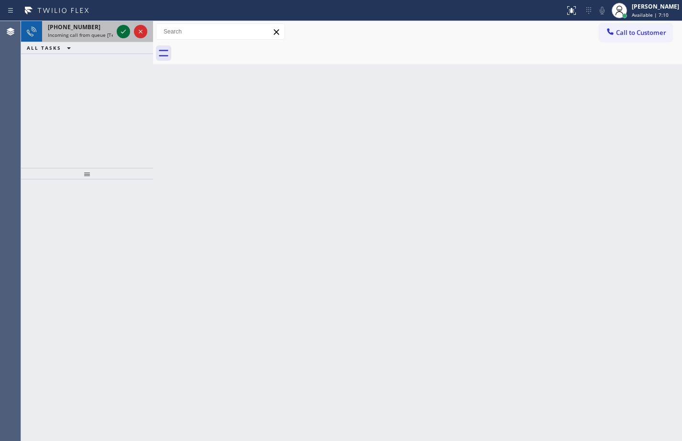
click at [123, 27] on icon at bounding box center [123, 31] width 11 height 11
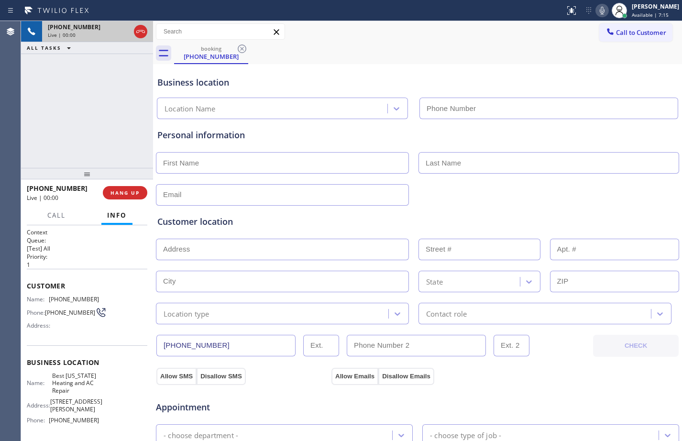
type input "[PHONE_NUMBER]"
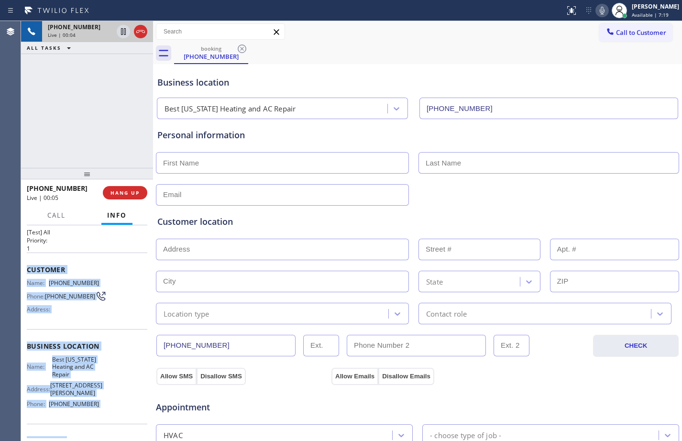
scroll to position [55, 0]
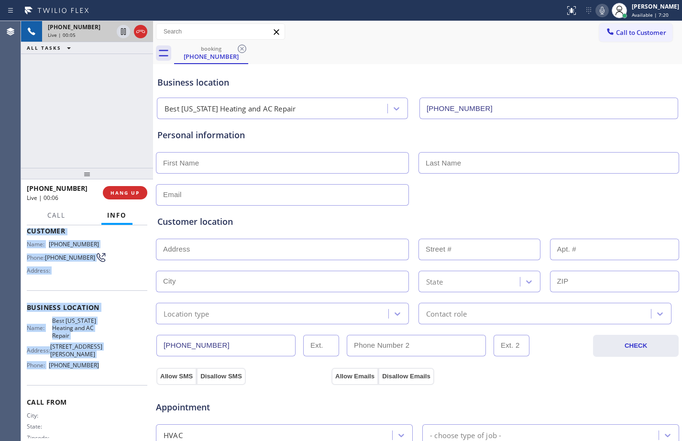
drag, startPoint x: 26, startPoint y: 288, endPoint x: 112, endPoint y: 372, distance: 120.4
click at [112, 372] on div "Context Queue: [Test] All Priority: 1 Customer Name: [PHONE_NUMBER] Phone: [PHO…" at bounding box center [87, 333] width 132 height 216
click at [122, 196] on span "HANG UP" at bounding box center [125, 192] width 29 height 7
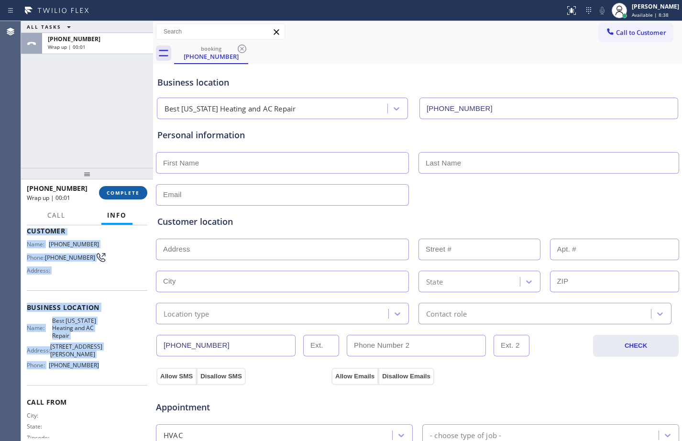
click at [127, 194] on span "COMPLETE" at bounding box center [123, 192] width 33 height 7
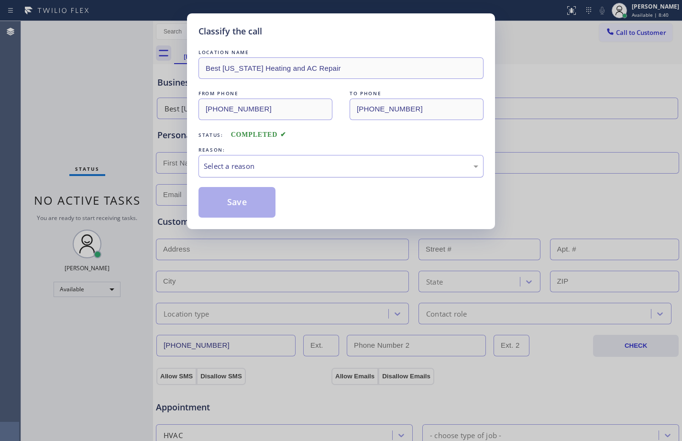
click at [307, 174] on div "Select a reason" at bounding box center [341, 166] width 285 height 22
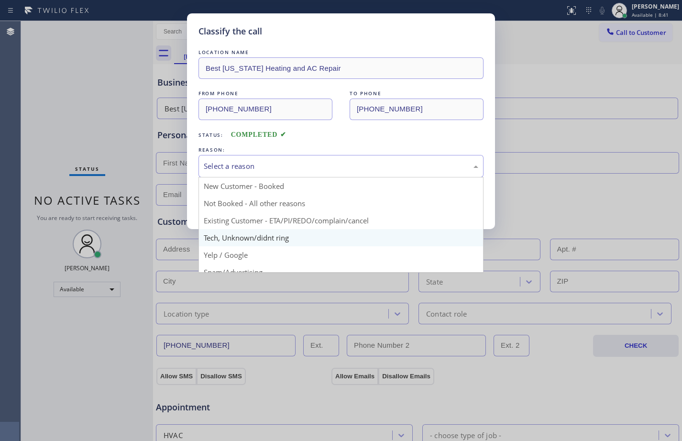
scroll to position [60, 0]
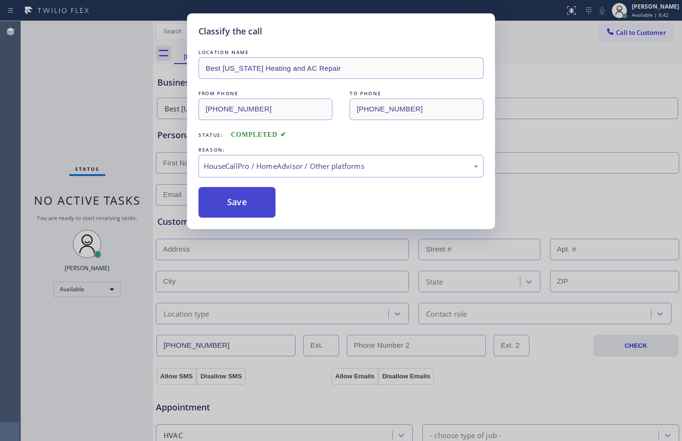
click at [251, 203] on button "Save" at bounding box center [237, 202] width 77 height 31
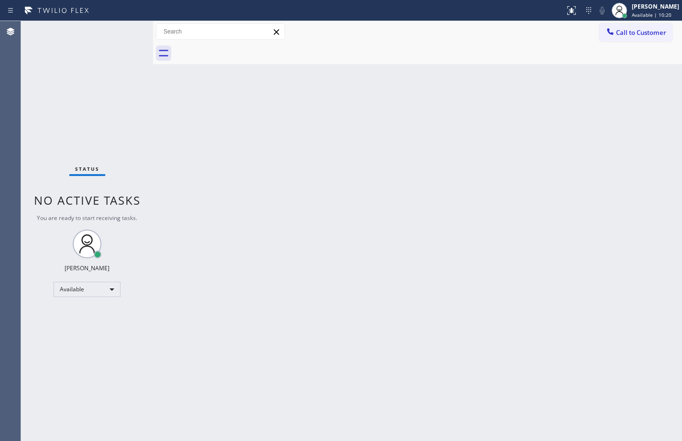
drag, startPoint x: 160, startPoint y: 168, endPoint x: 441, endPoint y: 36, distance: 311.0
click at [160, 168] on div "Back to Dashboard Change Sender ID Customers Technicians Select a contact Outbo…" at bounding box center [417, 231] width 529 height 420
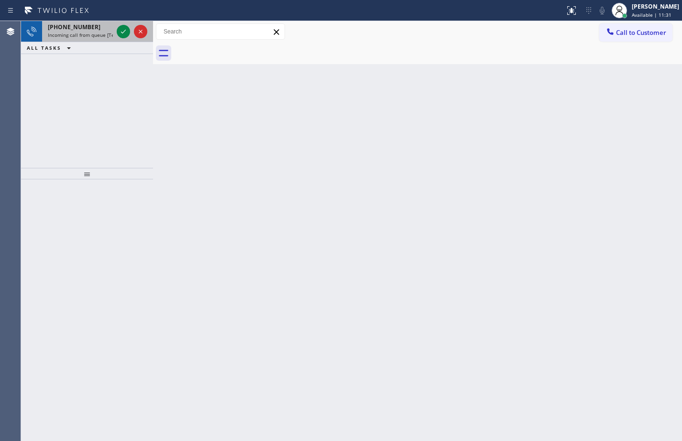
click at [67, 32] on span "Incoming call from queue [Test] All" at bounding box center [87, 35] width 79 height 7
click at [122, 30] on icon at bounding box center [123, 31] width 11 height 11
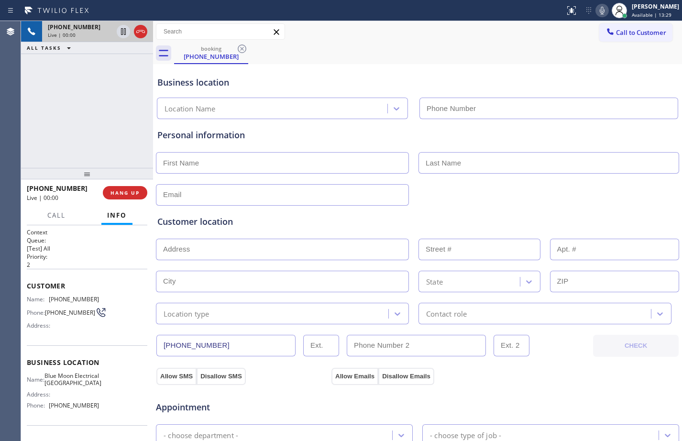
type input "[PHONE_NUMBER]"
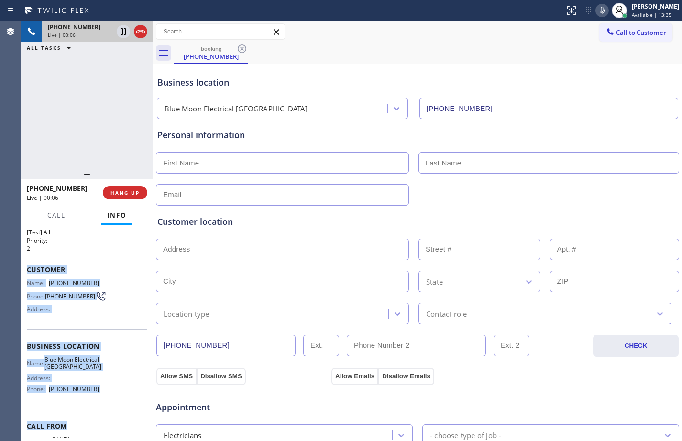
scroll to position [22, 0]
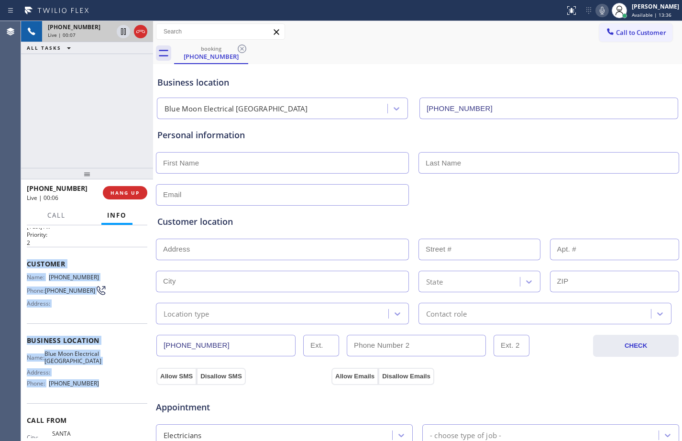
drag, startPoint x: 27, startPoint y: 289, endPoint x: 119, endPoint y: 399, distance: 143.6
click at [119, 399] on div "Context Queue: [Test] All Priority: 2 Customer Name: [PHONE_NUMBER] Phone: [PHO…" at bounding box center [87, 344] width 121 height 277
click at [121, 29] on icon at bounding box center [123, 31] width 11 height 11
click at [598, 7] on icon at bounding box center [602, 10] width 11 height 11
drag, startPoint x: 74, startPoint y: 88, endPoint x: 143, endPoint y: 46, distance: 80.7
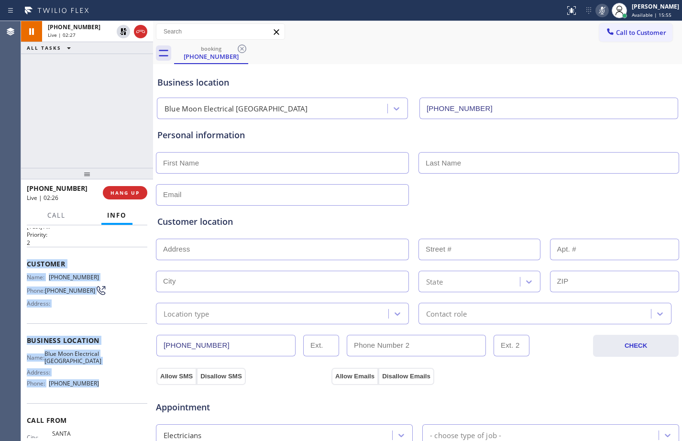
click at [78, 89] on div "[PHONE_NUMBER] Live | 02:27 ALL TASKS ALL TASKS ACTIVE TASKS TASKS IN WRAP UP" at bounding box center [87, 94] width 132 height 147
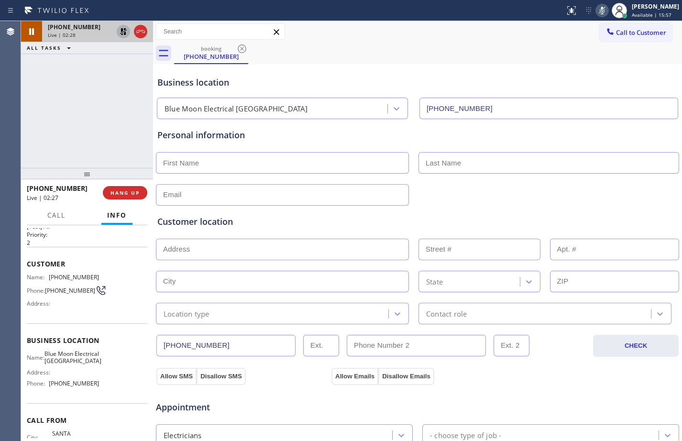
click at [123, 29] on icon at bounding box center [123, 31] width 11 height 11
click at [597, 10] on icon at bounding box center [602, 10] width 11 height 11
click at [109, 106] on div "[PHONE_NUMBER] Live | 03:01 ALL TASKS ALL TASKS ACTIVE TASKS TASKS IN WRAP UP" at bounding box center [87, 94] width 132 height 147
click at [125, 35] on icon at bounding box center [123, 31] width 5 height 7
click at [600, 11] on icon at bounding box center [602, 11] width 5 height 8
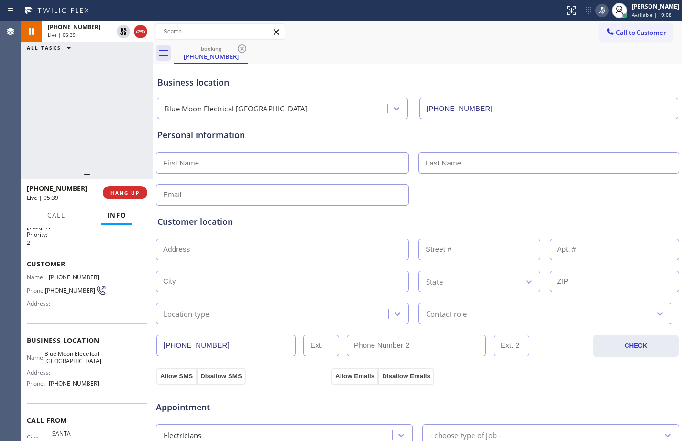
scroll to position [300, 0]
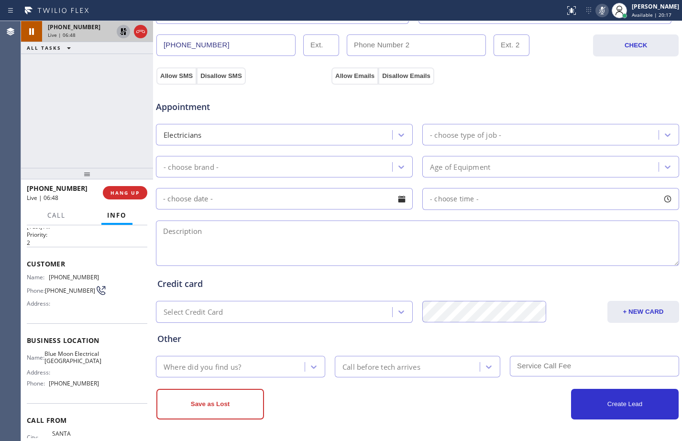
click at [122, 33] on icon at bounding box center [123, 31] width 11 height 11
click at [600, 8] on icon at bounding box center [602, 11] width 5 height 8
click at [87, 128] on div "[PHONE_NUMBER] Live | 10:55 ALL TASKS ALL TASKS ACTIVE TASKS TASKS IN WRAP UP" at bounding box center [87, 94] width 132 height 147
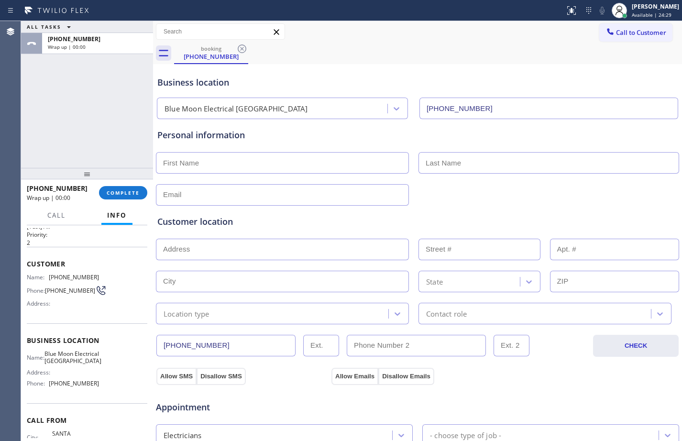
click at [238, 164] on input "text" at bounding box center [282, 163] width 253 height 22
type input "[PERSON_NAME]"
drag, startPoint x: 484, startPoint y: 161, endPoint x: 495, endPoint y: 177, distance: 19.4
click at [484, 161] on input "text" at bounding box center [549, 163] width 261 height 22
paste input "Benet"
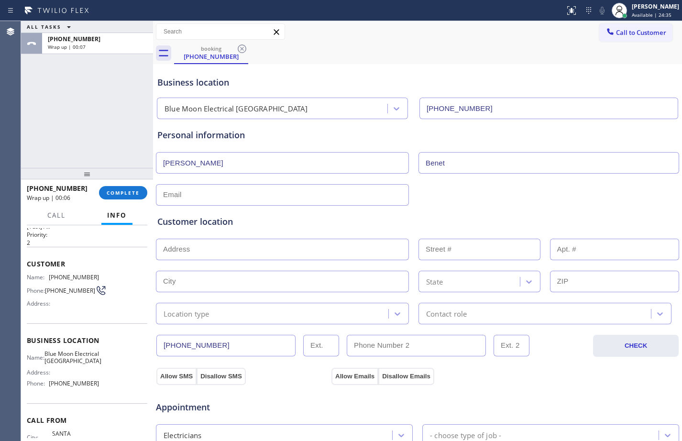
type input "Benet"
click at [239, 197] on input "text" at bounding box center [282, 195] width 253 height 22
paste input "[EMAIL_ADDRESS][DOMAIN_NAME]"
type input "[EMAIL_ADDRESS][DOMAIN_NAME]"
click at [251, 255] on input "text" at bounding box center [282, 250] width 253 height 22
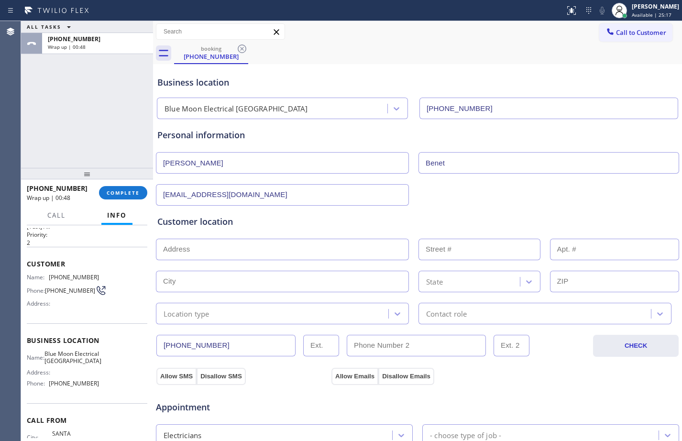
paste input "[STREET_ADDRESS][PERSON_NAME]"
type input "[STREET_ADDRESS][PERSON_NAME]"
type input "4538"
type input "Santa [PERSON_NAME]"
type input "93110"
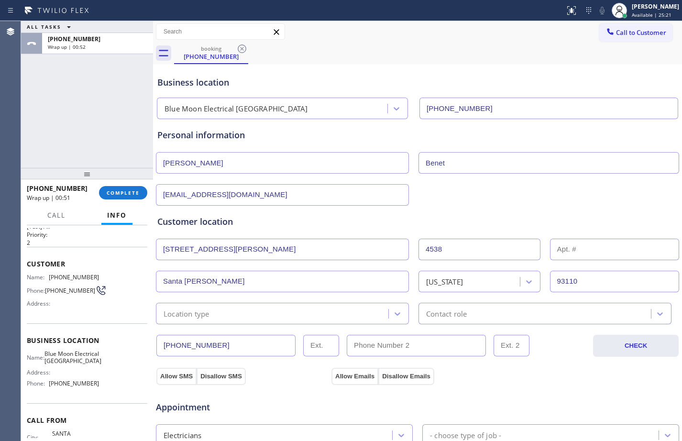
click at [576, 252] on input "text" at bounding box center [615, 250] width 130 height 22
type input "G"
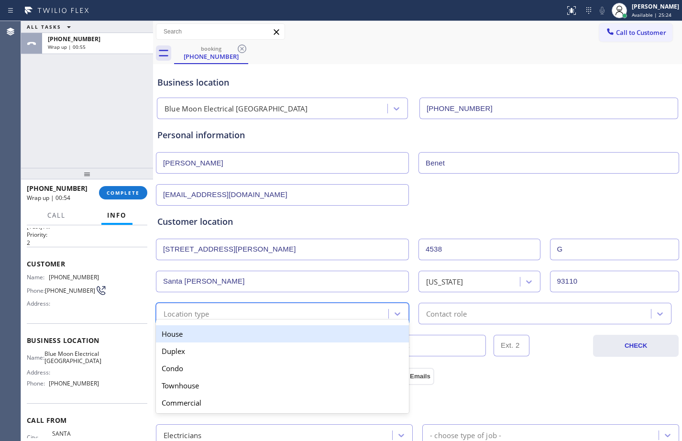
click at [322, 318] on div "Location type" at bounding box center [274, 313] width 230 height 17
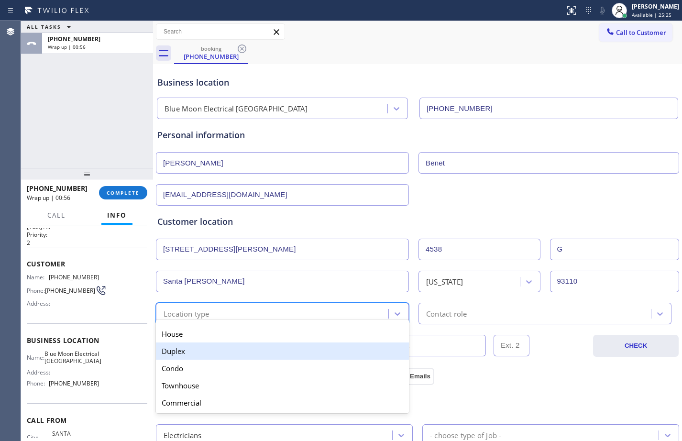
click at [220, 354] on div "Duplex" at bounding box center [282, 351] width 253 height 17
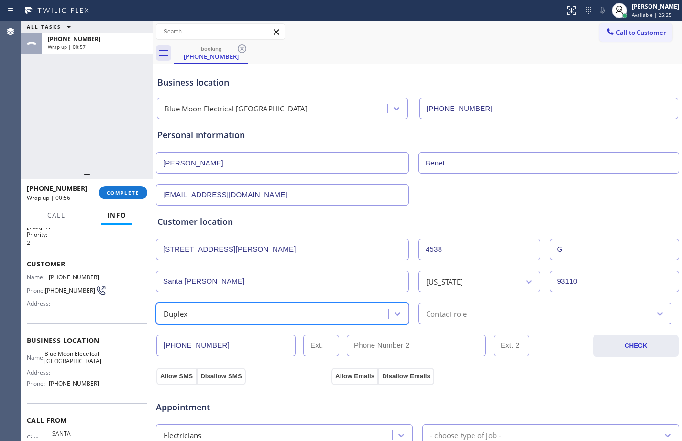
click at [495, 315] on div "Contact role" at bounding box center [536, 313] width 230 height 17
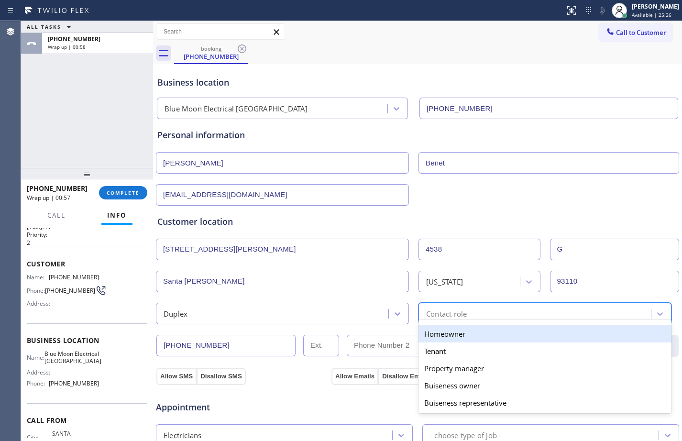
click at [466, 338] on div "Homeowner" at bounding box center [545, 333] width 253 height 17
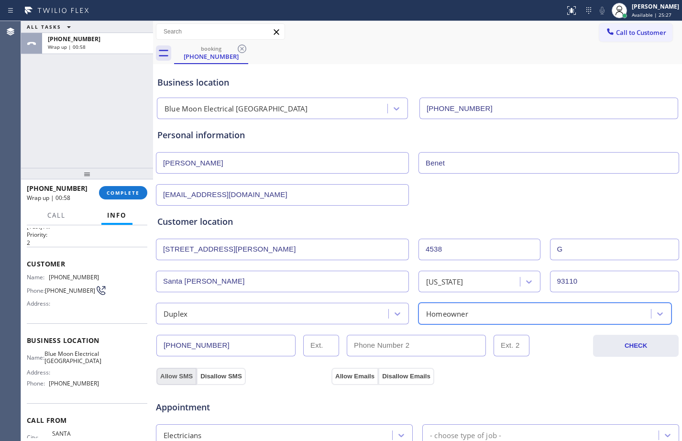
click at [178, 369] on button "Allow SMS" at bounding box center [176, 376] width 40 height 17
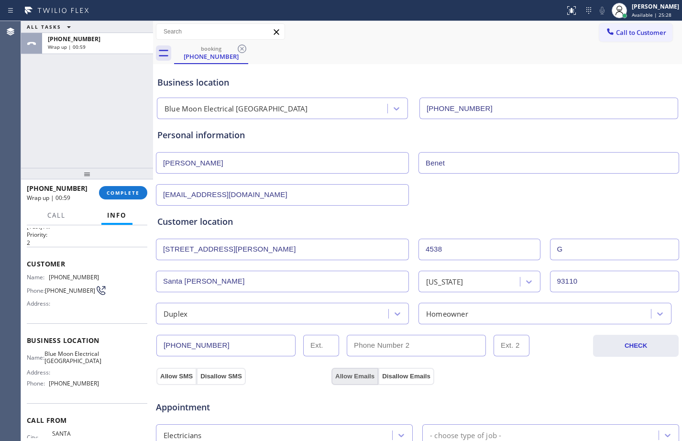
click at [348, 376] on button "Allow Emails" at bounding box center [355, 376] width 47 height 17
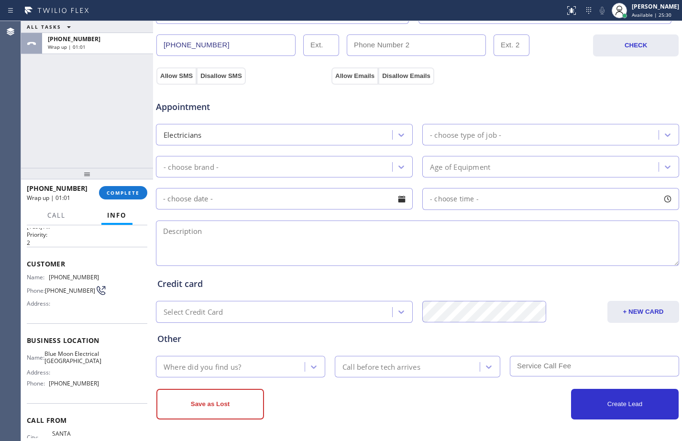
click at [576, 141] on div "- choose type of job -" at bounding box center [541, 134] width 233 height 17
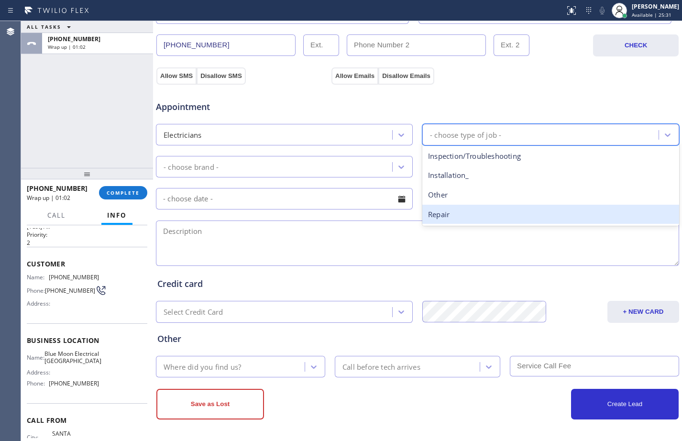
click at [446, 219] on div "Repair" at bounding box center [550, 215] width 257 height 20
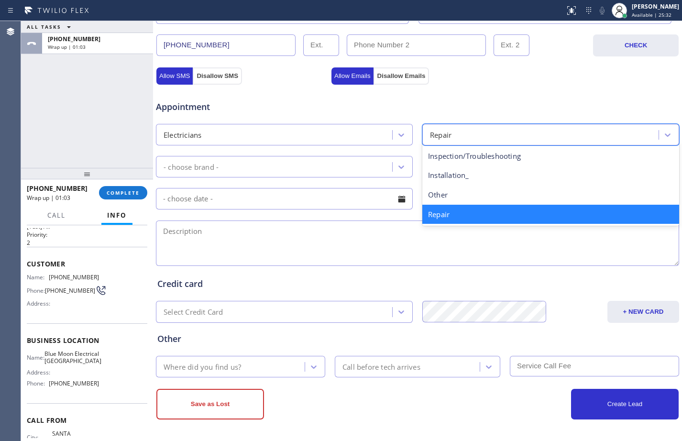
click at [478, 135] on div "Repair" at bounding box center [541, 134] width 233 height 17
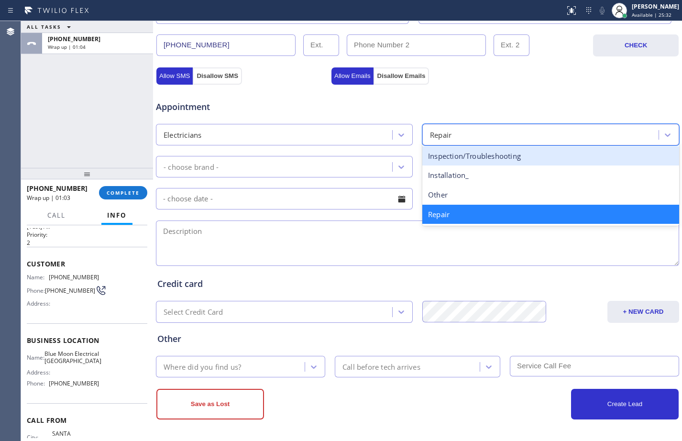
click at [484, 153] on div "Inspection/Troubleshooting" at bounding box center [550, 156] width 257 height 20
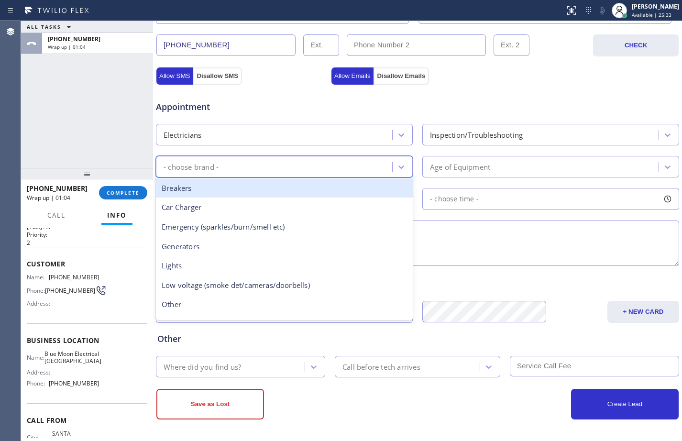
click at [283, 166] on div "- choose brand -" at bounding box center [275, 166] width 233 height 17
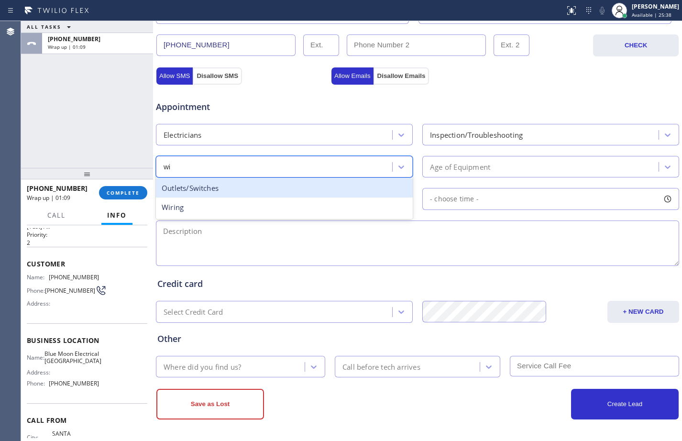
type input "wir"
click at [193, 195] on div "Wiring" at bounding box center [284, 188] width 257 height 20
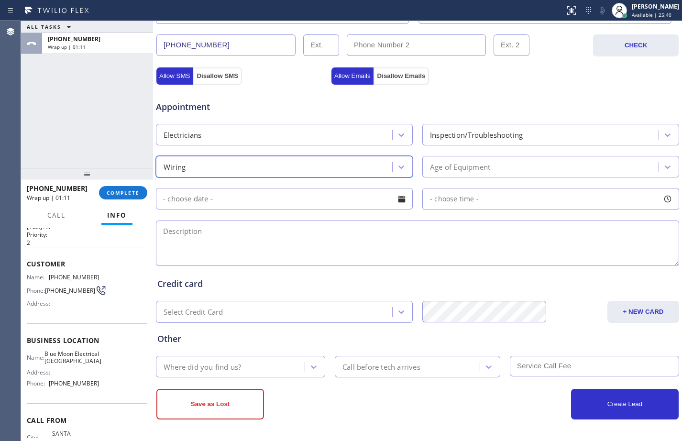
click at [477, 162] on div "Age of Equipment" at bounding box center [460, 166] width 60 height 11
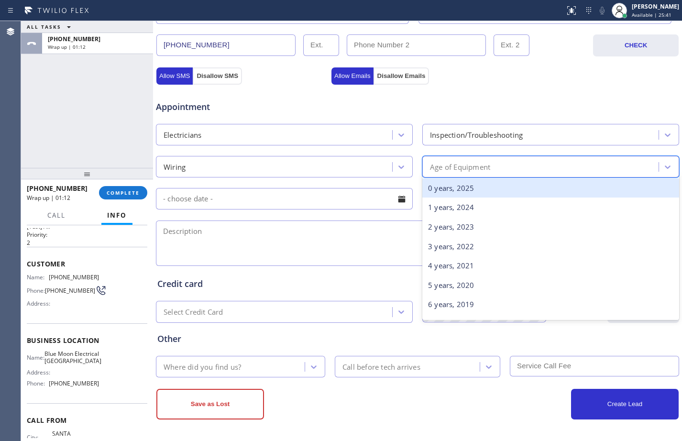
click at [457, 188] on div "0 years, 2025" at bounding box center [550, 188] width 257 height 20
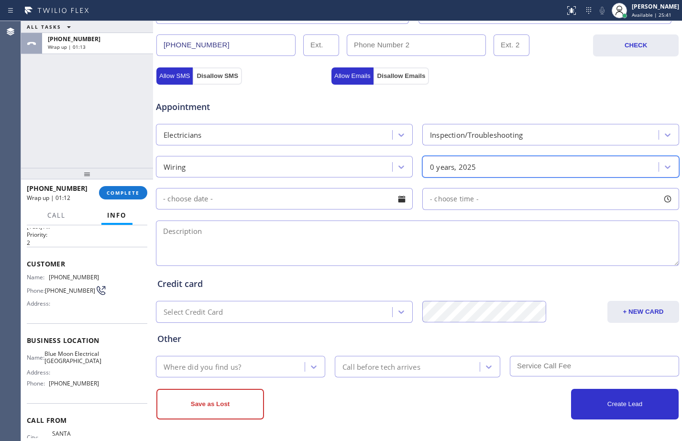
click at [218, 203] on input "text" at bounding box center [284, 199] width 257 height 22
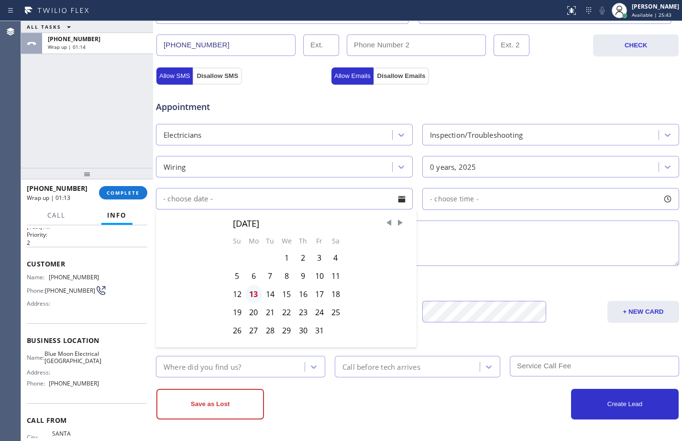
click at [257, 299] on div "13" at bounding box center [253, 294] width 17 height 18
type input "[DATE]"
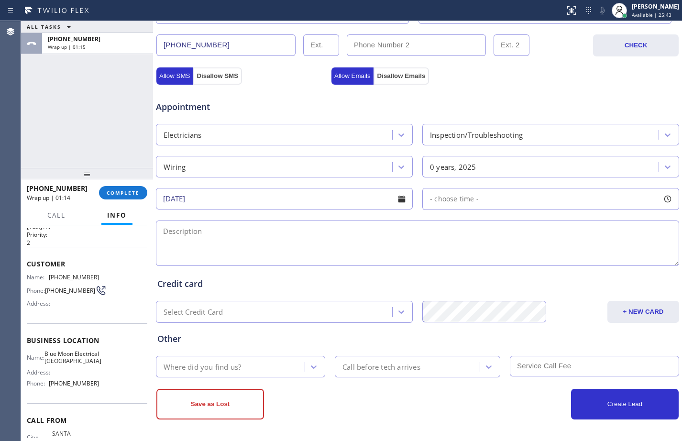
click at [455, 197] on span "- choose time -" at bounding box center [454, 198] width 49 height 9
drag, startPoint x: 426, startPoint y: 257, endPoint x: 626, endPoint y: 262, distance: 199.5
click at [629, 262] on div at bounding box center [634, 257] width 11 height 20
drag, startPoint x: 431, startPoint y: 256, endPoint x: 573, endPoint y: 260, distance: 141.7
click at [574, 260] on div at bounding box center [579, 257] width 11 height 20
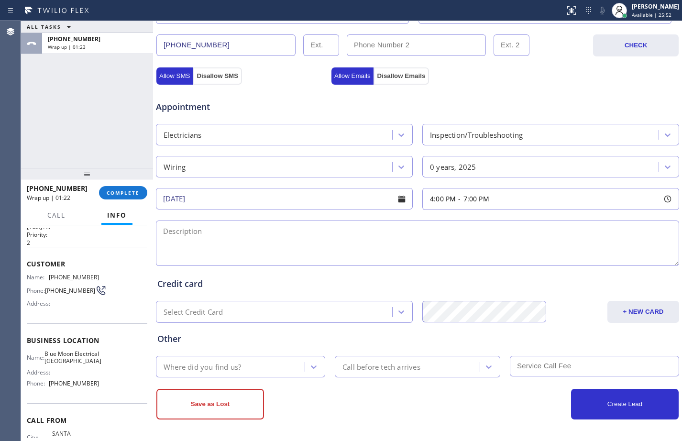
click at [356, 237] on textarea at bounding box center [417, 243] width 523 height 45
click at [240, 237] on textarea "4-7/$60/" at bounding box center [417, 243] width 523 height 45
paste textarea "turn off some [PERSON_NAME]/we took the fan on the ceiling and the wires are st…"
click at [523, 233] on textarea "4-7/$60/turn off some [PERSON_NAME]/we took the fan on the ceiling and the wire…" at bounding box center [417, 243] width 523 height 45
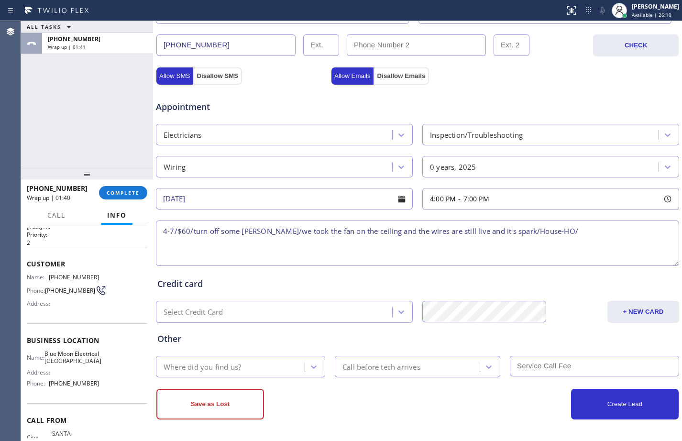
click at [556, 234] on textarea "4-7/$60/turn off some [PERSON_NAME]/we took the fan on the ceiling and the wire…" at bounding box center [417, 243] width 523 height 45
paste textarea "[STREET_ADDRESS][PERSON_NAME]"
click at [328, 252] on textarea "4-7/$60/turn off some [PERSON_NAME]/we took the fan on the ceiling and the wire…" at bounding box center [417, 243] width 523 height 45
click at [325, 244] on textarea "4-7/$60/turn off some [PERSON_NAME]/we took the fan on the ceiling and the wire…" at bounding box center [417, 243] width 523 height 45
click at [362, 244] on textarea "4-7/$60/turn off some [PERSON_NAME]/we took the fan on the ceiling and the wire…" at bounding box center [417, 243] width 523 height 45
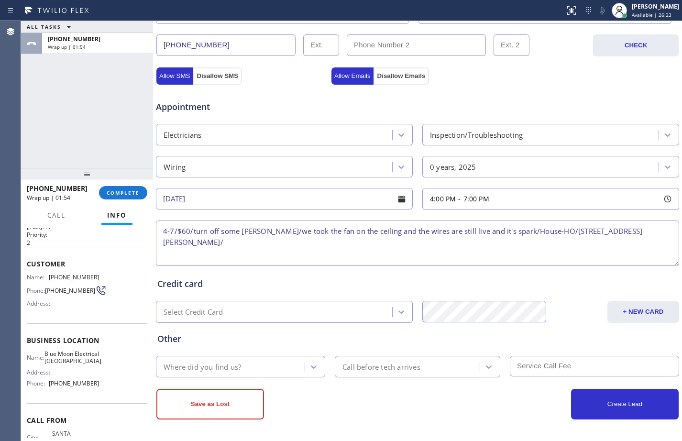
paste textarea "Blue Moon Electrical [GEOGRAPHIC_DATA]"
paste textarea "Please call customer 30 minutes prior to arrival"
type textarea "4-7/$60/turn off some [PERSON_NAME]/we took the fan on the ceiling and the wire…"
click at [232, 368] on div "Where did you find us?" at bounding box center [203, 366] width 78 height 11
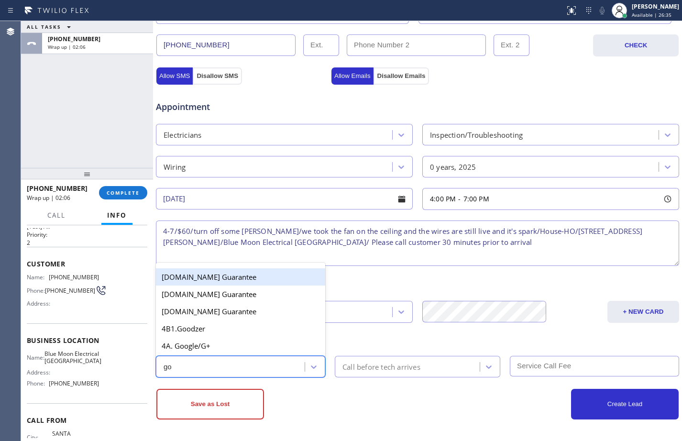
type input "goo"
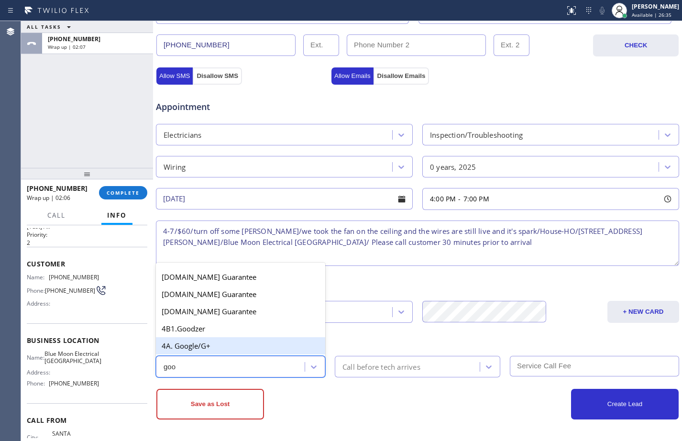
click at [244, 350] on div "4A. Google/G+" at bounding box center [240, 345] width 169 height 17
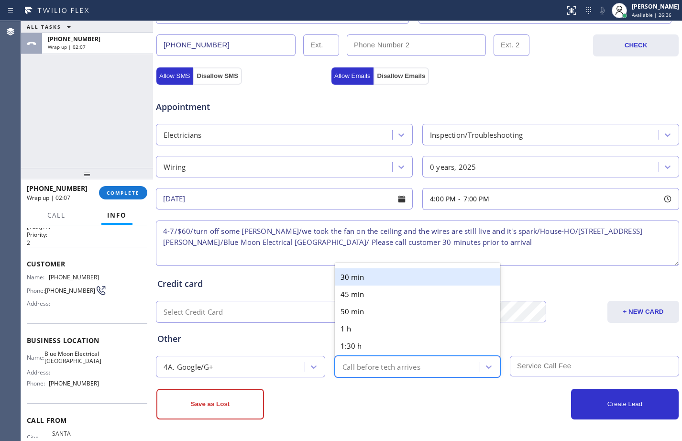
click at [383, 370] on div "Call before tech arrives" at bounding box center [382, 366] width 78 height 11
click at [361, 280] on div "30 min" at bounding box center [418, 276] width 166 height 17
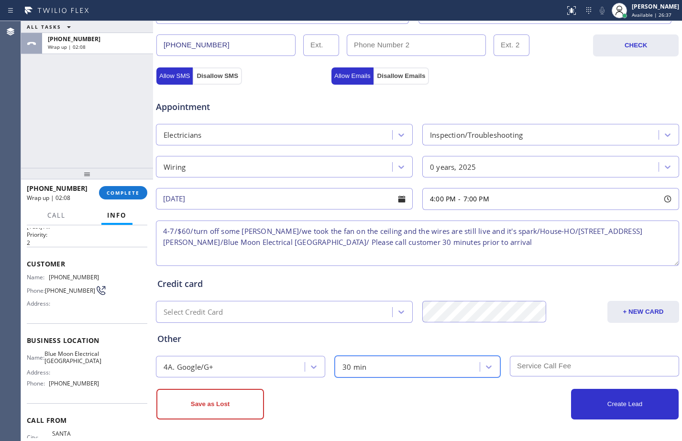
click at [592, 373] on input "text" at bounding box center [594, 366] width 169 height 21
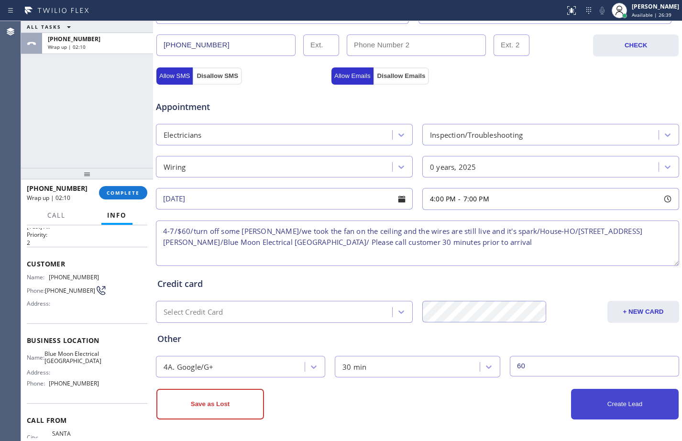
type input "60"
click at [601, 396] on button "Create Lead" at bounding box center [625, 404] width 108 height 31
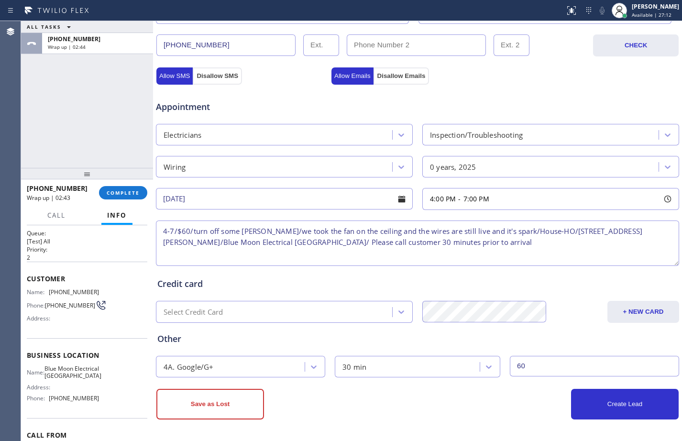
scroll to position [0, 0]
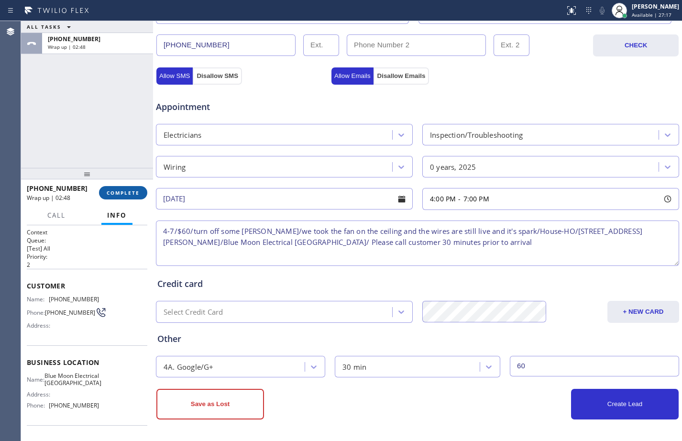
click at [126, 196] on span "COMPLETE" at bounding box center [123, 192] width 33 height 7
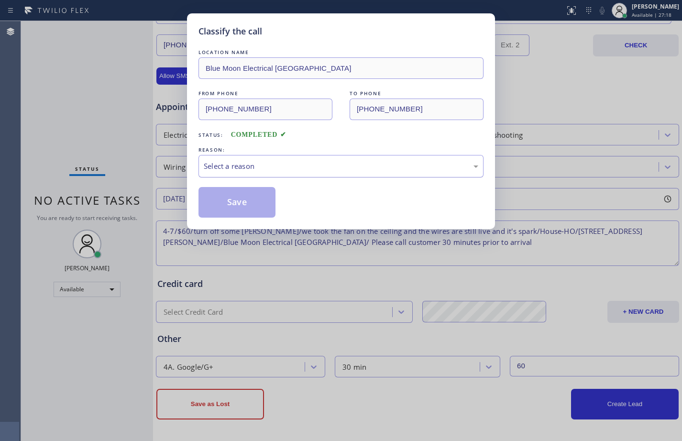
drag, startPoint x: 299, startPoint y: 160, endPoint x: 298, endPoint y: 165, distance: 5.0
click at [299, 161] on div "Select a reason" at bounding box center [341, 166] width 285 height 22
click at [240, 193] on button "Save" at bounding box center [237, 202] width 77 height 31
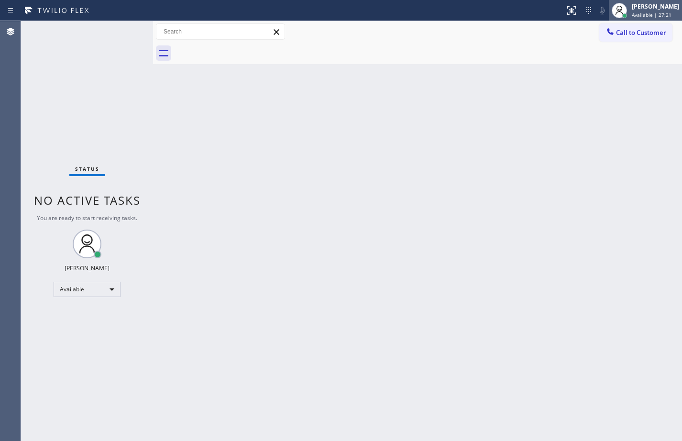
click at [640, 13] on span "Available | 27:21" at bounding box center [652, 14] width 40 height 7
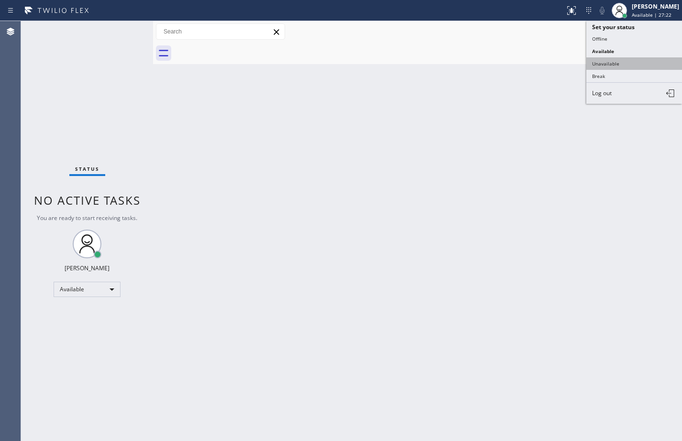
click at [611, 65] on button "Unavailable" at bounding box center [635, 63] width 96 height 12
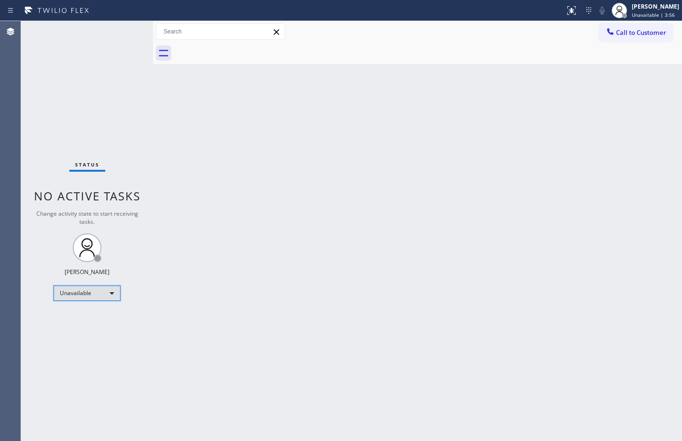
click at [93, 296] on div "Unavailable" at bounding box center [87, 293] width 67 height 15
click at [85, 315] on li "Available" at bounding box center [86, 318] width 65 height 11
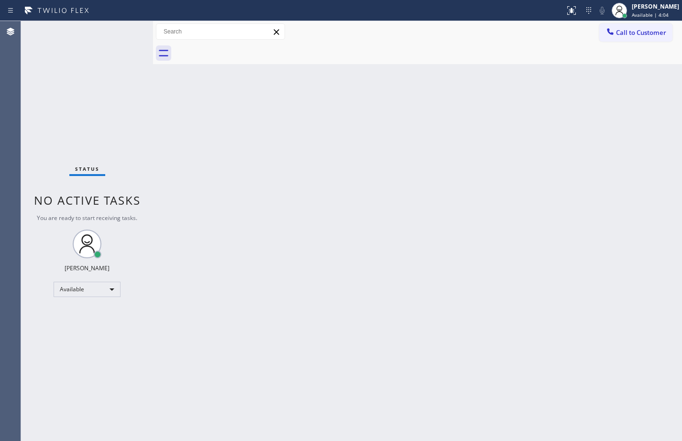
click at [135, 136] on div "Status No active tasks You are ready to start receiving tasks. [PERSON_NAME] Av…" at bounding box center [87, 231] width 132 height 420
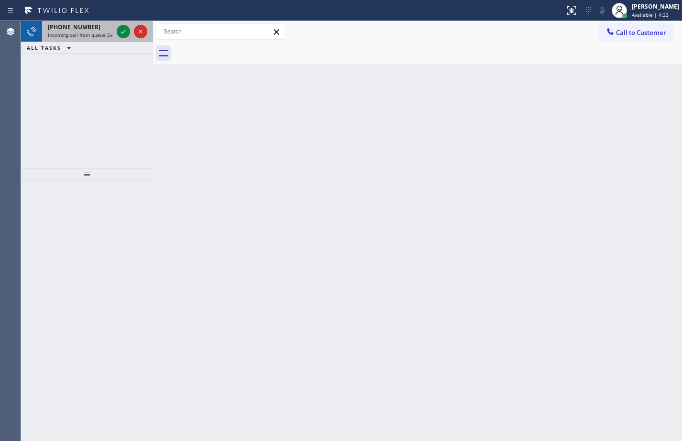
click at [133, 30] on div at bounding box center [132, 31] width 34 height 21
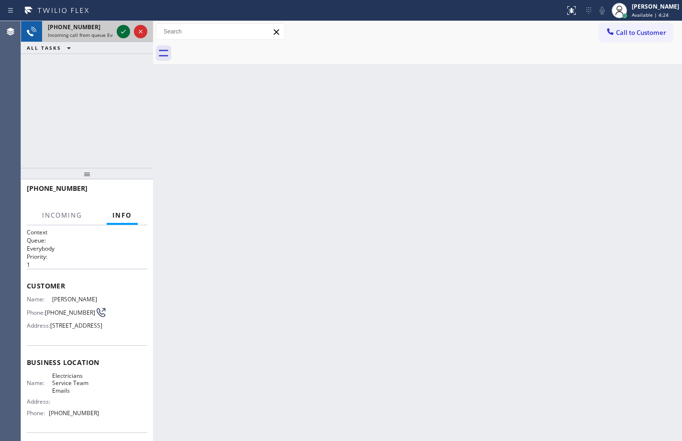
click at [122, 35] on icon at bounding box center [123, 31] width 11 height 11
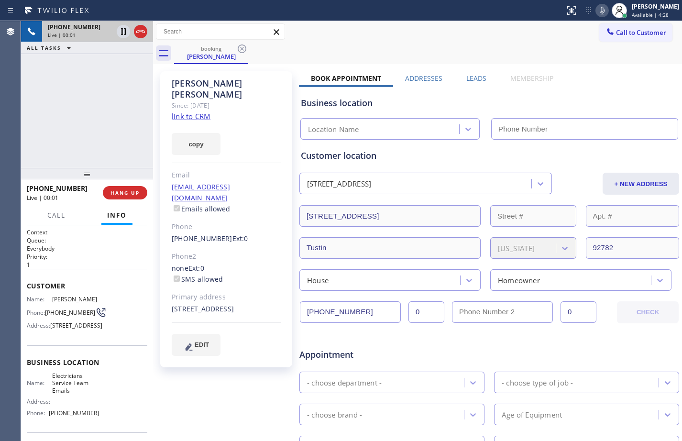
type input "[PHONE_NUMBER]"
click at [192, 111] on link "link to CRM" at bounding box center [191, 116] width 39 height 10
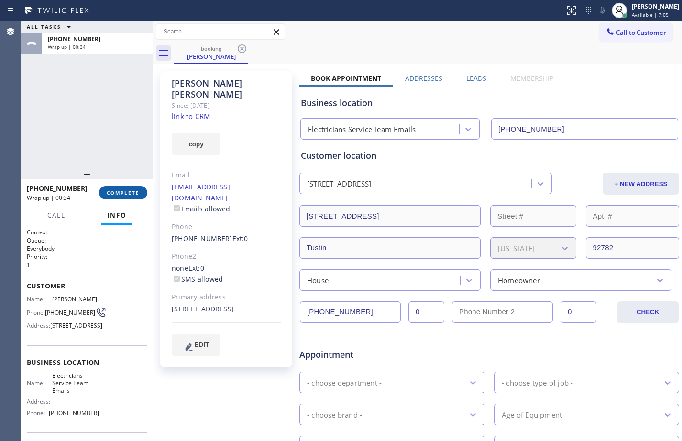
click at [123, 193] on span "COMPLETE" at bounding box center [123, 192] width 33 height 7
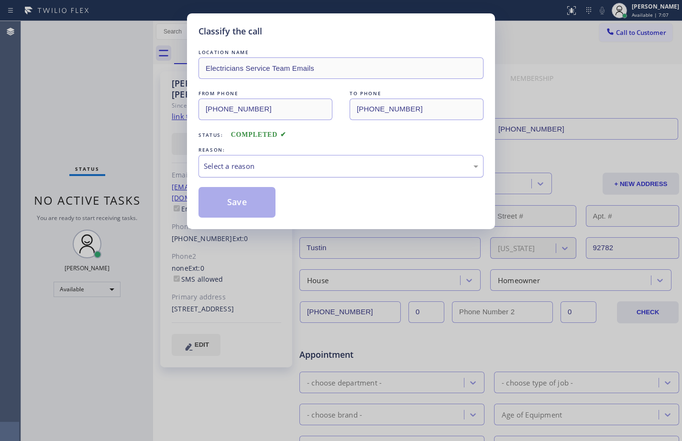
click at [266, 166] on div "Select a reason" at bounding box center [341, 166] width 275 height 11
click at [238, 199] on button "Save" at bounding box center [237, 202] width 77 height 31
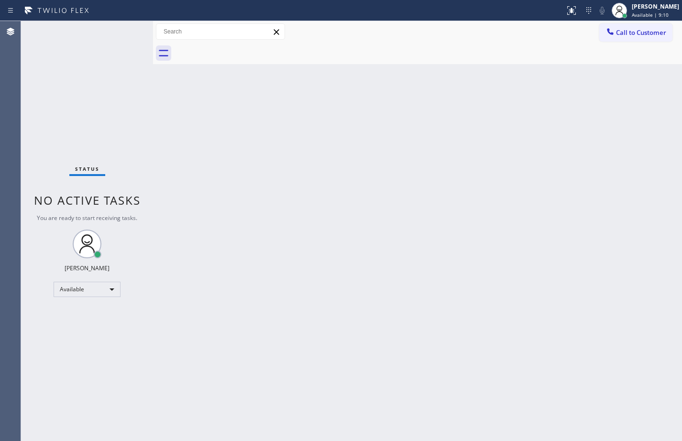
click at [227, 438] on div "Back to Dashboard Change Sender ID Customers Technicians Select a contact Outbo…" at bounding box center [417, 231] width 529 height 420
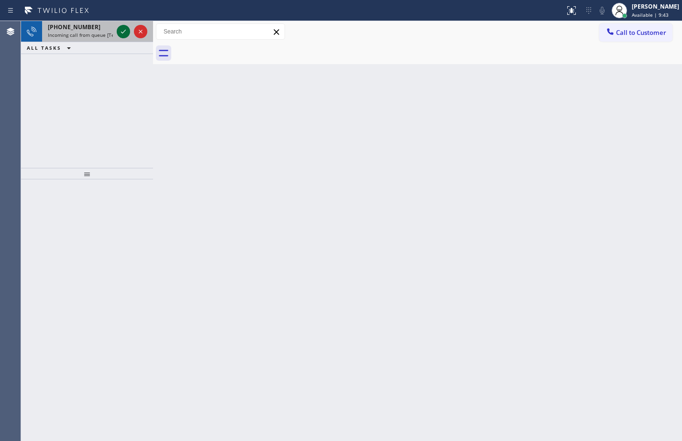
click at [121, 34] on icon at bounding box center [123, 31] width 11 height 11
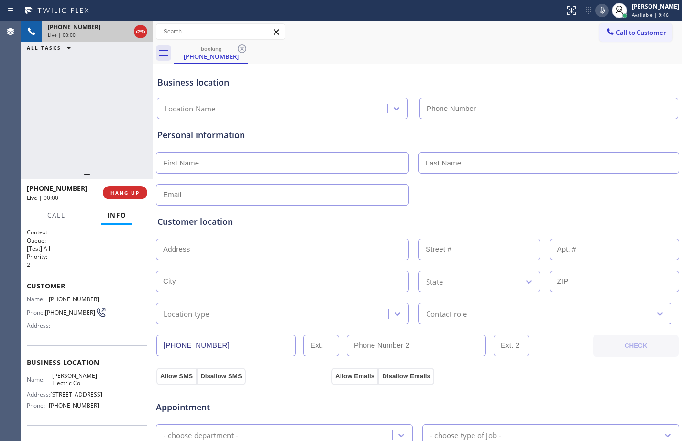
type input "[PHONE_NUMBER]"
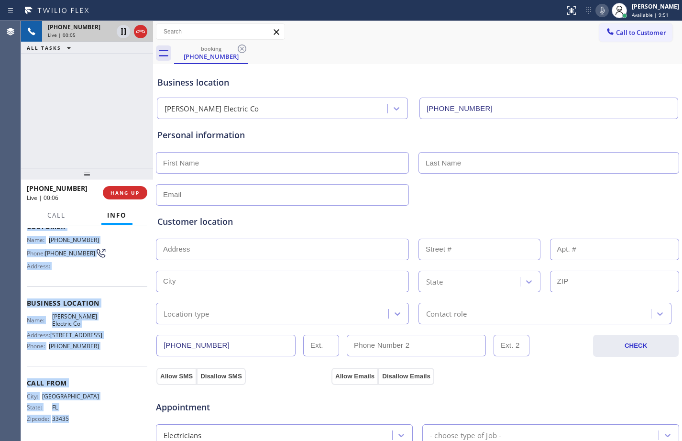
scroll to position [92, 0]
drag, startPoint x: 24, startPoint y: 286, endPoint x: 133, endPoint y: 348, distance: 125.4
click at [133, 348] on div "Context Queue: [Test] All Priority: 2 Customer Name: [PHONE_NUMBER] Phone: [PHO…" at bounding box center [87, 333] width 132 height 216
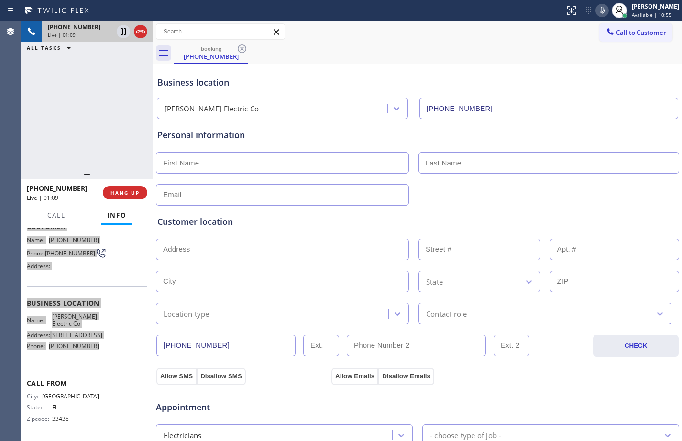
scroll to position [300, 0]
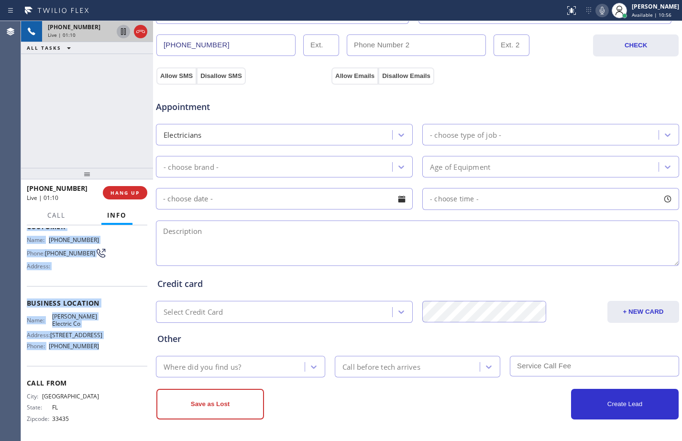
click at [127, 33] on icon at bounding box center [123, 31] width 11 height 11
click at [598, 8] on icon at bounding box center [602, 10] width 11 height 11
click at [130, 30] on div at bounding box center [123, 31] width 13 height 11
click at [597, 10] on icon at bounding box center [602, 10] width 11 height 11
click at [114, 286] on div "Business location Name: [PERSON_NAME] Electric Co Address: [STREET_ADDRESS] Pho…" at bounding box center [87, 326] width 121 height 80
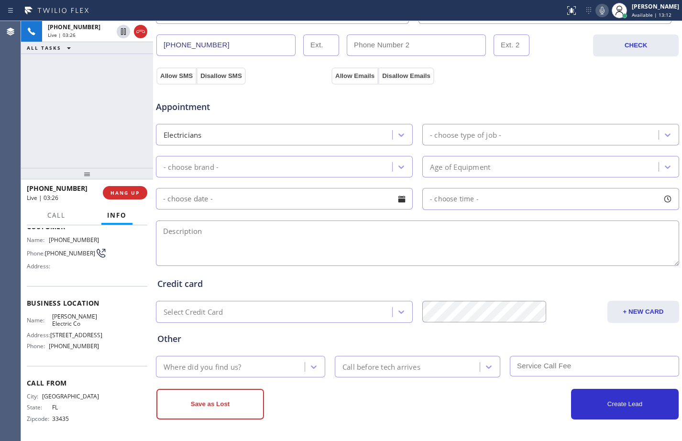
scroll to position [0, 0]
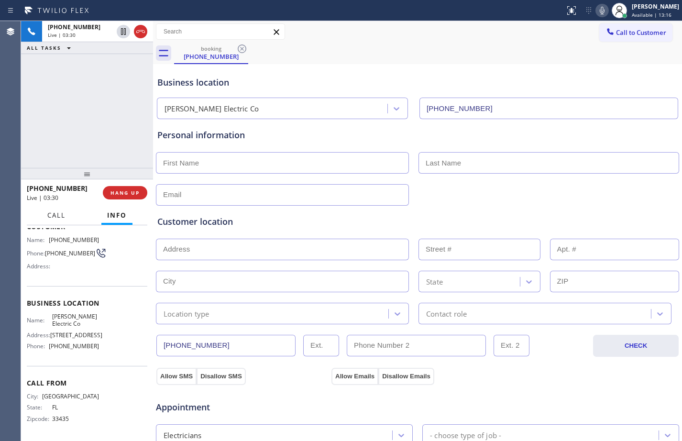
click at [59, 214] on span "Call" at bounding box center [56, 215] width 18 height 9
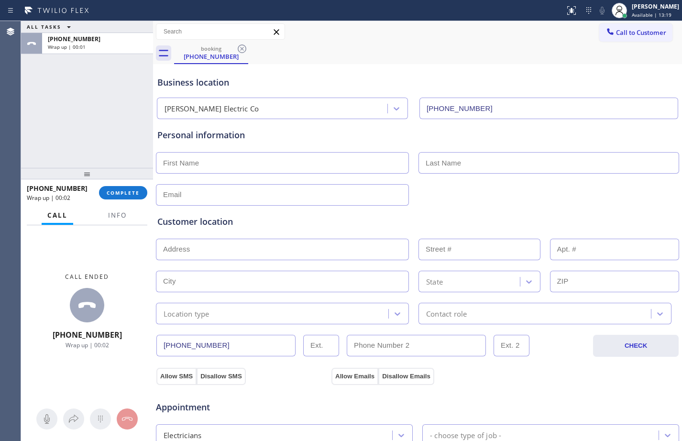
click at [226, 161] on input "text" at bounding box center [282, 163] width 253 height 22
click at [331, 159] on input "text" at bounding box center [282, 163] width 253 height 22
paste input "[PERSON_NAME]"
drag, startPoint x: 316, startPoint y: 160, endPoint x: 31, endPoint y: 183, distance: 285.6
click at [99, 184] on div "ALL TASKS ALL TASKS ACTIVE TASKS TASKS IN WRAP UP [PHONE_NUMBER] Wrap up | 00:0…" at bounding box center [351, 231] width 661 height 420
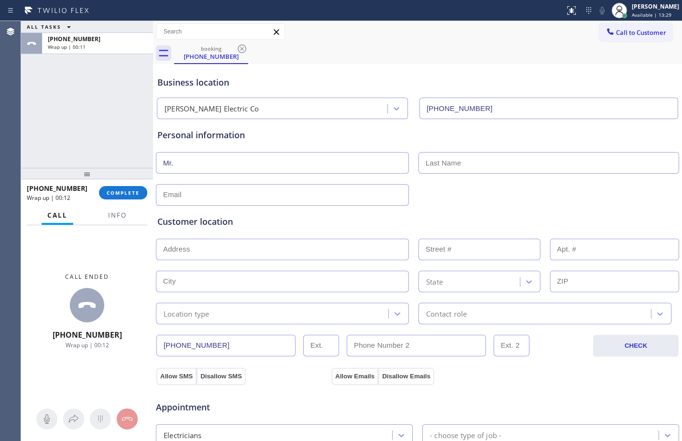
type input "Mr."
type input "[PERSON_NAME]"
click at [215, 188] on input "text" at bounding box center [282, 195] width 253 height 22
type input "[EMAIL_ADDRESS][DOMAIN_NAME]"
click at [292, 257] on input "text" at bounding box center [282, 250] width 253 height 22
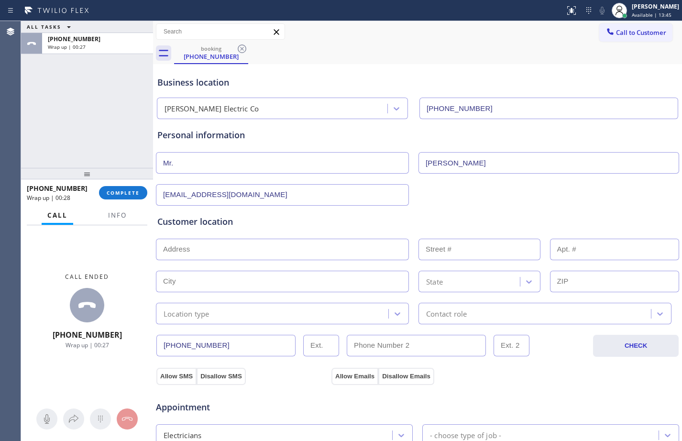
click at [214, 246] on input "text" at bounding box center [282, 250] width 253 height 22
paste input "[GEOGRAPHIC_DATA]"
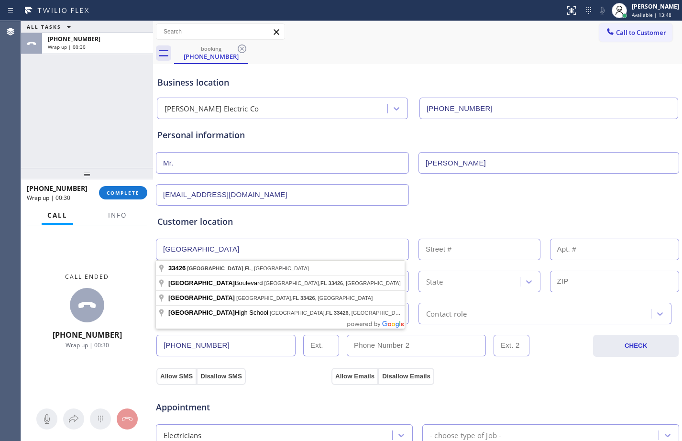
type input "[GEOGRAPHIC_DATA], [GEOGRAPHIC_DATA]"
type input "[GEOGRAPHIC_DATA]"
type input "33426"
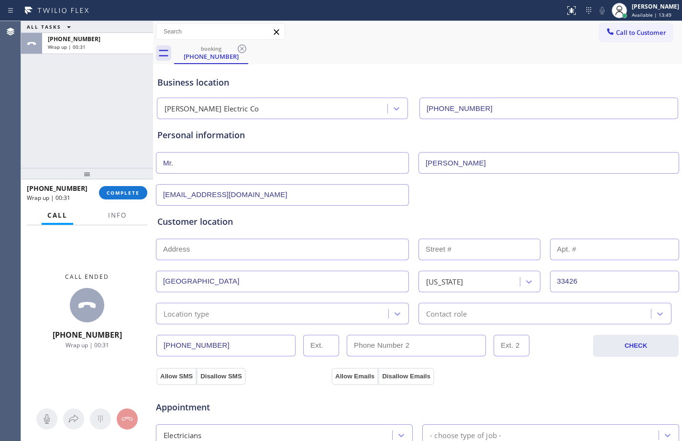
click at [242, 252] on input "text" at bounding box center [282, 250] width 253 height 22
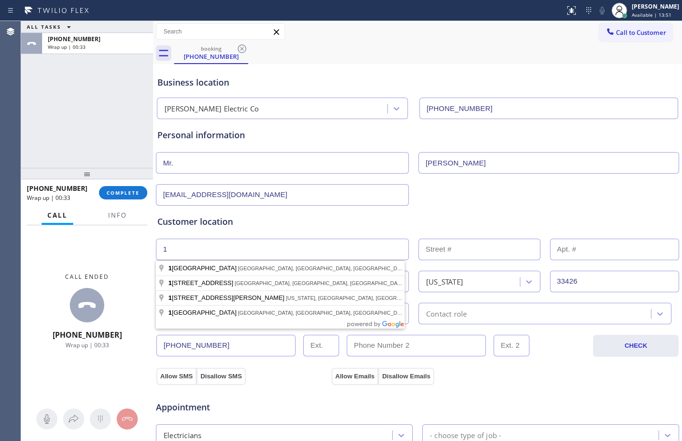
type input "1"
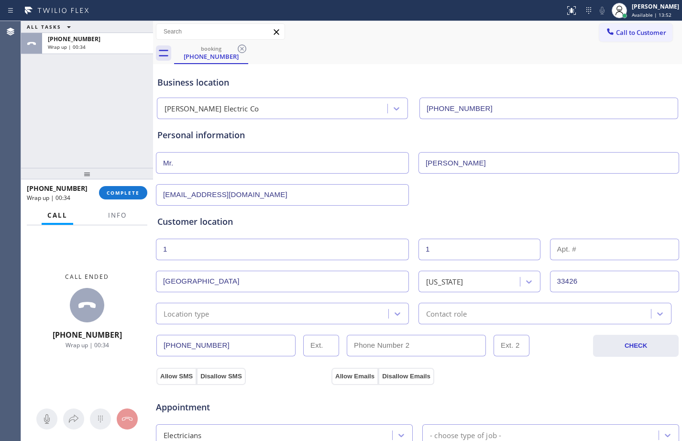
type input "1"
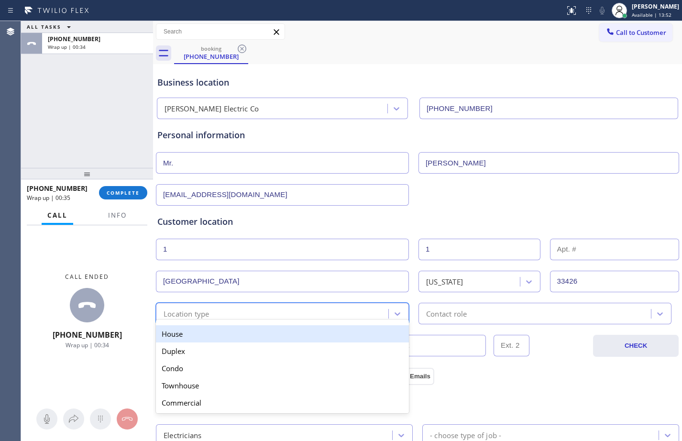
click at [306, 306] on div "Location type" at bounding box center [274, 313] width 230 height 17
click at [277, 340] on div "House" at bounding box center [282, 333] width 253 height 17
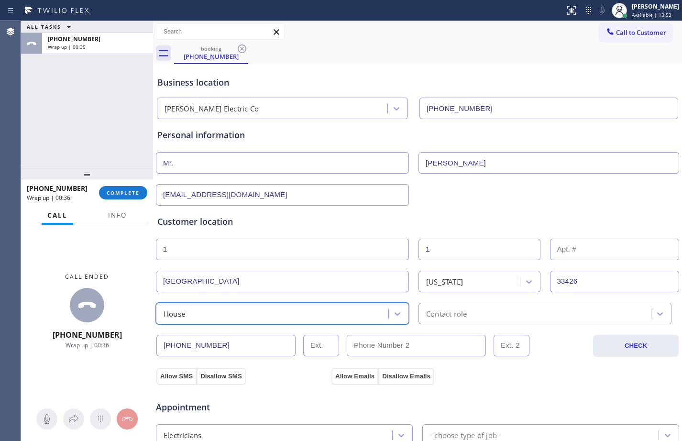
click at [479, 312] on div "Contact role" at bounding box center [536, 313] width 230 height 17
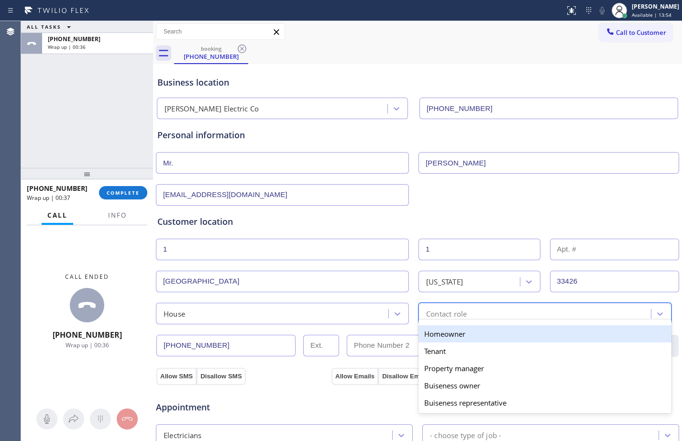
click at [465, 336] on div "Homeowner" at bounding box center [545, 333] width 253 height 17
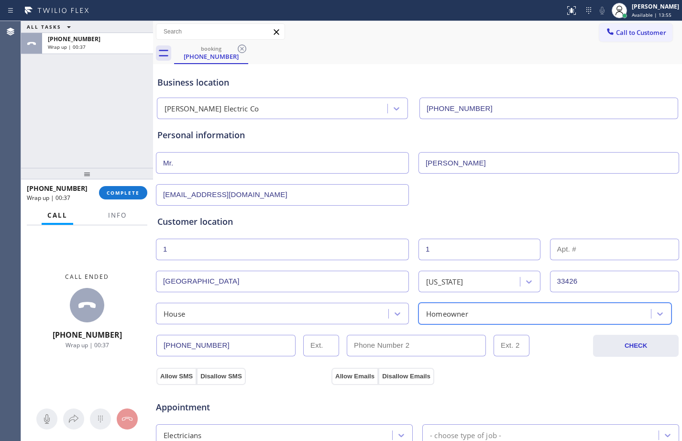
click at [183, 375] on button "Allow SMS" at bounding box center [176, 376] width 40 height 17
click at [363, 378] on button "Allow Emails" at bounding box center [355, 376] width 47 height 17
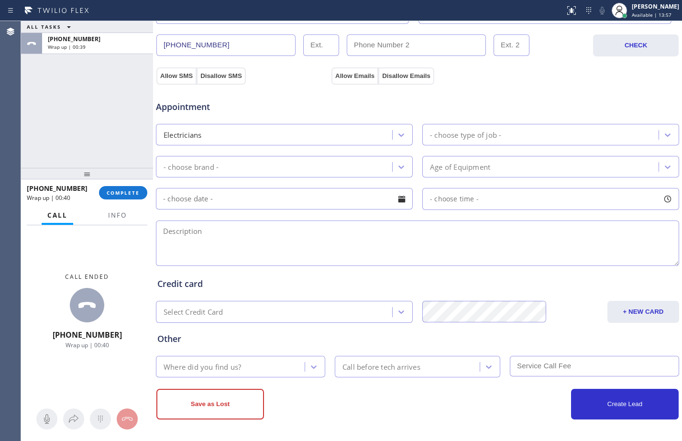
click at [471, 141] on div "- choose type of job -" at bounding box center [541, 134] width 233 height 17
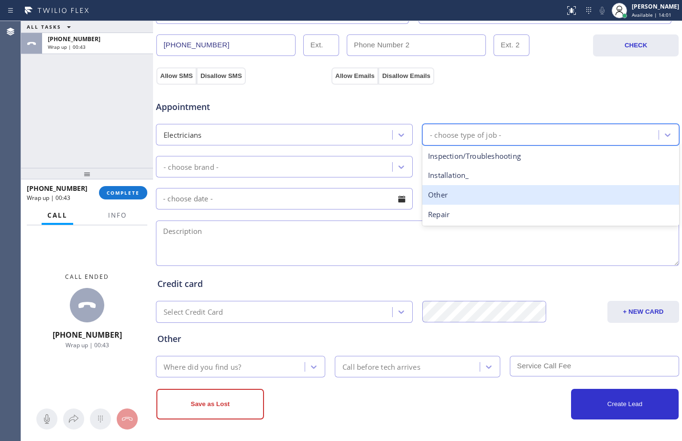
click at [451, 190] on div "Other" at bounding box center [550, 195] width 257 height 20
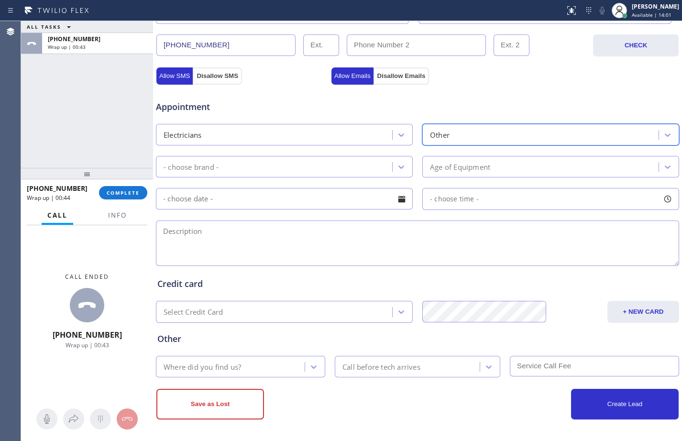
click at [296, 164] on div "- choose brand -" at bounding box center [275, 166] width 233 height 17
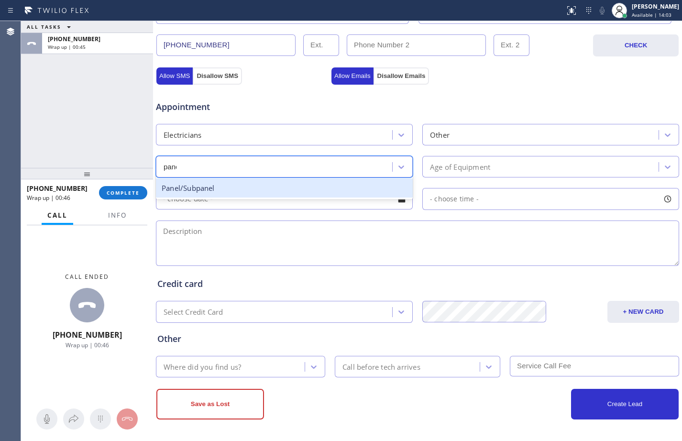
type input "panel"
click at [291, 188] on div "Panel/Subpanel" at bounding box center [284, 188] width 257 height 20
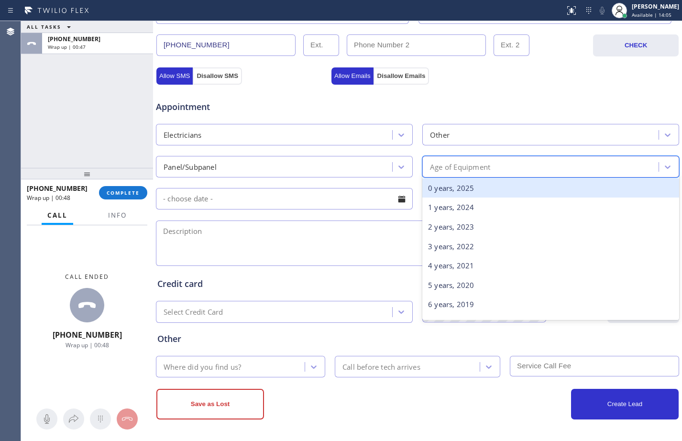
click at [463, 169] on div "Age of Equipment" at bounding box center [460, 166] width 60 height 11
click at [443, 192] on div "0 years, 2025" at bounding box center [550, 188] width 257 height 20
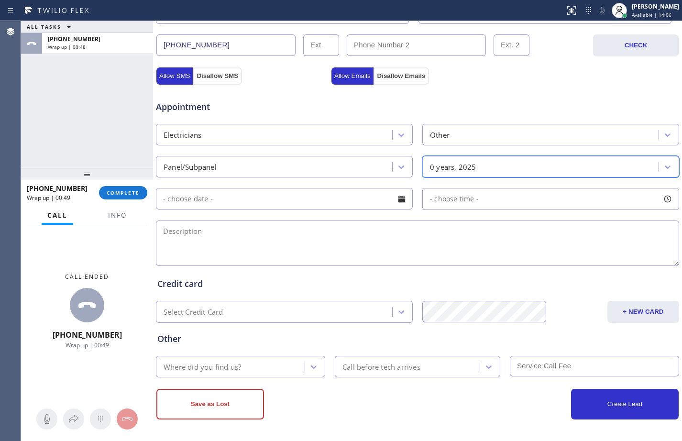
click at [344, 262] on textarea at bounding box center [417, 243] width 523 height 45
click at [266, 228] on textarea at bounding box center [417, 243] width 523 height 45
paste textarea "wants to replace the panel/don't have the panel yet/House-HO/[GEOGRAPHIC_DATA]"
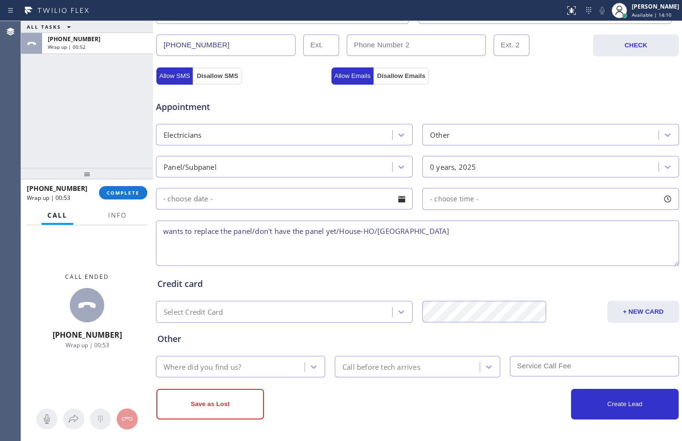
click at [501, 233] on textarea "wants to replace the panel/don't have the panel yet/House-HO/[GEOGRAPHIC_DATA]" at bounding box center [417, 243] width 523 height 45
click at [510, 232] on textarea "wants to replace the panel/don't have the panel yet/House-HO/[GEOGRAPHIC_DATA]/" at bounding box center [417, 243] width 523 height 45
paste textarea "[PERSON_NAME] Electric Co"
type textarea "wants to replace the panel/don't have the panel yet/House-HO/[GEOGRAPHIC_DATA]/…"
click at [211, 358] on div "Where did you find us?" at bounding box center [232, 366] width 146 height 17
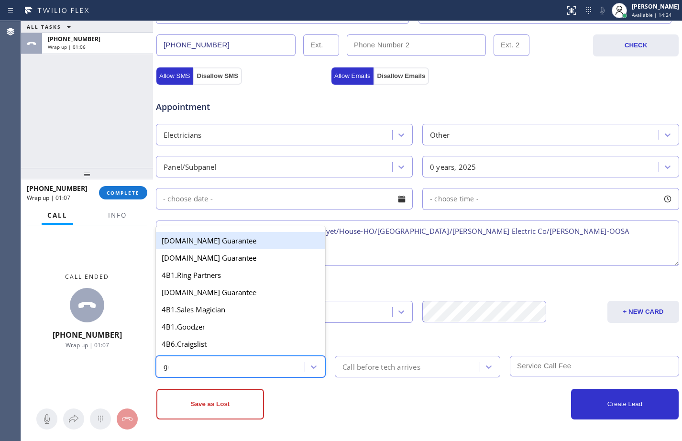
type input "goo"
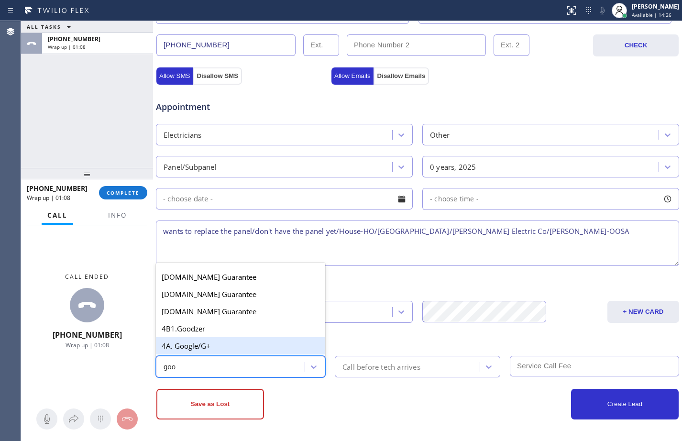
click at [215, 351] on div "4A. Google/G+" at bounding box center [240, 345] width 169 height 17
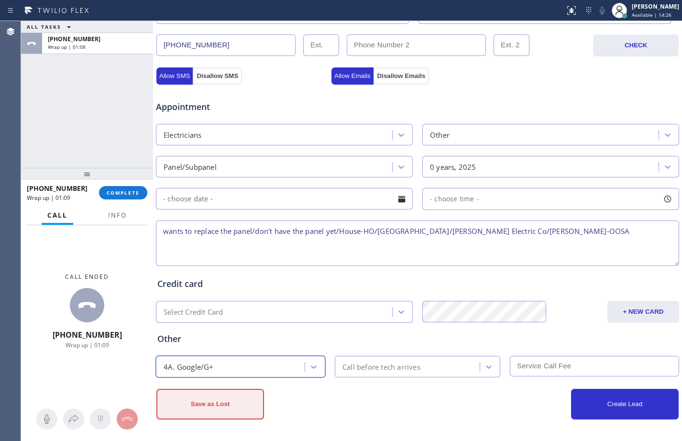
click at [210, 407] on button "Save as Lost" at bounding box center [210, 404] width 108 height 31
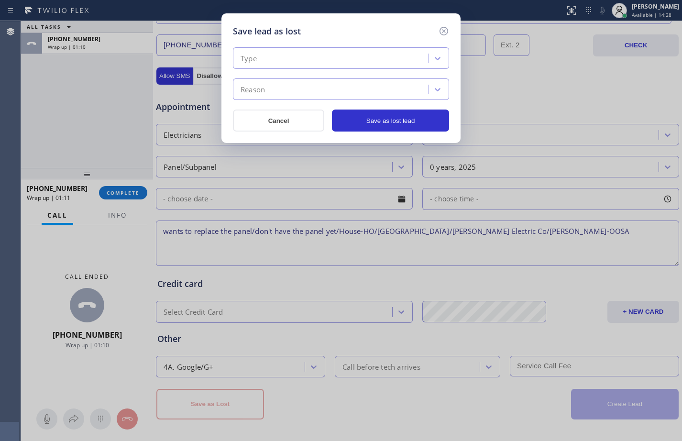
click at [373, 56] on div "Type" at bounding box center [332, 58] width 193 height 17
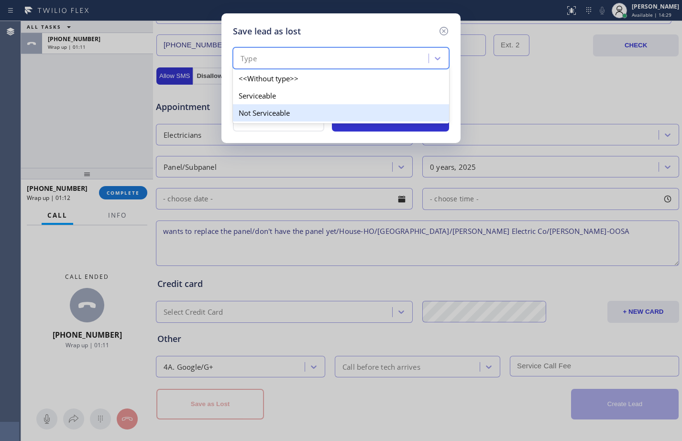
click at [290, 114] on div "Not Serviceable" at bounding box center [341, 112] width 216 height 17
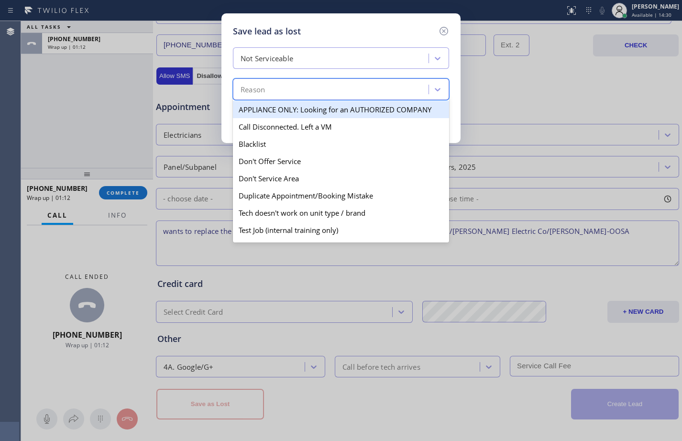
click at [292, 87] on div "Reason" at bounding box center [332, 89] width 193 height 17
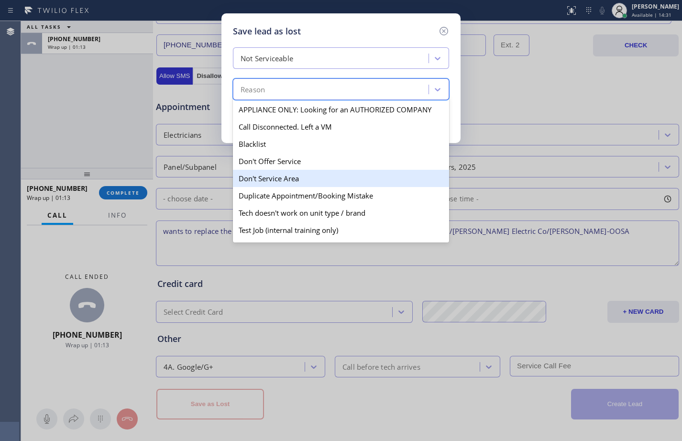
click at [276, 181] on div "Don't Service Area" at bounding box center [341, 178] width 216 height 17
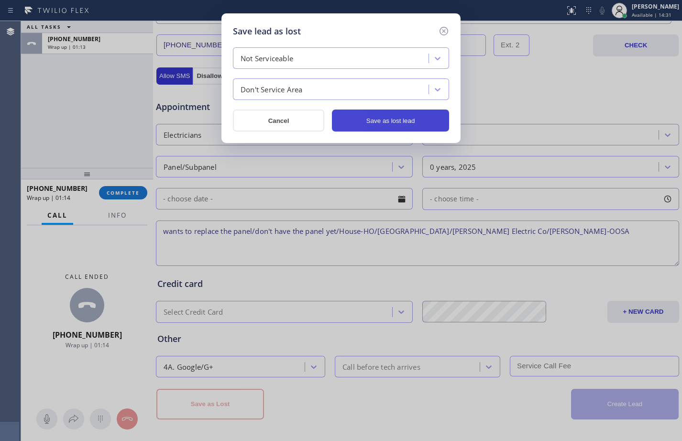
click at [428, 115] on button "Save as lost lead" at bounding box center [390, 121] width 117 height 22
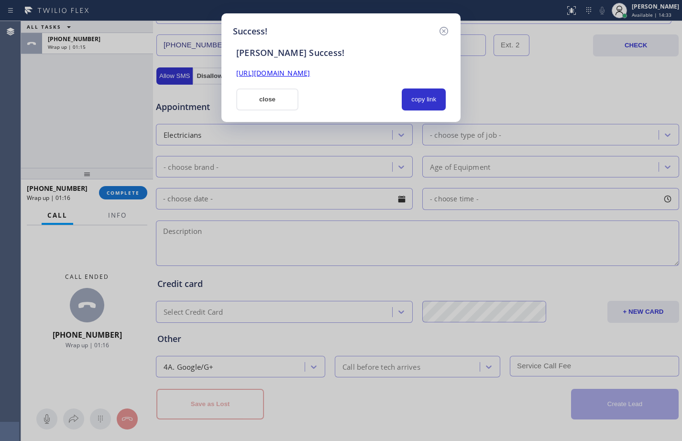
click at [310, 74] on link "[URL][DOMAIN_NAME]" at bounding box center [273, 72] width 74 height 9
click at [264, 103] on button "close" at bounding box center [267, 100] width 62 height 22
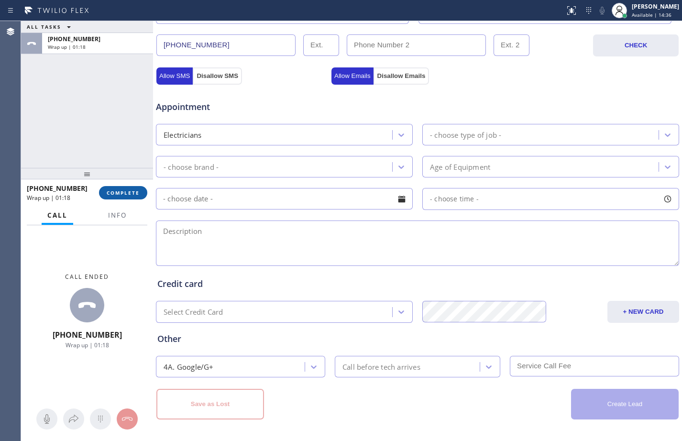
click at [123, 191] on span "COMPLETE" at bounding box center [123, 192] width 33 height 7
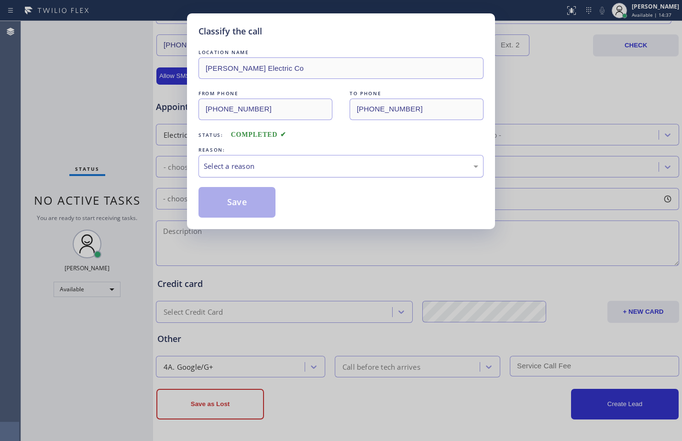
click at [286, 163] on div "Select a reason" at bounding box center [341, 166] width 275 height 11
click at [242, 199] on button "Save" at bounding box center [237, 202] width 77 height 31
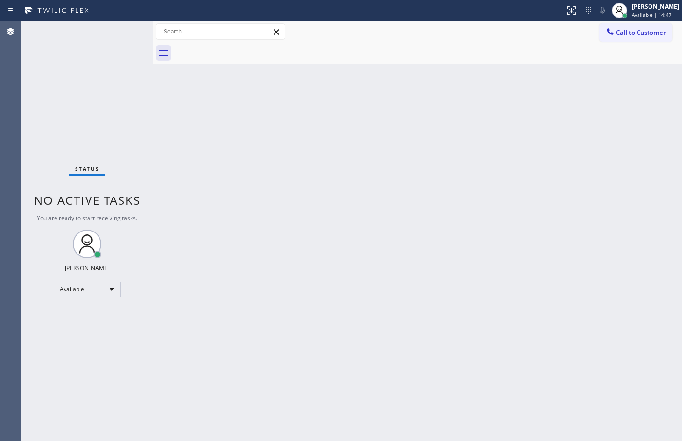
click at [450, 321] on div "Back to Dashboard Change Sender ID Customers Technicians Select a contact Outbo…" at bounding box center [417, 231] width 529 height 420
click at [80, 280] on div "Status No active tasks You are ready to start receiving tasks. [PERSON_NAME] Av…" at bounding box center [87, 231] width 132 height 420
click at [78, 287] on div "Available" at bounding box center [87, 289] width 67 height 15
click at [78, 340] on li "Break" at bounding box center [86, 338] width 65 height 11
click at [80, 110] on div "Status No active tasks Change activity state to start receiving tasks. [PERSON_…" at bounding box center [87, 231] width 132 height 420
